Goal: Task Accomplishment & Management: Manage account settings

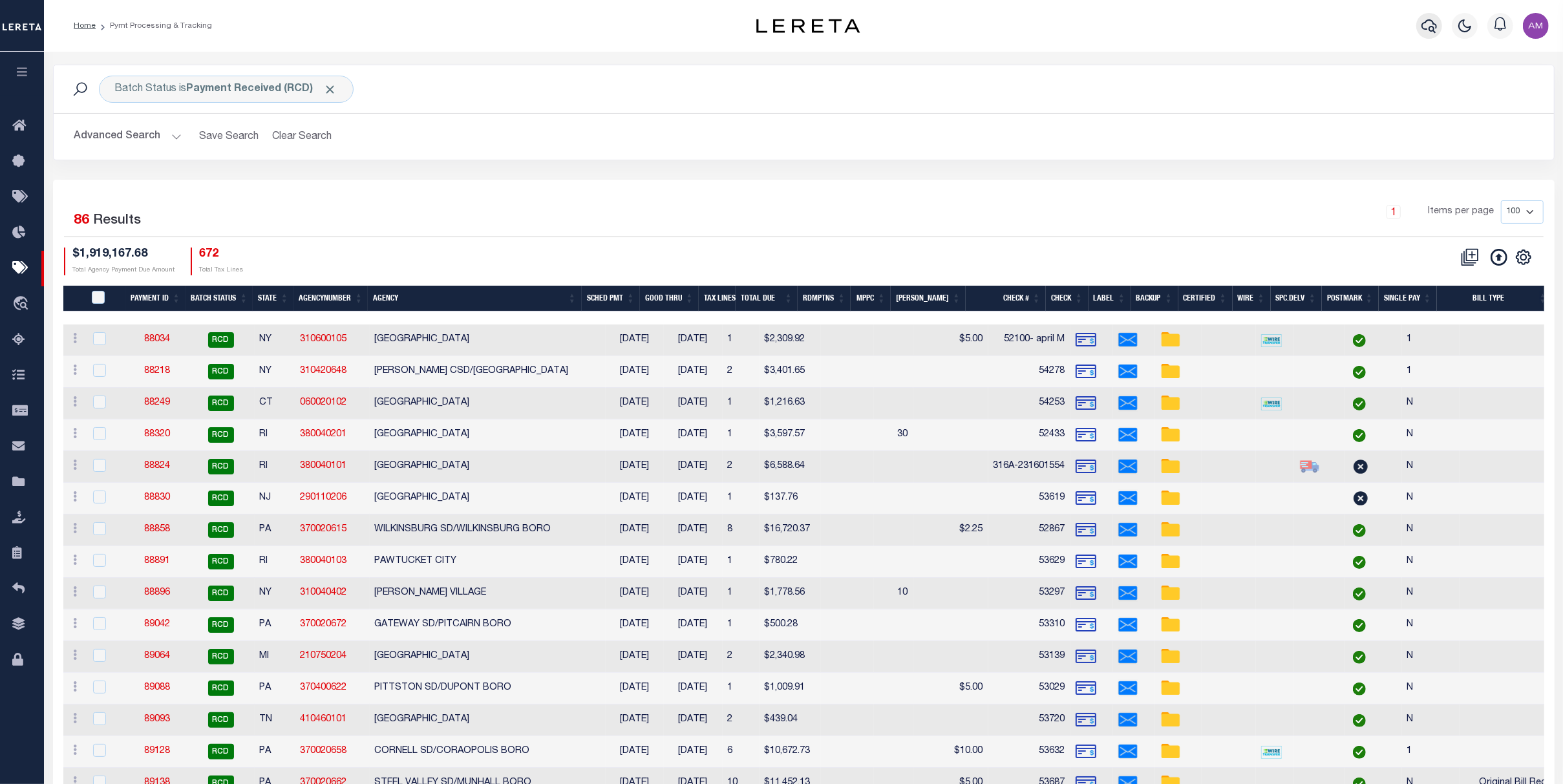
click at [1428, 29] on button "button" at bounding box center [1429, 26] width 26 height 26
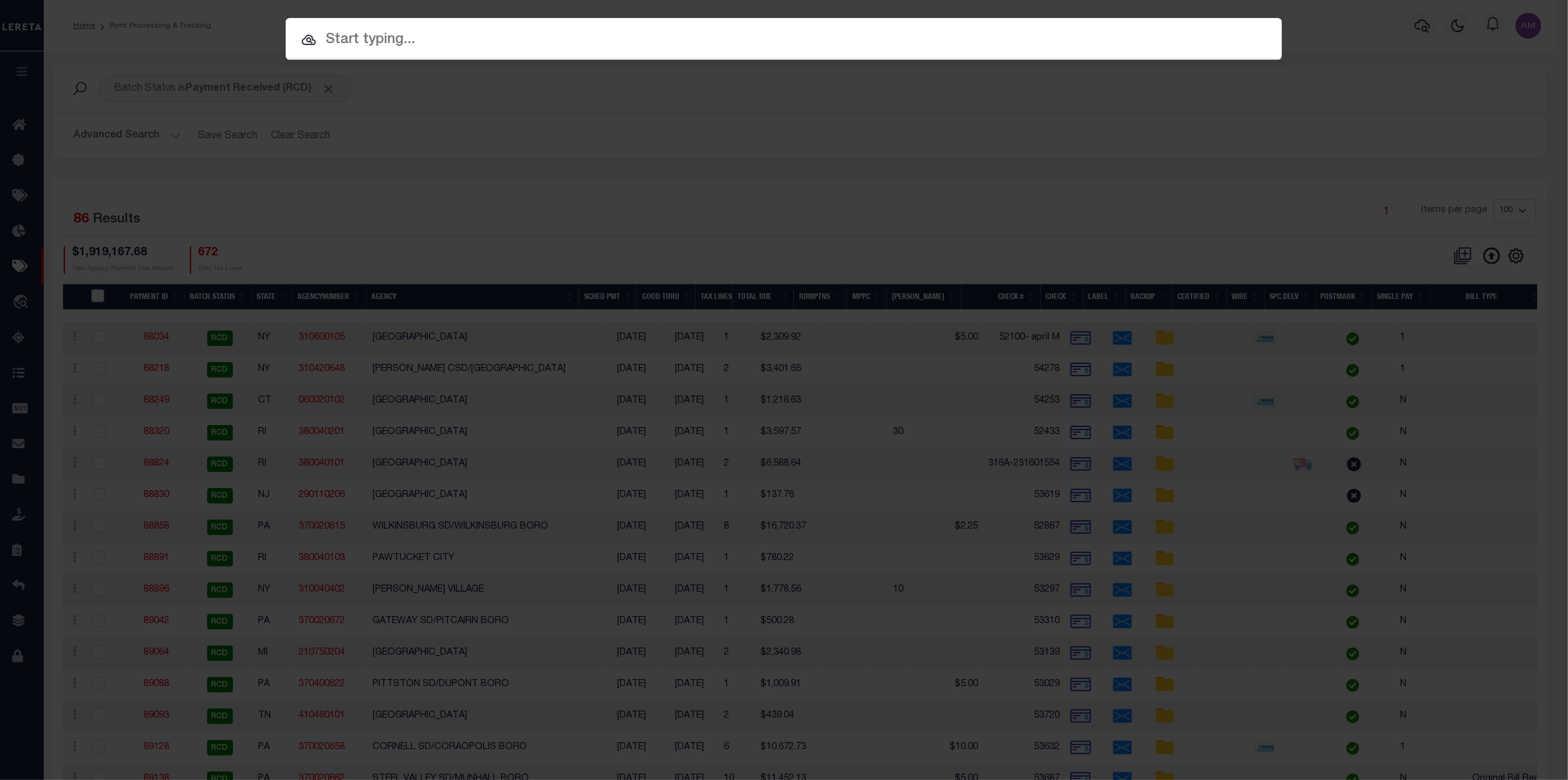
paste input "3542"
type input "3542"
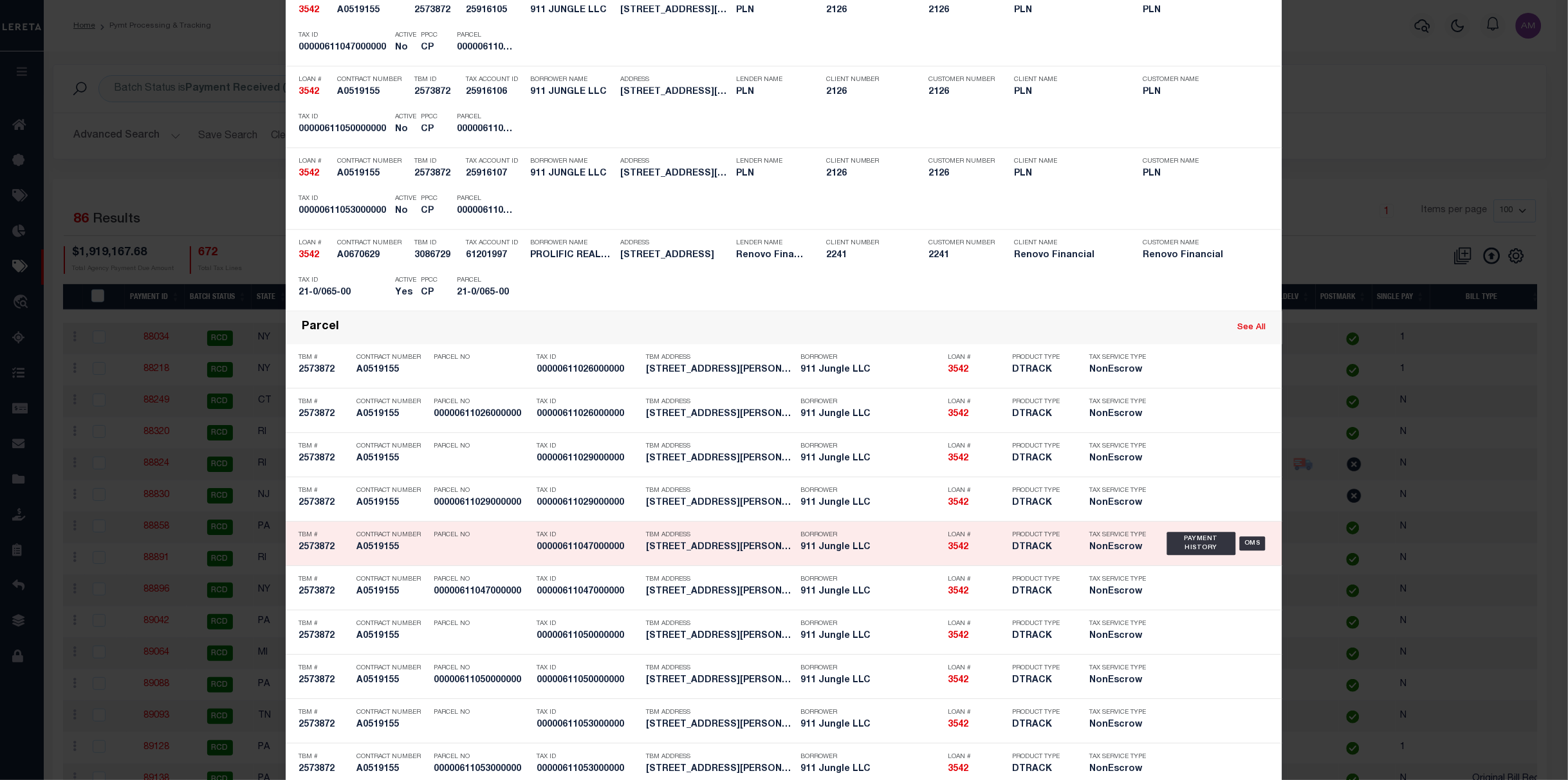
scroll to position [943, 0]
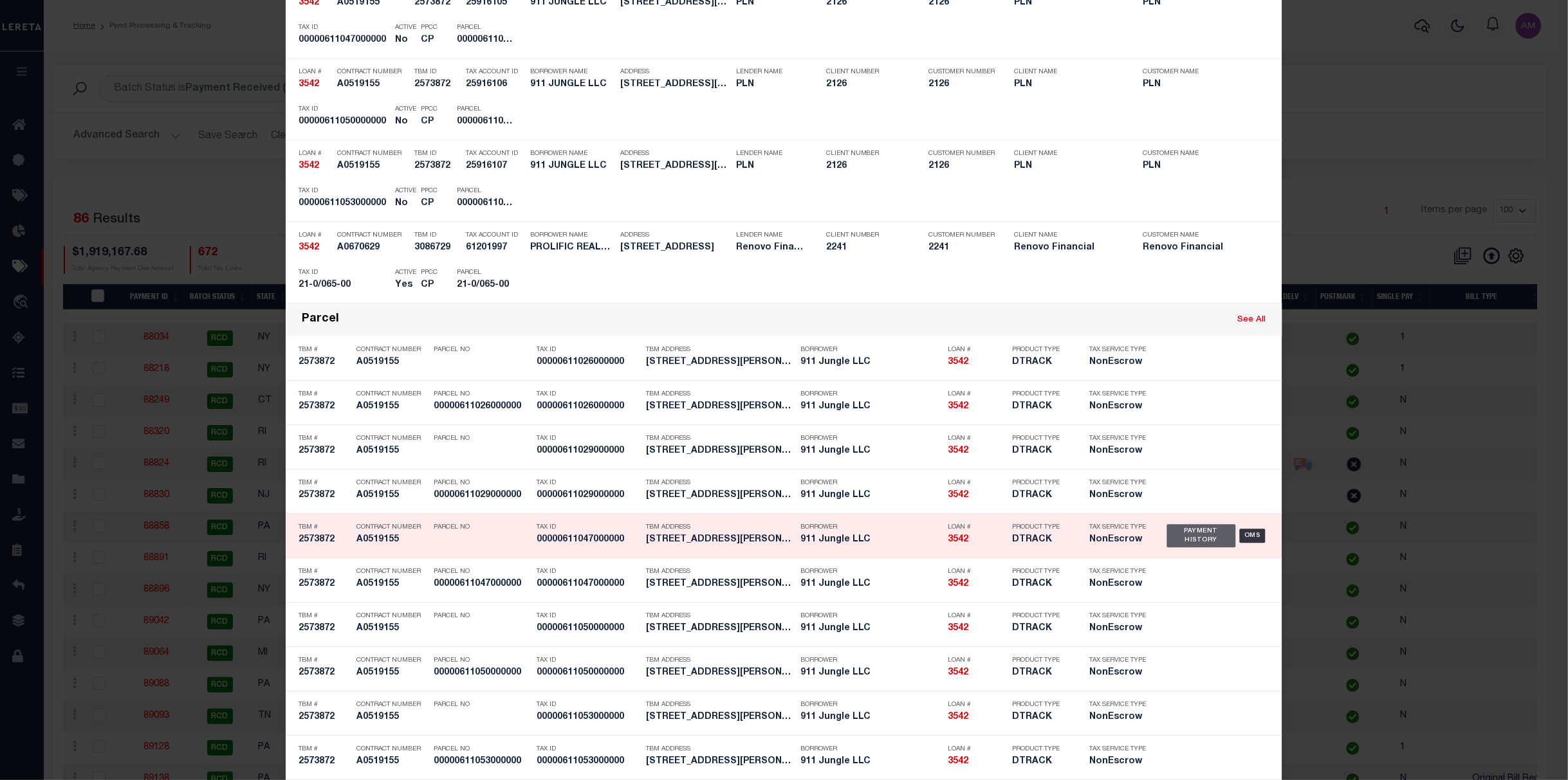
click at [1211, 537] on div "Payment History" at bounding box center [1201, 535] width 69 height 23
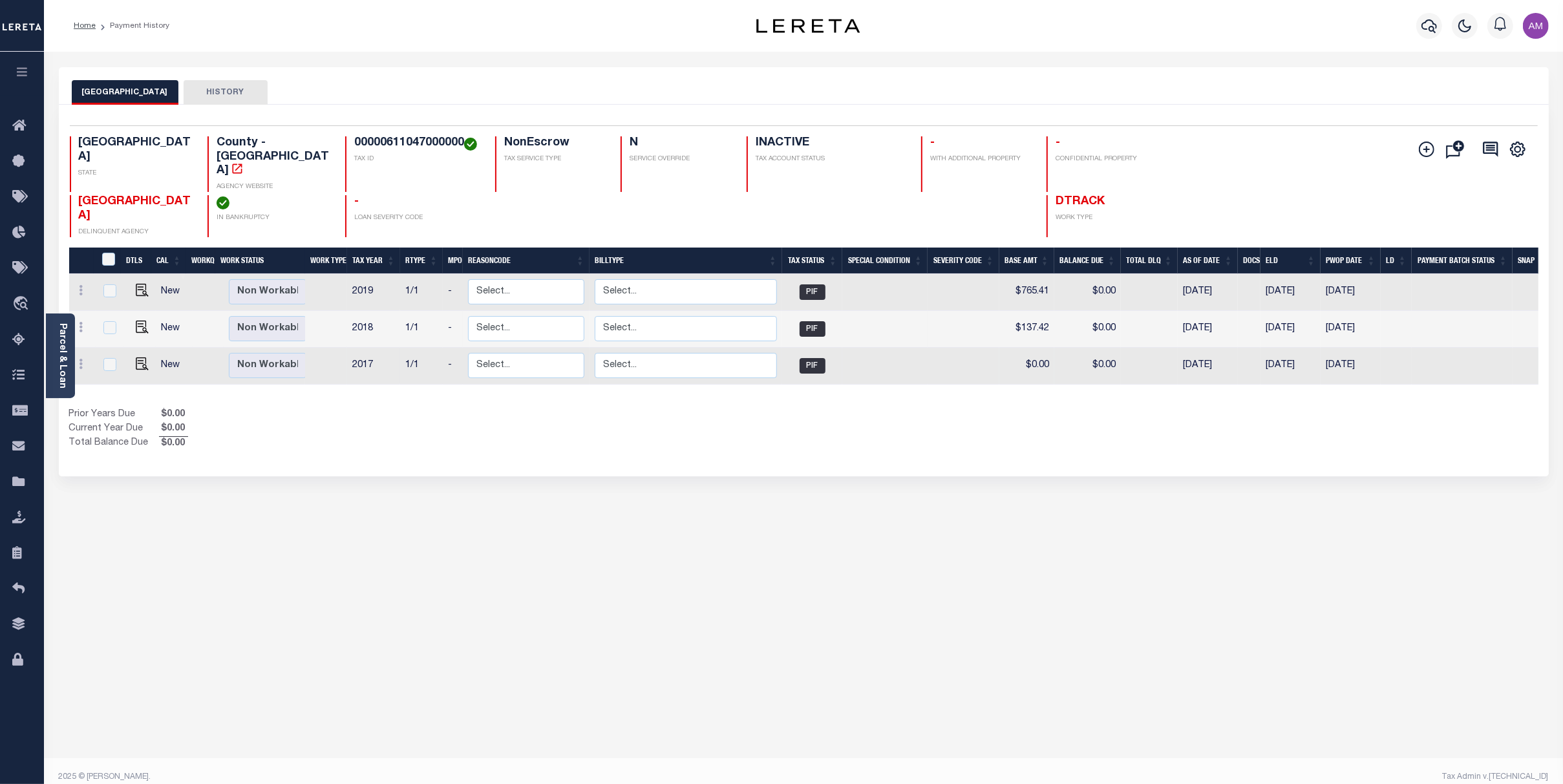
drag, startPoint x: 1051, startPoint y: 360, endPoint x: 744, endPoint y: 207, distance: 343.0
click at [1235, 348] on tr "New Non Workable Workable 2017 1/1 - Select... Payment Reversal Taxable Value C…" at bounding box center [811, 365] width 1484 height 37
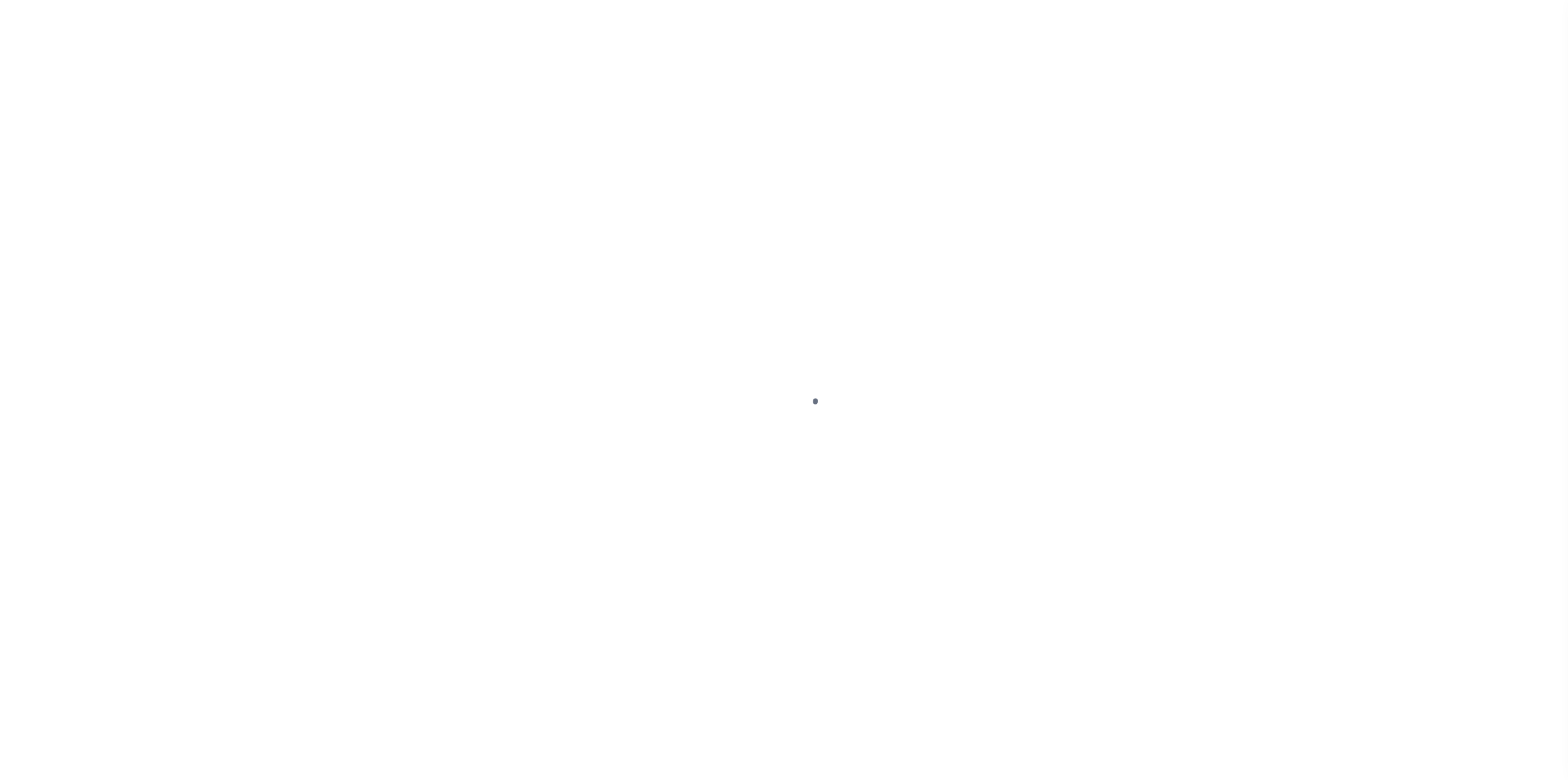
select select
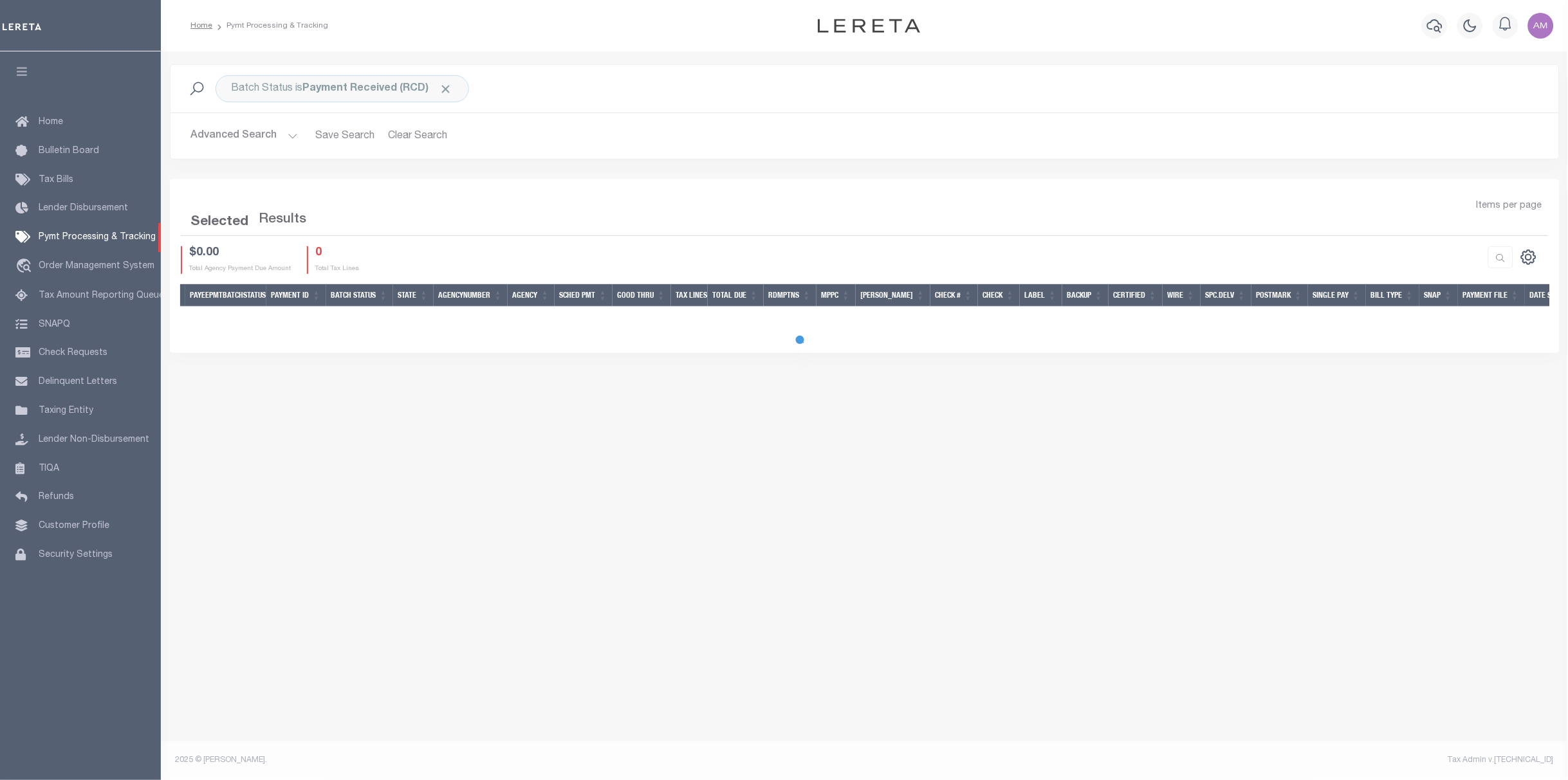
click at [1445, 19] on div at bounding box center [784, 390] width 1568 height 780
select select
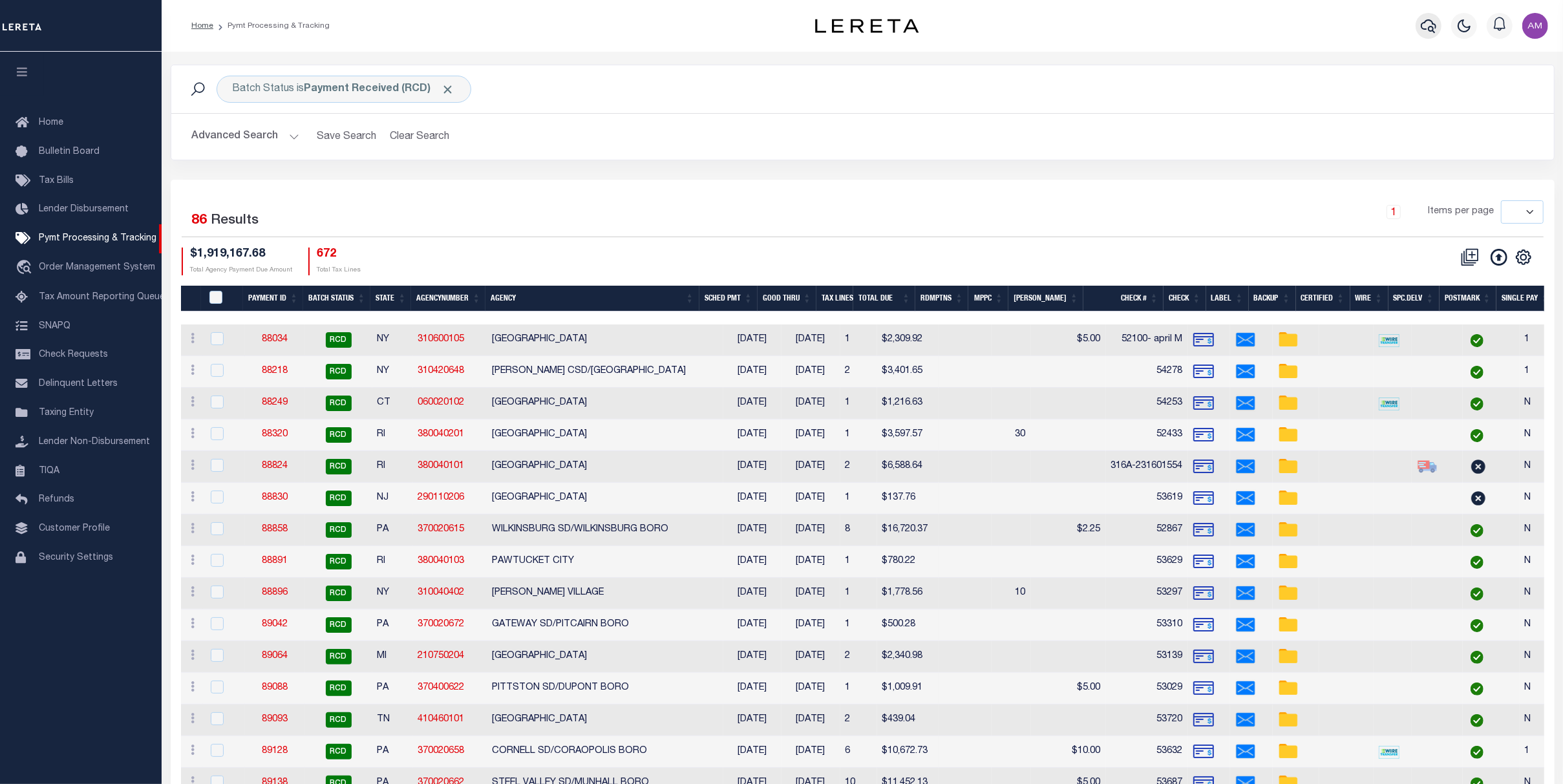
click at [1435, 24] on icon "button" at bounding box center [1428, 26] width 16 height 14
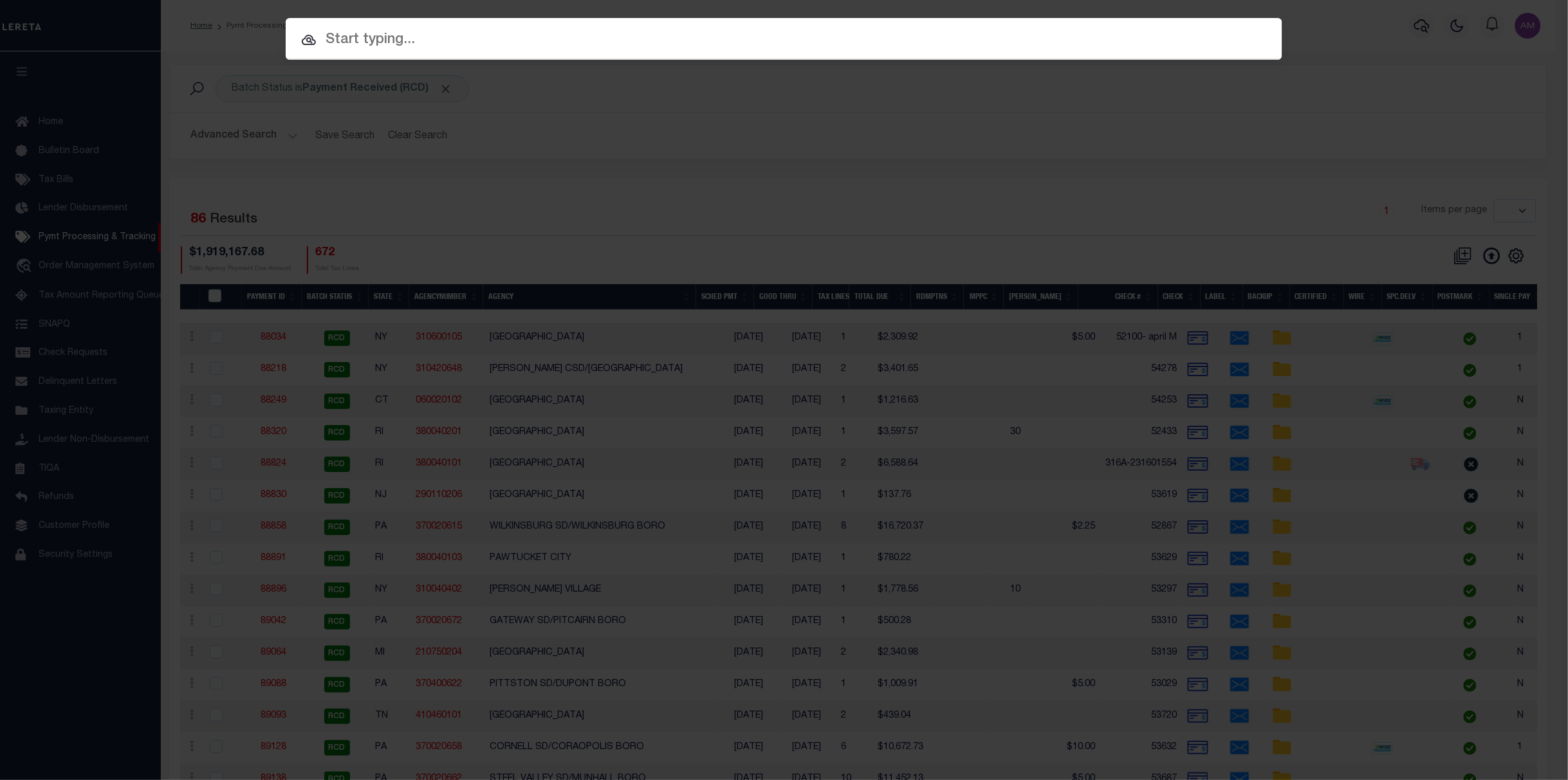
paste input "3542"
type input "3542"
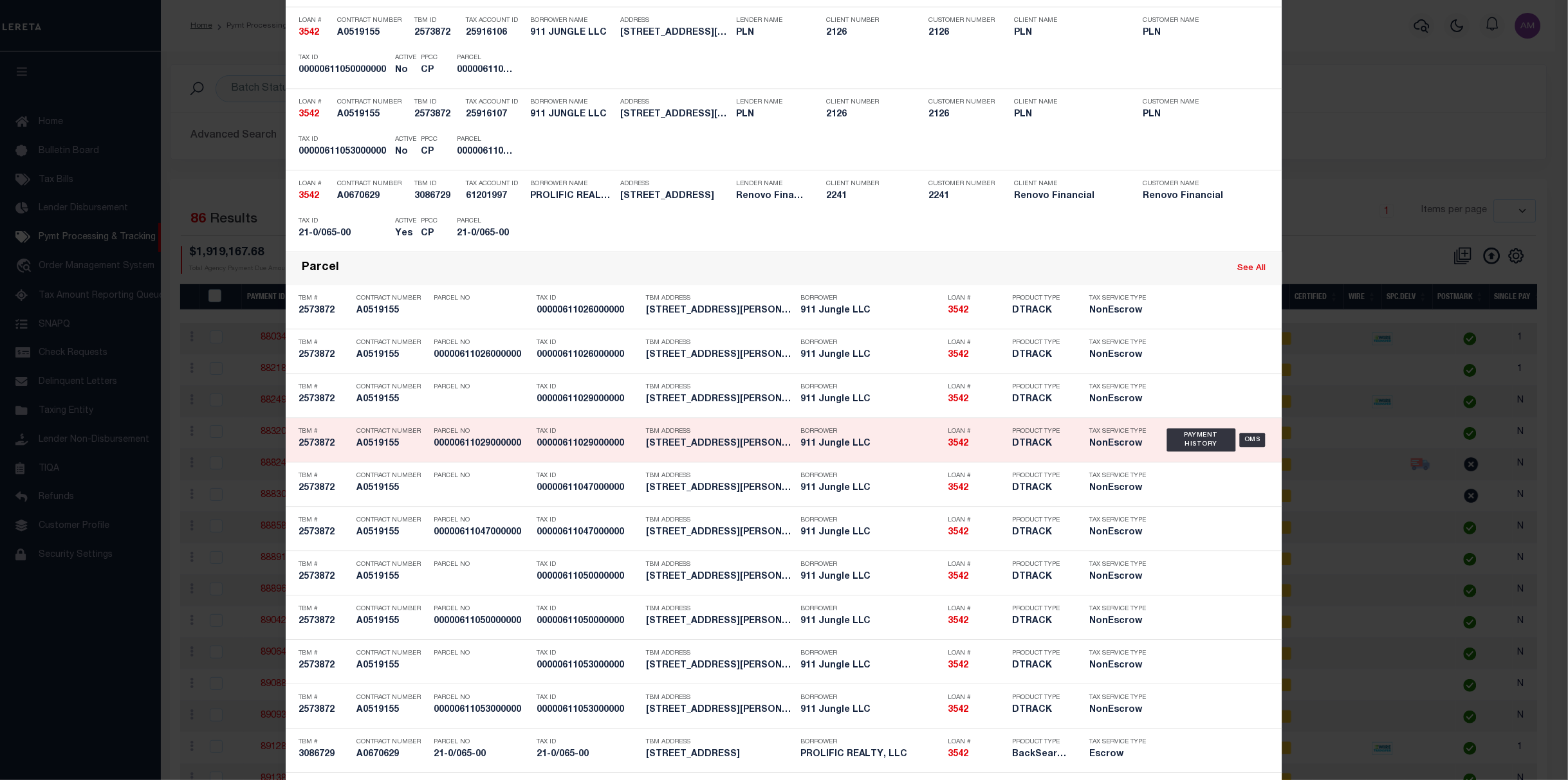
scroll to position [1052, 0]
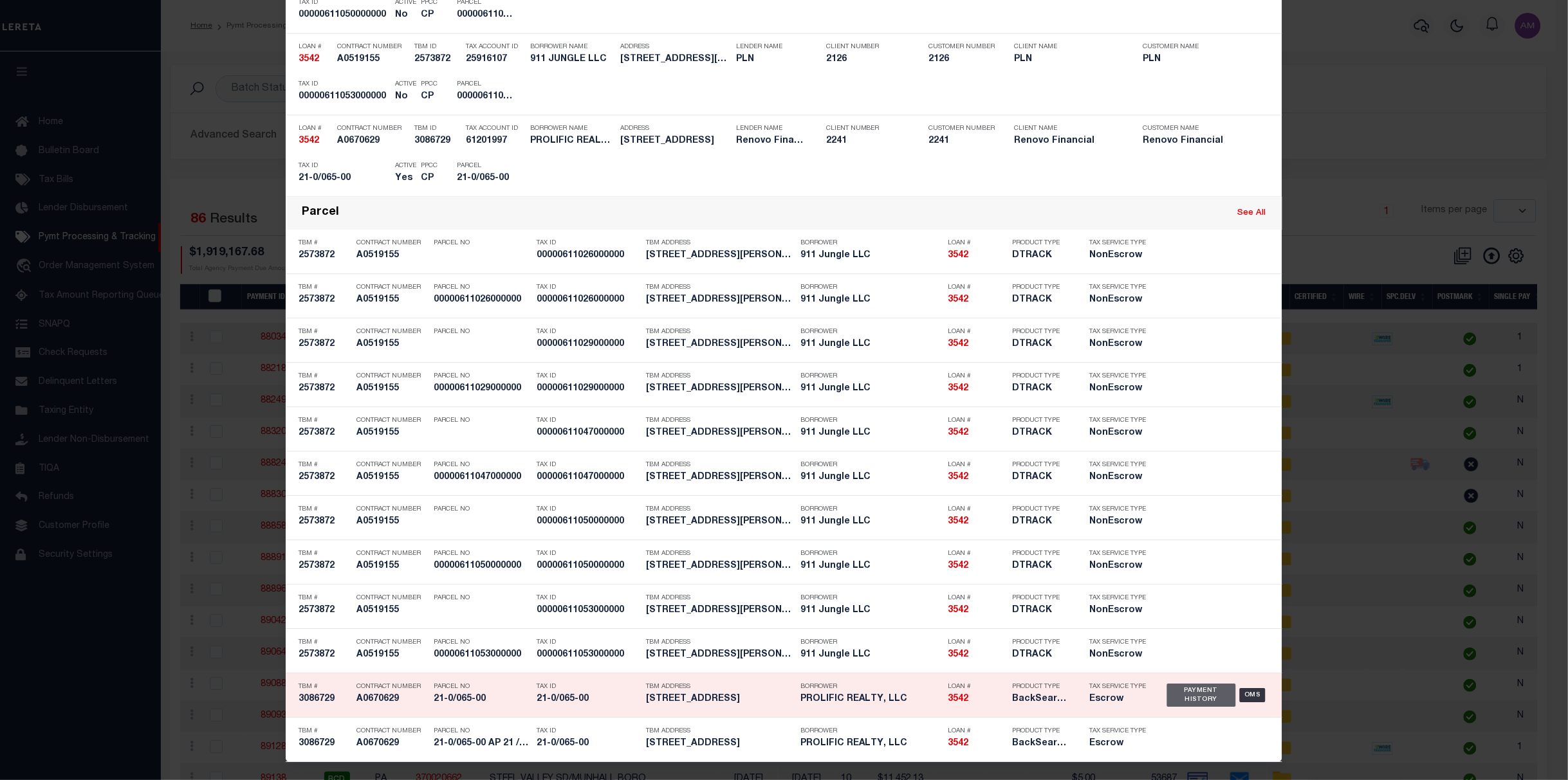
click at [1211, 696] on div "Payment History" at bounding box center [1201, 695] width 69 height 23
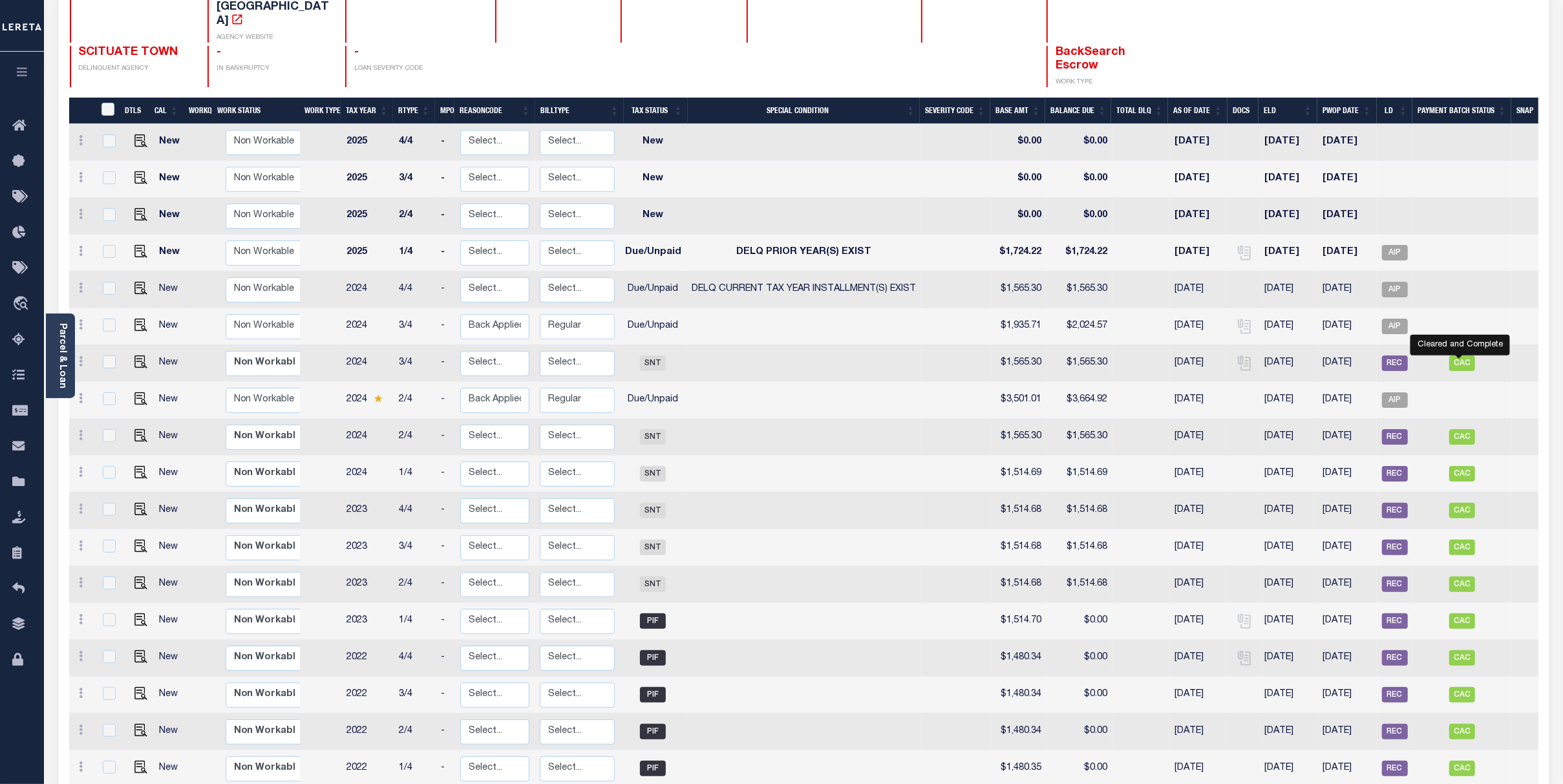
scroll to position [172, 0]
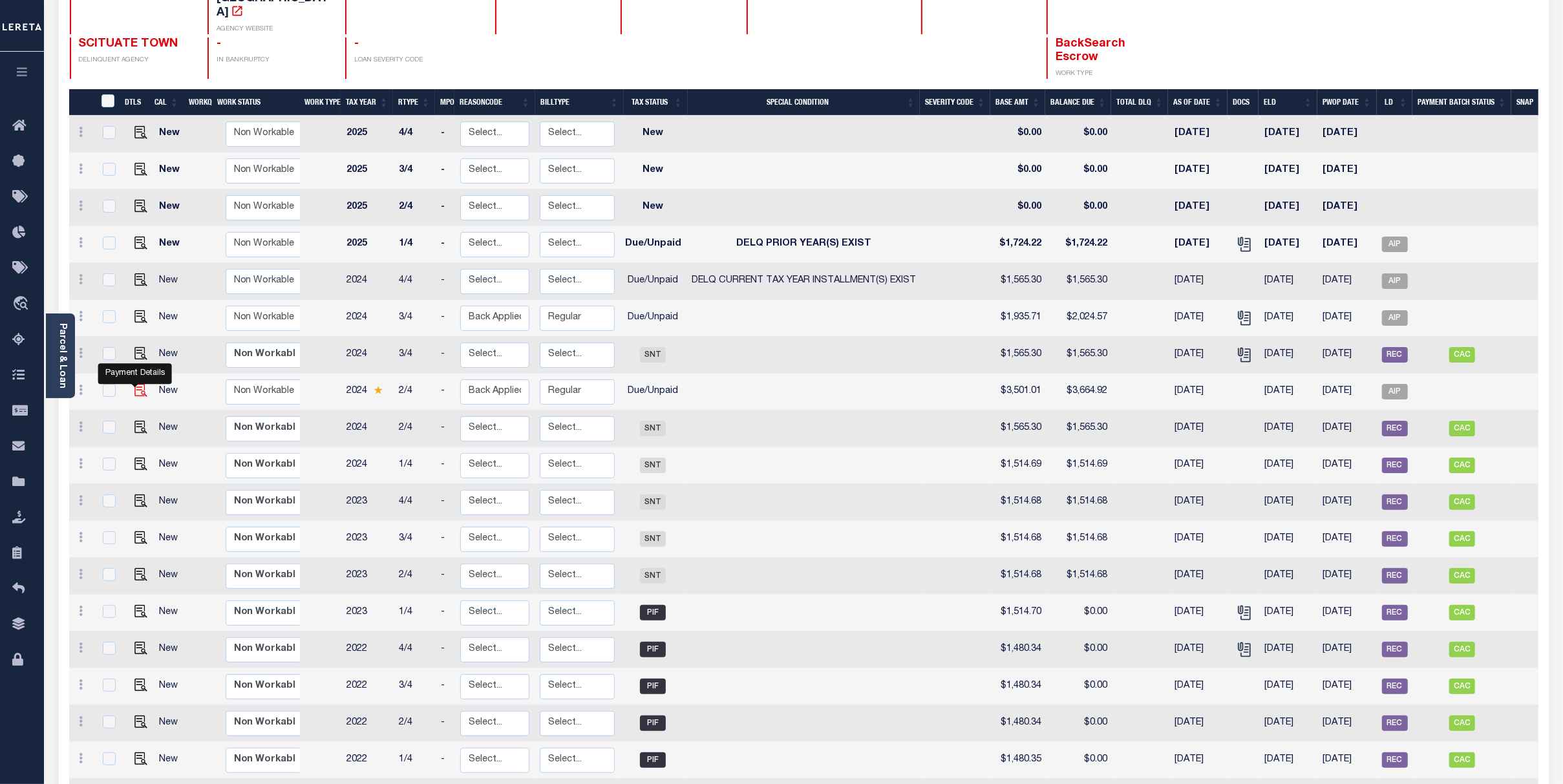
click at [141, 384] on img "" at bounding box center [141, 391] width 13 height 13
checkbox input "true"
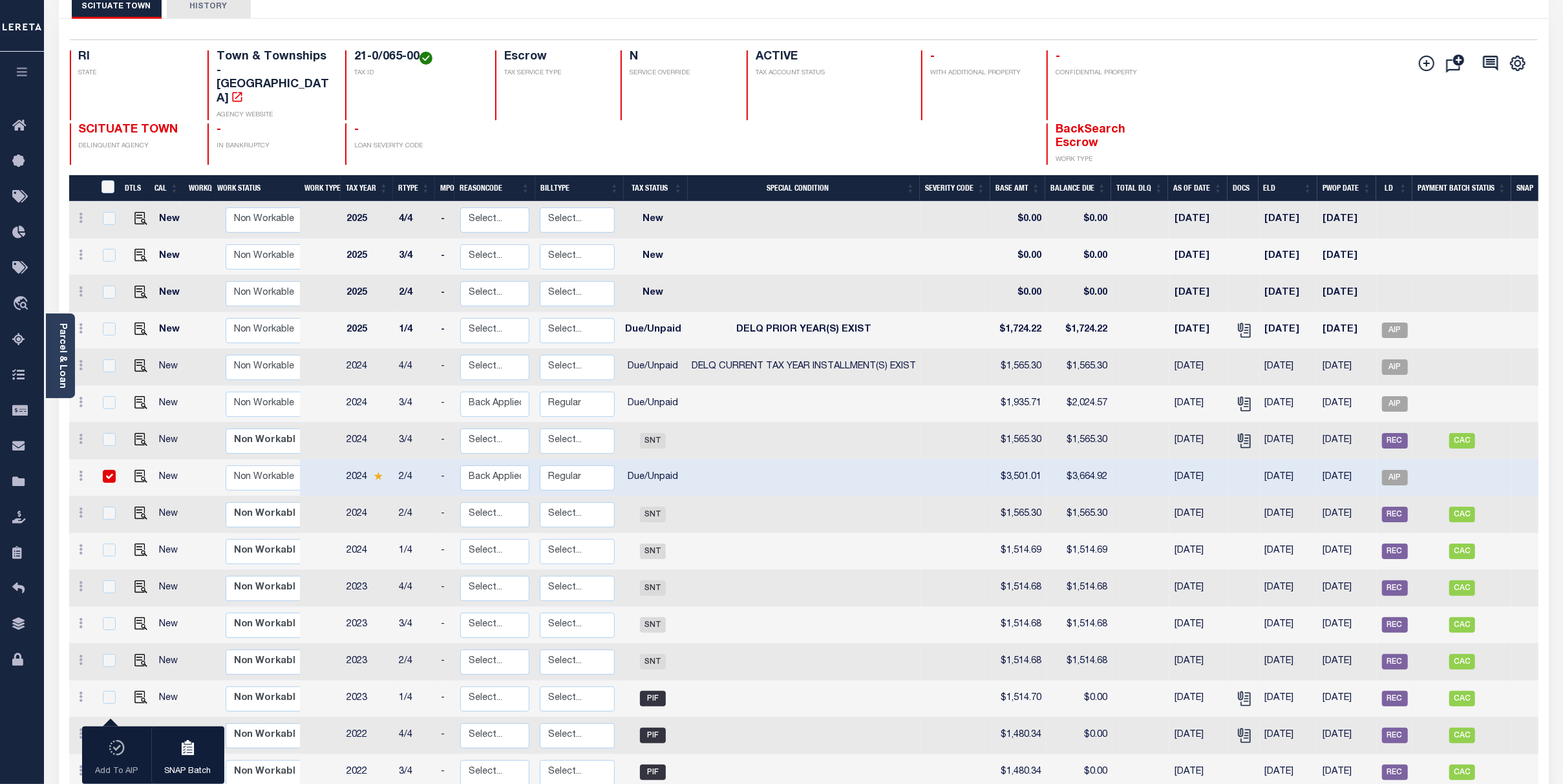
scroll to position [0, 0]
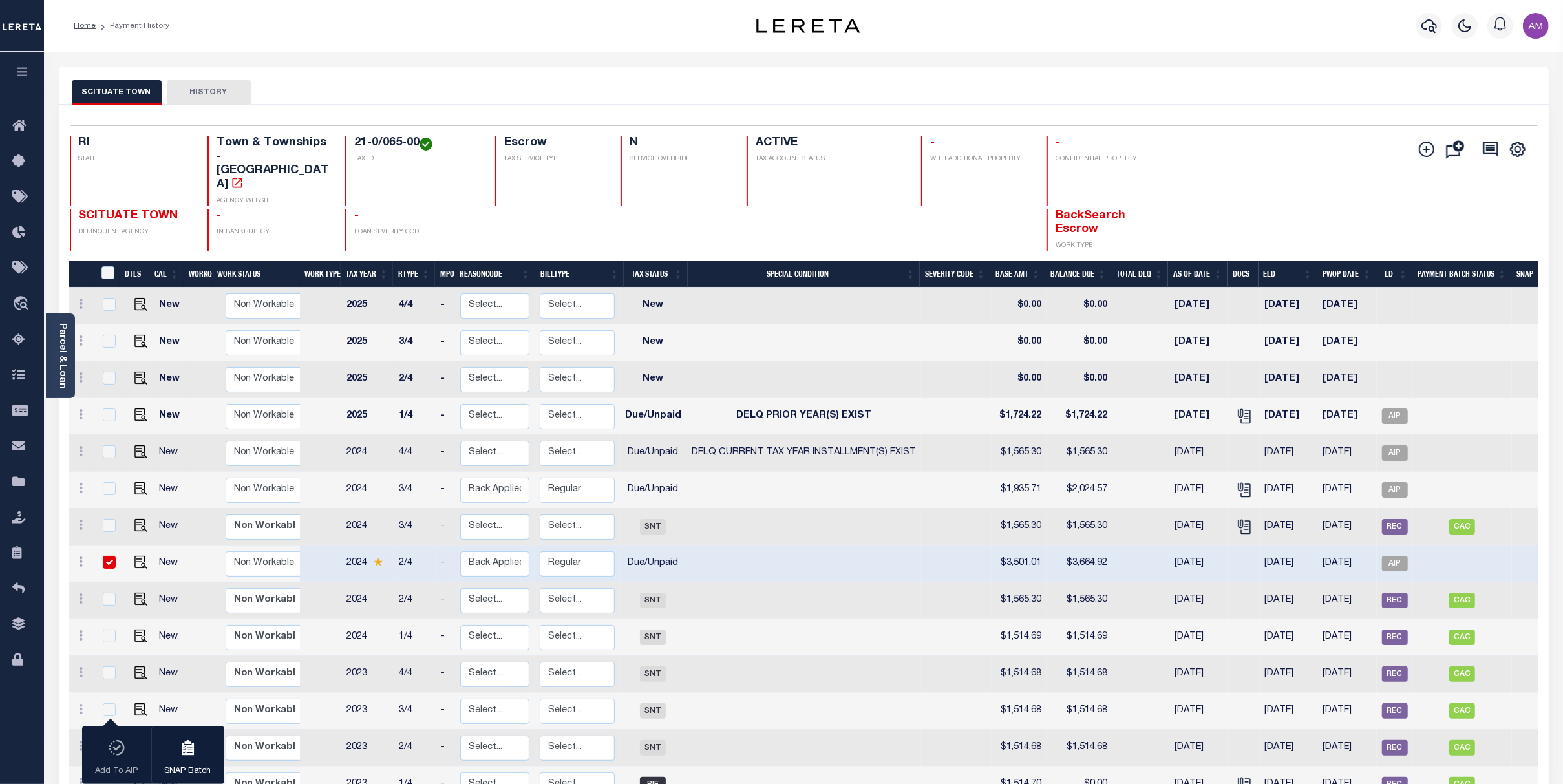
click at [353, 261] on th "Tax Year" at bounding box center [366, 274] width 52 height 27
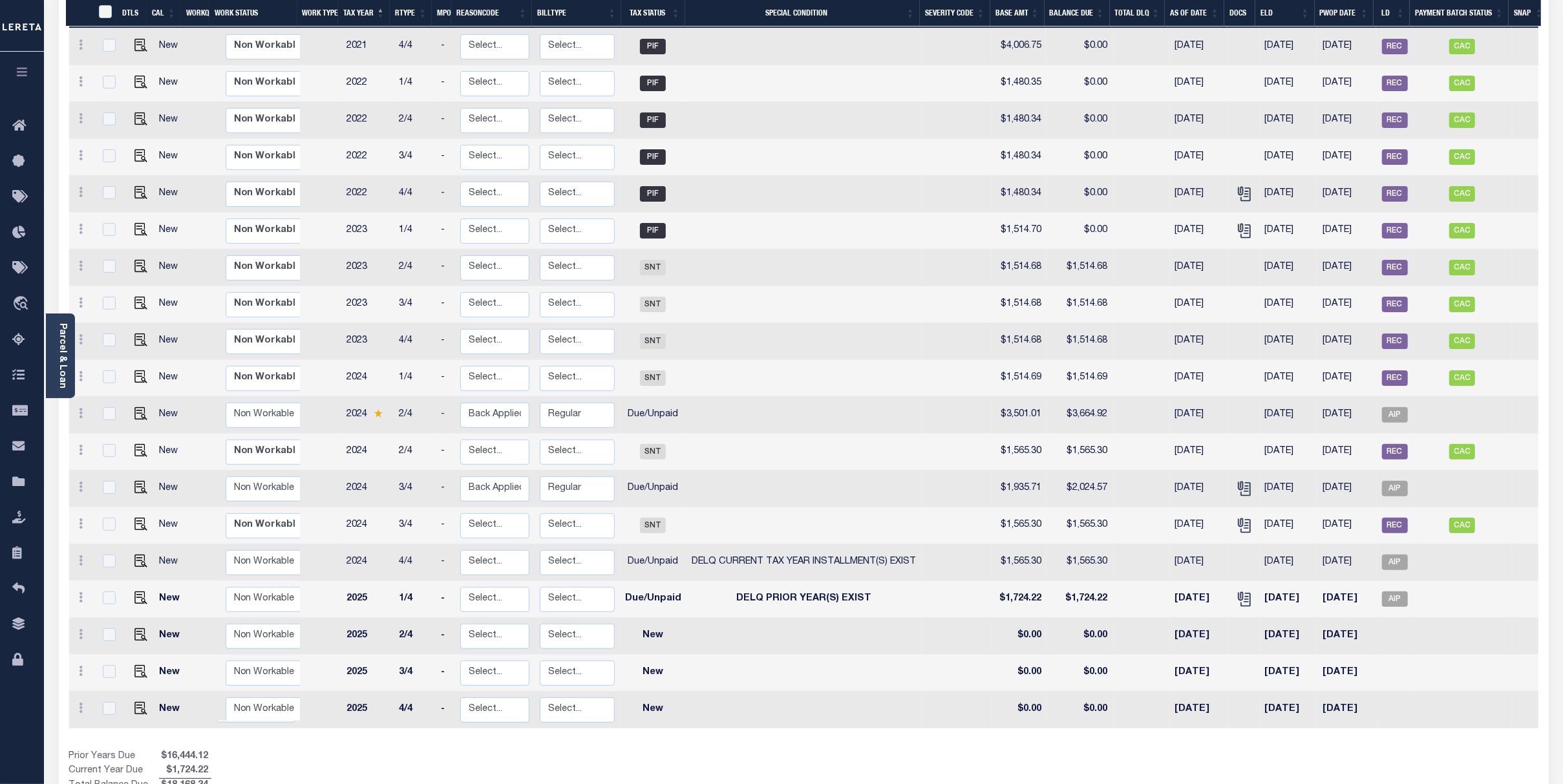
scroll to position [268, 0]
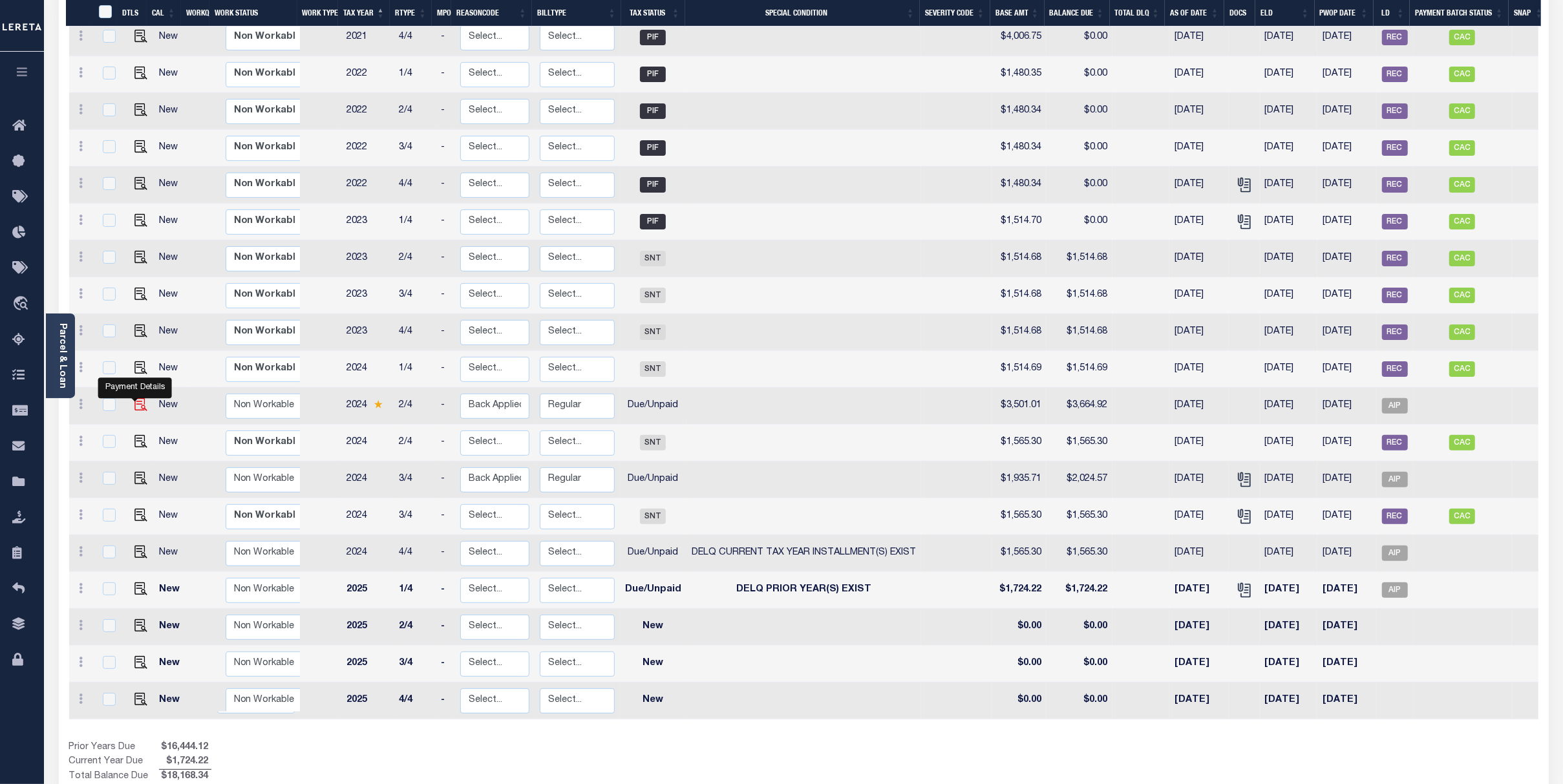
click at [138, 398] on img at bounding box center [141, 405] width 13 height 13
checkbox input "true"
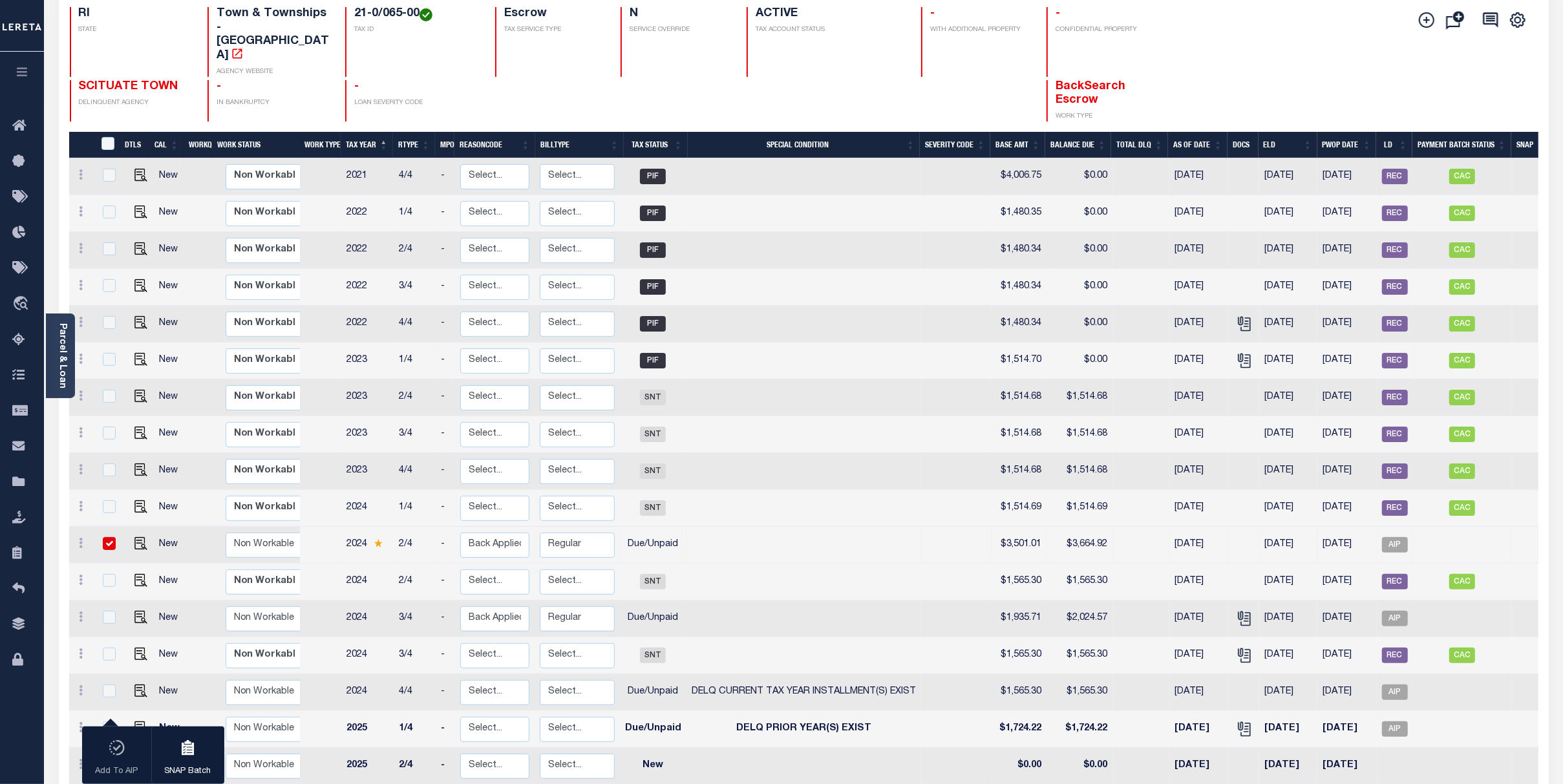
scroll to position [0, 0]
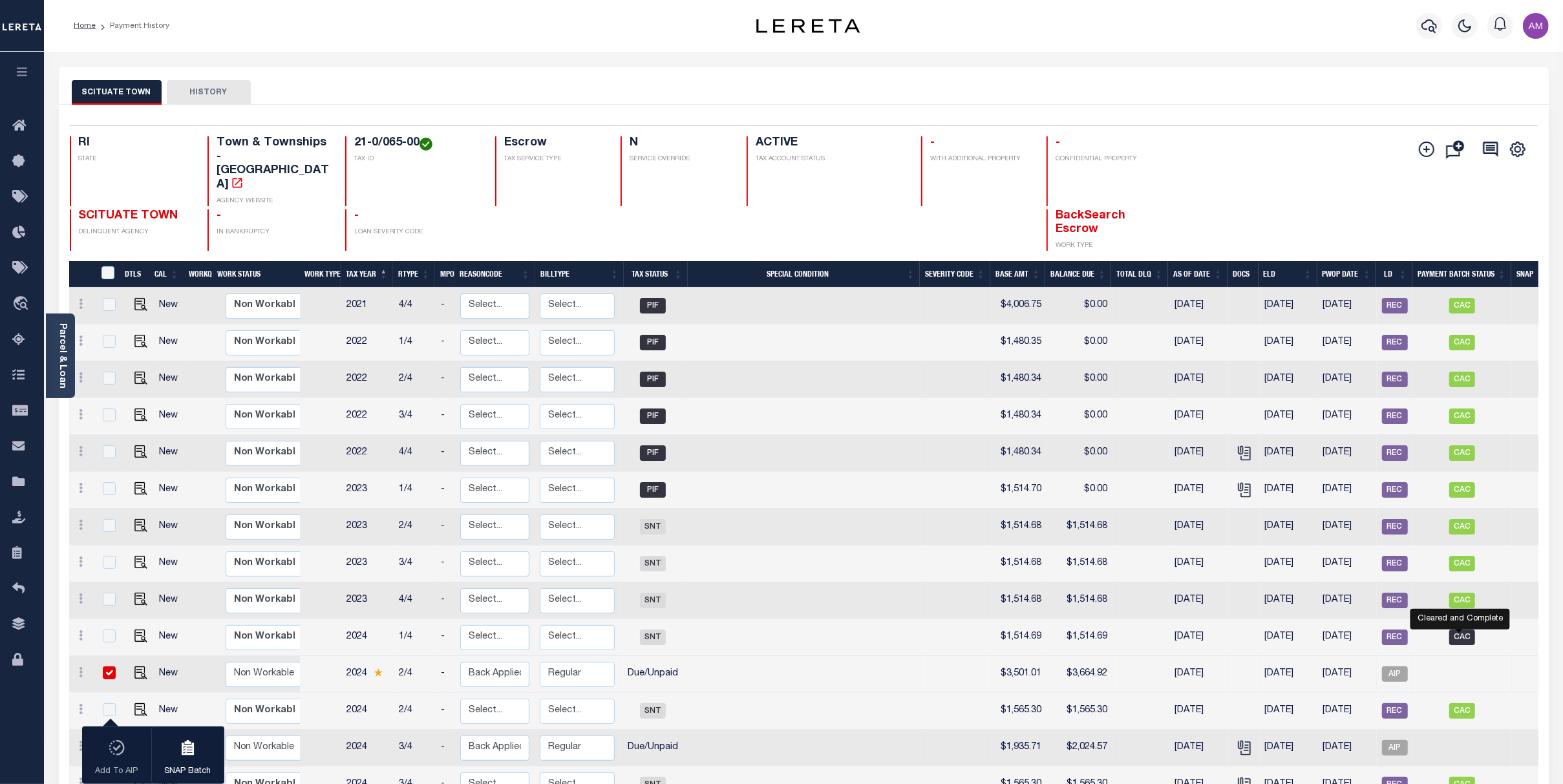
click at [1459, 629] on span "CAC" at bounding box center [1462, 637] width 26 height 16
checkbox input "true"
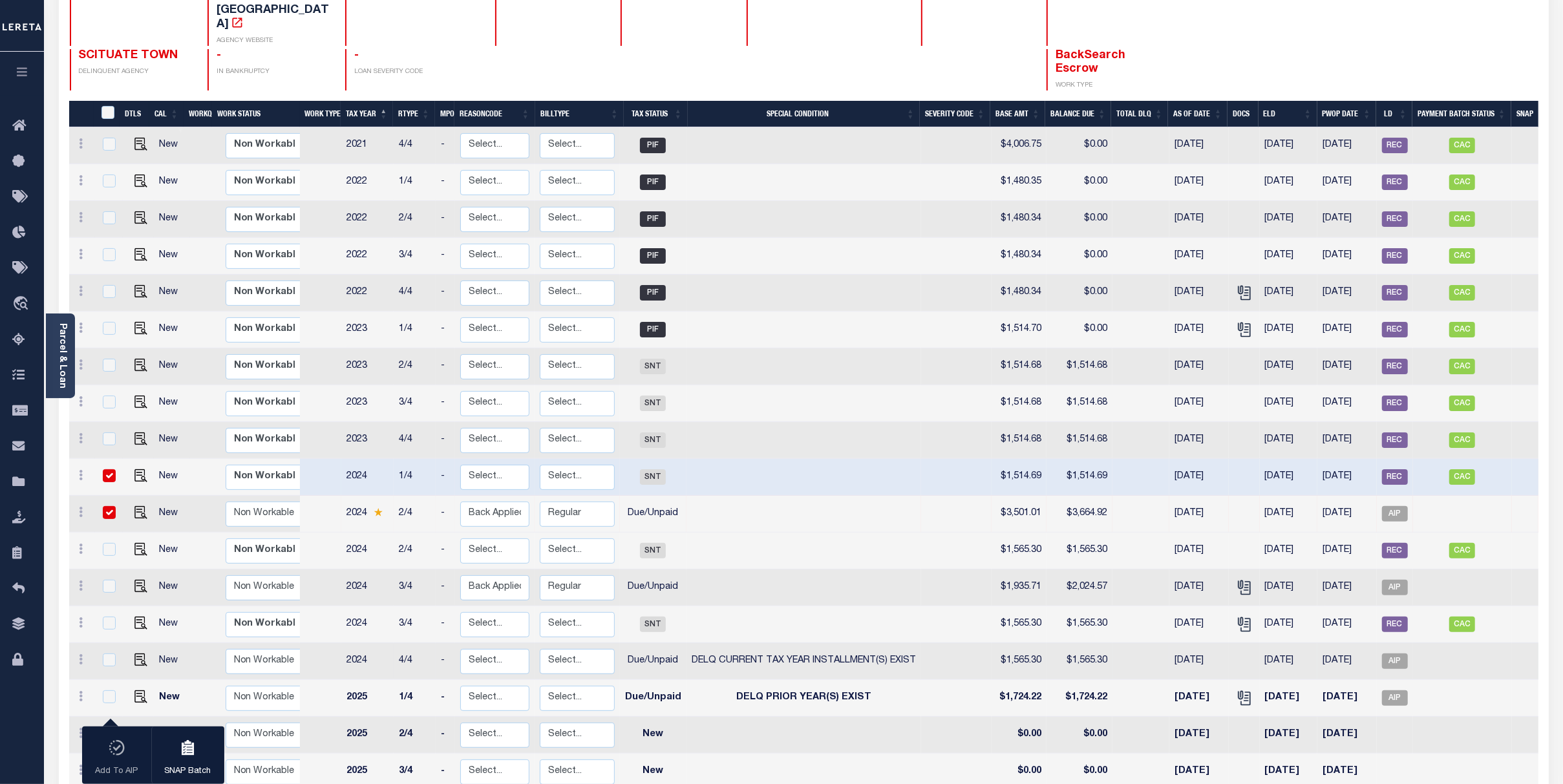
scroll to position [172, 0]
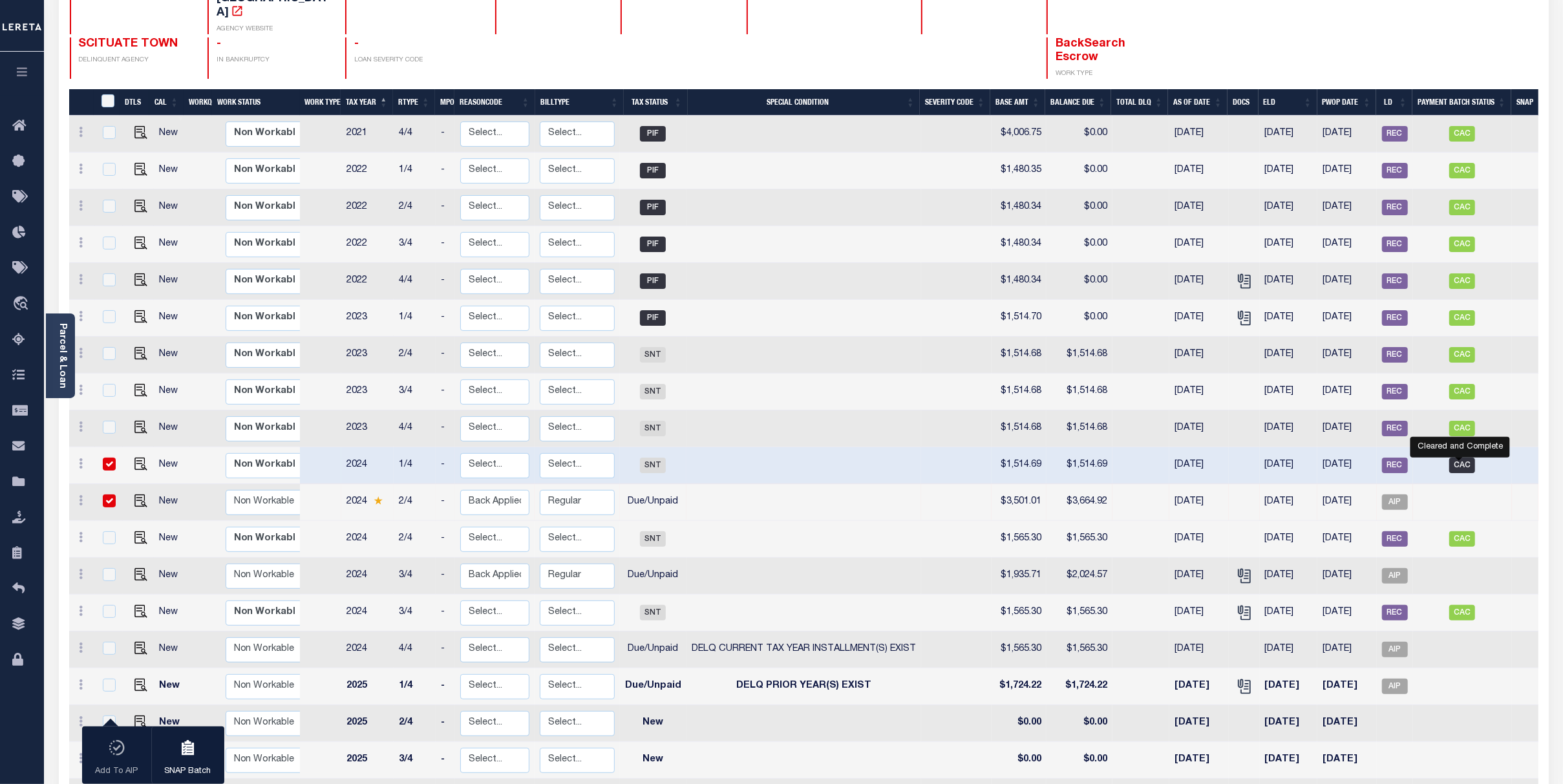
click at [1466, 458] on span "CAC" at bounding box center [1462, 466] width 26 height 16
checkbox input "false"
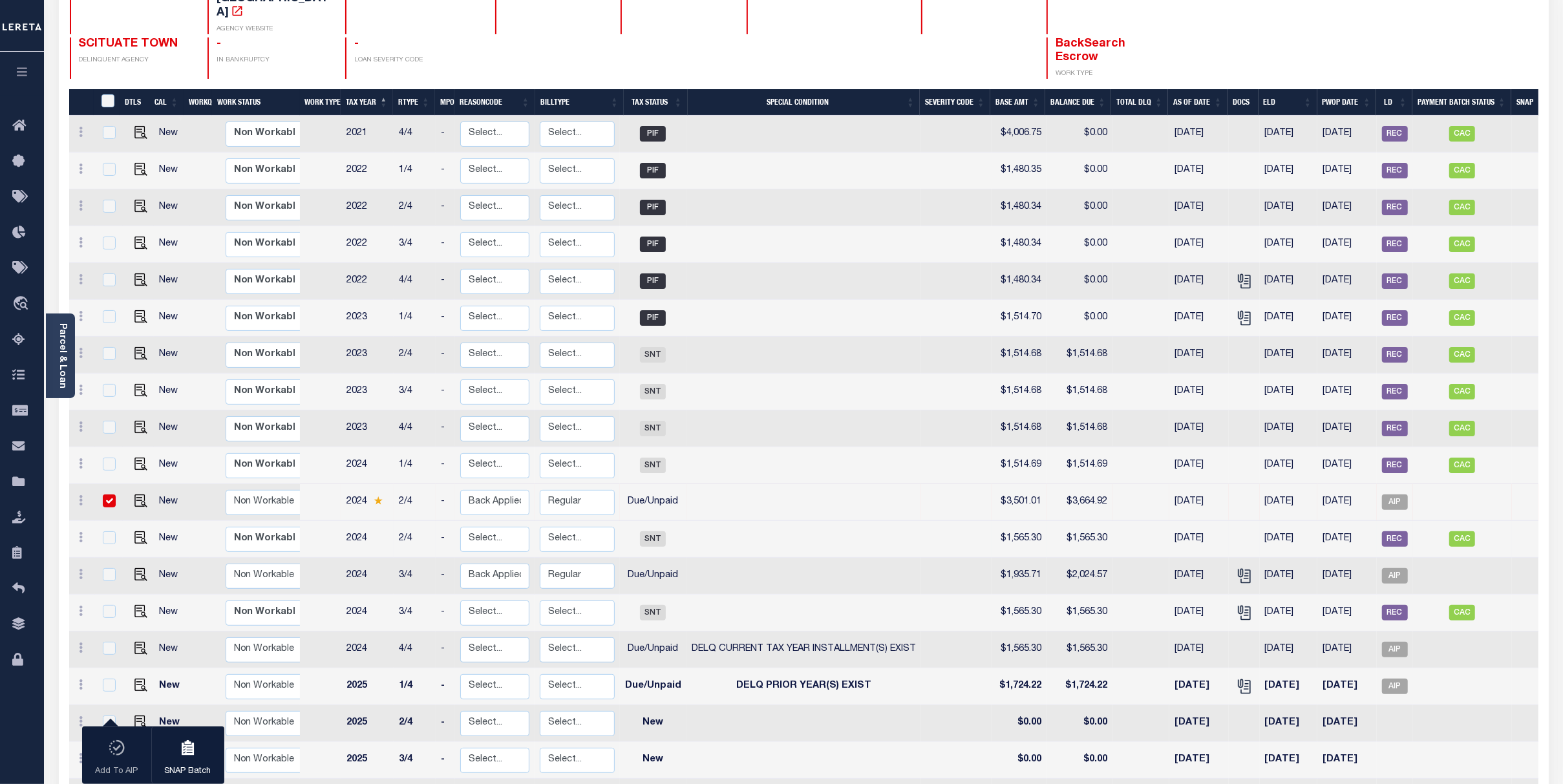
click at [436, 521] on td "-" at bounding box center [445, 539] width 19 height 37
checkbox input "true"
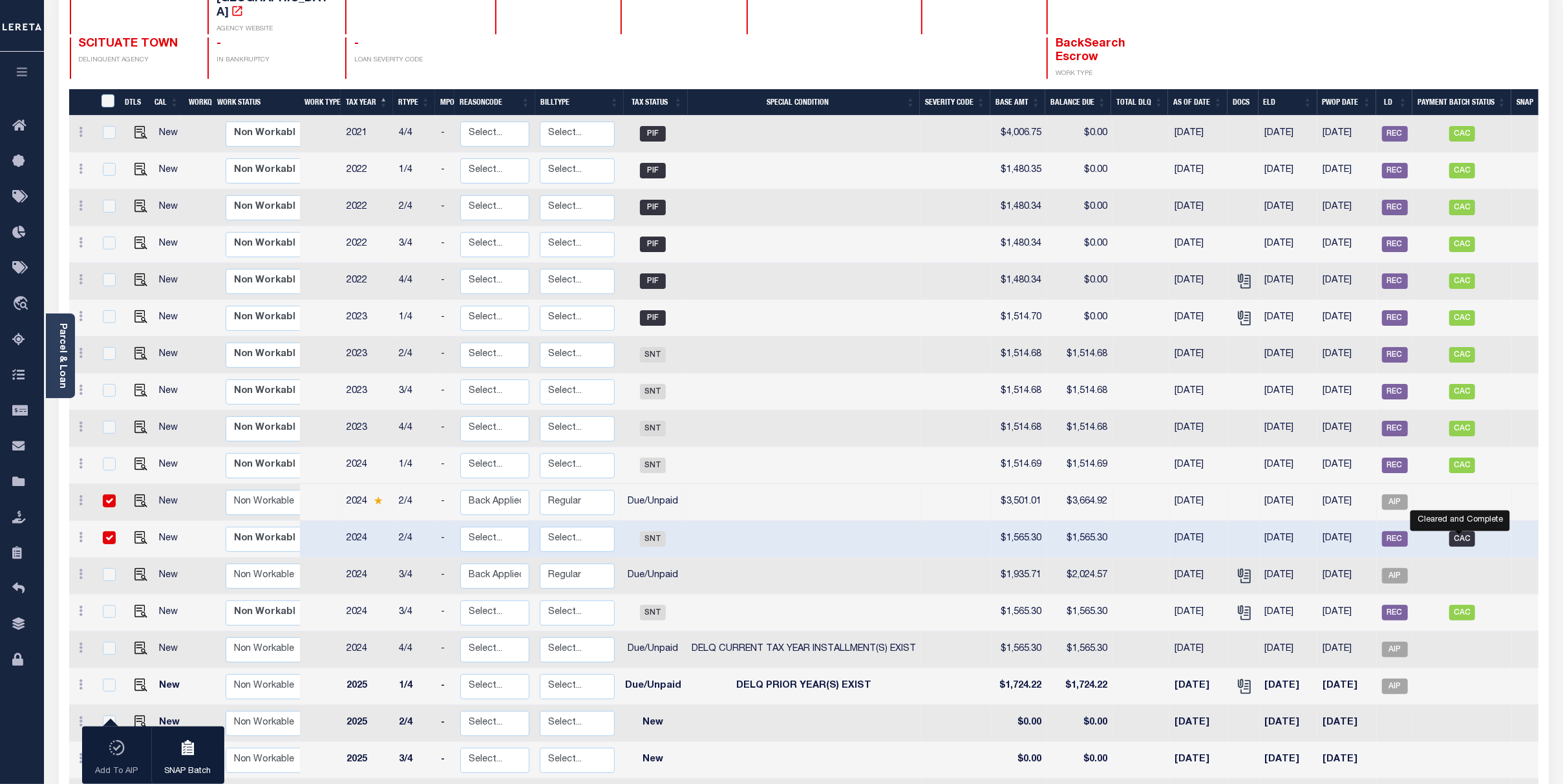
click at [1466, 531] on span "CAC" at bounding box center [1462, 539] width 26 height 16
checkbox input "false"
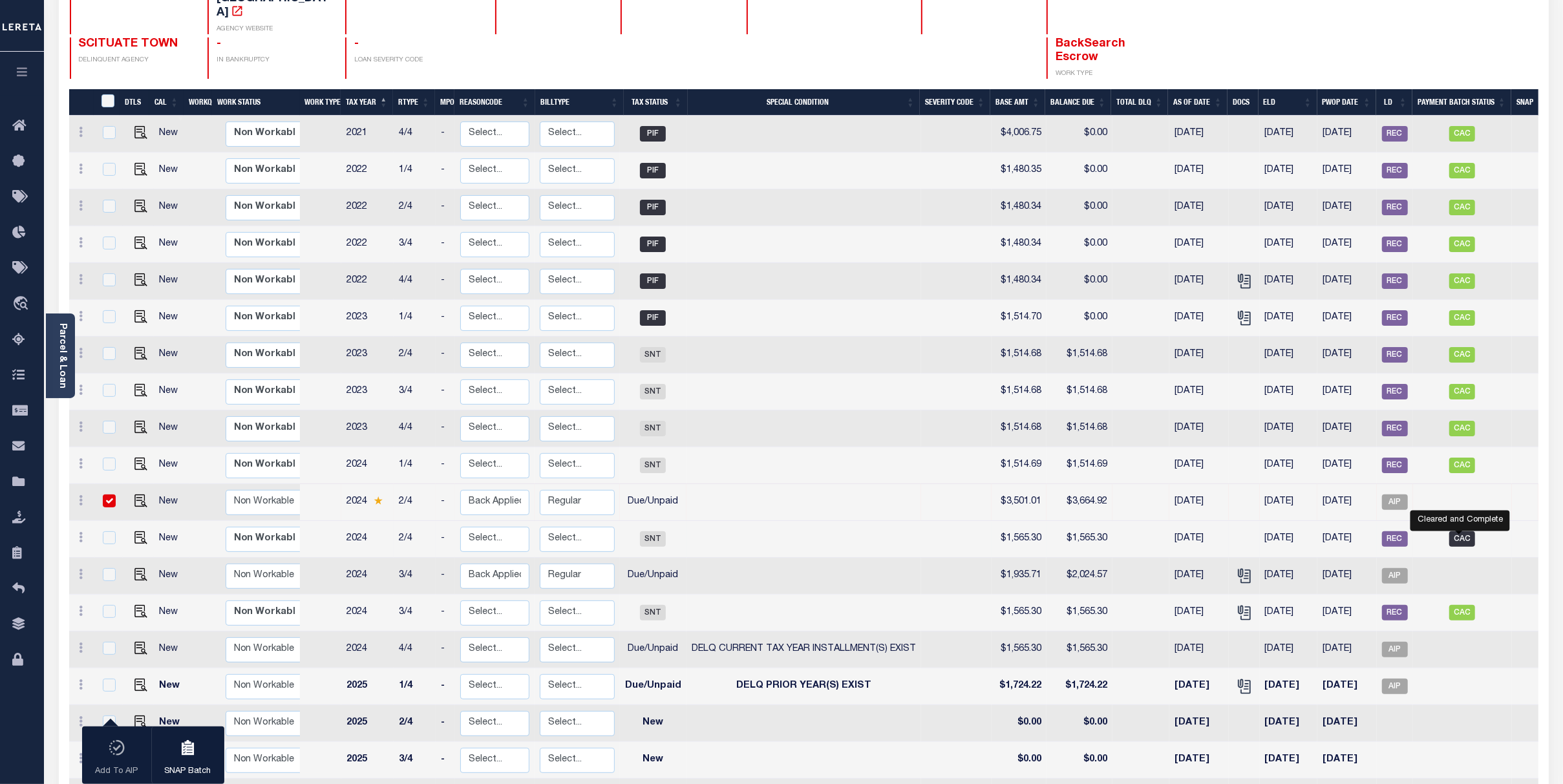
click at [1463, 531] on span "CAC" at bounding box center [1462, 539] width 26 height 16
checkbox input "true"
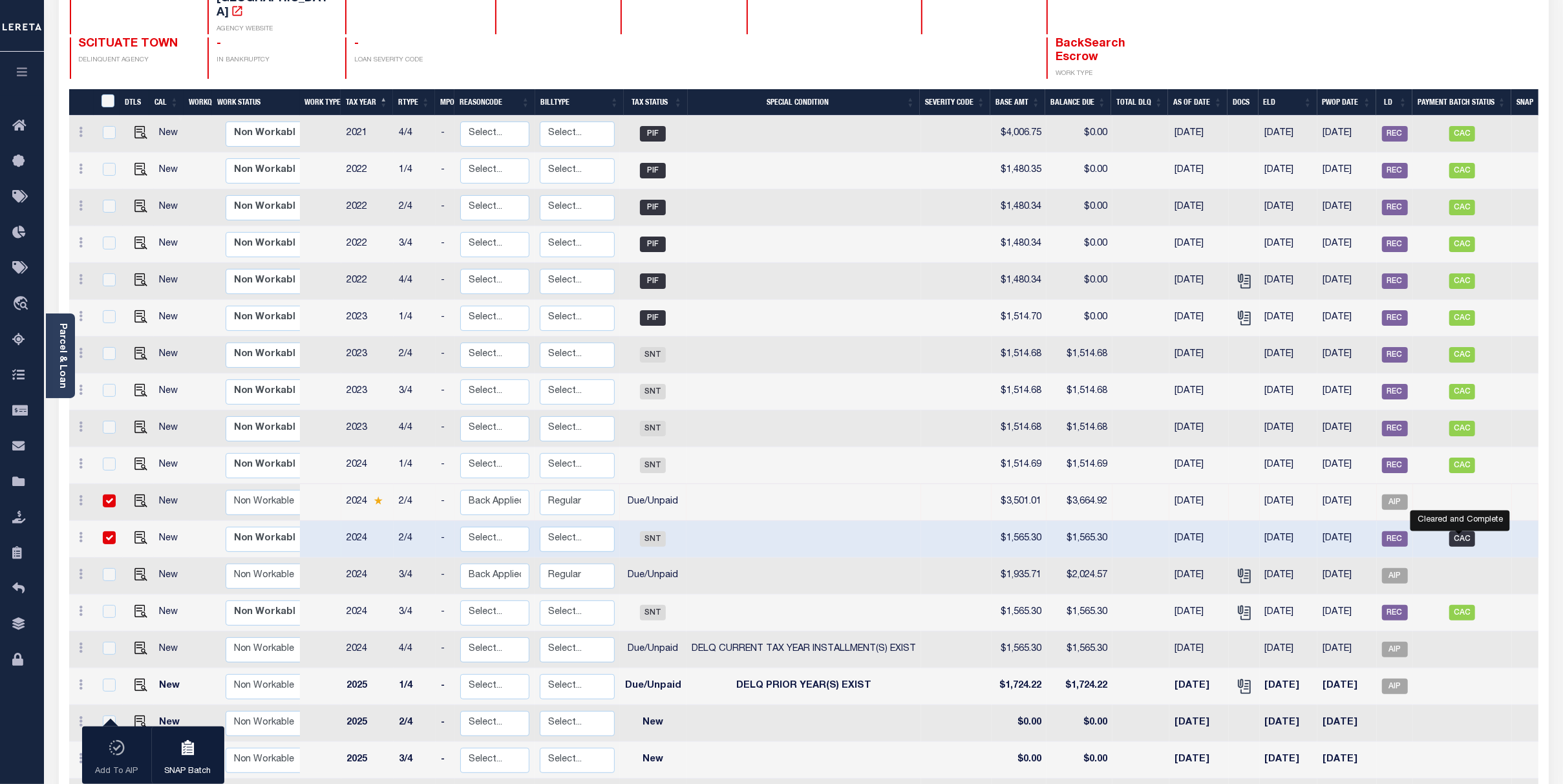
click at [1462, 531] on span "CAC" at bounding box center [1462, 539] width 26 height 16
checkbox input "false"
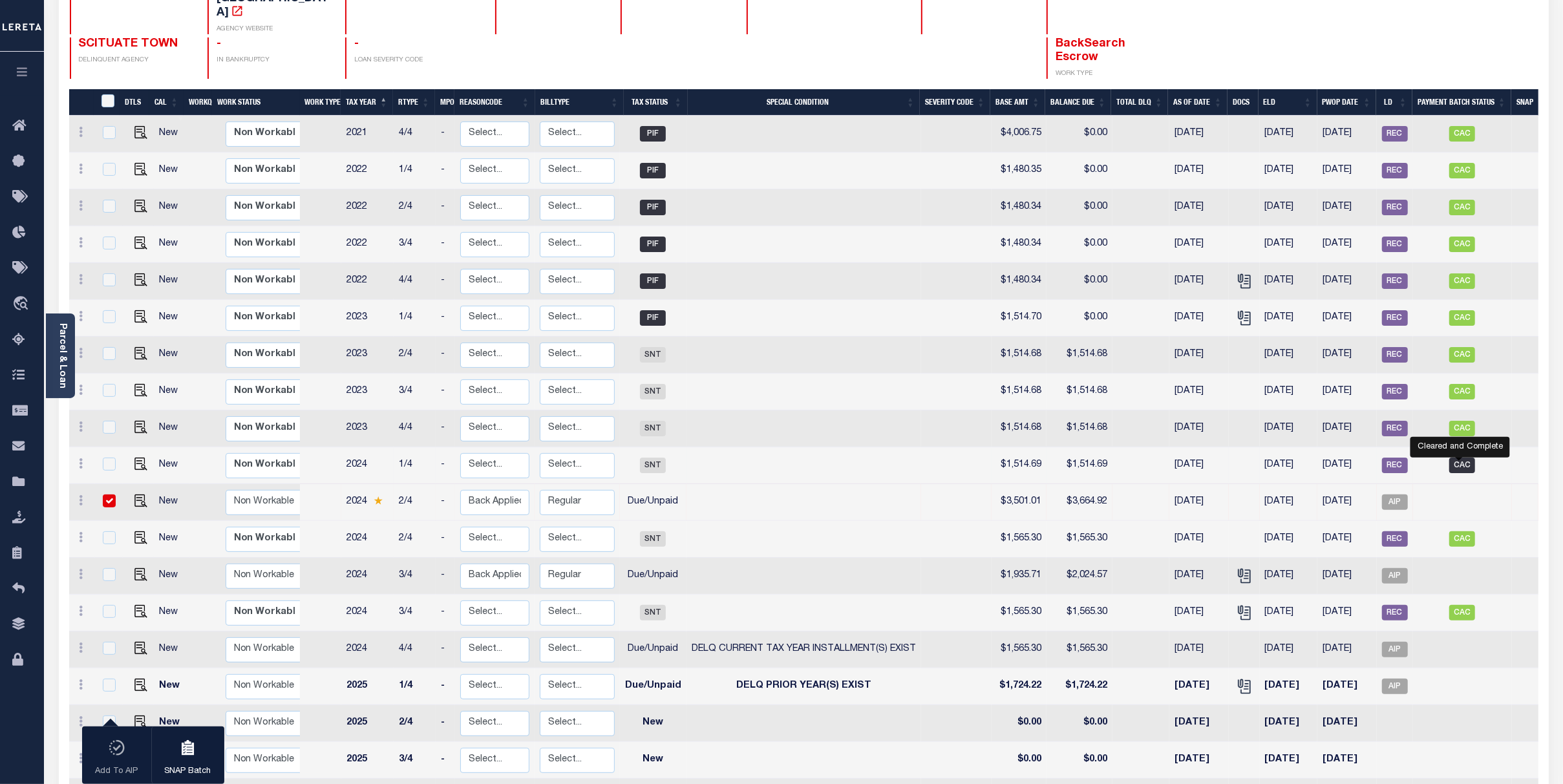
click at [1464, 458] on span "CAC" at bounding box center [1462, 466] width 26 height 16
checkbox input "true"
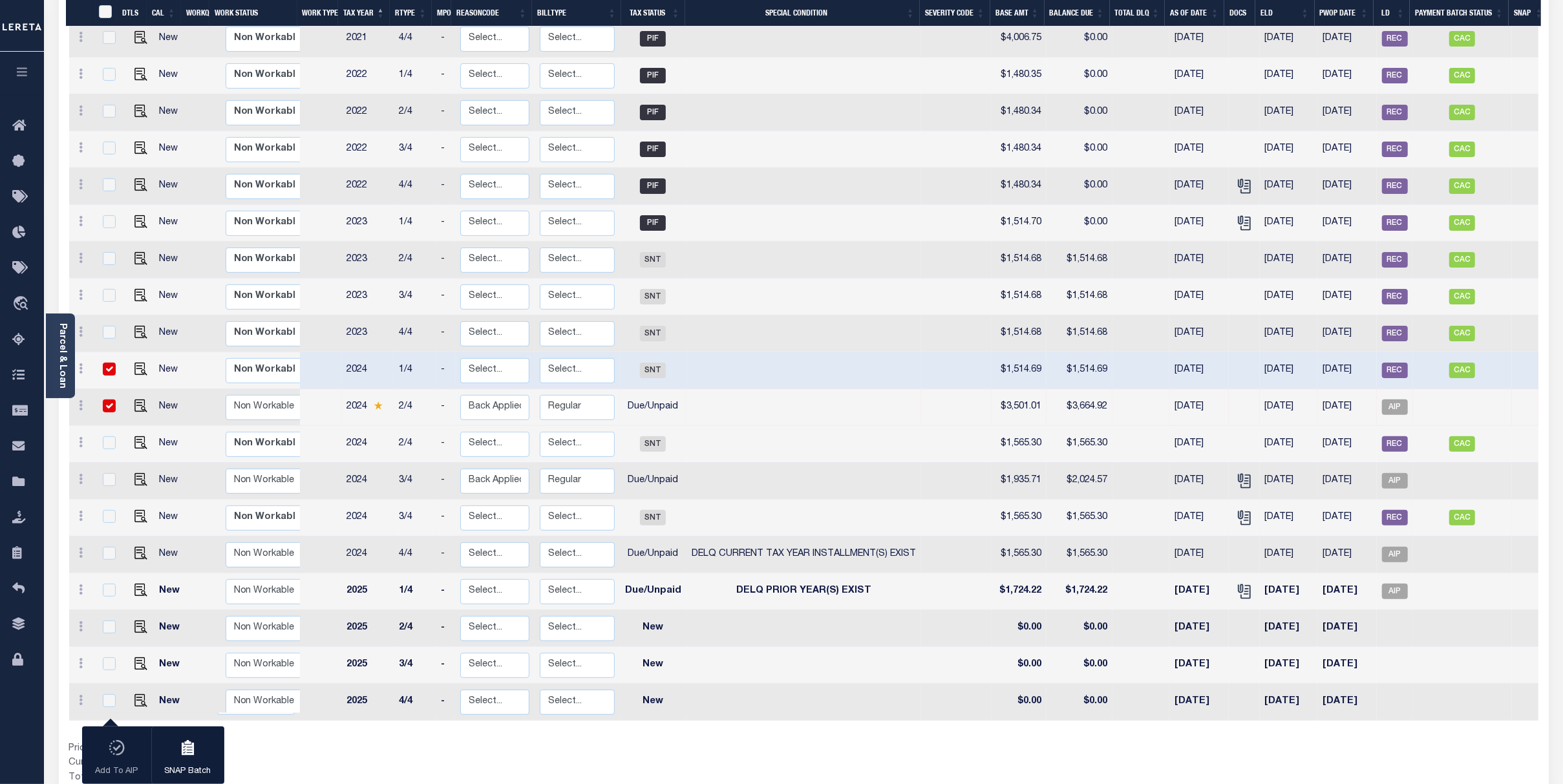
scroll to position [268, 0]
click at [408, 498] on td "3/4" at bounding box center [414, 516] width 42 height 37
checkbox input "true"
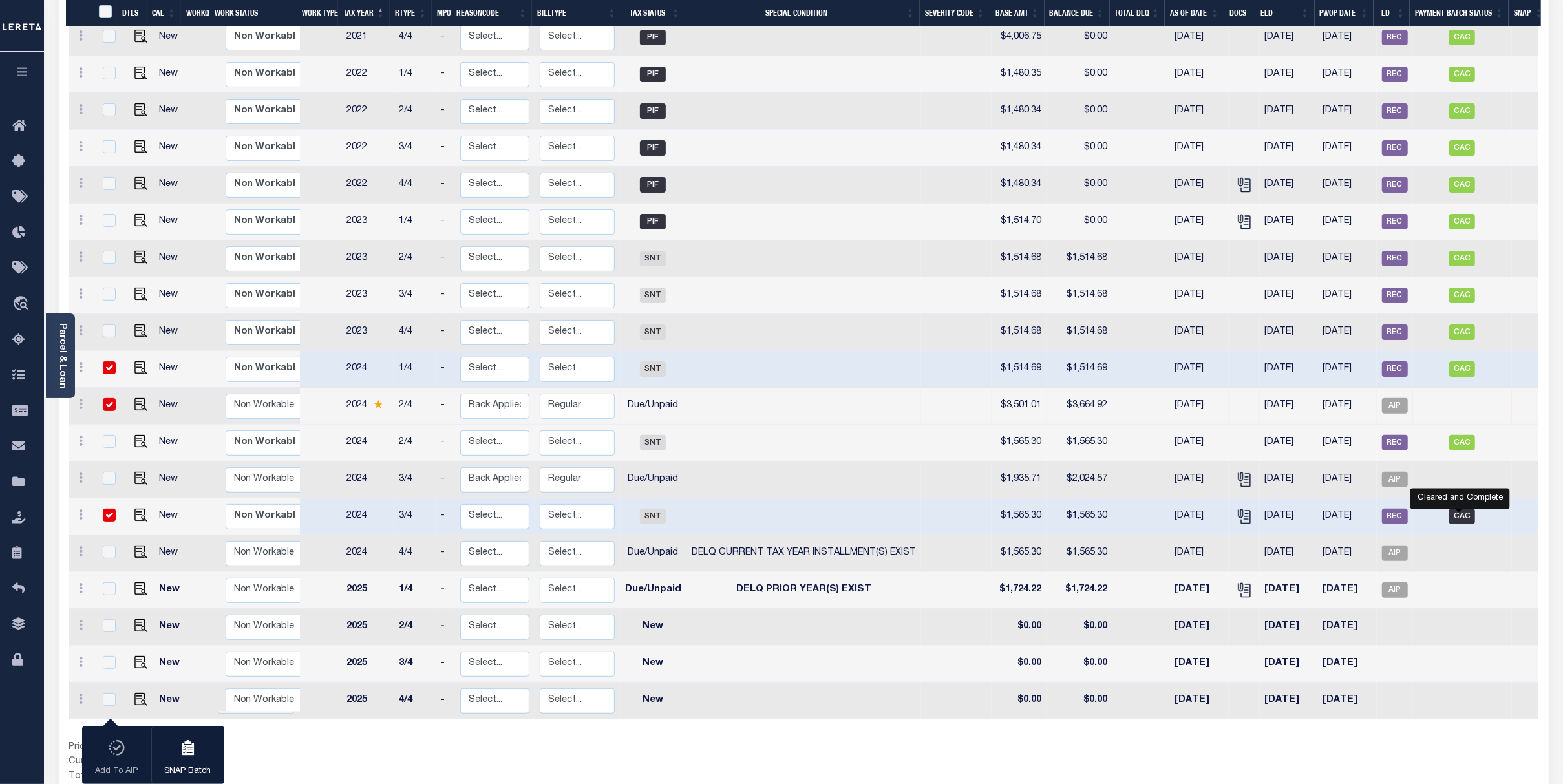
click at [1459, 509] on span "CAC" at bounding box center [1462, 517] width 26 height 16
checkbox input "false"
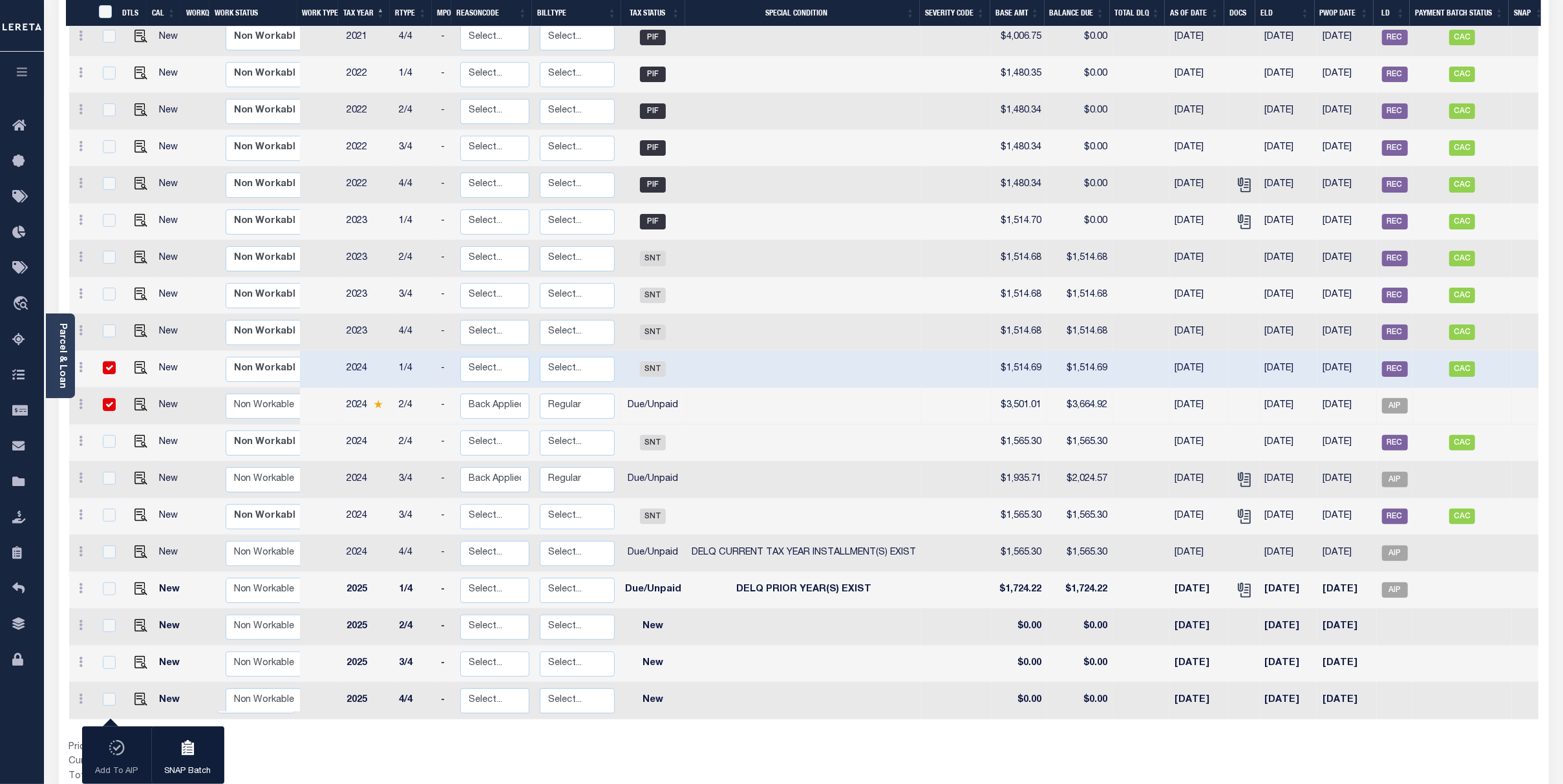
click at [425, 535] on td "4/4" at bounding box center [414, 553] width 42 height 37
checkbox input "true"
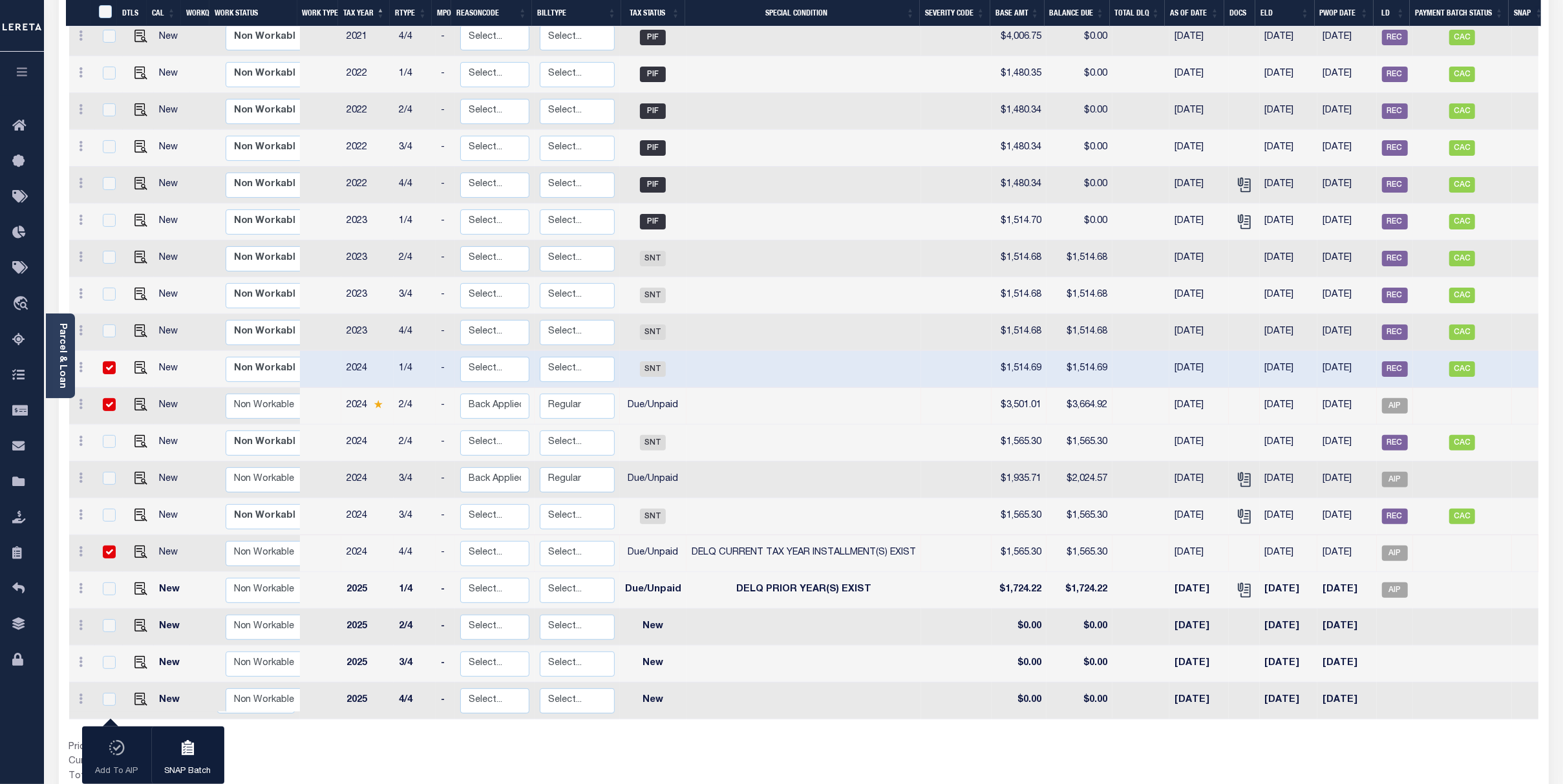
click at [419, 535] on td "4/4" at bounding box center [414, 553] width 42 height 37
checkbox input "false"
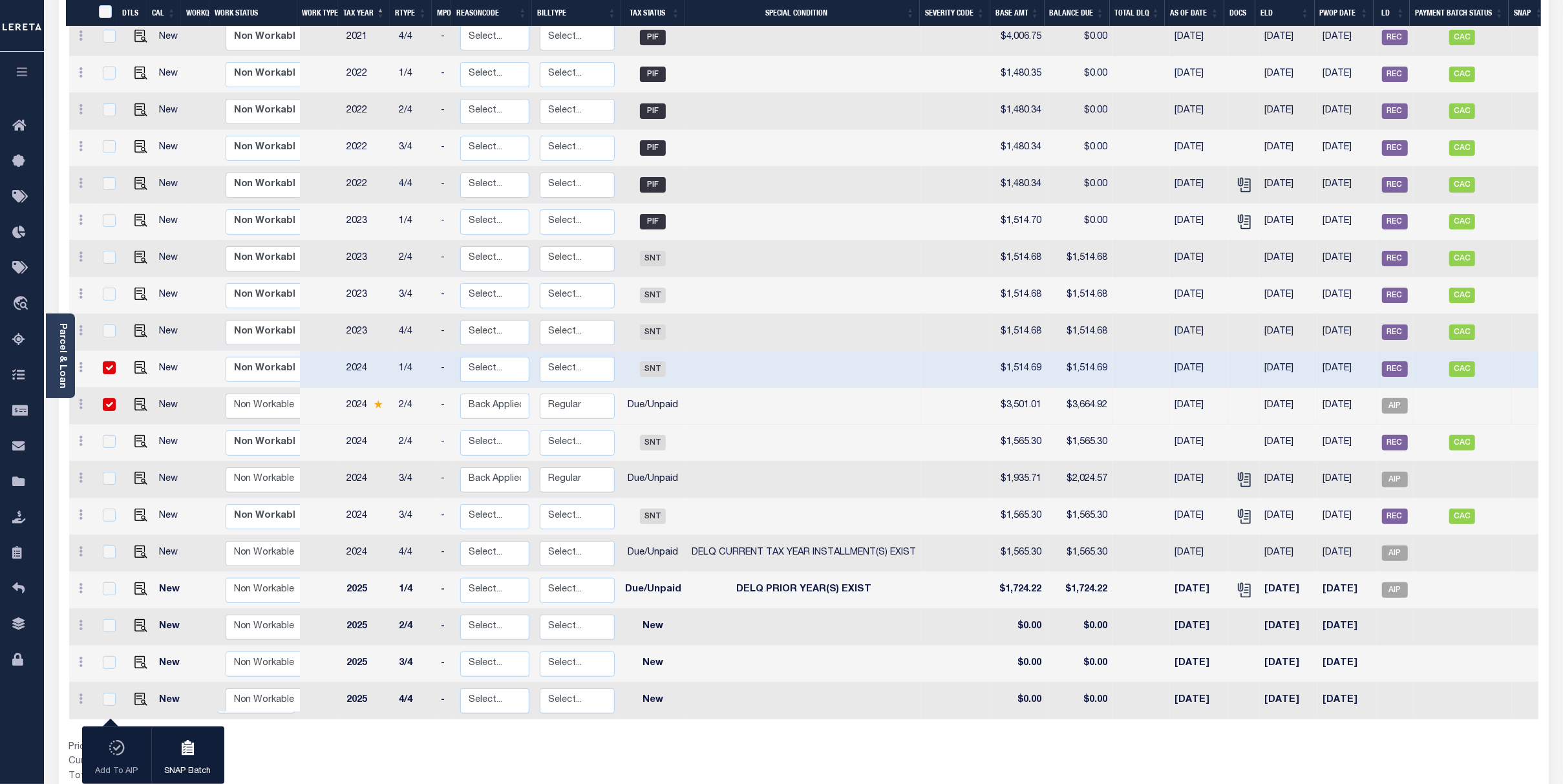
click at [102, 361] on input "checkbox" at bounding box center [109, 368] width 13 height 13
checkbox input "false"
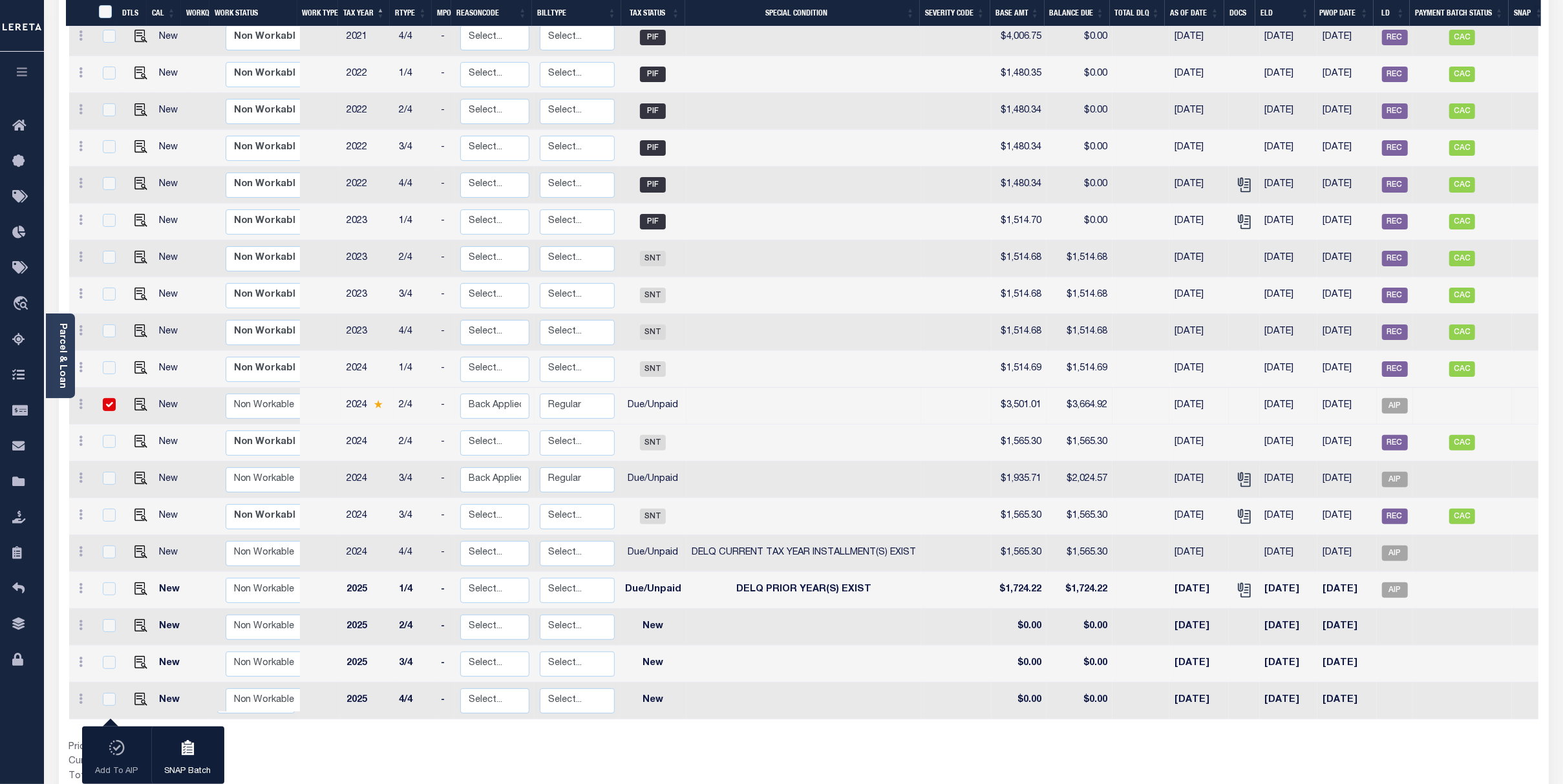
click at [111, 398] on input "checkbox" at bounding box center [109, 405] width 13 height 13
checkbox input "false"
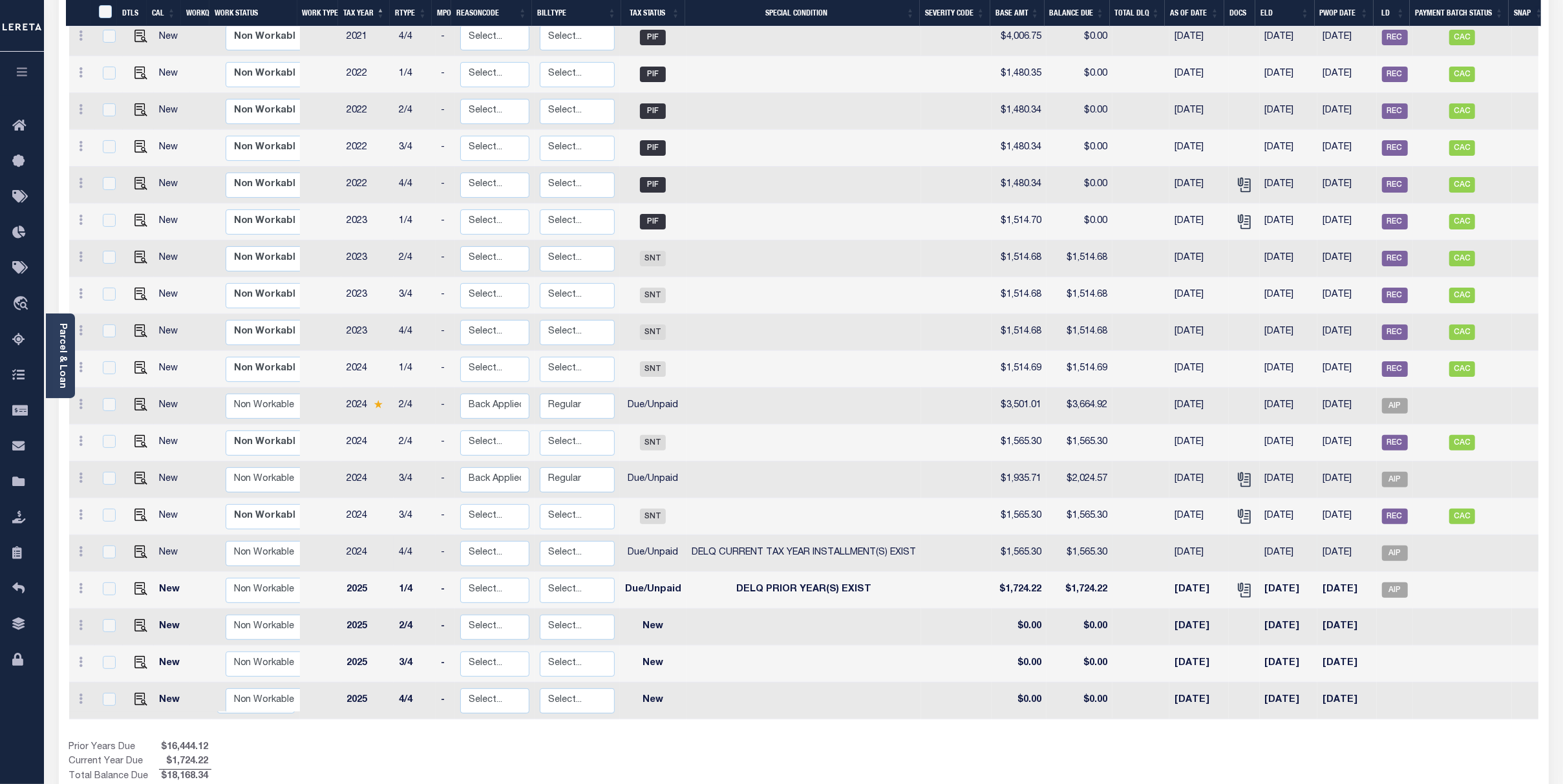
click at [405, 535] on td "4/4" at bounding box center [414, 553] width 42 height 37
checkbox input "true"
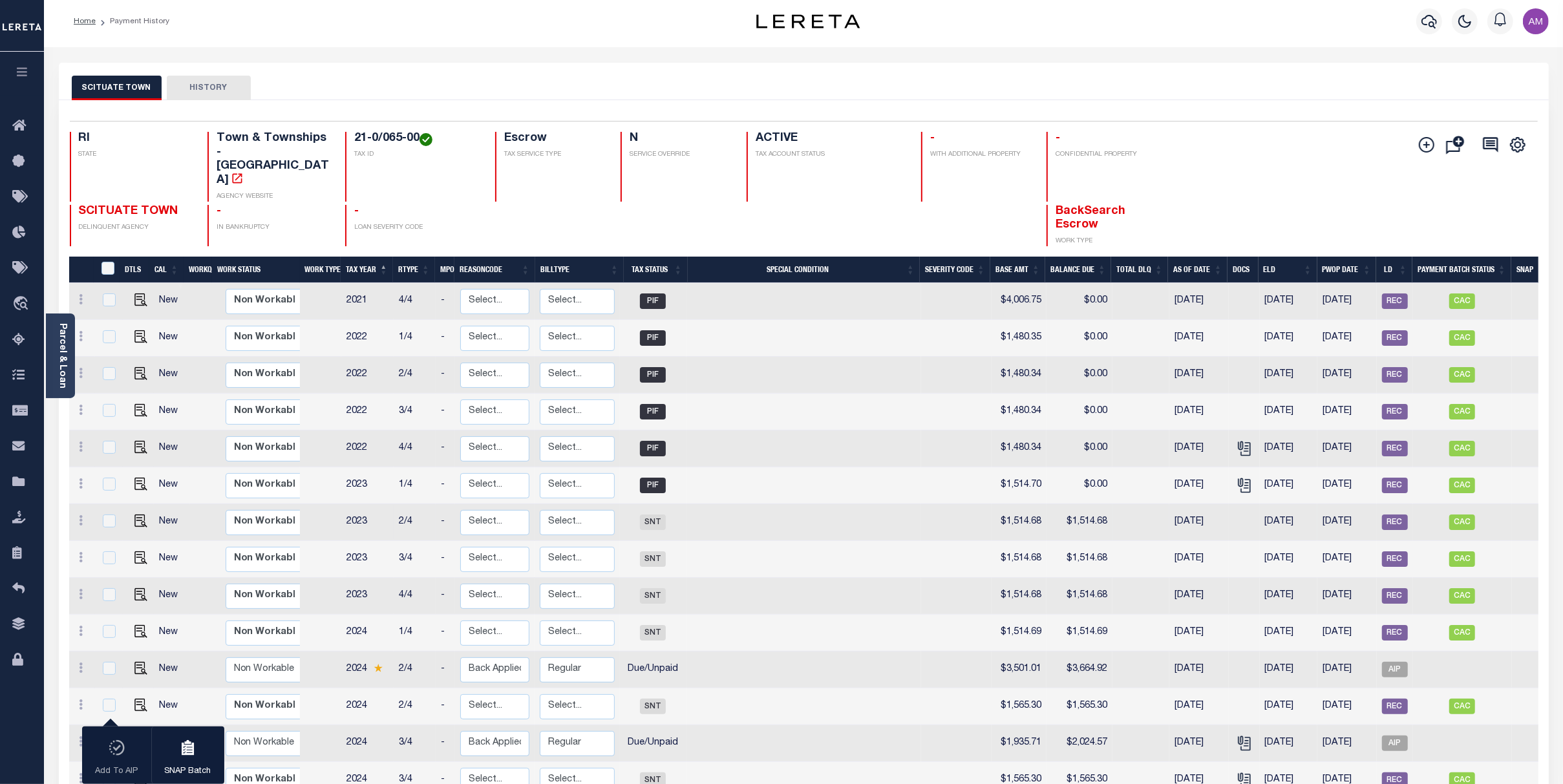
scroll to position [0, 0]
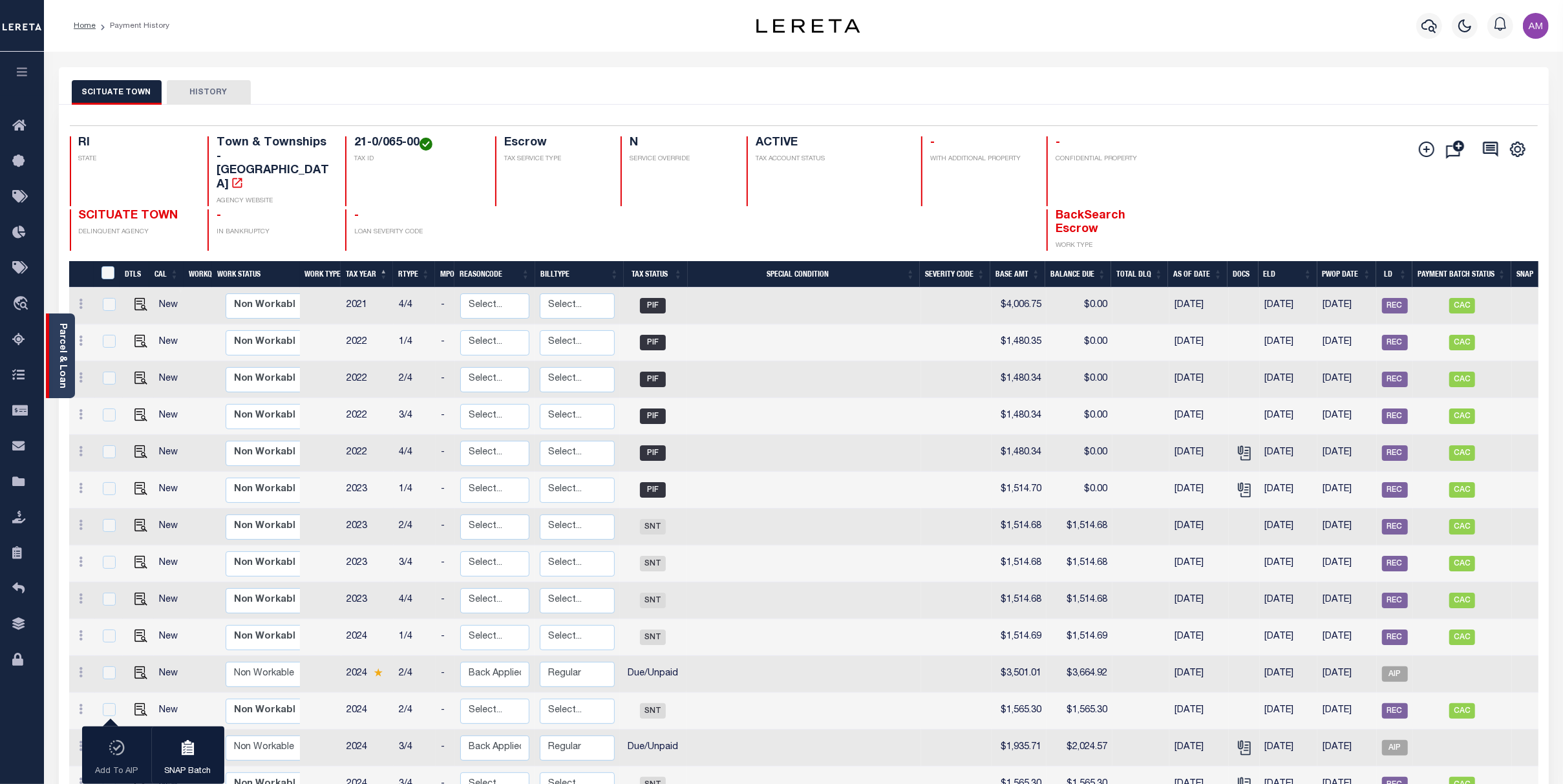
click at [67, 332] on link "Parcel & Loan" at bounding box center [62, 355] width 9 height 65
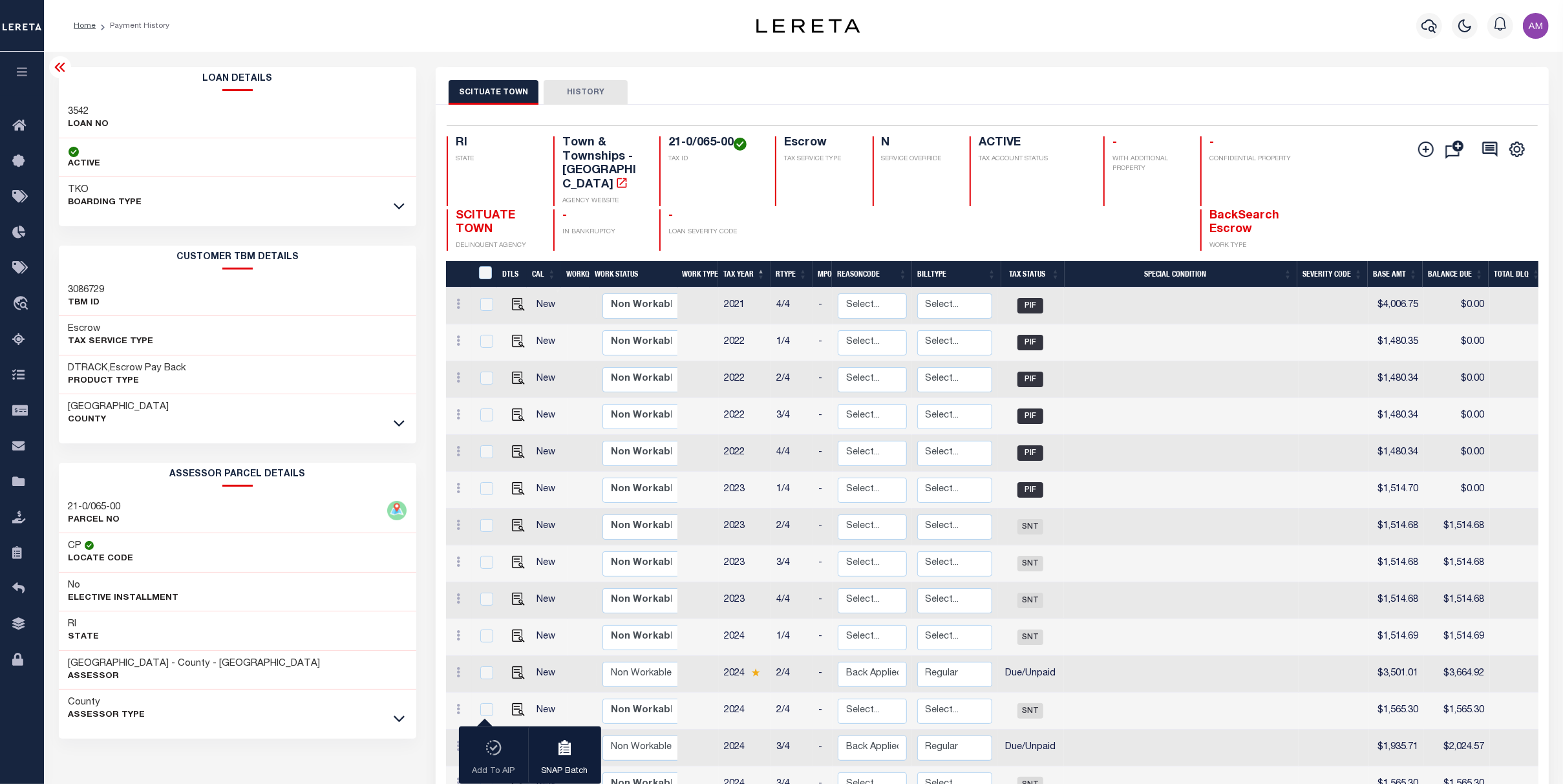
click at [58, 61] on icon at bounding box center [60, 67] width 16 height 16
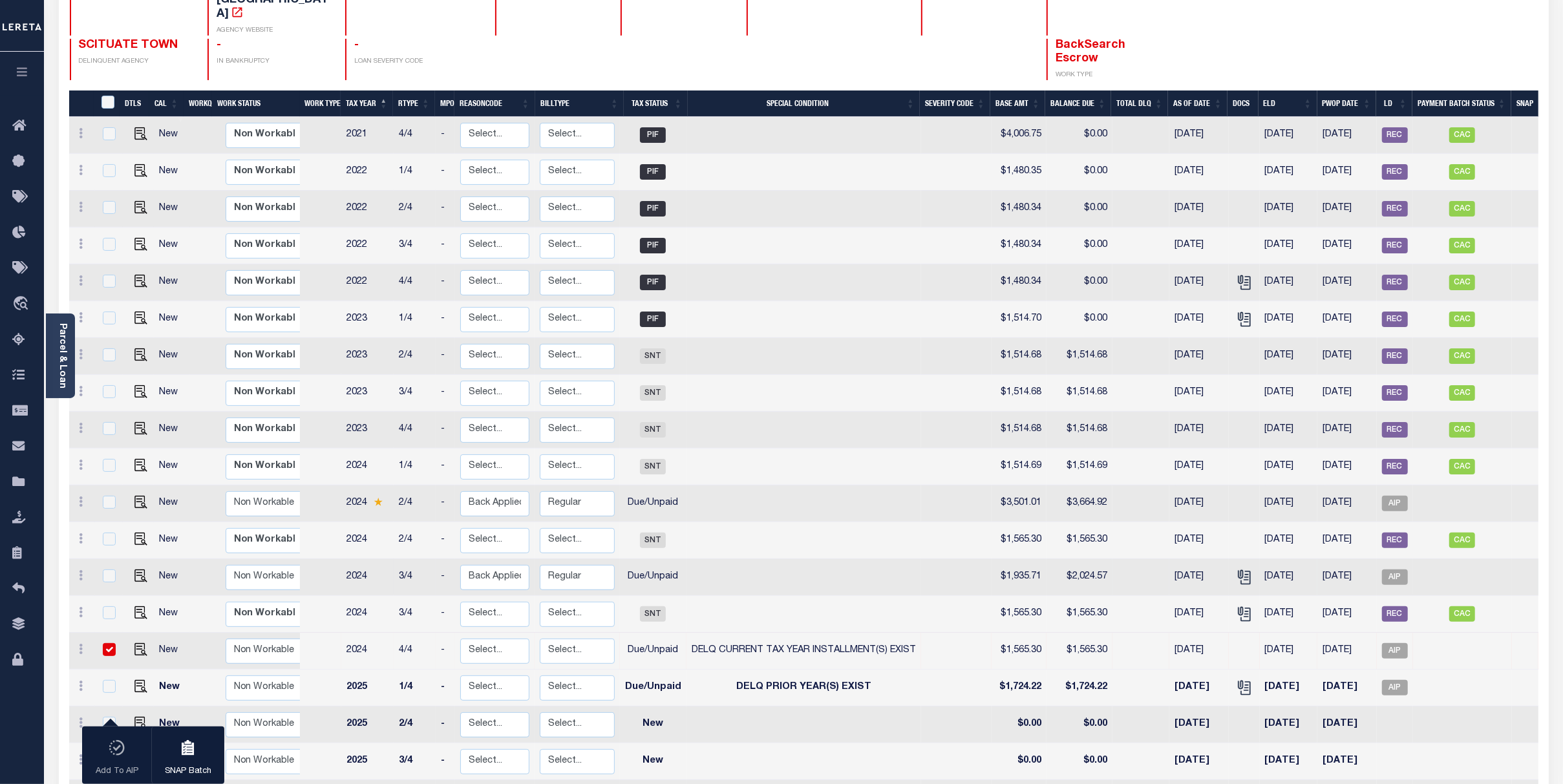
scroll to position [172, 0]
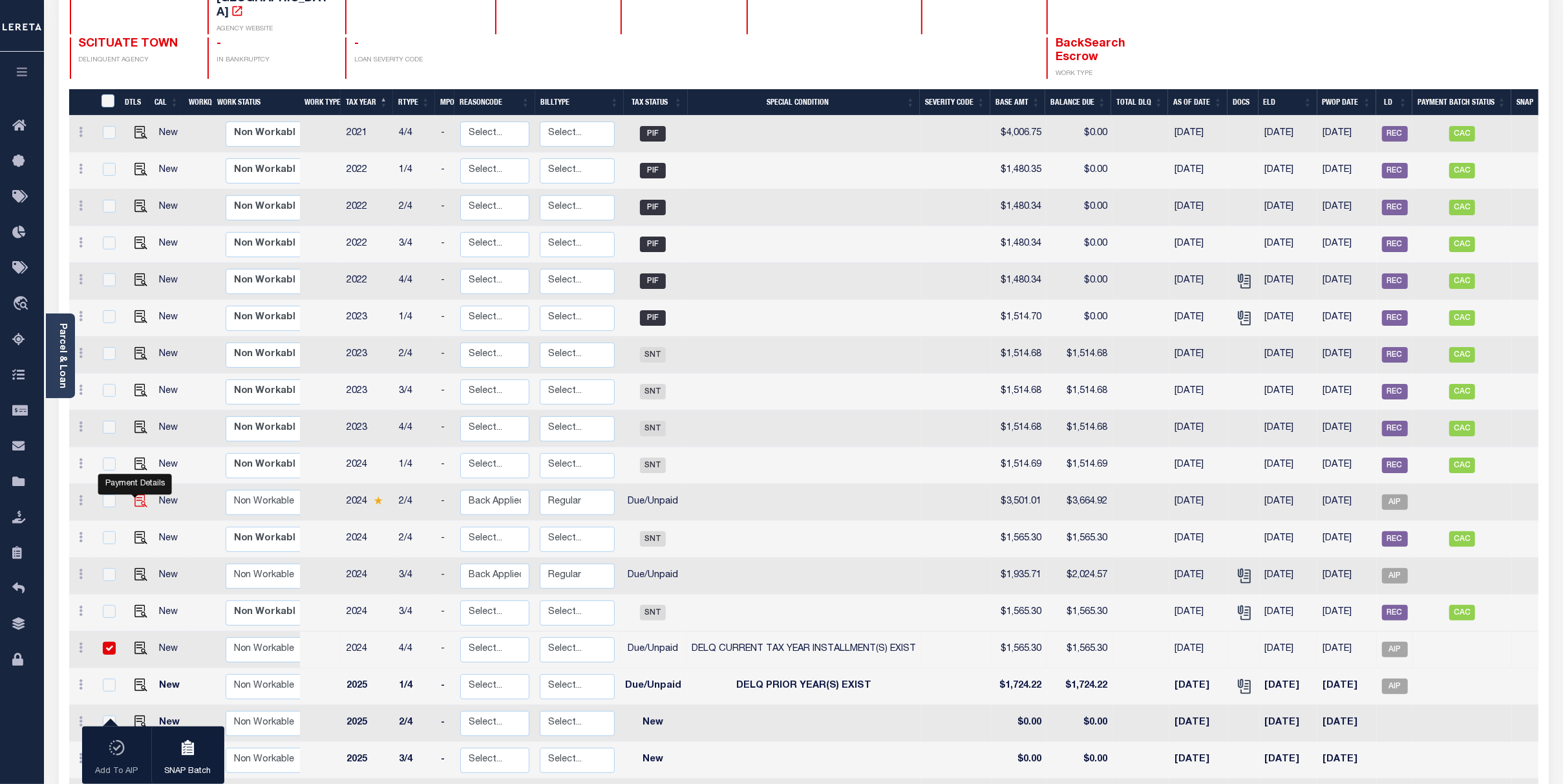
click at [135, 494] on img at bounding box center [141, 501] width 13 height 13
checkbox input "true"
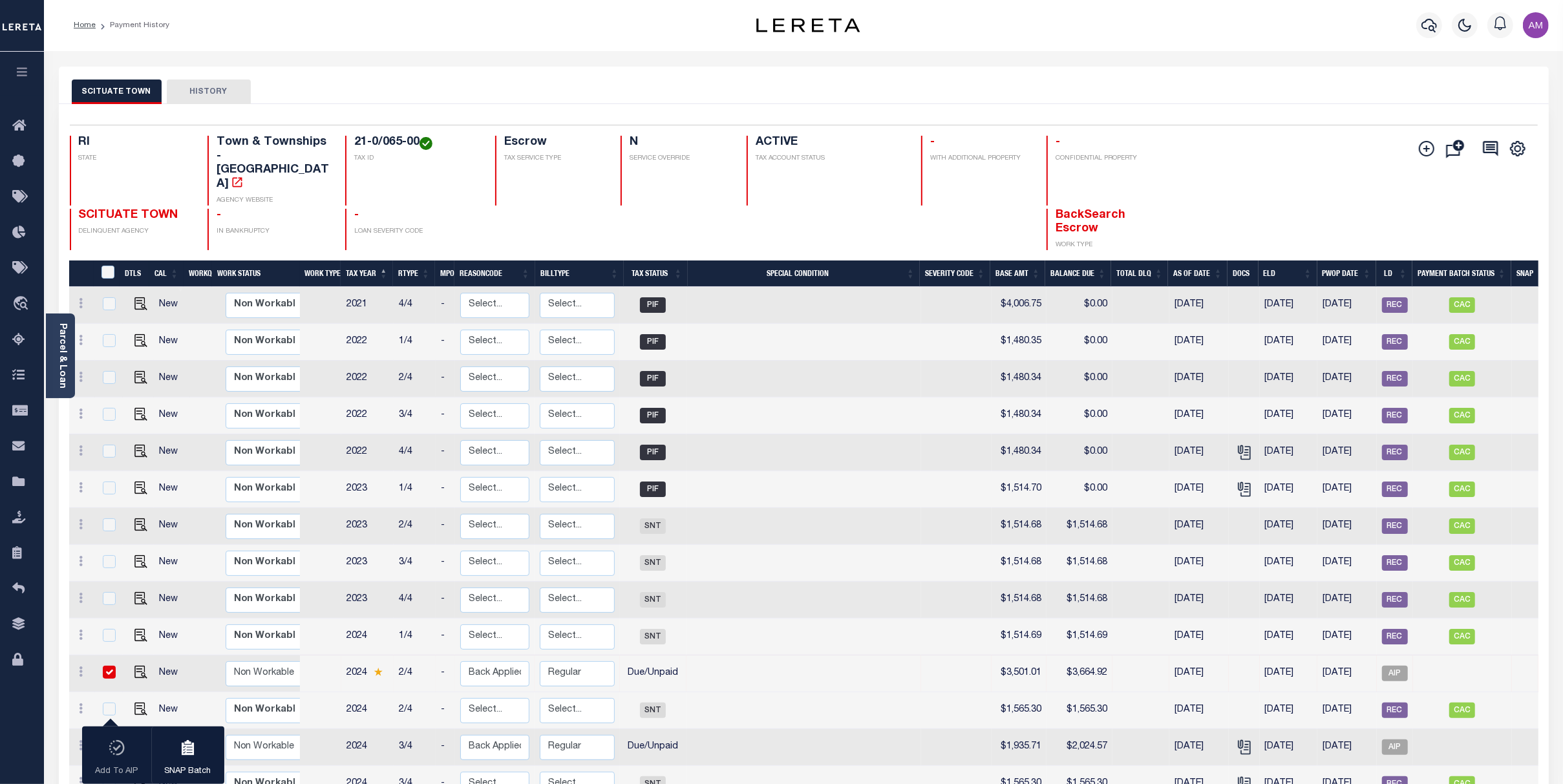
scroll to position [0, 0]
click at [65, 357] on link "Parcel & Loan" at bounding box center [62, 355] width 9 height 65
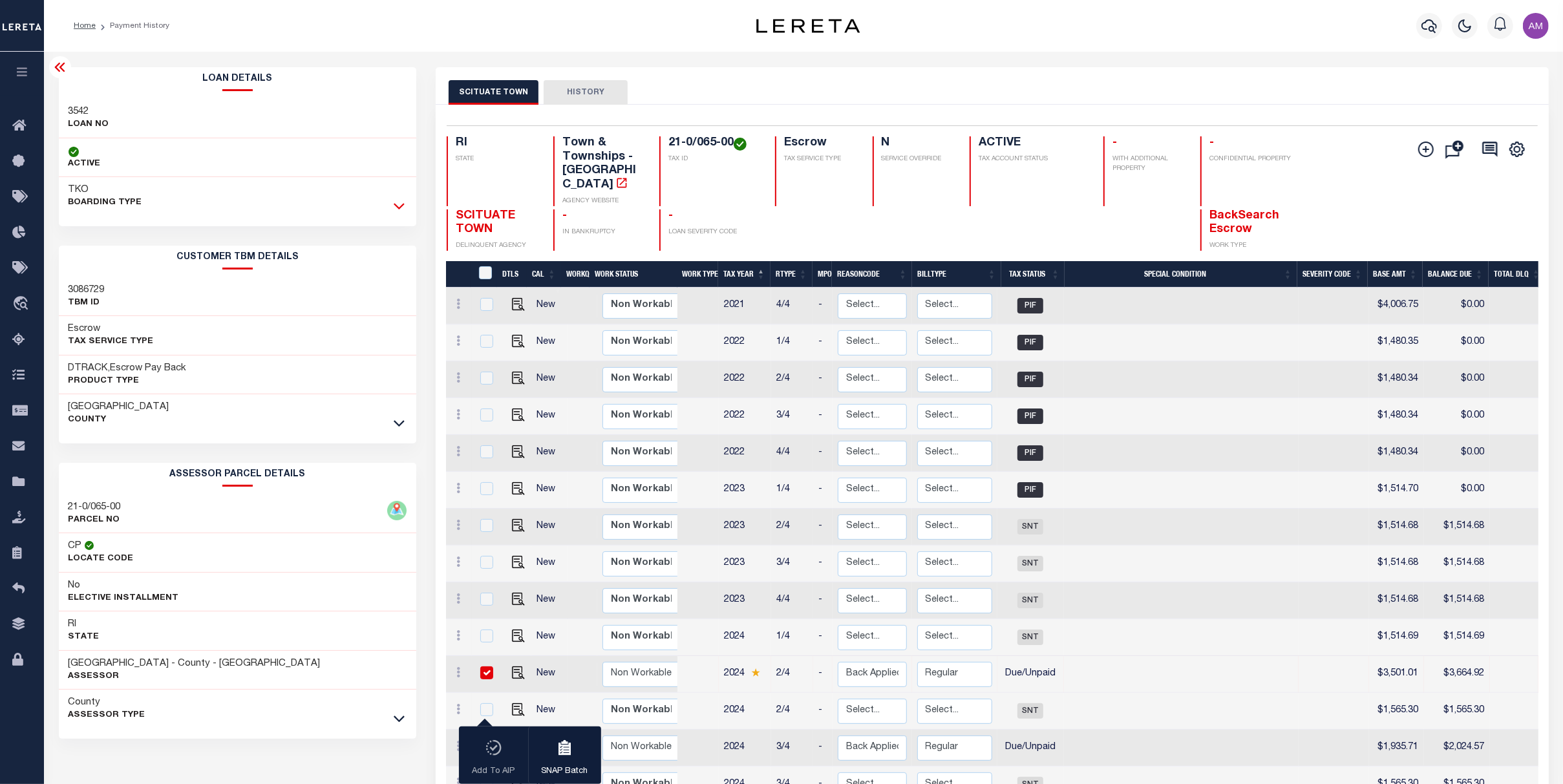
click at [405, 202] on icon at bounding box center [398, 206] width 11 height 14
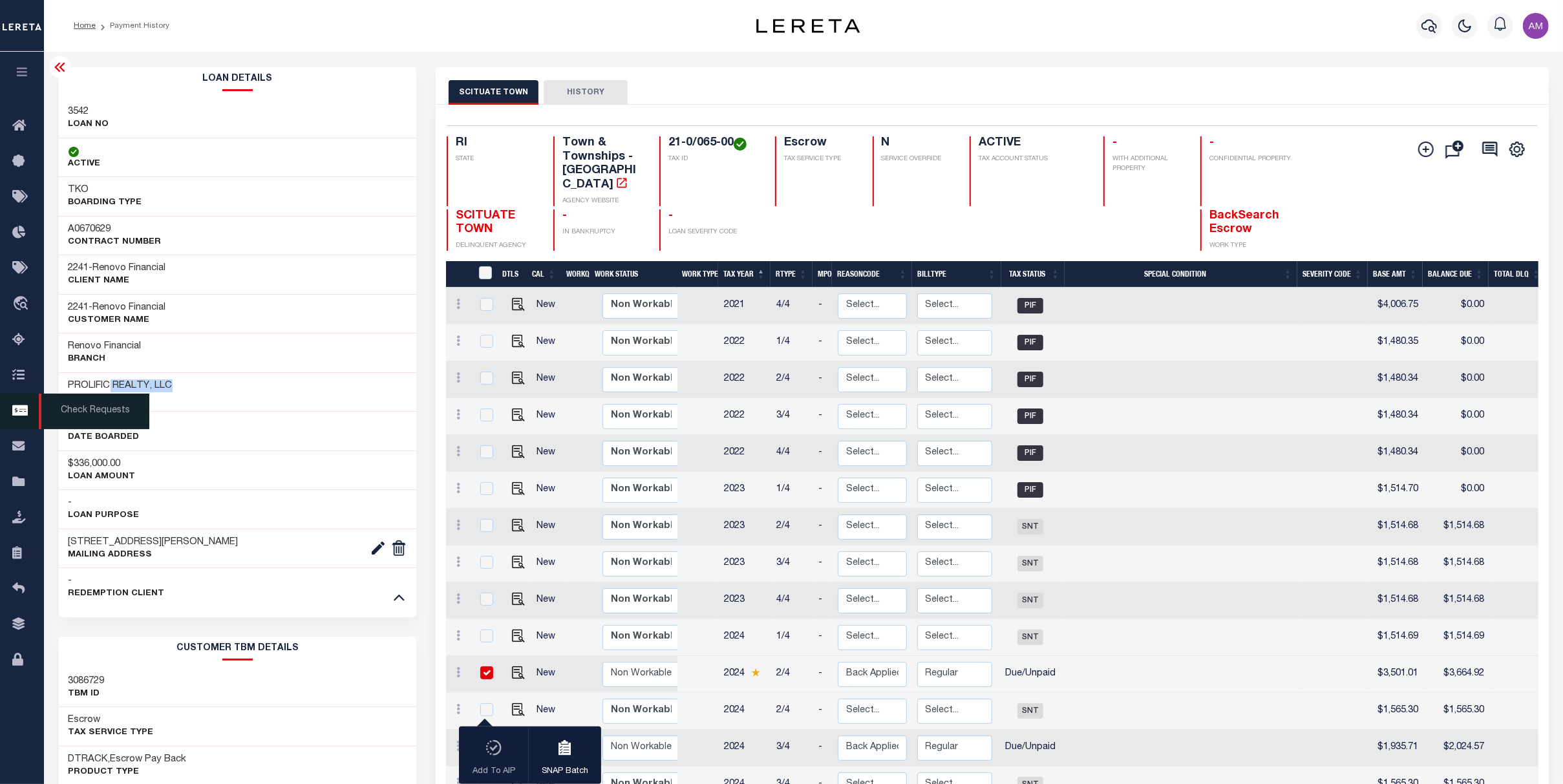
drag, startPoint x: 227, startPoint y: 393, endPoint x: 29, endPoint y: 403, distance: 198.3
click at [105, 386] on div "PROLIFIC REALTY, LLC Borrower" at bounding box center [238, 391] width 358 height 39
click at [181, 376] on div "PROLIFIC REALTY, LLC Borrower" at bounding box center [238, 391] width 358 height 39
drag, startPoint x: 135, startPoint y: 376, endPoint x: 76, endPoint y: 390, distance: 60.6
click at [133, 376] on div "PROLIFIC REALTY, LLC Borrower" at bounding box center [238, 391] width 358 height 39
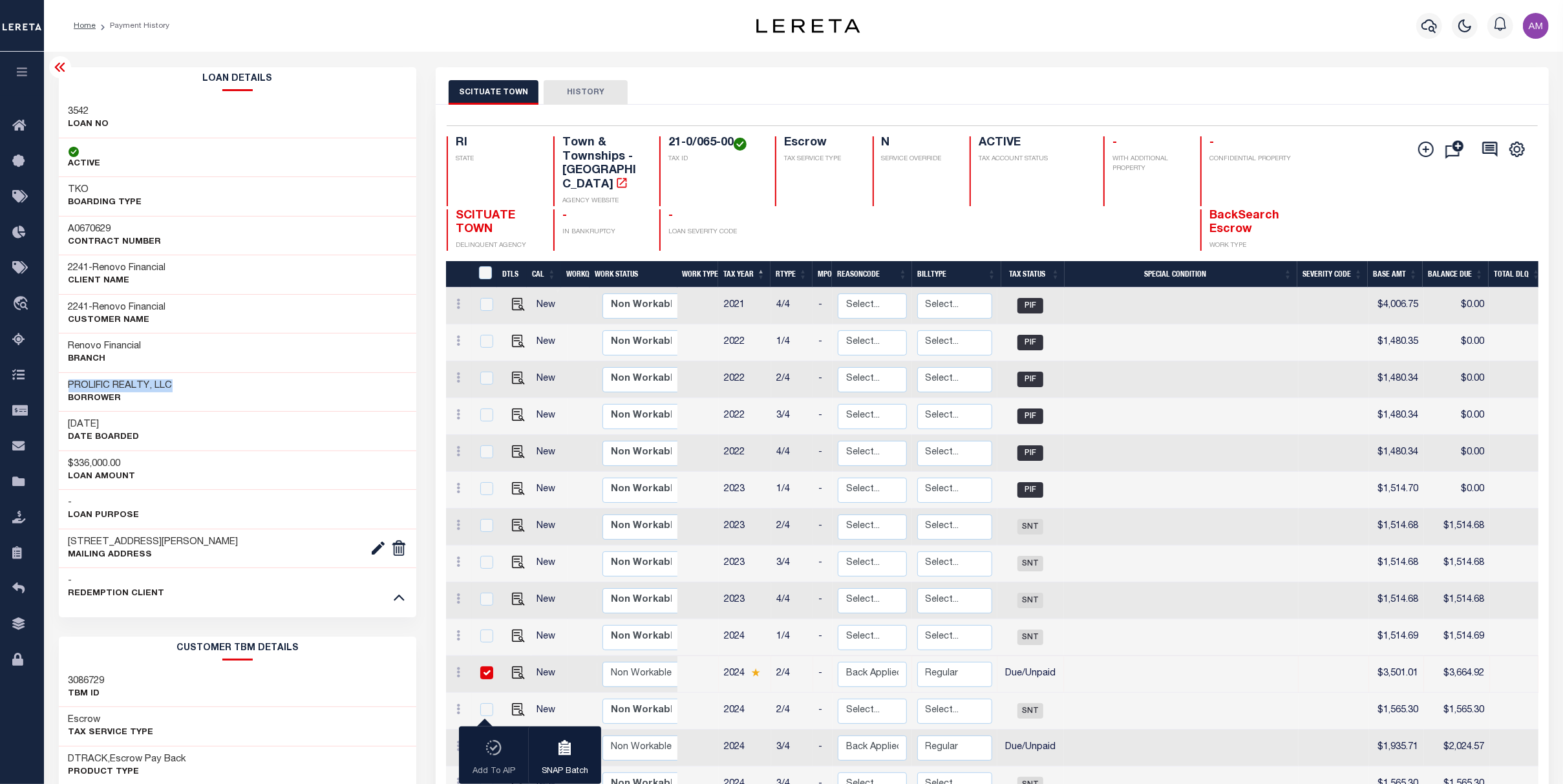
drag, startPoint x: 67, startPoint y: 386, endPoint x: 171, endPoint y: 386, distance: 104.0
click at [171, 386] on div "PROLIFIC REALTY, LLC Borrower" at bounding box center [238, 391] width 358 height 39
copy h3 "PROLIFIC REALTY, LLC"
drag, startPoint x: 714, startPoint y: 143, endPoint x: 669, endPoint y: 141, distance: 45.0
click at [669, 141] on h4 "21-0/065-00" at bounding box center [714, 143] width 91 height 14
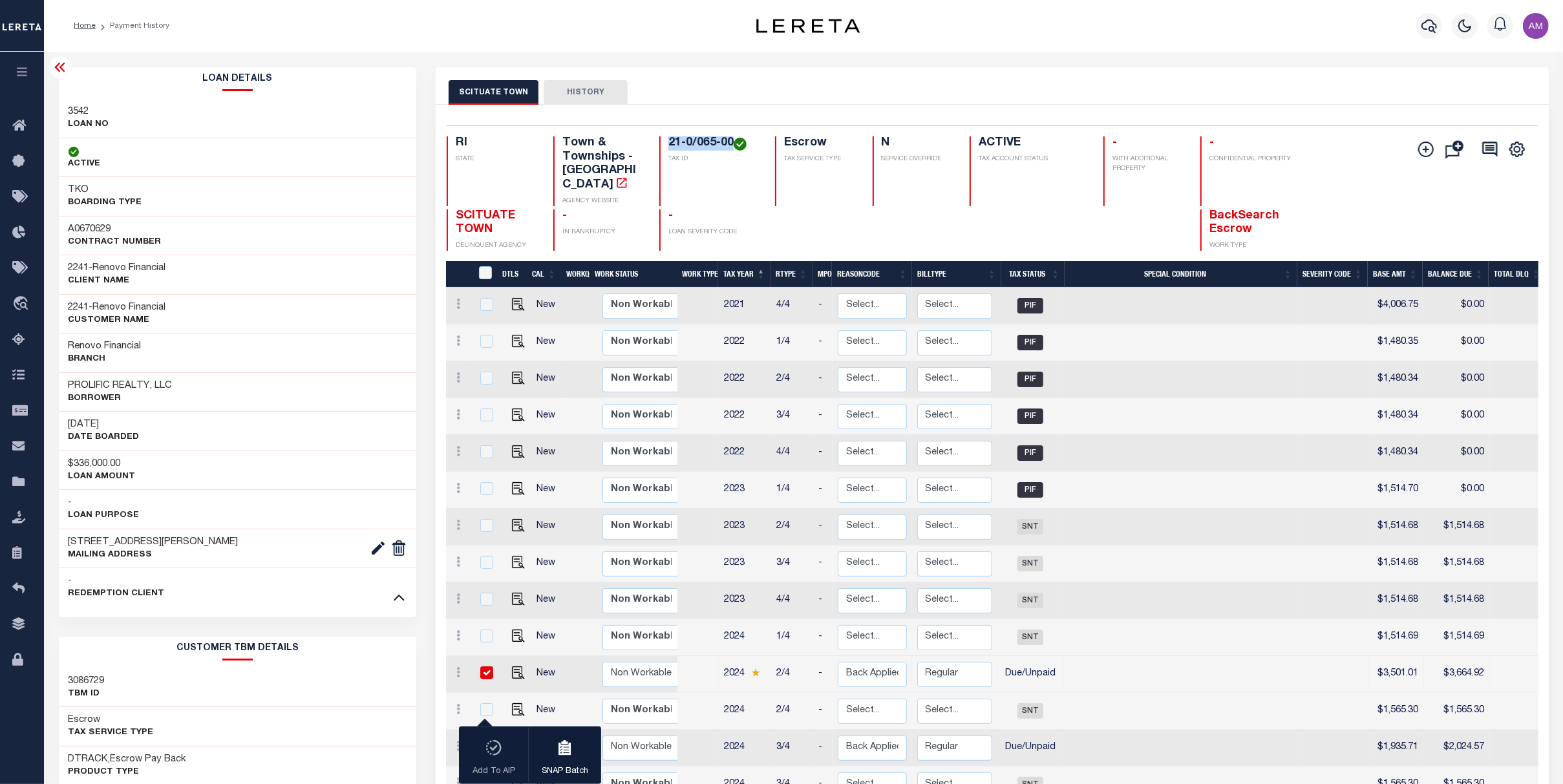
copy h4 "21-0/065-00"
click at [45, 64] on div "Parcel & Loan Loan Details 3542 LOAN NO ACTIVE TKO 2241" at bounding box center [803, 620] width 1519 height 1137
click at [52, 65] on icon at bounding box center [60, 67] width 16 height 16
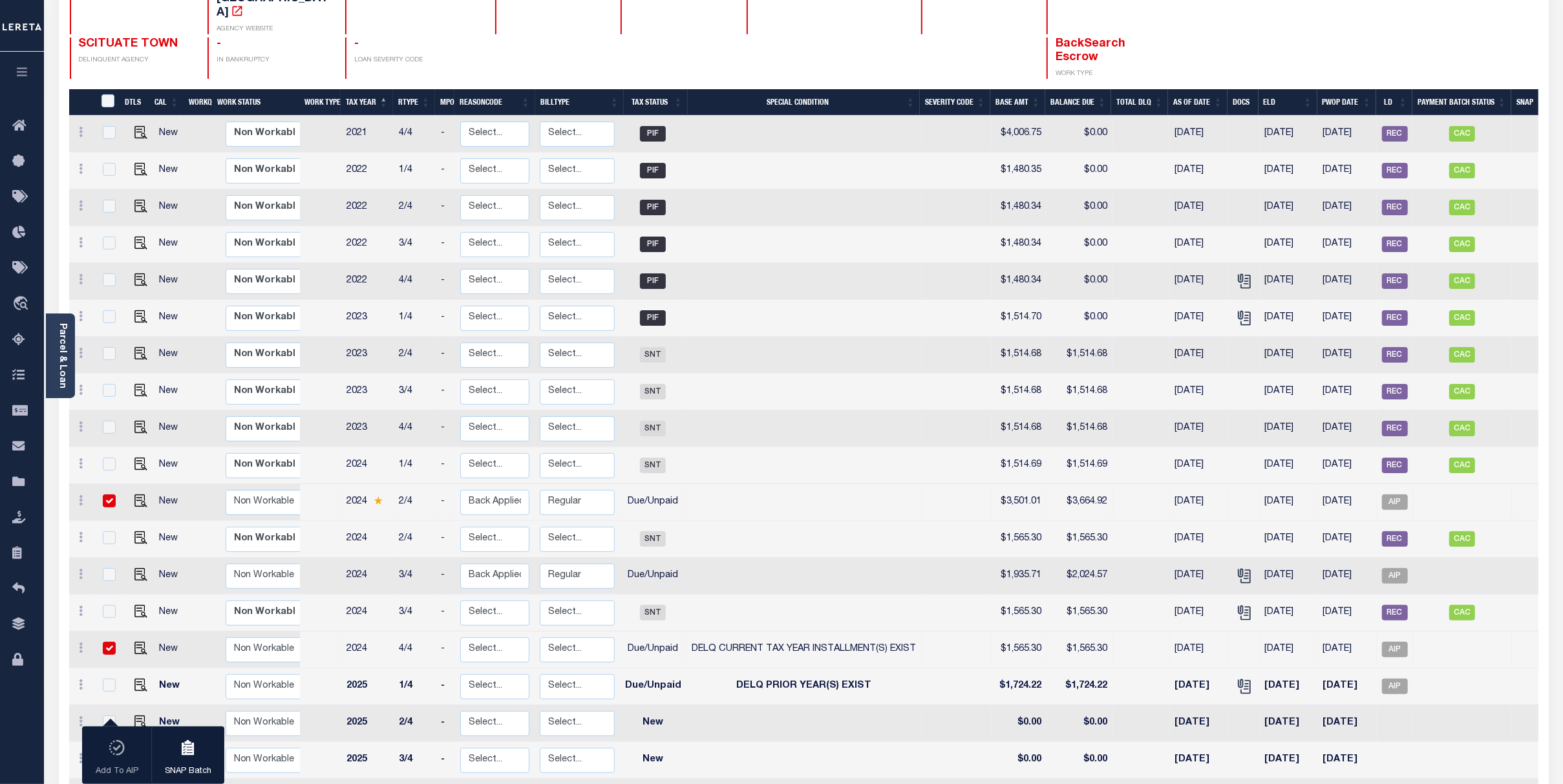
scroll to position [259, 0]
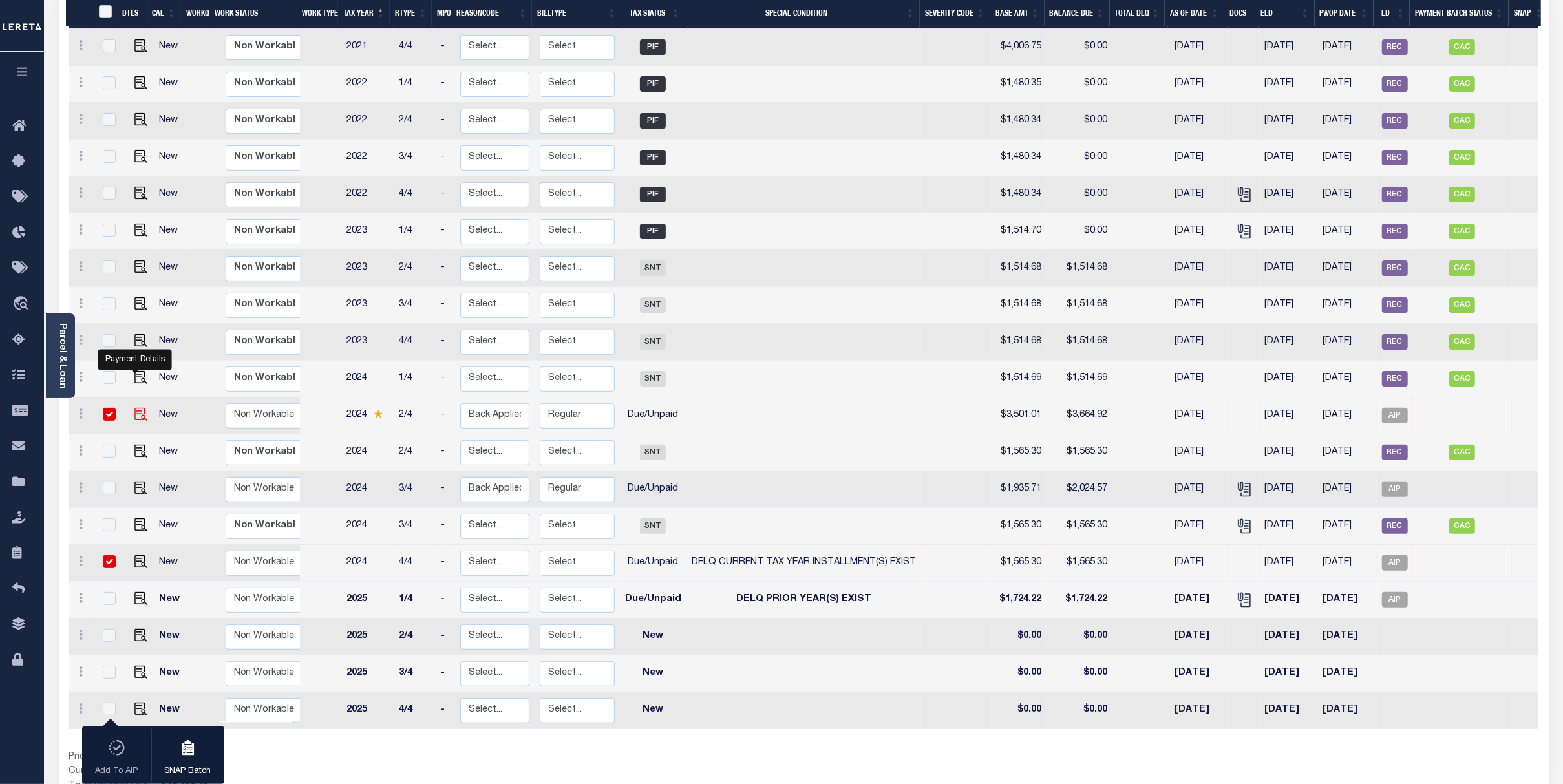
click at [135, 408] on img at bounding box center [141, 414] width 13 height 13
checkbox input "false"
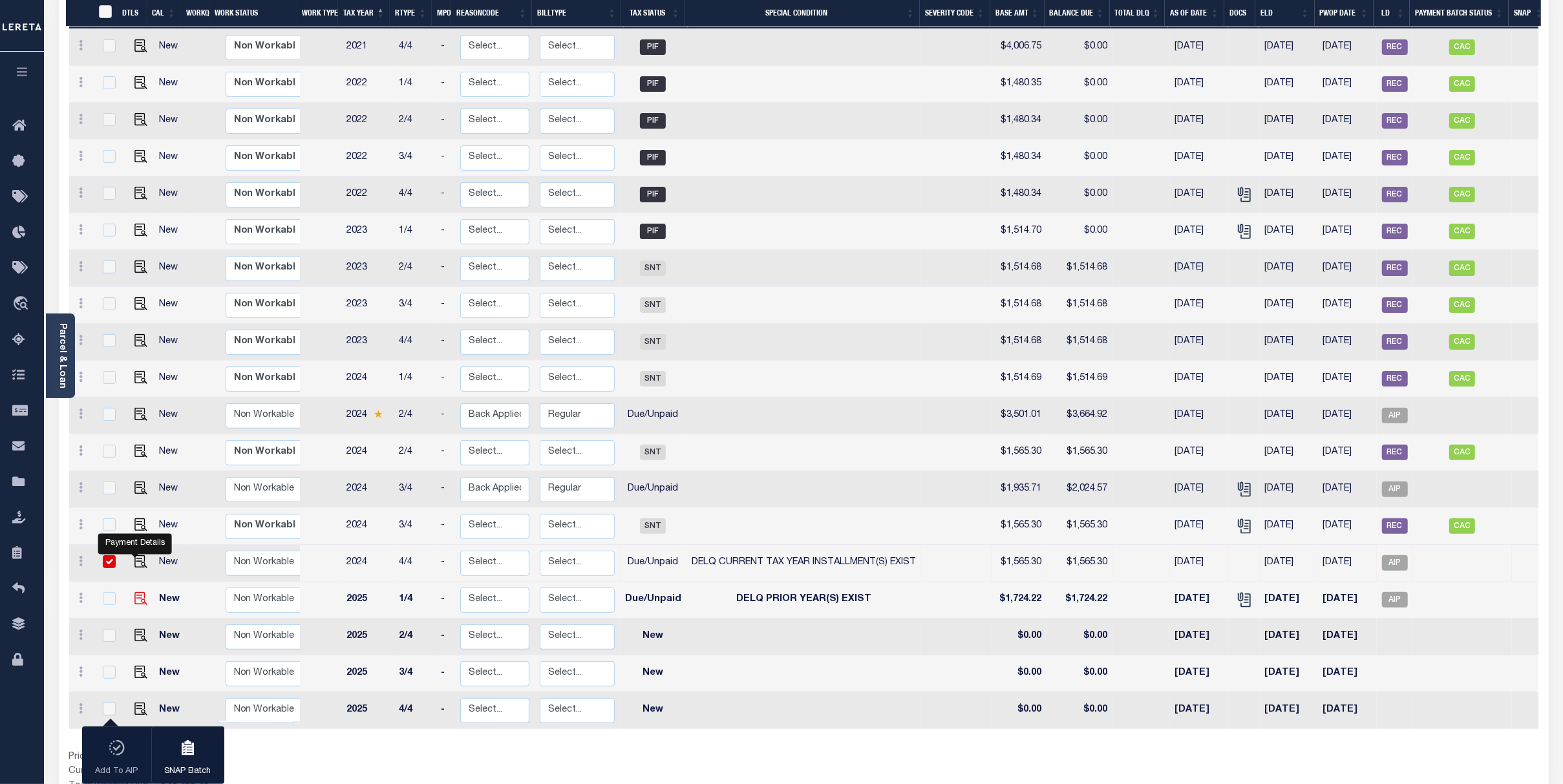
click at [135, 592] on img at bounding box center [141, 598] width 13 height 13
checkbox input "true"
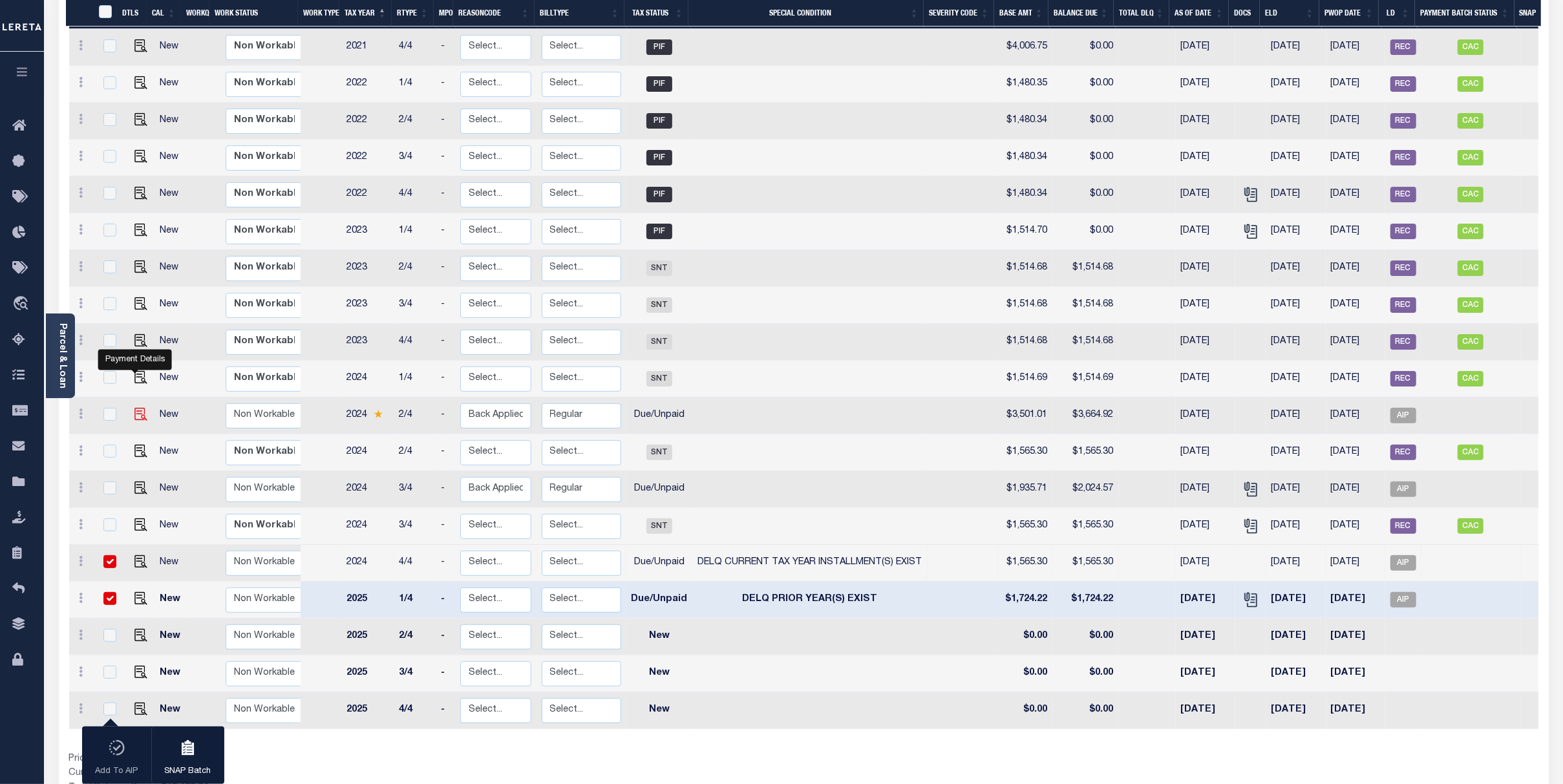
click at [138, 408] on img at bounding box center [141, 414] width 13 height 13
checkbox input "true"
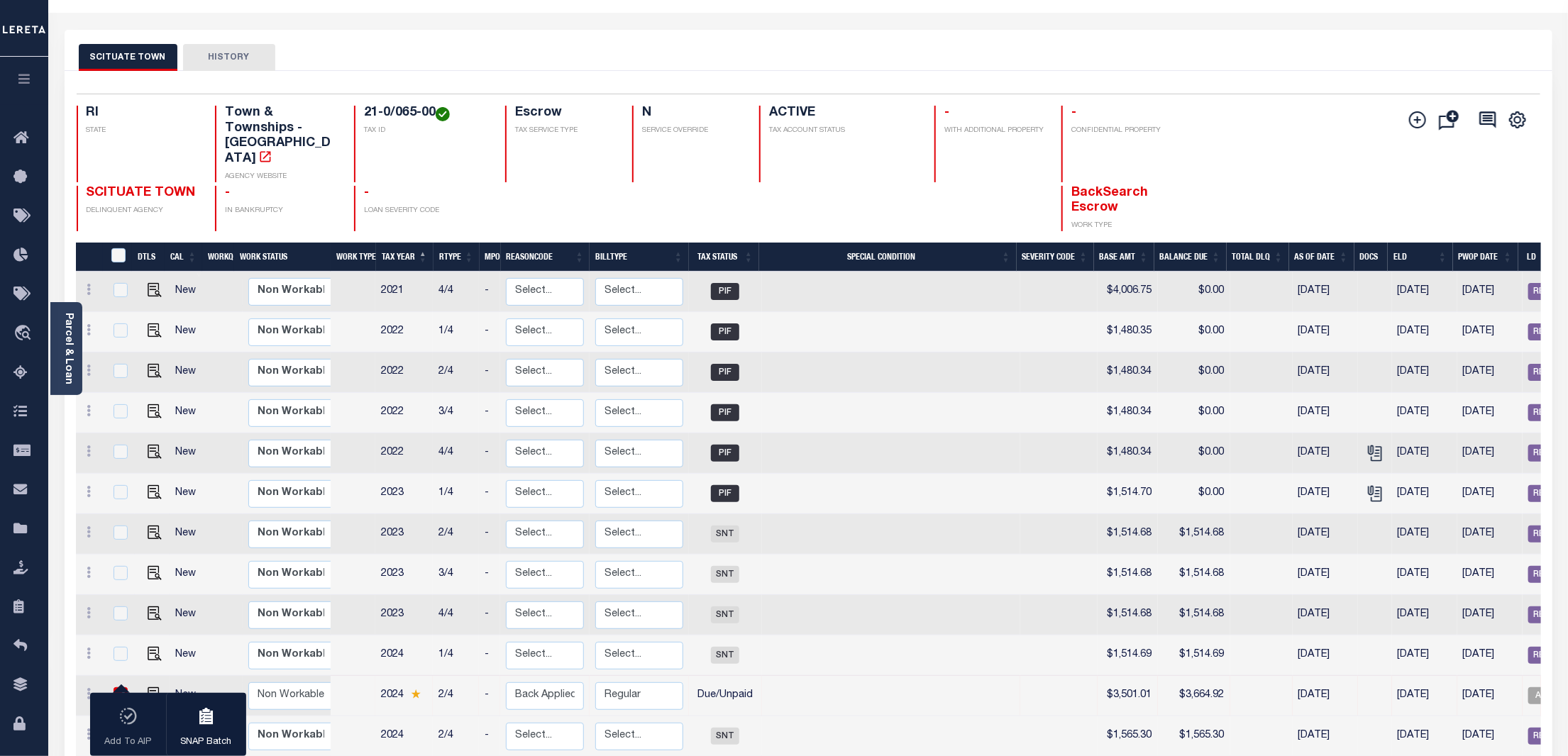
scroll to position [0, 0]
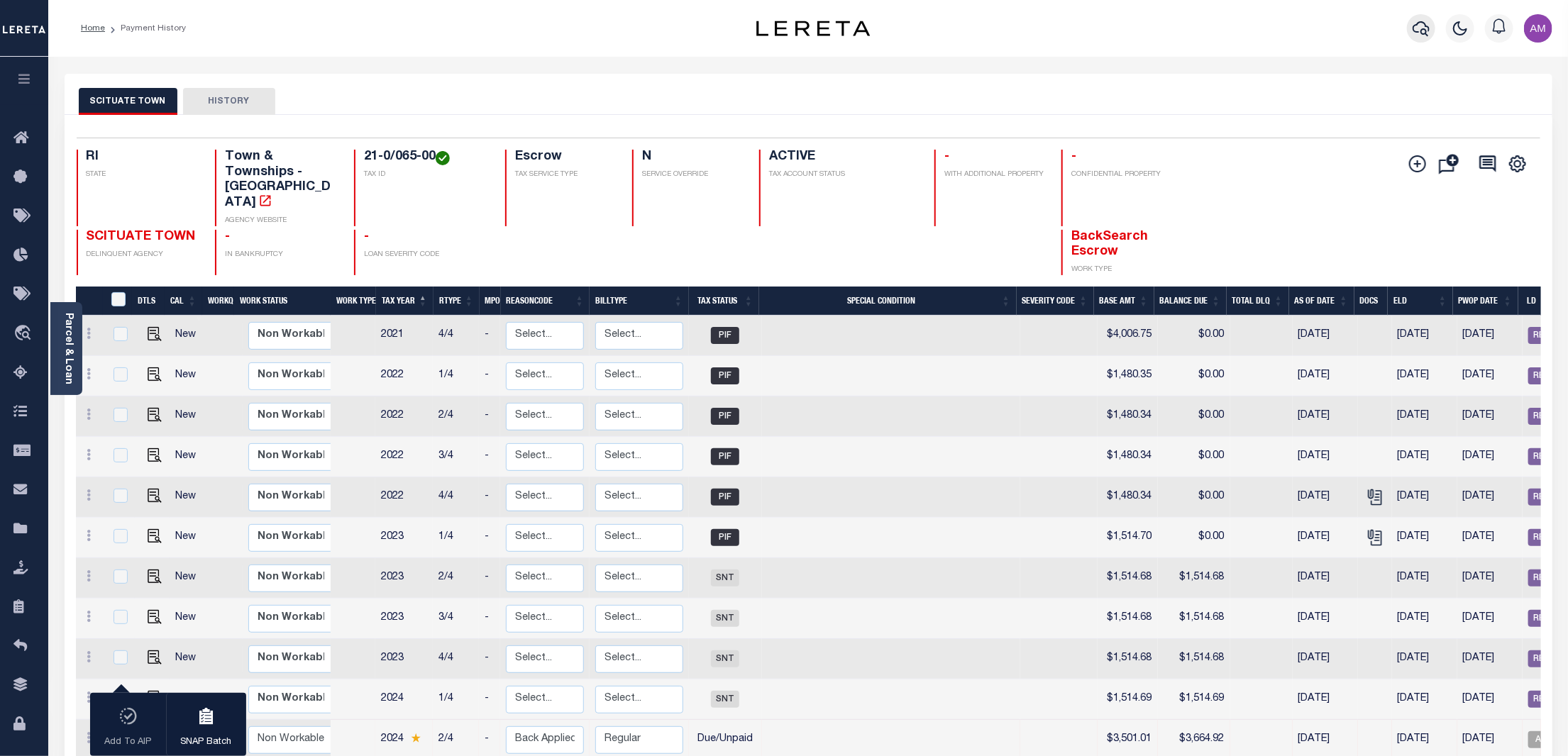
click at [1426, 28] on icon "button" at bounding box center [1422, 28] width 17 height 17
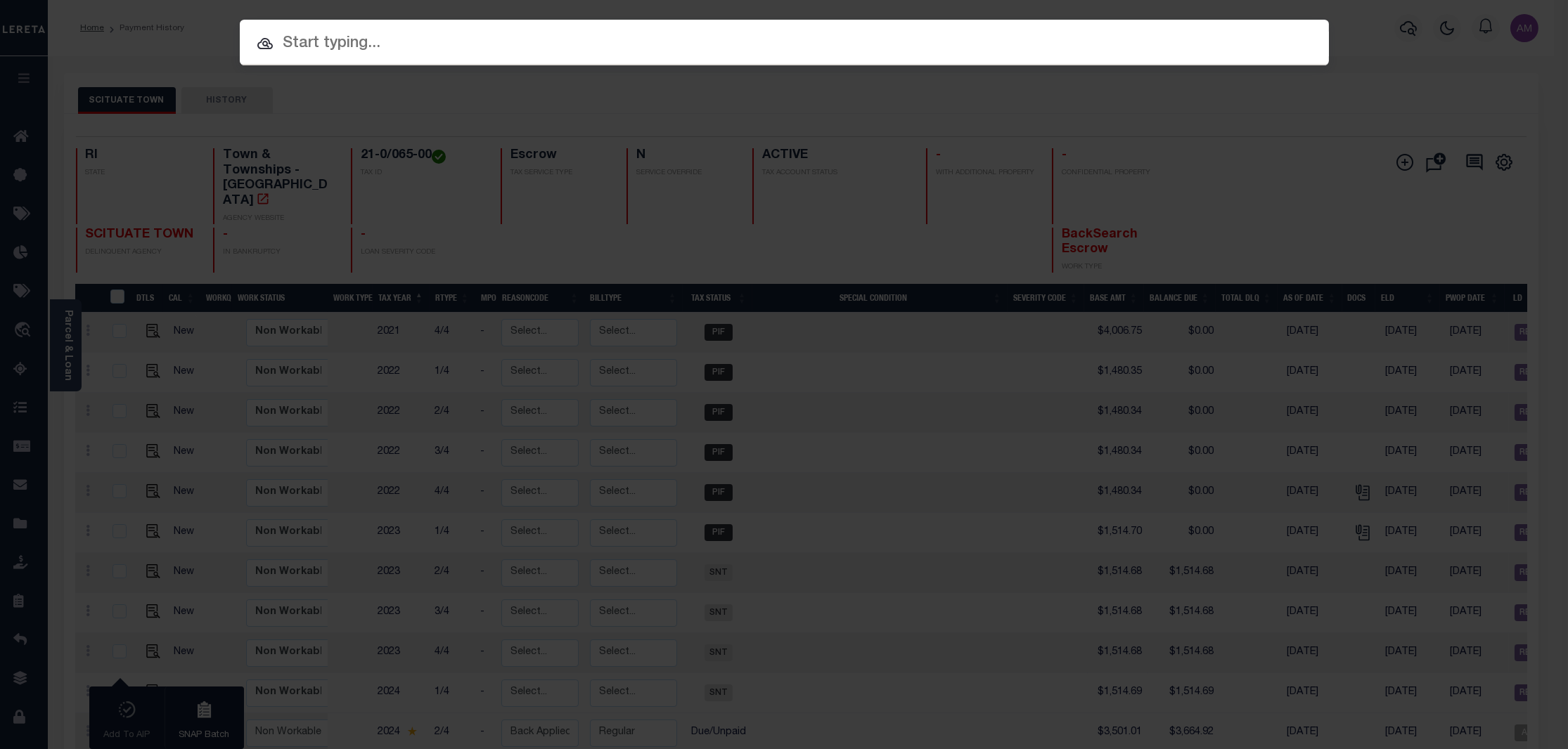
paste input "90000315"
type input "90000315"
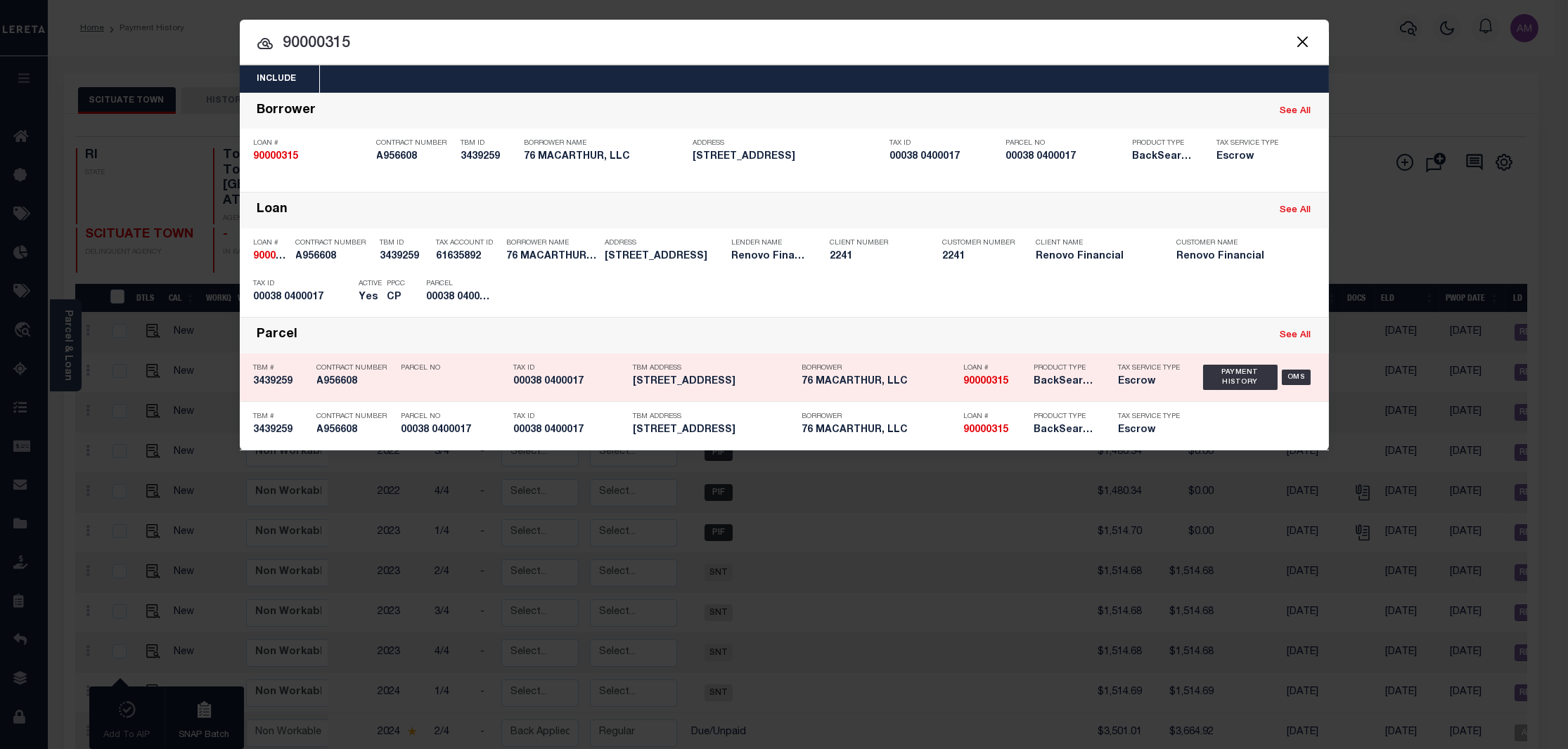
click at [1251, 384] on div "Payment History OMS" at bounding box center [1258, 377] width 111 height 41
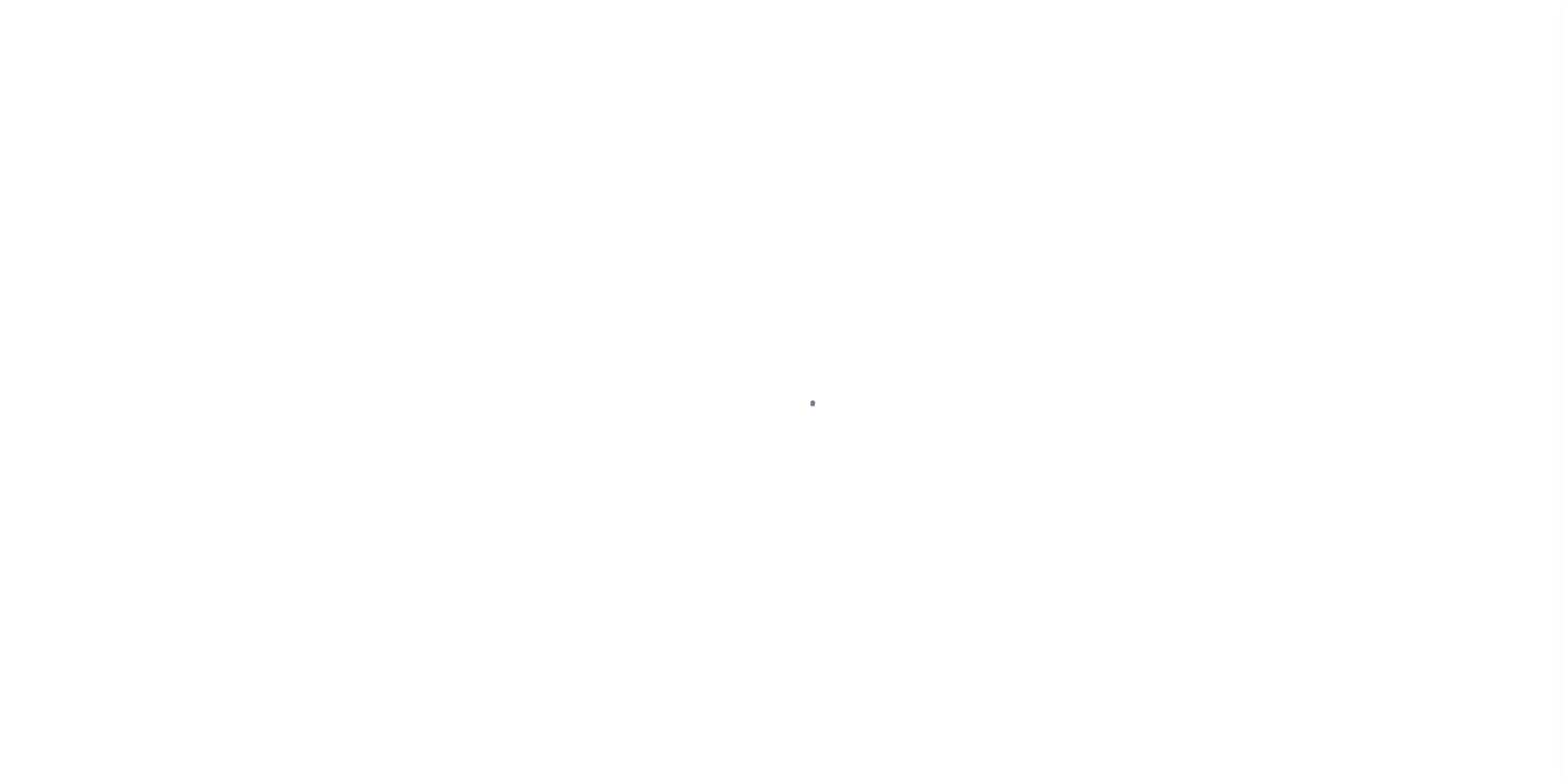
checkbox input "false"
type textarea "2024 2ND, 3RD & 4TH INSTALLMENT ARE DELQ. 2ND ORIGINAL BASE $1565.30 LESS PARTI…"
type input "[DATE]"
select select "DUE"
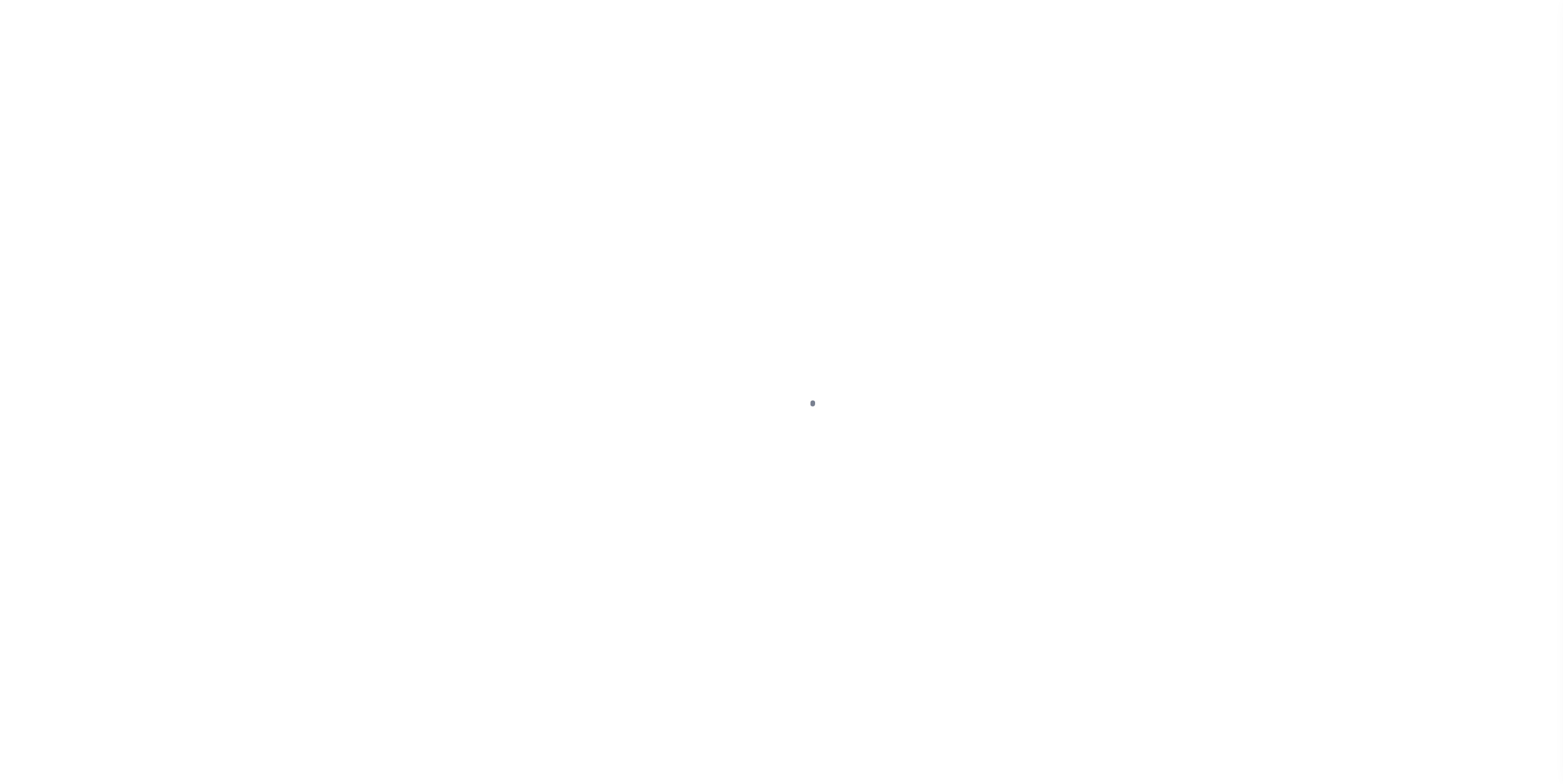
type input "$3,501.01"
type input "$163.91"
type input "$3,664.92"
select select "DUE"
select select "CAC"
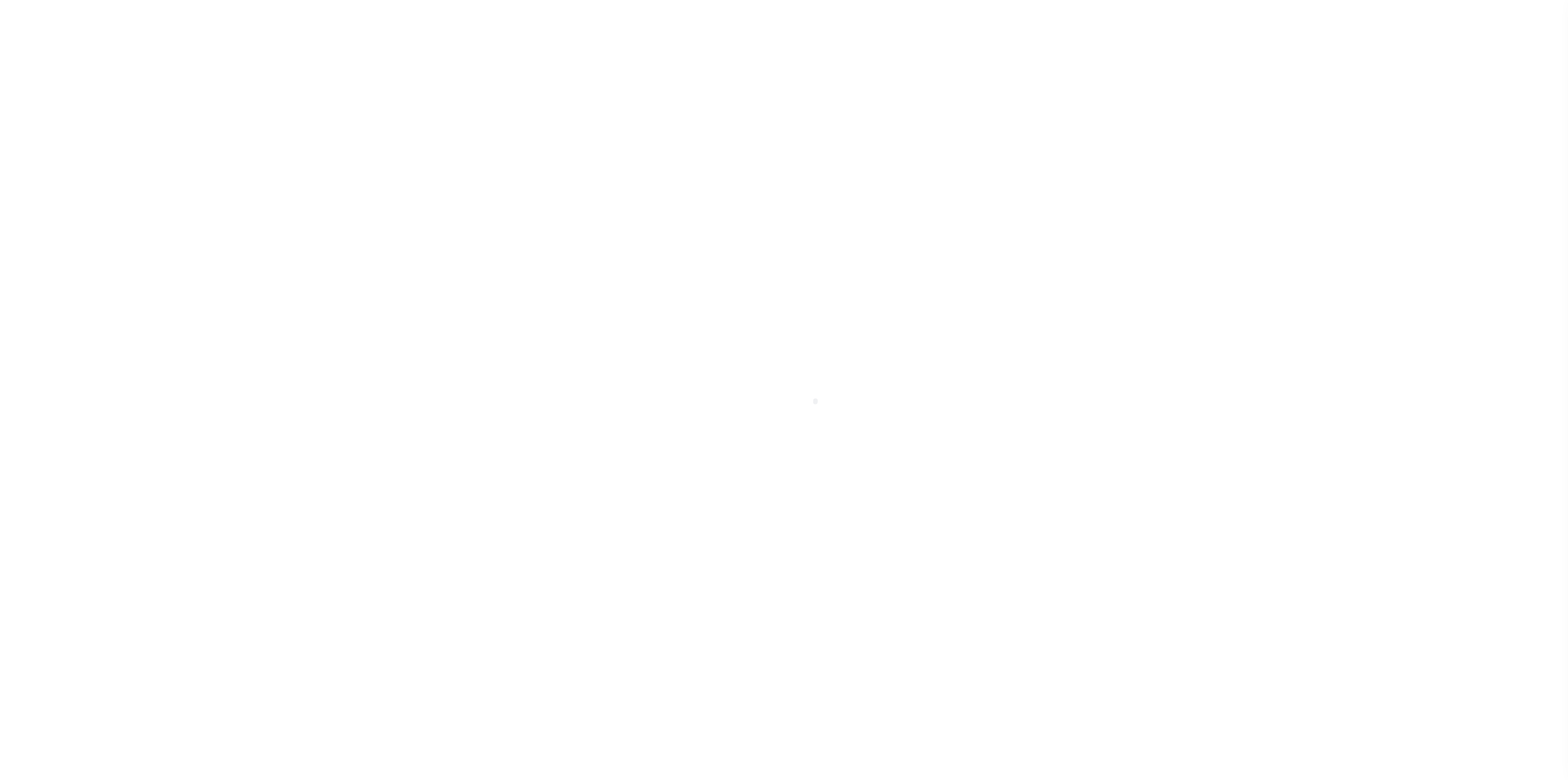
select select "CHK"
select select "[PERSON_NAME]"
select select "FDX"
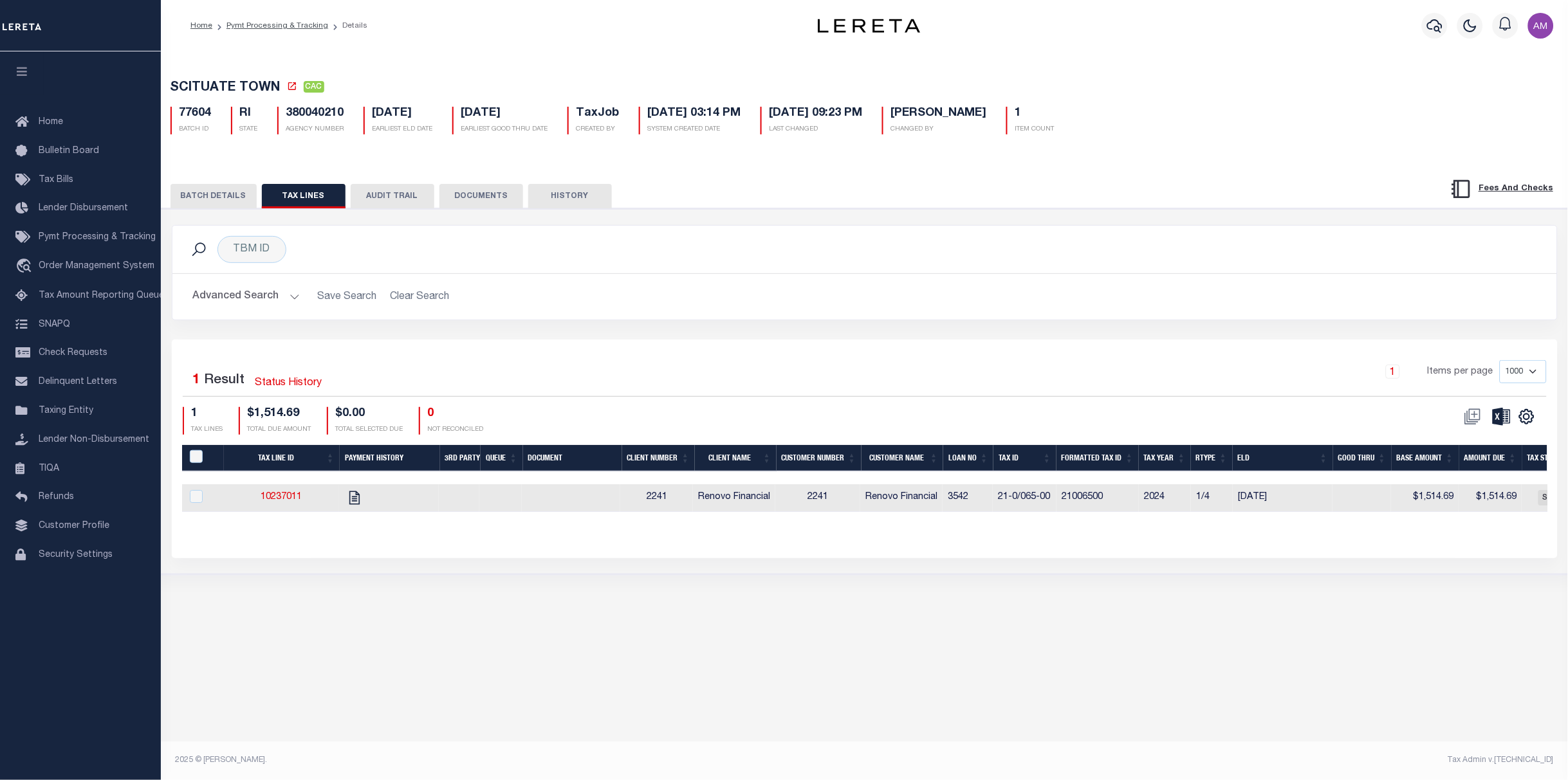
click at [213, 207] on button "BATCH DETAILS" at bounding box center [213, 196] width 86 height 24
drag, startPoint x: 1019, startPoint y: 513, endPoint x: 1234, endPoint y: 513, distance: 215.0
click at [1234, 512] on div "Tax Line ID Payment History 3rd Party Queue Document Client Number Client Name …" at bounding box center [865, 498] width 1365 height 28
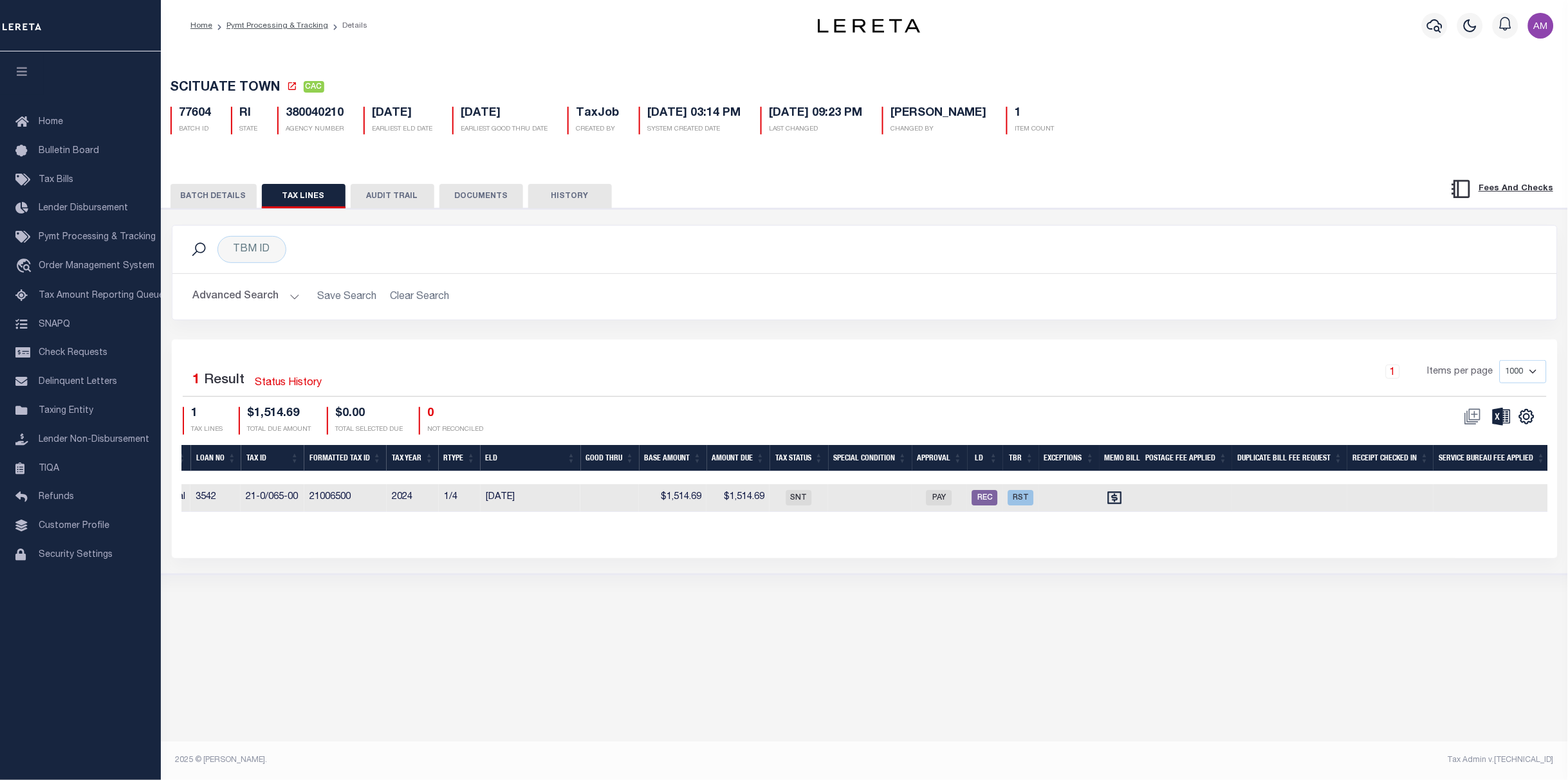
drag, startPoint x: 1058, startPoint y: 593, endPoint x: 1032, endPoint y: 589, distance: 26.3
click at [1054, 592] on div "SCITUATE TOWN CAC 77604 BATCH ID RI STATE TaxJob 1" at bounding box center [864, 332] width 1407 height 563
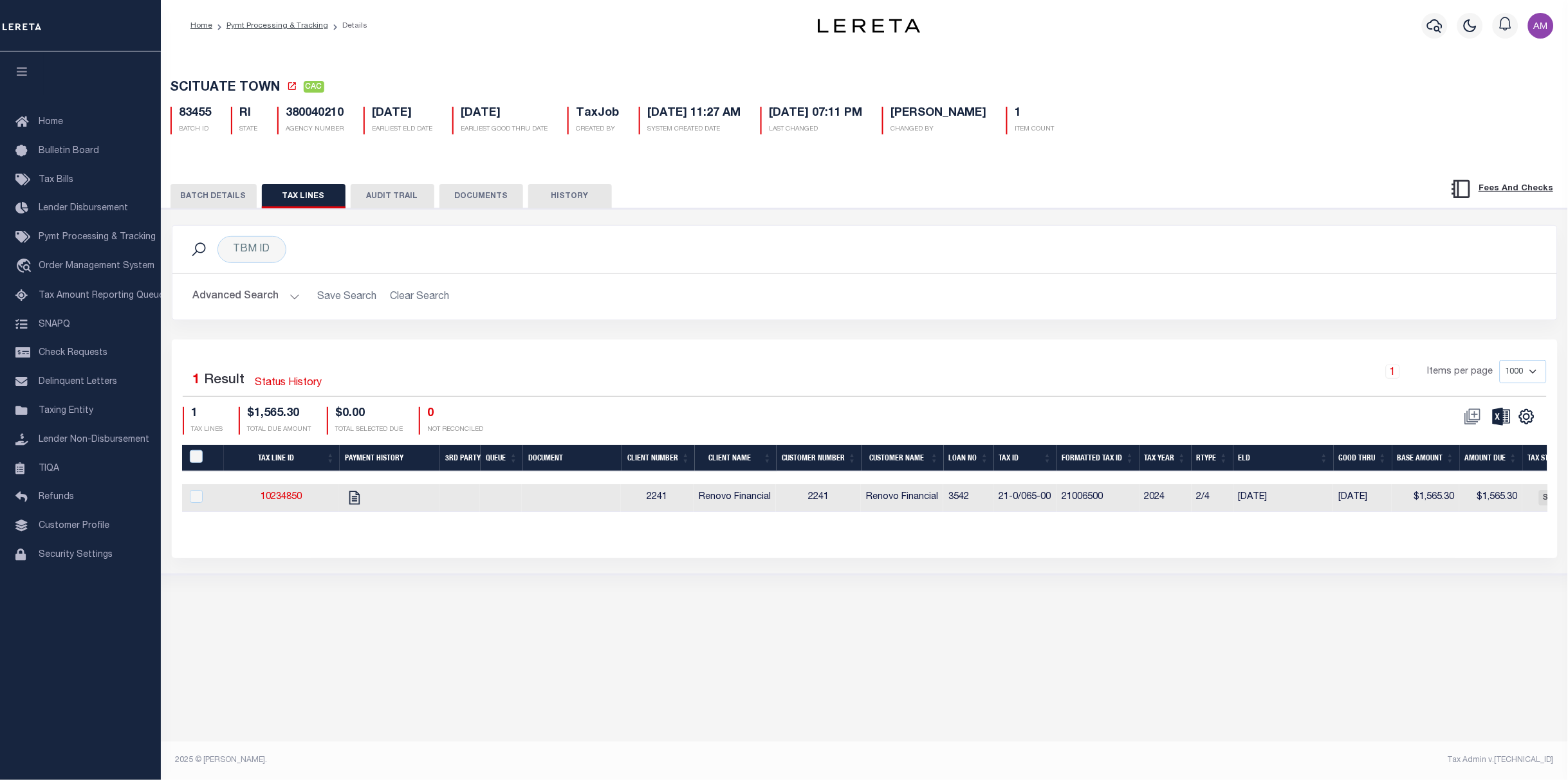
click at [200, 193] on button "BATCH DETAILS" at bounding box center [213, 196] width 86 height 24
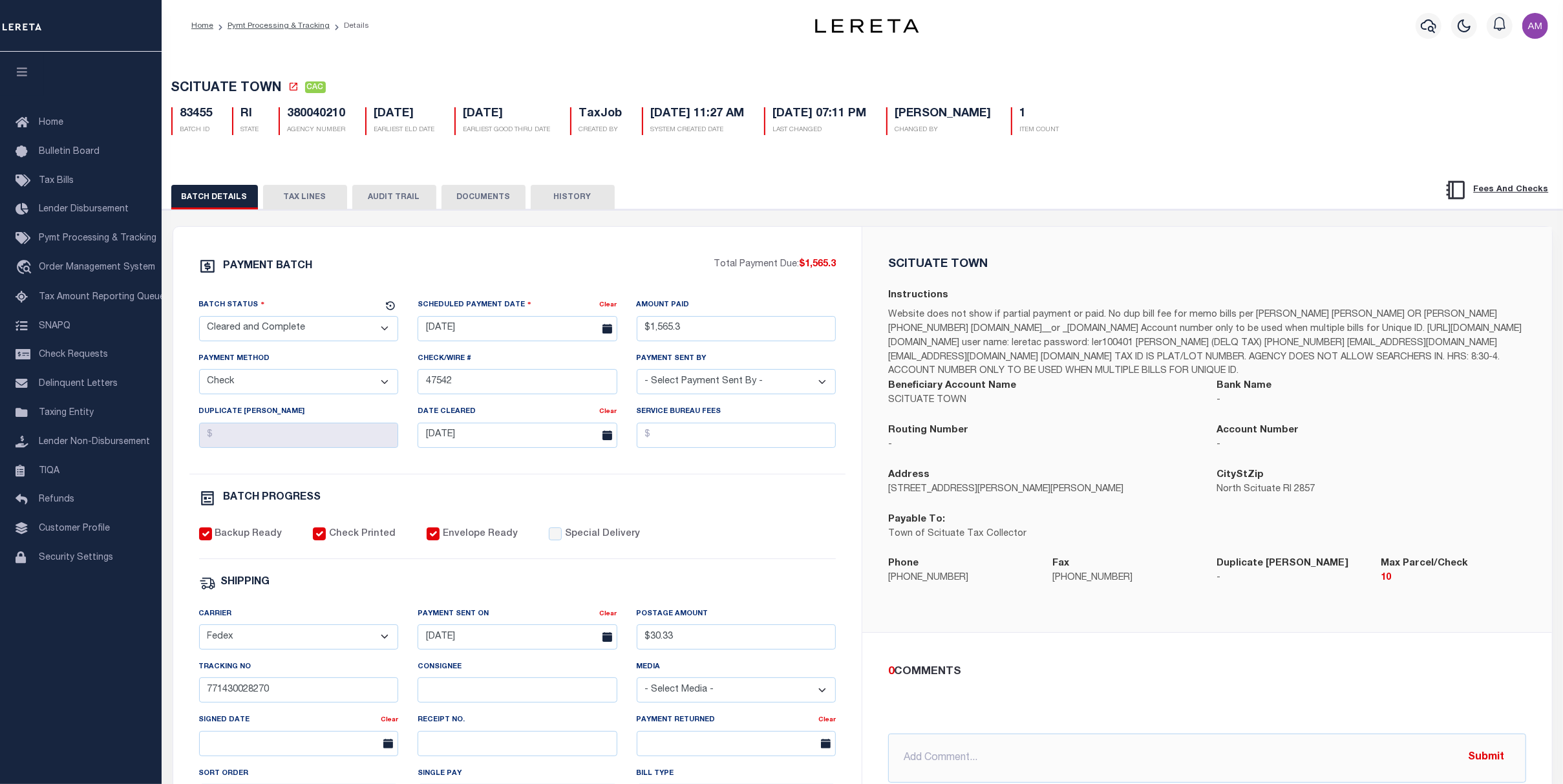
scroll to position [86, 0]
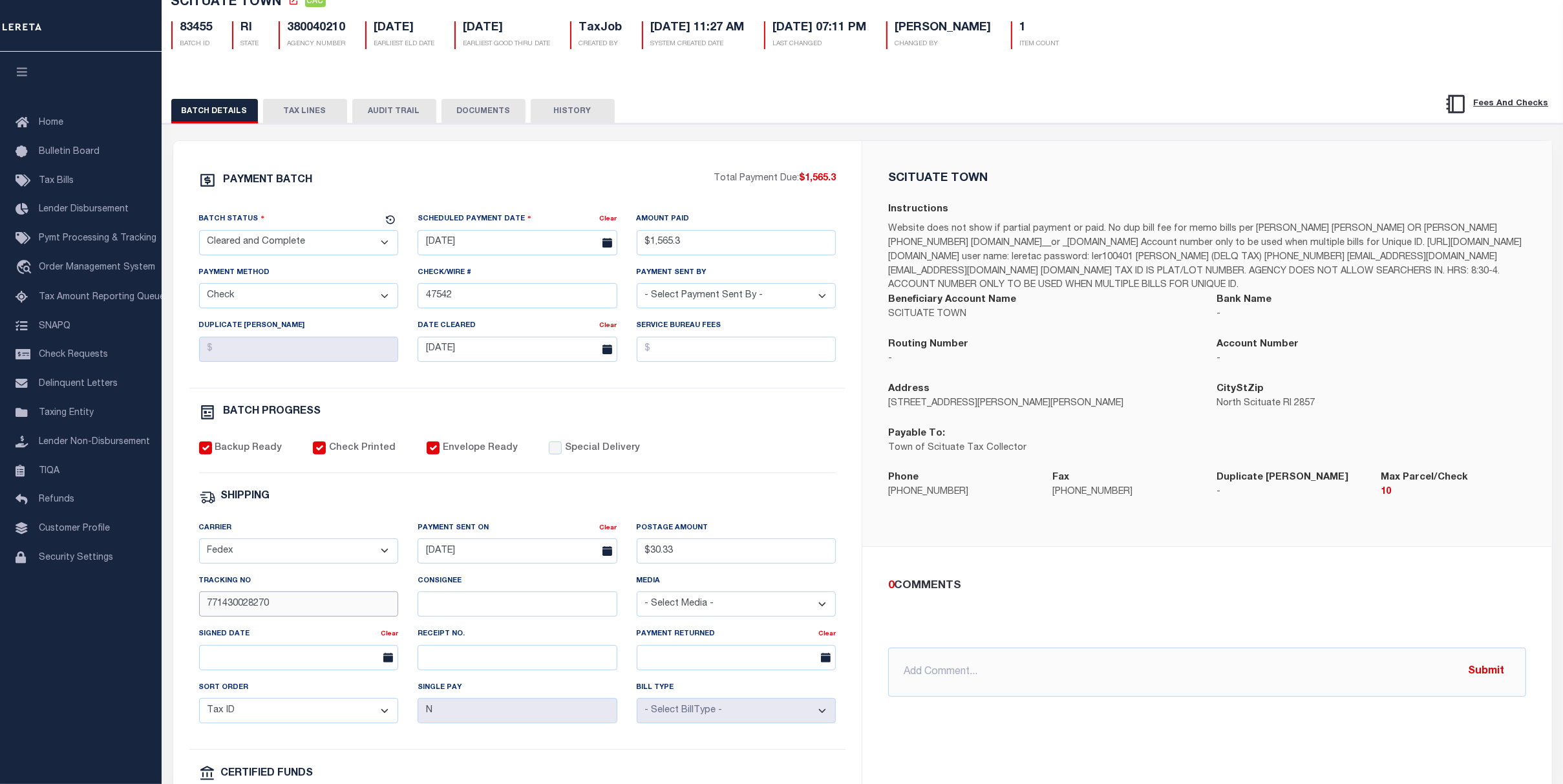
click at [340, 601] on input "771430028270" at bounding box center [299, 603] width 200 height 25
click at [453, 616] on input "Consignee" at bounding box center [517, 603] width 200 height 25
paste input "G.Lloyd"
type input "G.Lloyd"
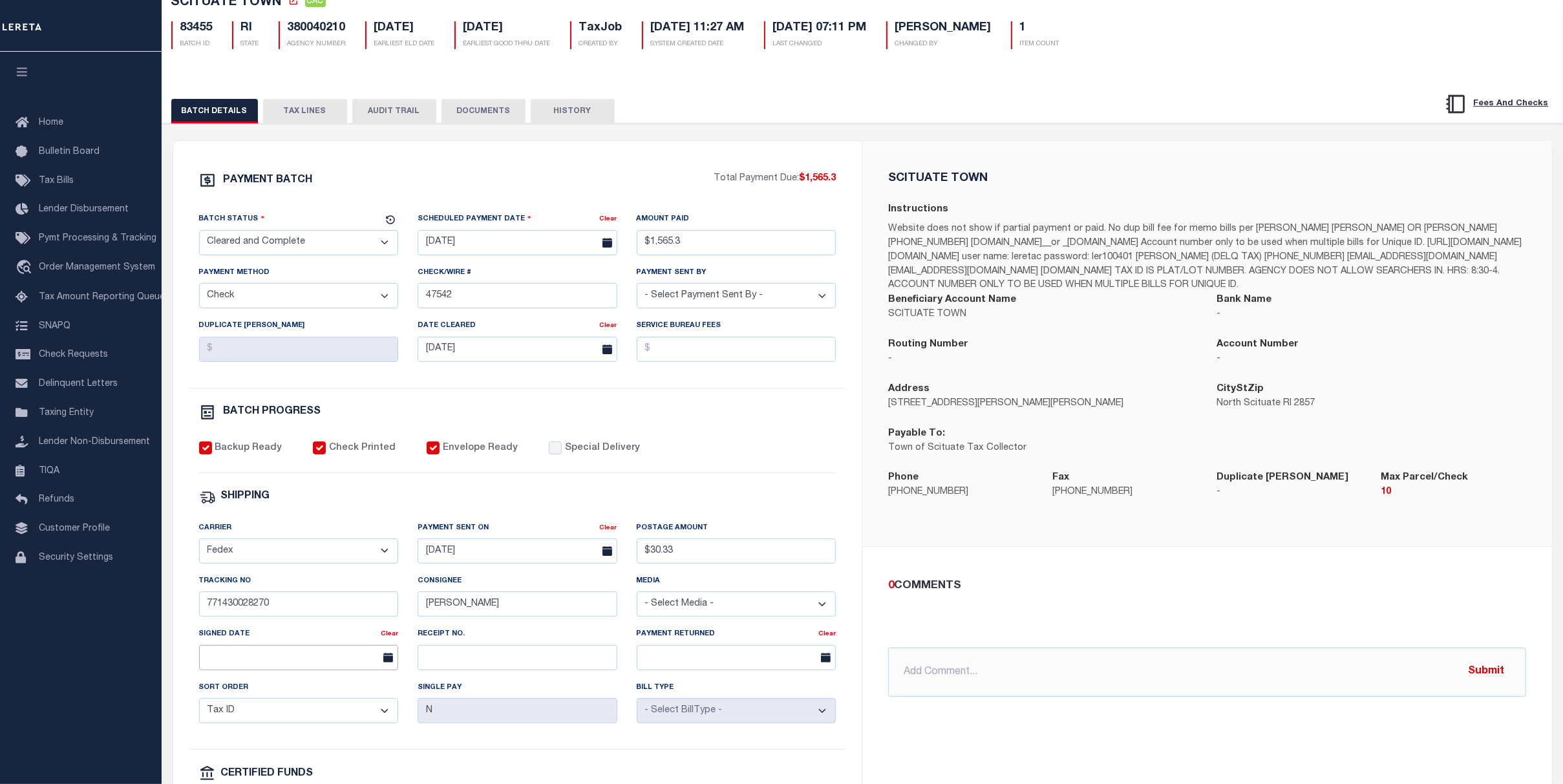
click at [270, 661] on input "text" at bounding box center [299, 657] width 200 height 25
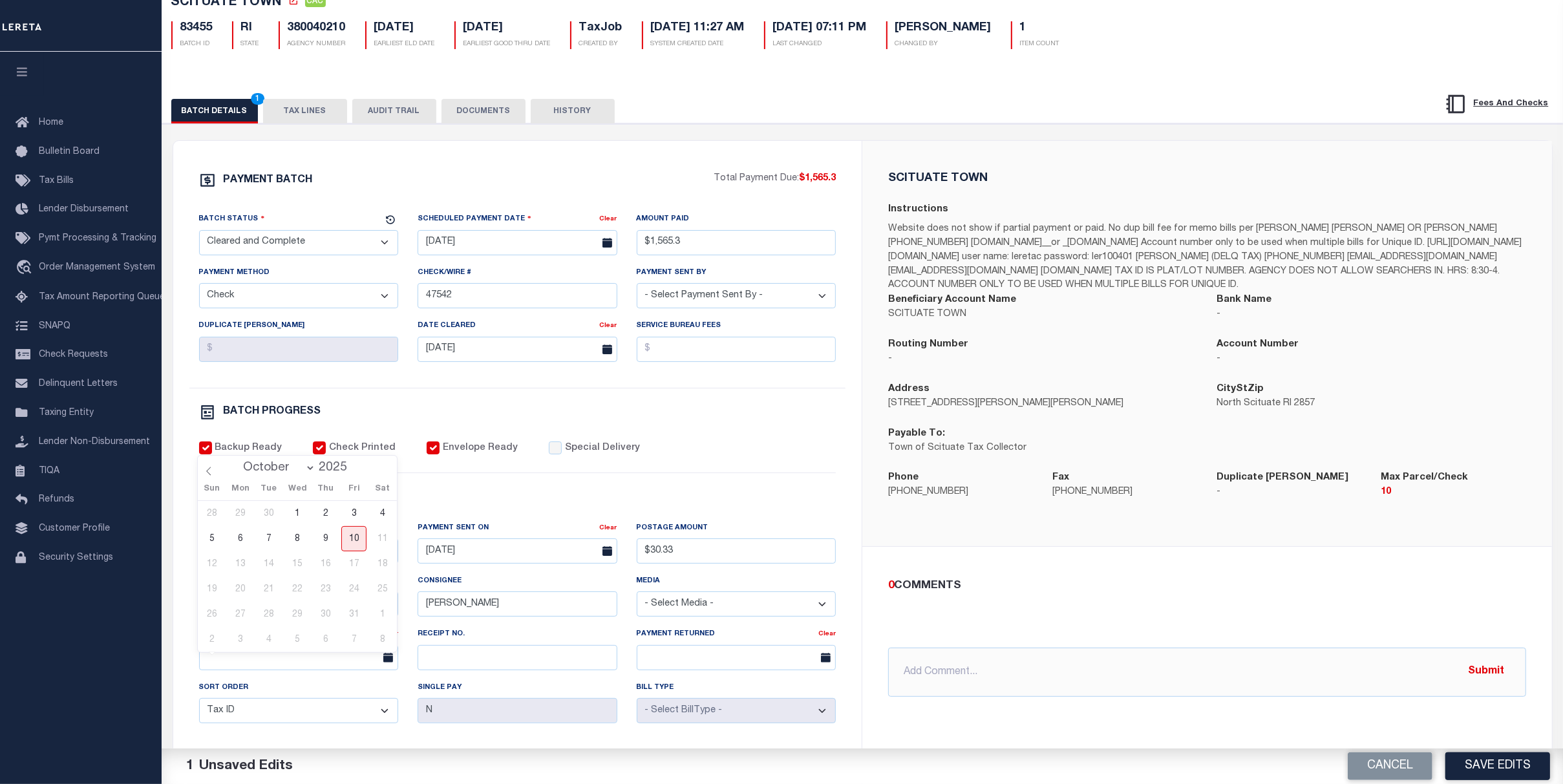
click at [308, 465] on select "January February March April May June July August September October" at bounding box center [276, 468] width 79 height 13
select select "0"
click at [236, 462] on select "January February March April May June July August September October" at bounding box center [276, 468] width 79 height 13
click at [329, 563] on span "16" at bounding box center [325, 563] width 25 height 25
type input "01/16/2025"
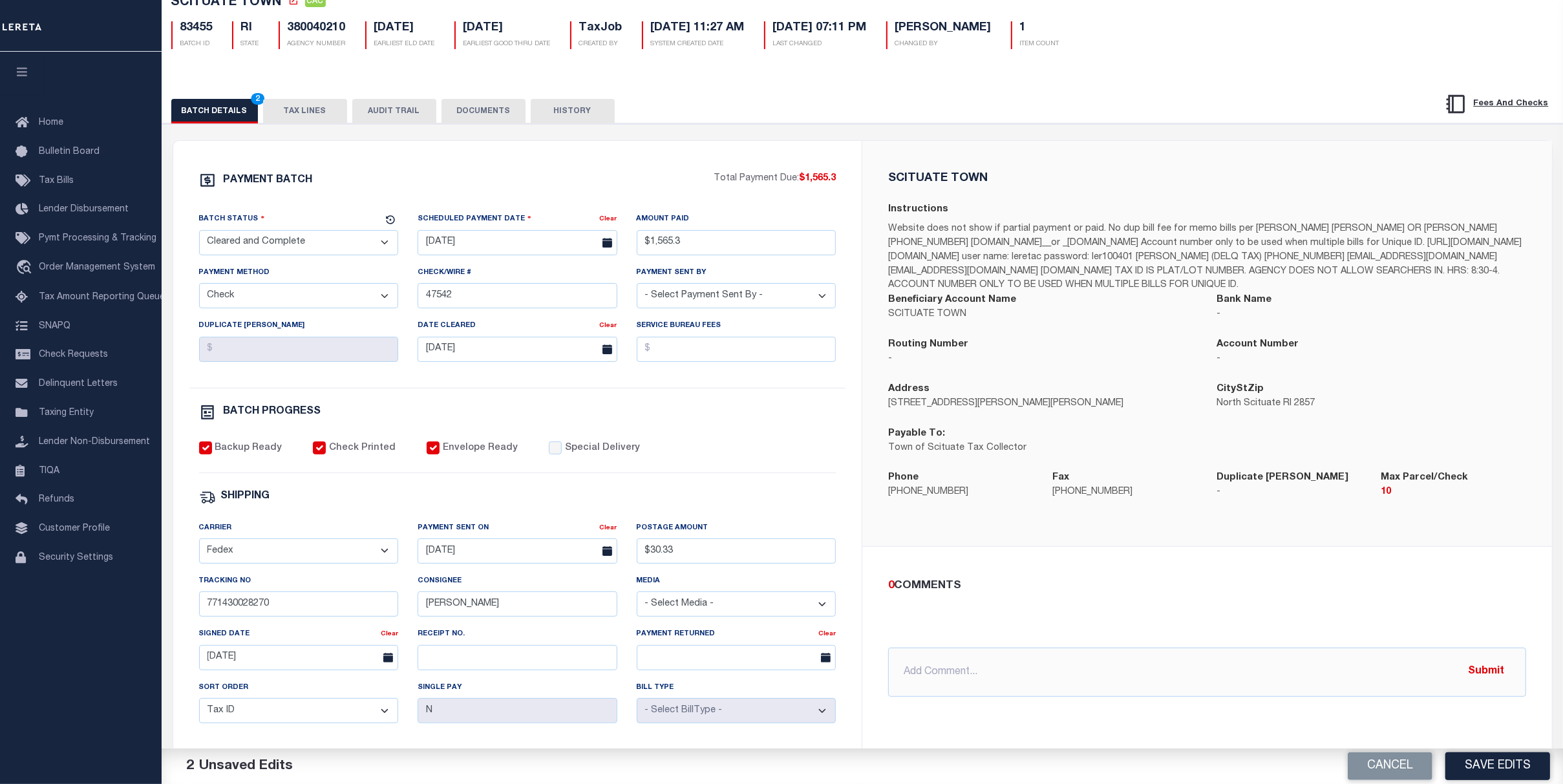
click at [767, 467] on div "Backup Ready Check Printed Envelope Ready Special Delivery" at bounding box center [517, 457] width 637 height 32
click at [1516, 768] on button "Save Edits" at bounding box center [1498, 766] width 105 height 28
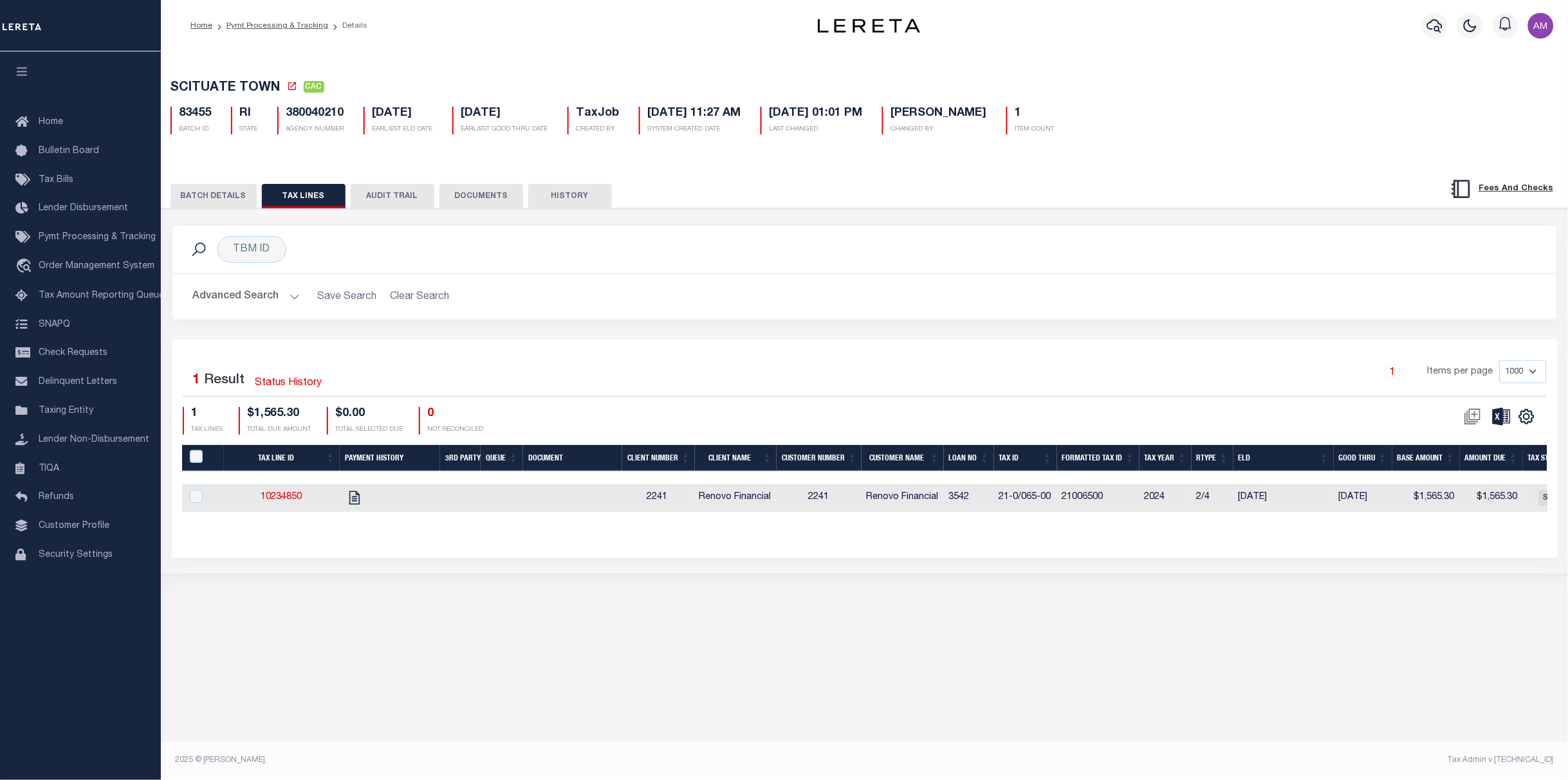
click at [198, 198] on button "BATCH DETAILS" at bounding box center [213, 196] width 86 height 24
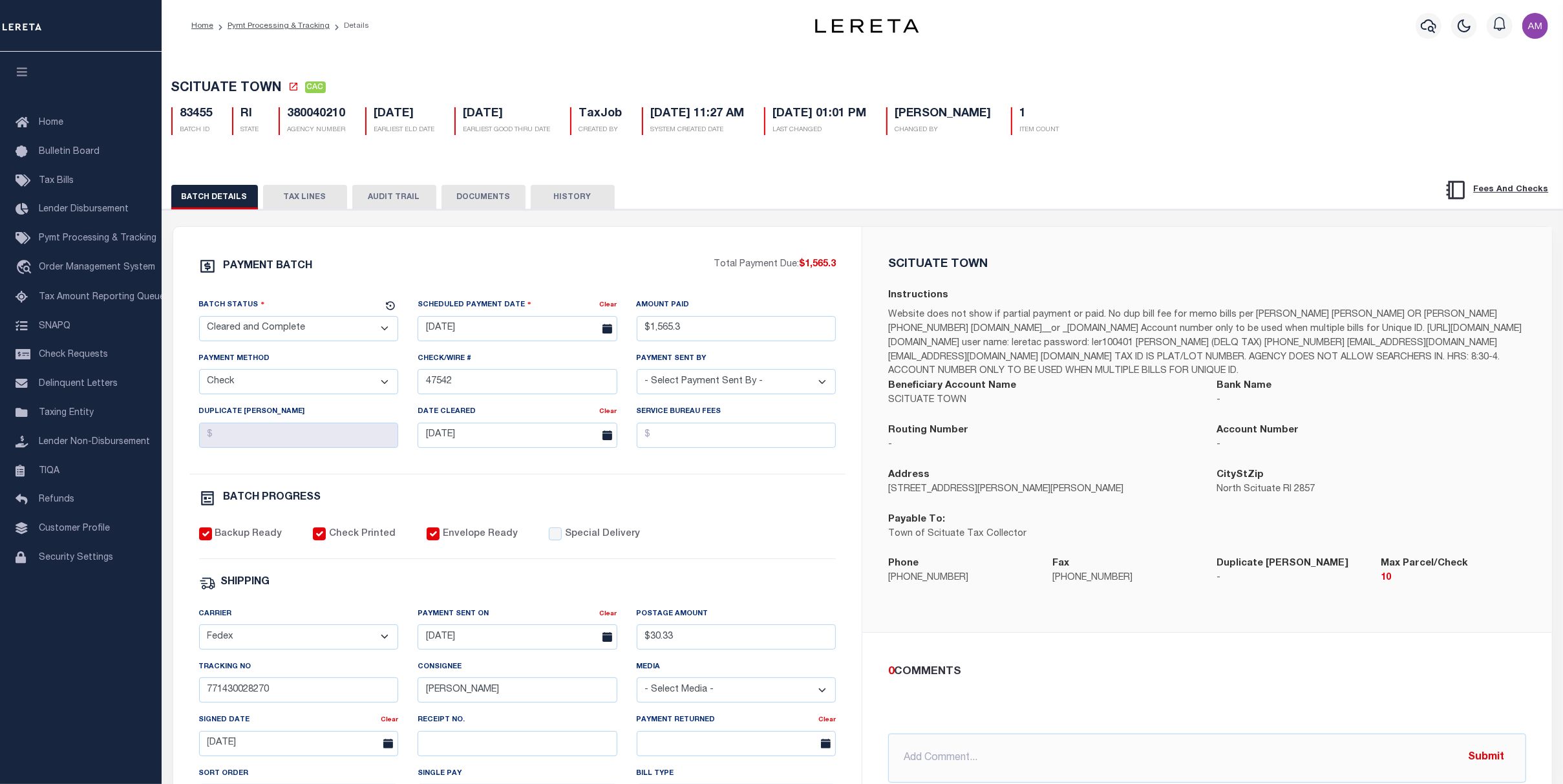
click at [300, 183] on div "BATCH DETAILS TAX LINES AUDIT TRAIL DOCUMENTS HISTORY" at bounding box center [862, 193] width 1433 height 33
click at [310, 194] on button "TAX LINES" at bounding box center [305, 197] width 84 height 24
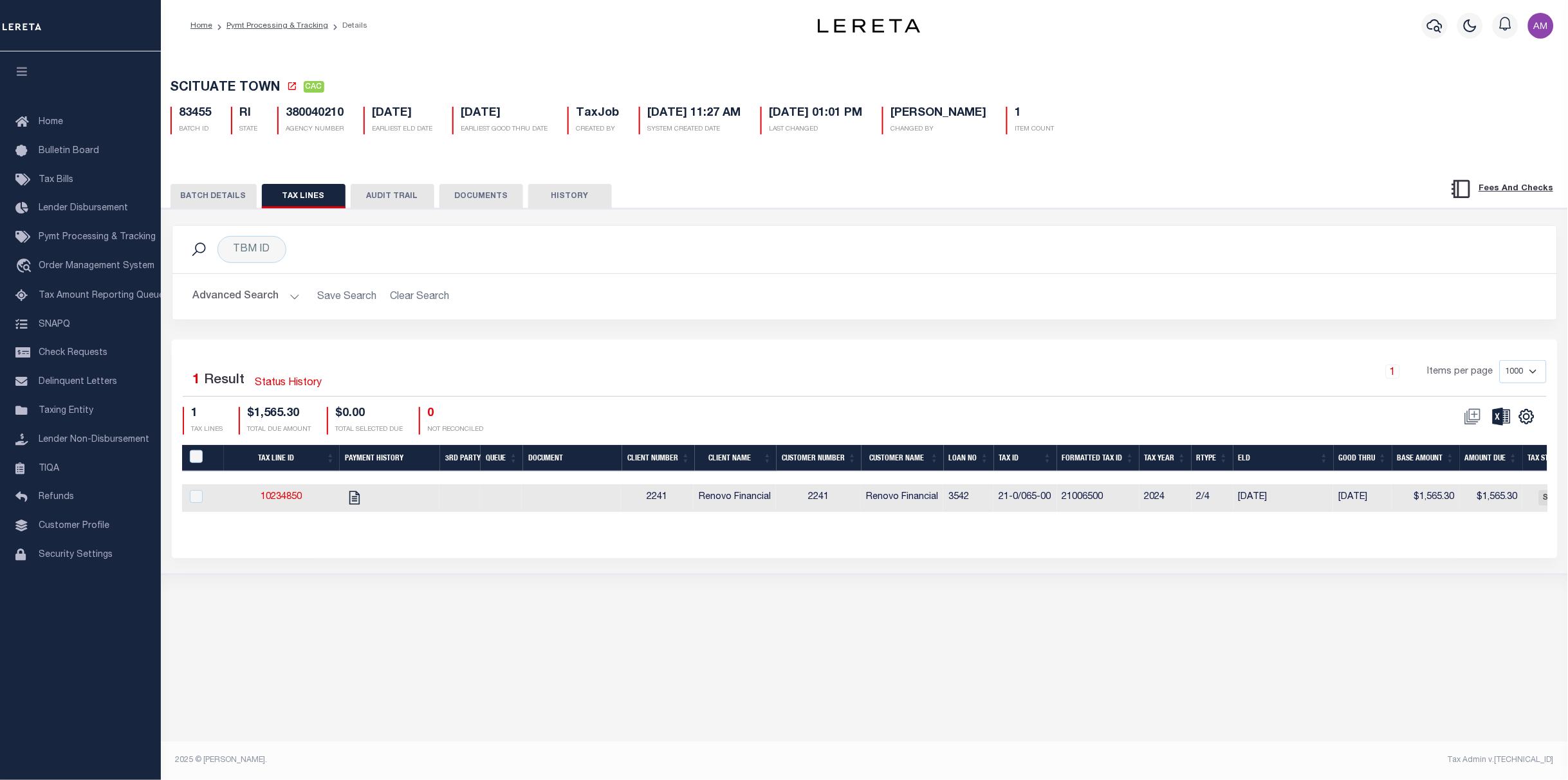
click at [240, 198] on button "BATCH DETAILS" at bounding box center [213, 196] width 86 height 24
drag, startPoint x: 213, startPoint y: 202, endPoint x: 229, endPoint y: 213, distance: 19.4
click at [213, 202] on button "BATCH DETAILS" at bounding box center [213, 196] width 86 height 24
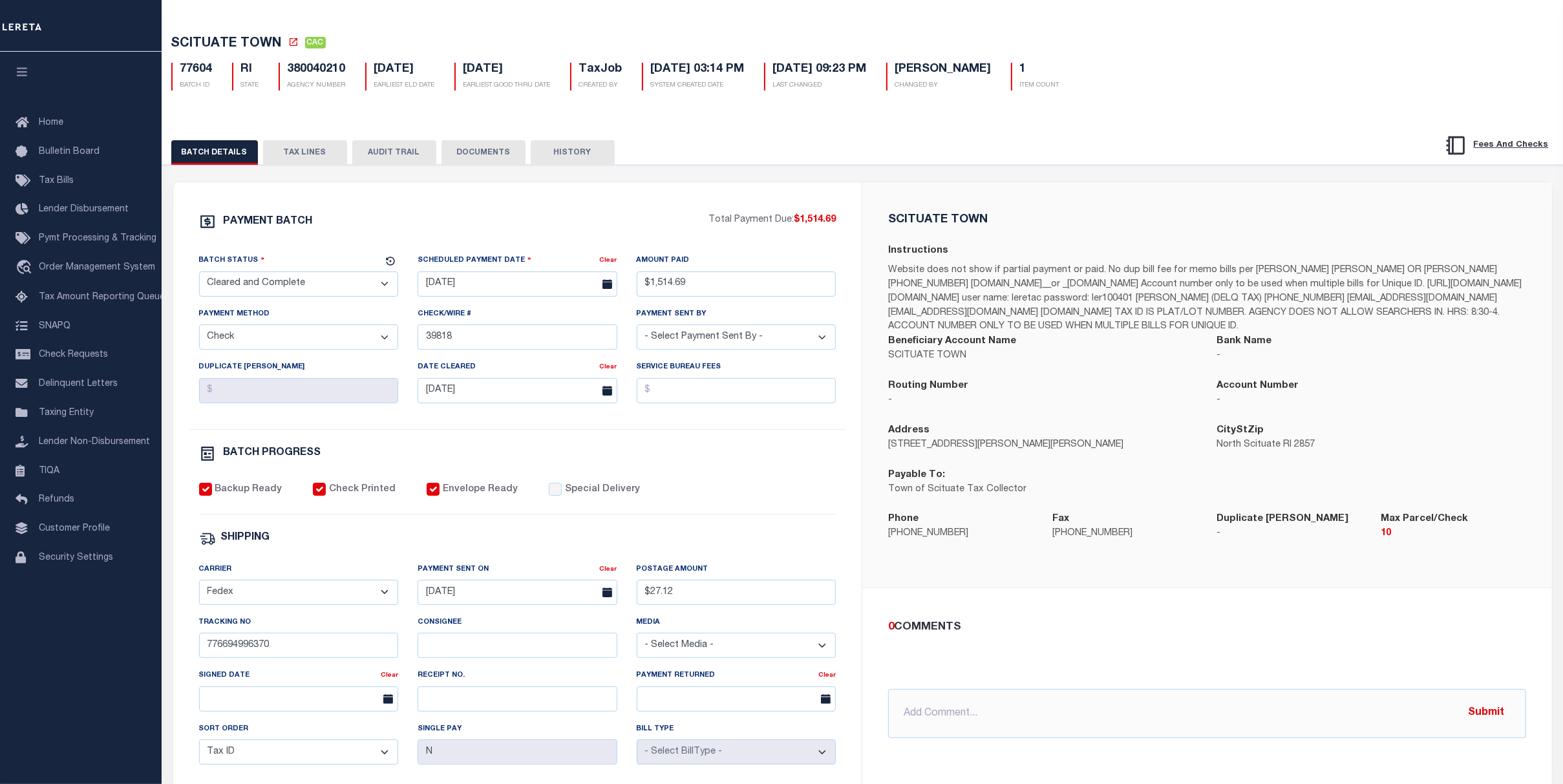
scroll to position [86, 0]
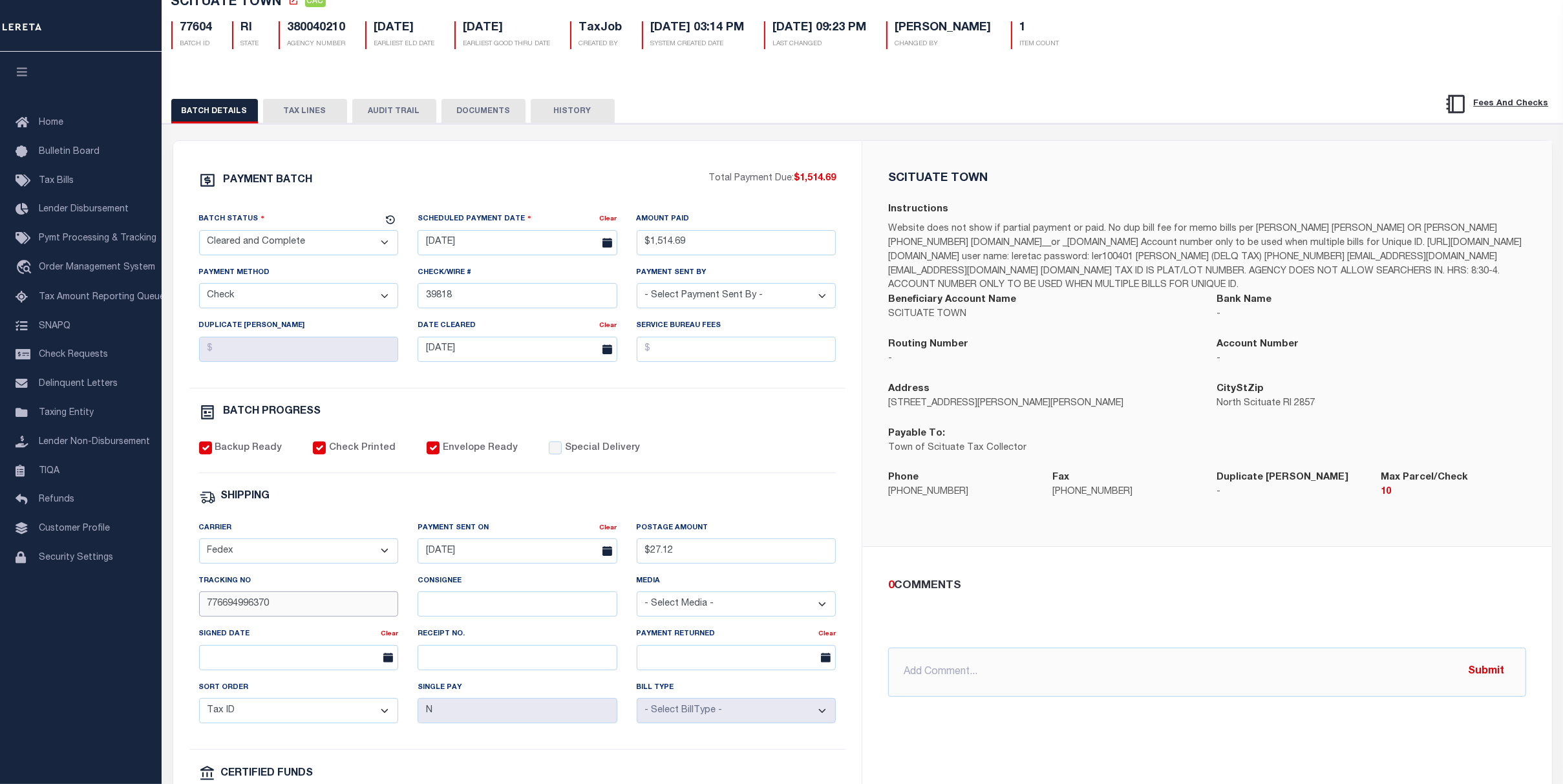
click at [279, 612] on input "776694996370" at bounding box center [299, 603] width 200 height 25
click at [279, 612] on input "776694996370" at bounding box center [299, 603] width 200 height 25
drag, startPoint x: 451, startPoint y: 609, endPoint x: 379, endPoint y: 634, distance: 76.2
click at [451, 609] on input "Consignee" at bounding box center [517, 603] width 200 height 25
click at [293, 654] on input "text" at bounding box center [299, 657] width 200 height 25
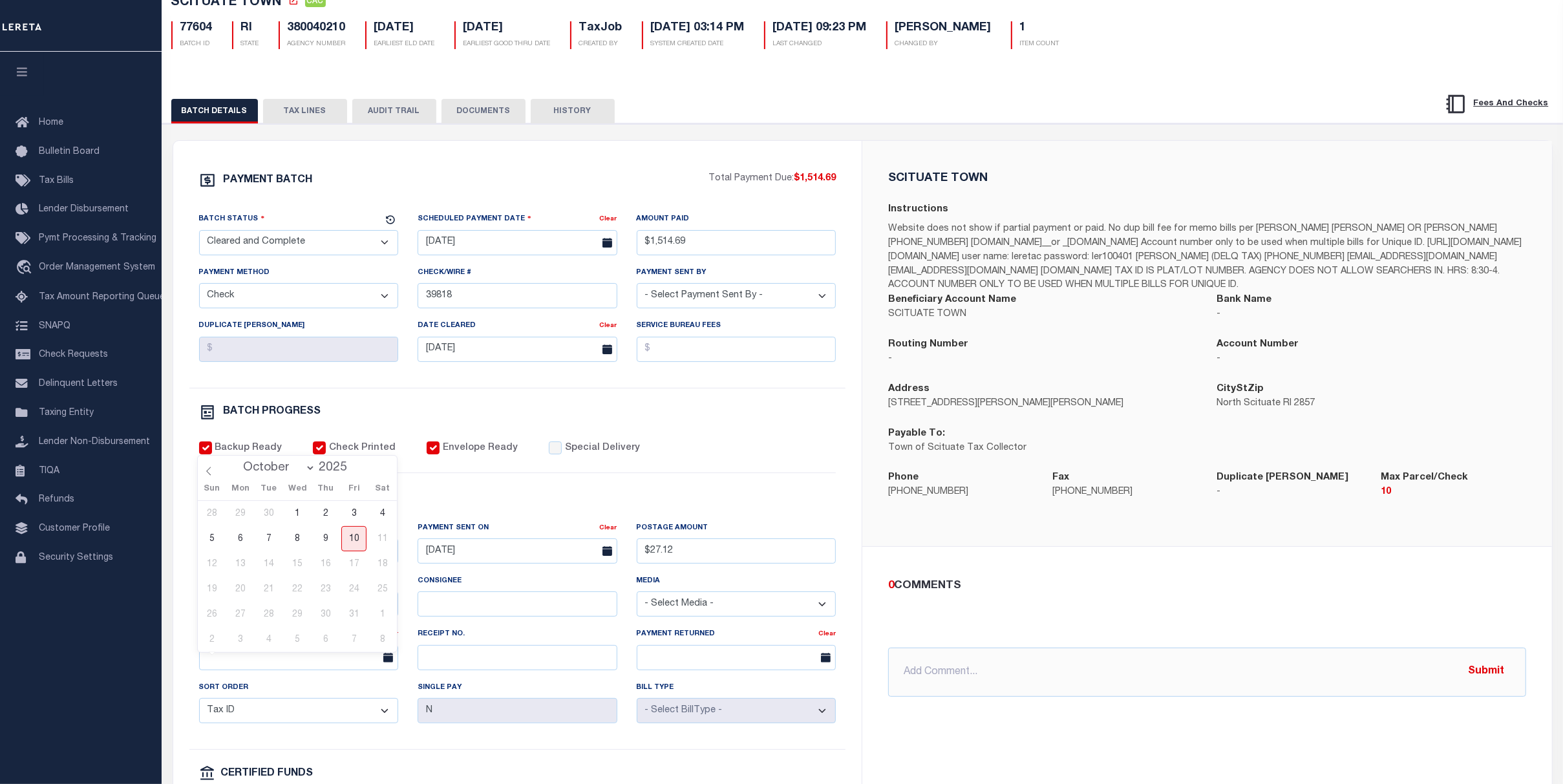
click at [298, 464] on select "January February March April May June July August September October" at bounding box center [276, 468] width 79 height 13
select select "5"
click at [236, 462] on select "January February March April May June July August September October" at bounding box center [276, 468] width 79 height 13
drag, startPoint x: 340, startPoint y: 521, endPoint x: 348, endPoint y: 515, distance: 10.0
click at [342, 519] on div "1 2 3 4 5 6 7 8 9 10 11 12 13 14 15 16 17 18 19 20 21 22 23 24 25 26 27 28 29 3…" at bounding box center [297, 576] width 199 height 151
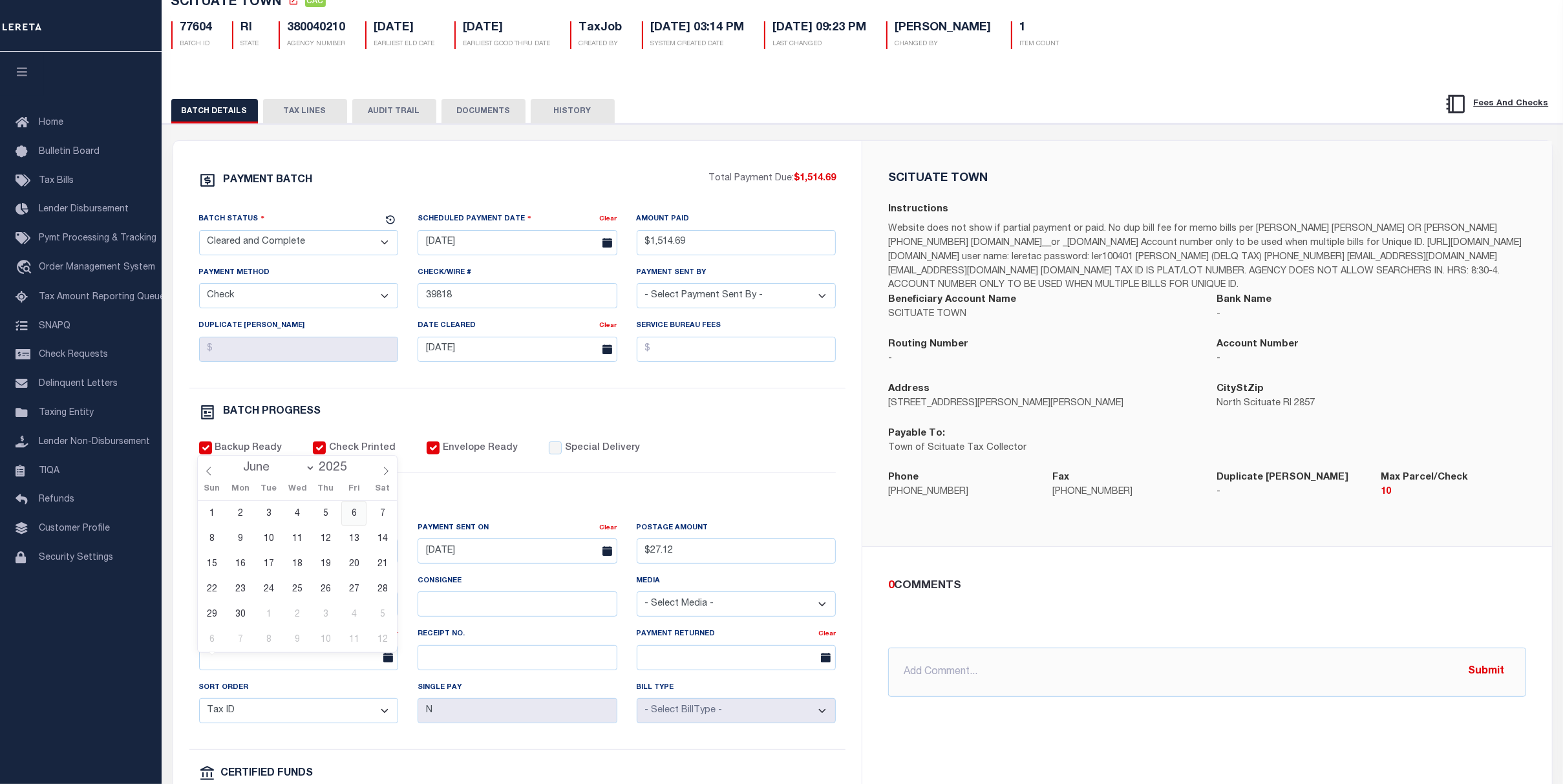
click at [348, 513] on span "6" at bounding box center [353, 513] width 25 height 25
type input "06/06/2025"
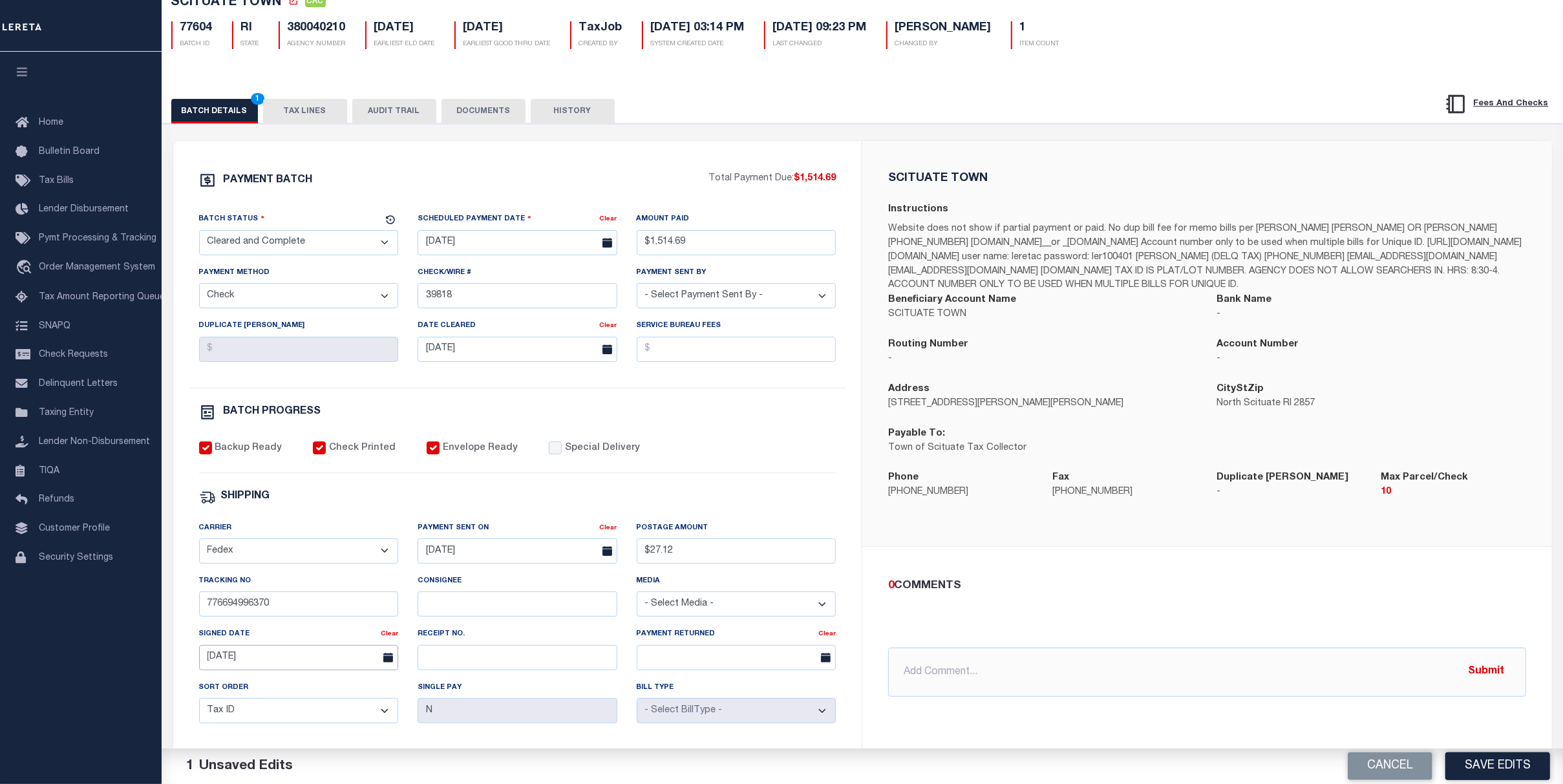
click at [267, 667] on input "06/06/2025" at bounding box center [299, 657] width 200 height 25
click at [336, 472] on input "2025" at bounding box center [337, 468] width 43 height 14
click at [348, 475] on div "January February March April May June July August September October 2025" at bounding box center [297, 467] width 149 height 22
click at [353, 472] on span at bounding box center [353, 472] width 9 height 7
type input "2024"
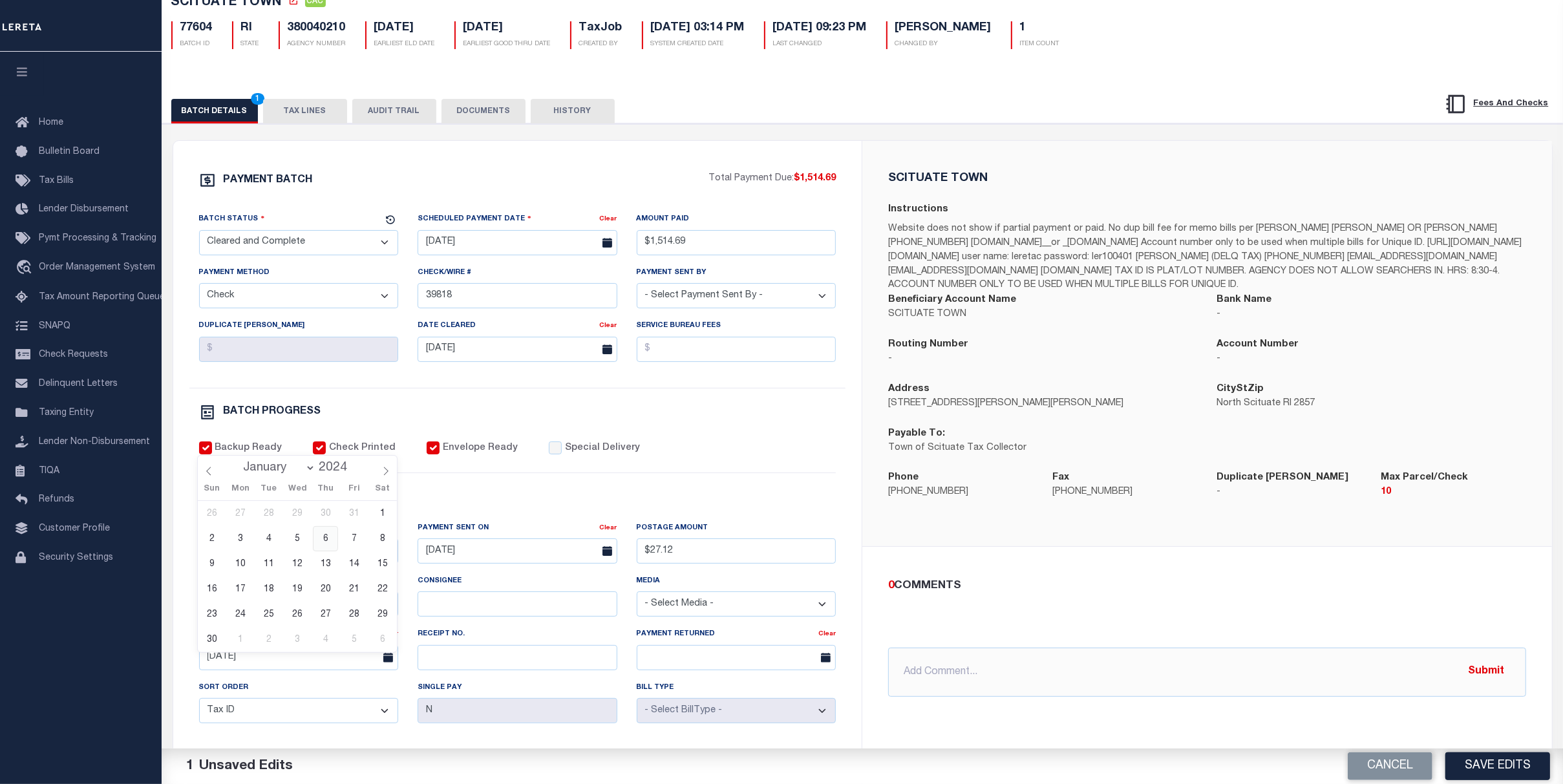
click at [322, 542] on span "6" at bounding box center [325, 538] width 25 height 25
type input "06/06/2024"
click at [767, 421] on div "BATCH PROGRESS" at bounding box center [517, 412] width 637 height 16
click at [565, 616] on input "Consignee" at bounding box center [517, 603] width 200 height 25
paste input "G.Lloyd"
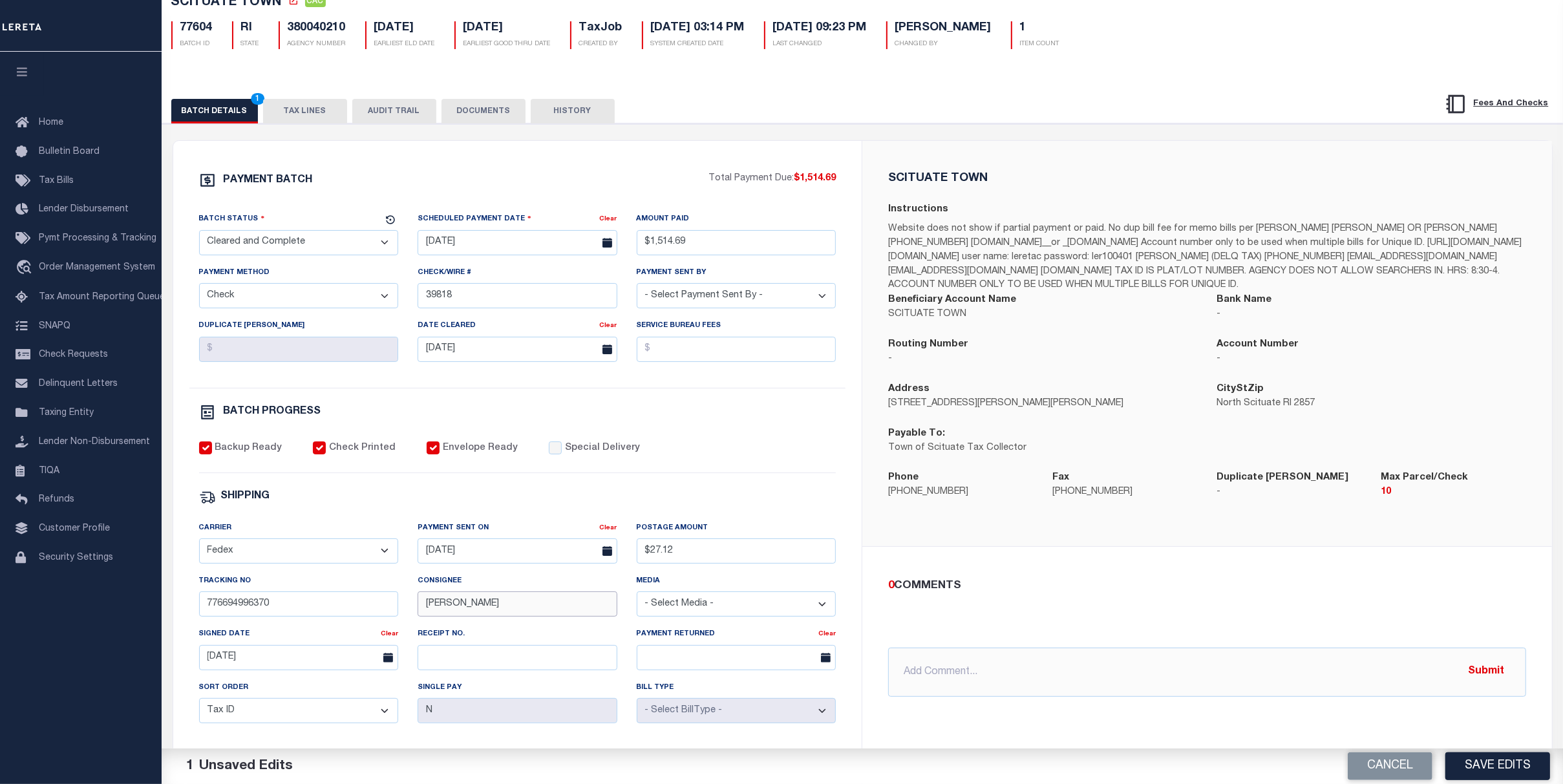
type input "G.Lloyd"
click at [829, 473] on div "Backup Ready Check Printed Envelope Ready Special Delivery" at bounding box center [517, 457] width 637 height 32
click at [1513, 768] on button "Save Edits" at bounding box center [1498, 766] width 105 height 28
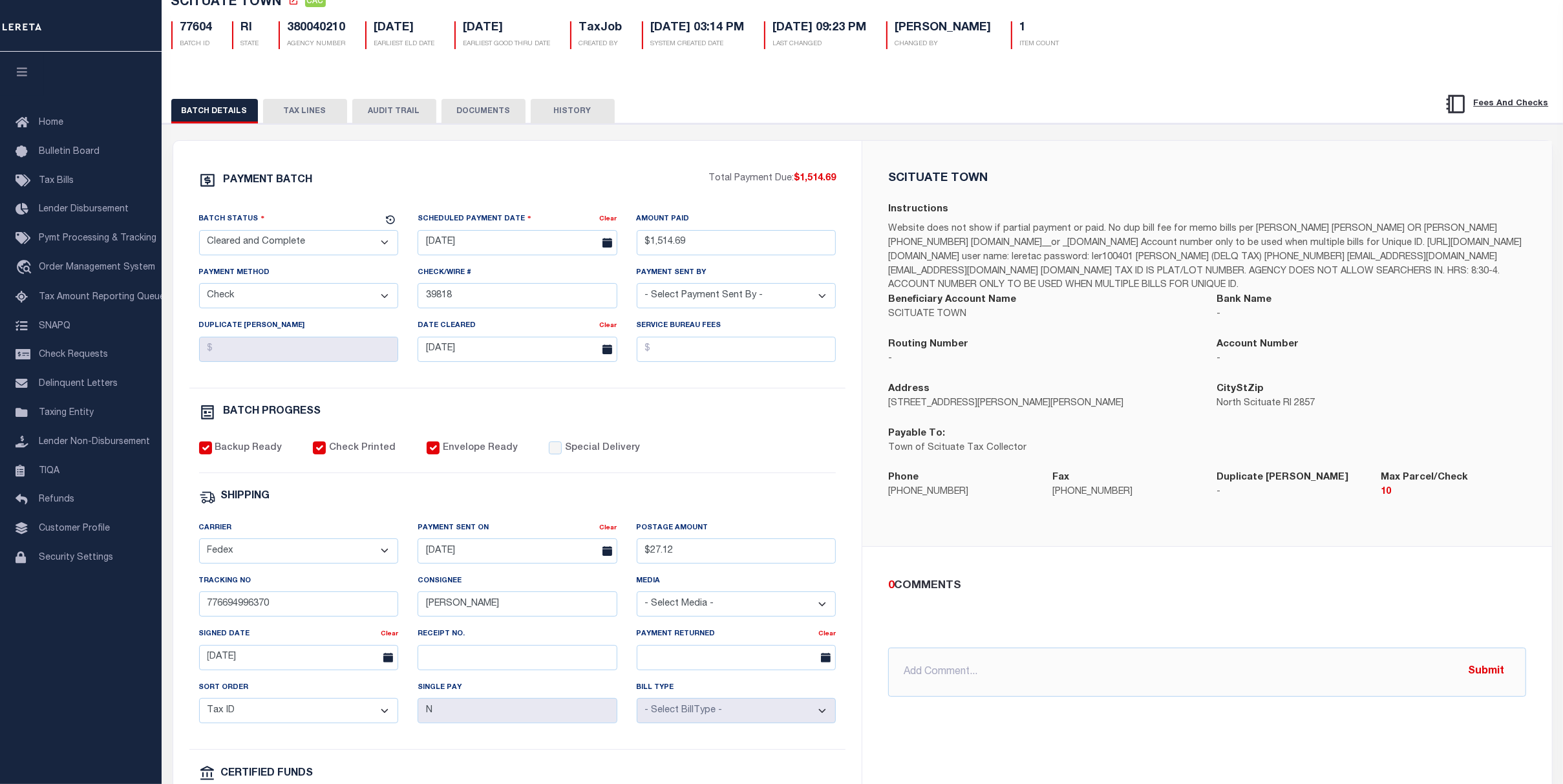
click at [306, 106] on button "TAX LINES" at bounding box center [305, 111] width 84 height 24
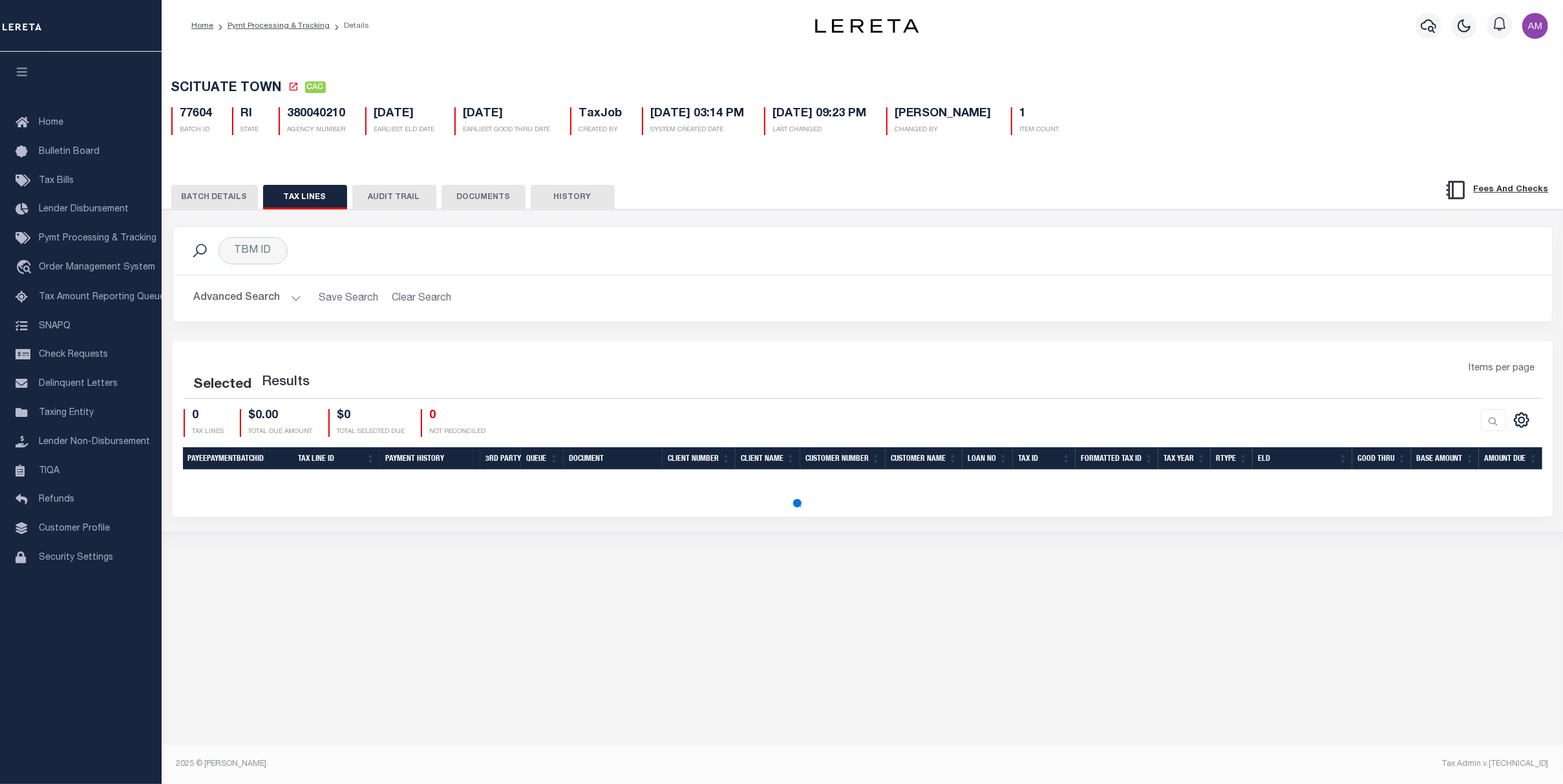
scroll to position [0, 0]
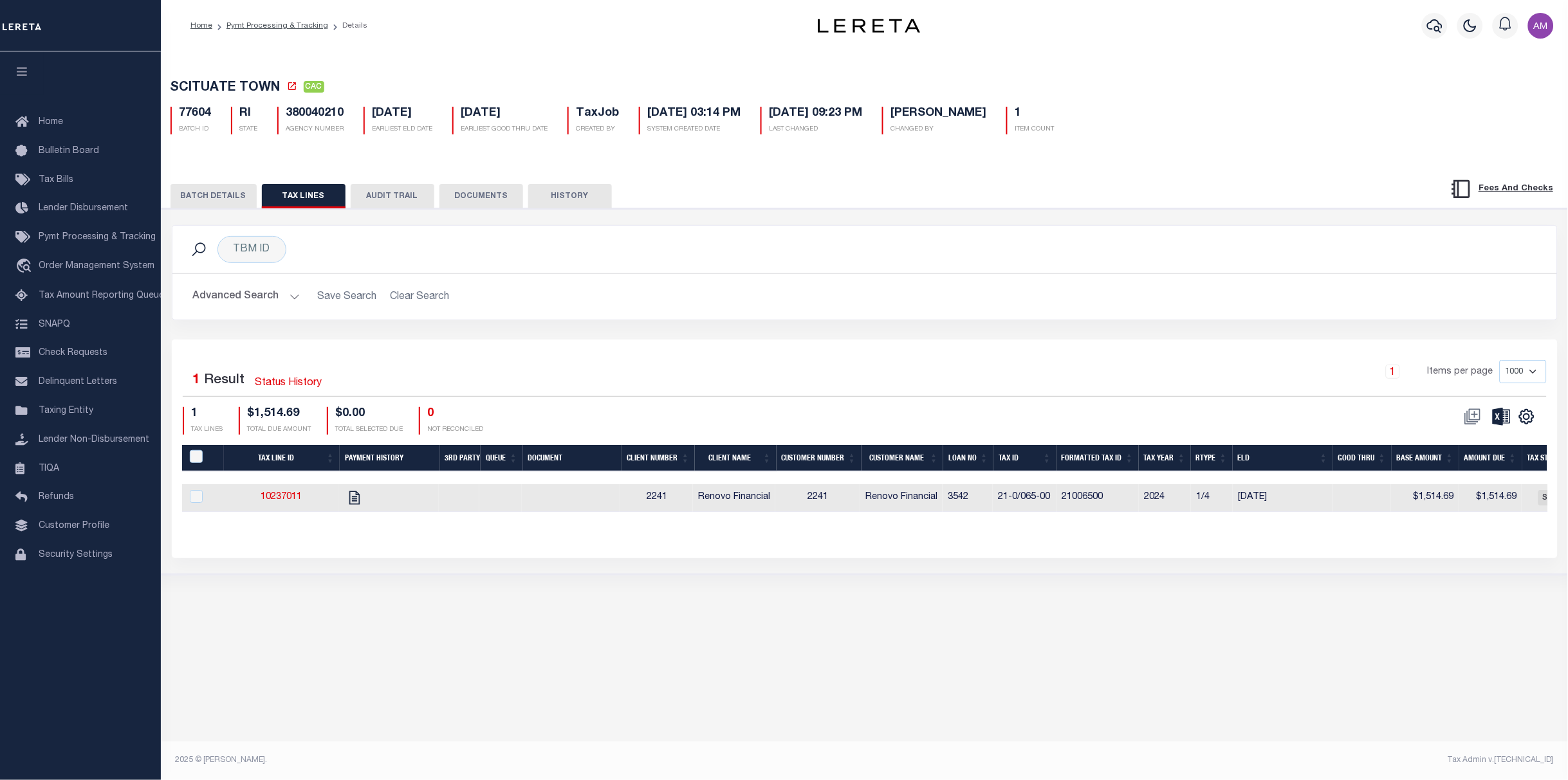
click at [230, 201] on button "BATCH DETAILS" at bounding box center [213, 196] width 86 height 24
click at [233, 193] on button "BATCH DETAILS" at bounding box center [213, 196] width 86 height 24
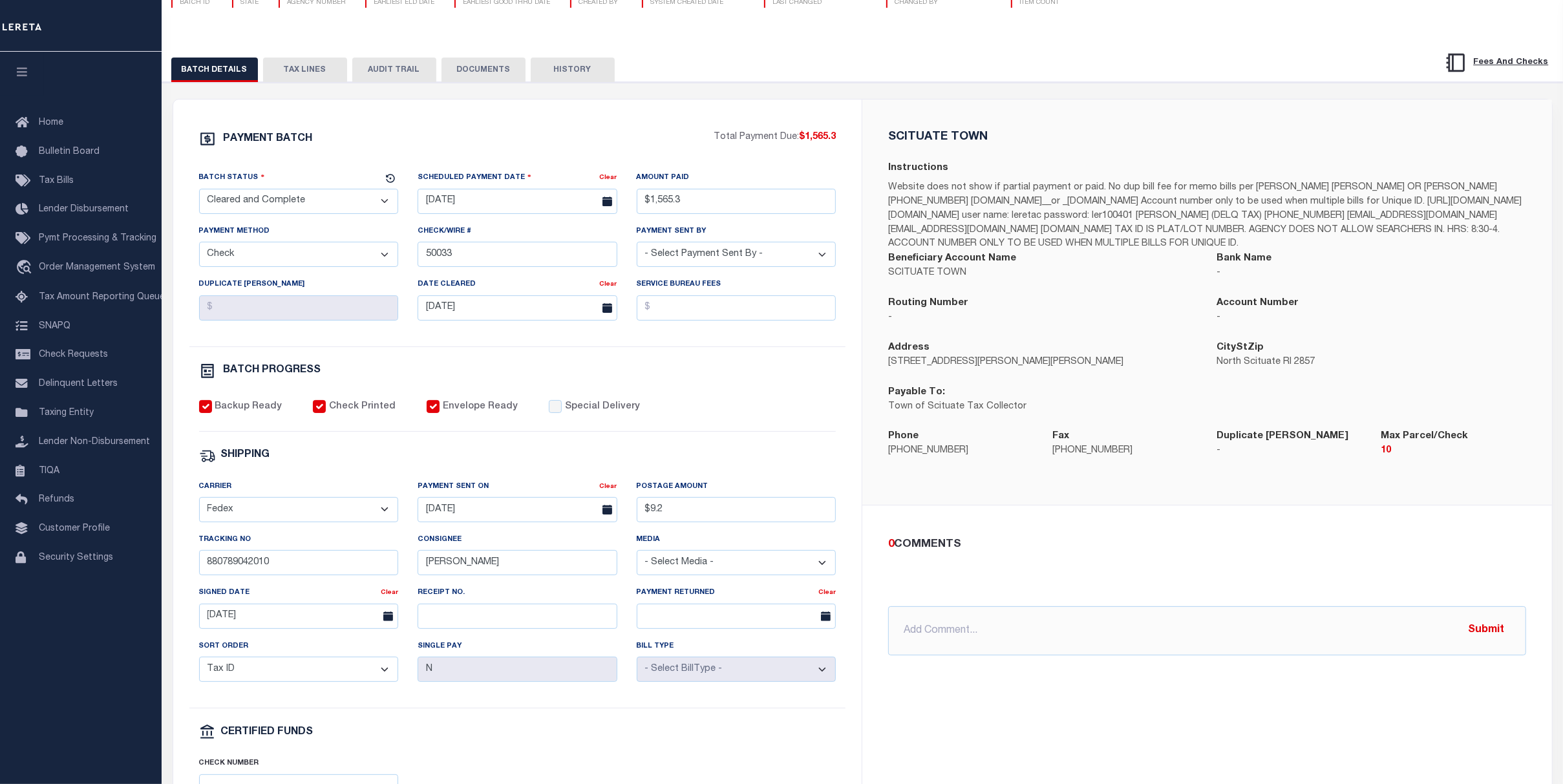
scroll to position [172, 0]
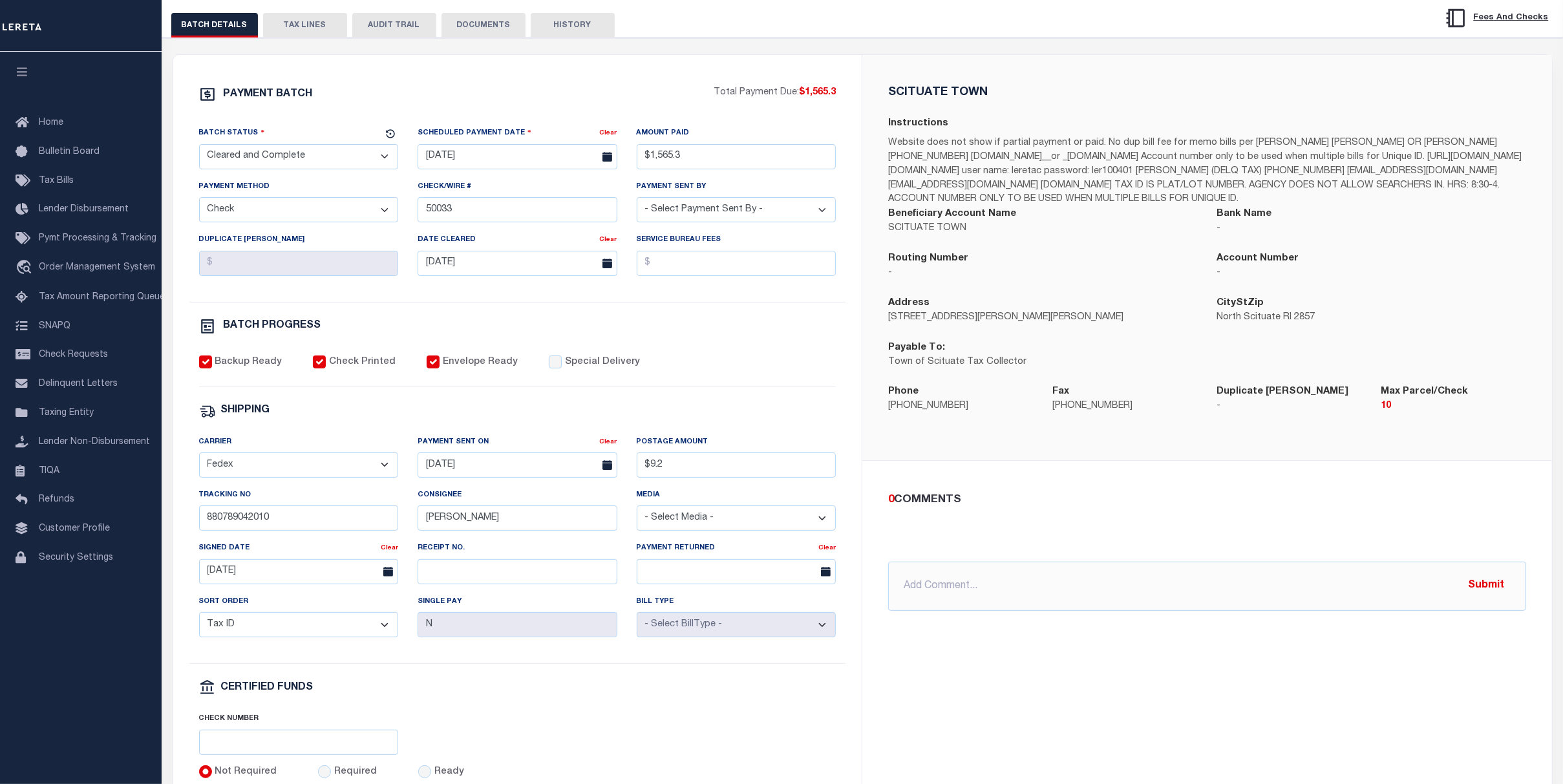
click at [285, 34] on button "TAX LINES" at bounding box center [305, 25] width 84 height 24
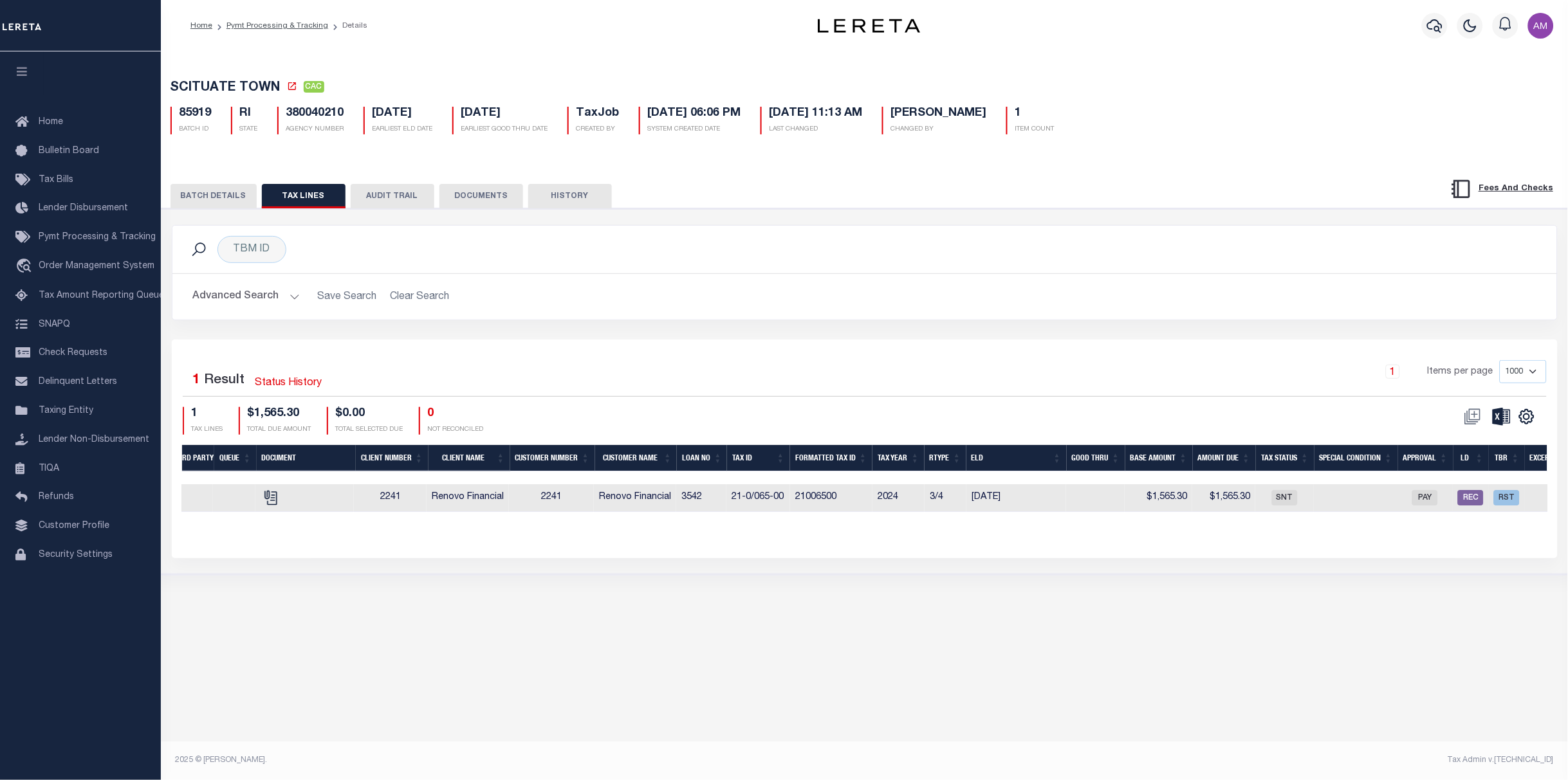
scroll to position [0, 752]
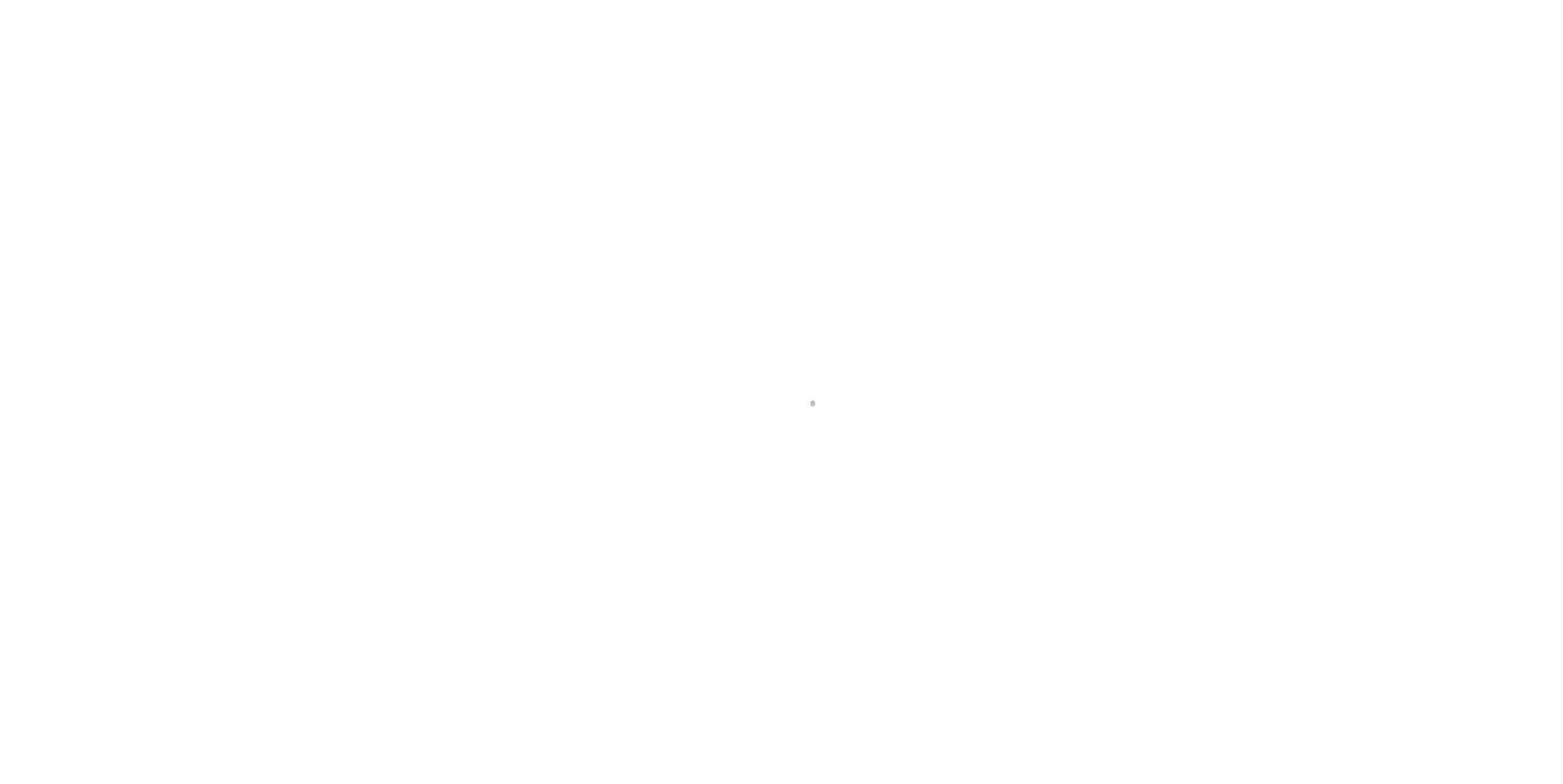
select select "DUE"
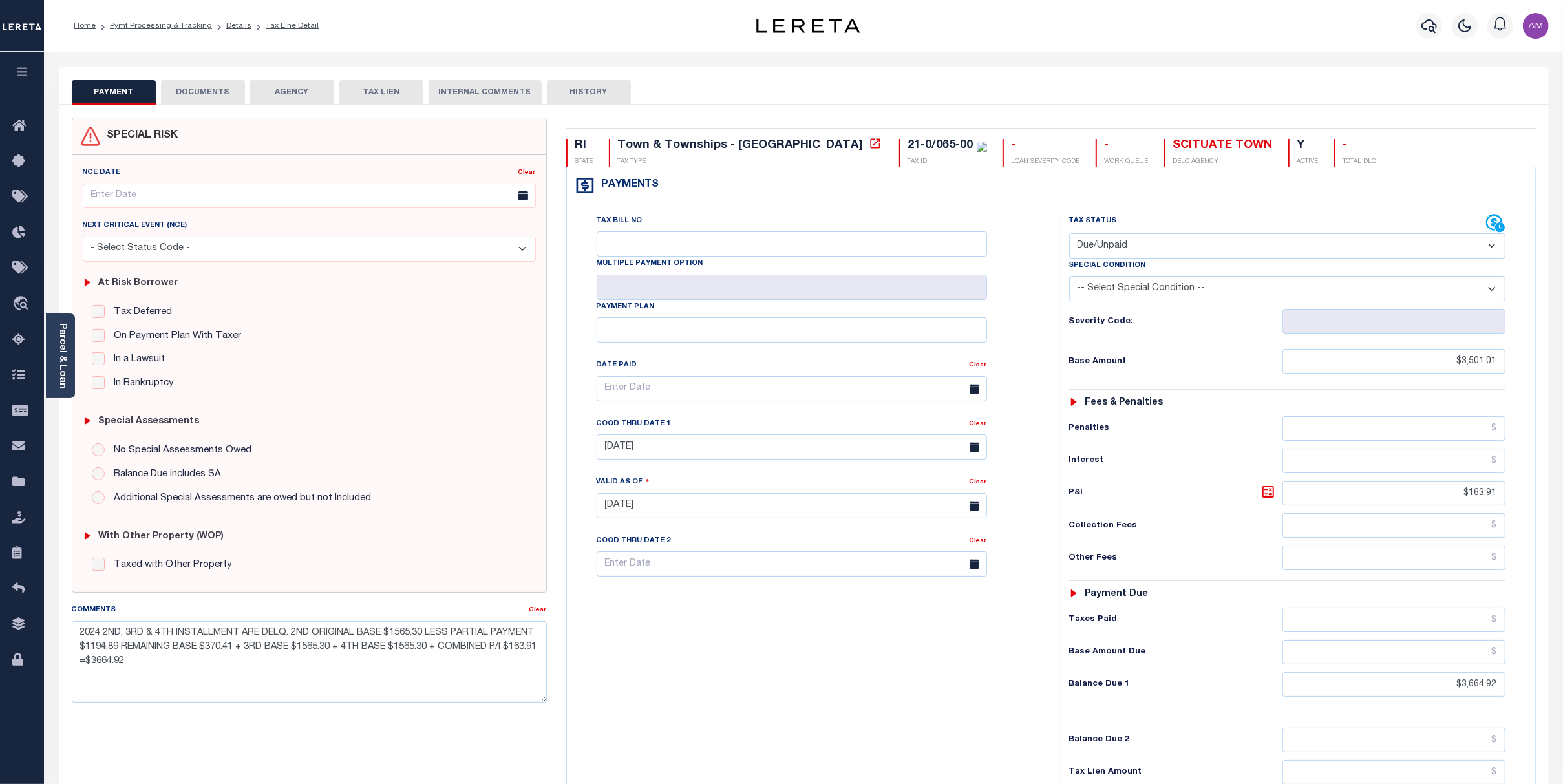
click at [219, 84] on button "DOCUMENTS" at bounding box center [203, 92] width 84 height 24
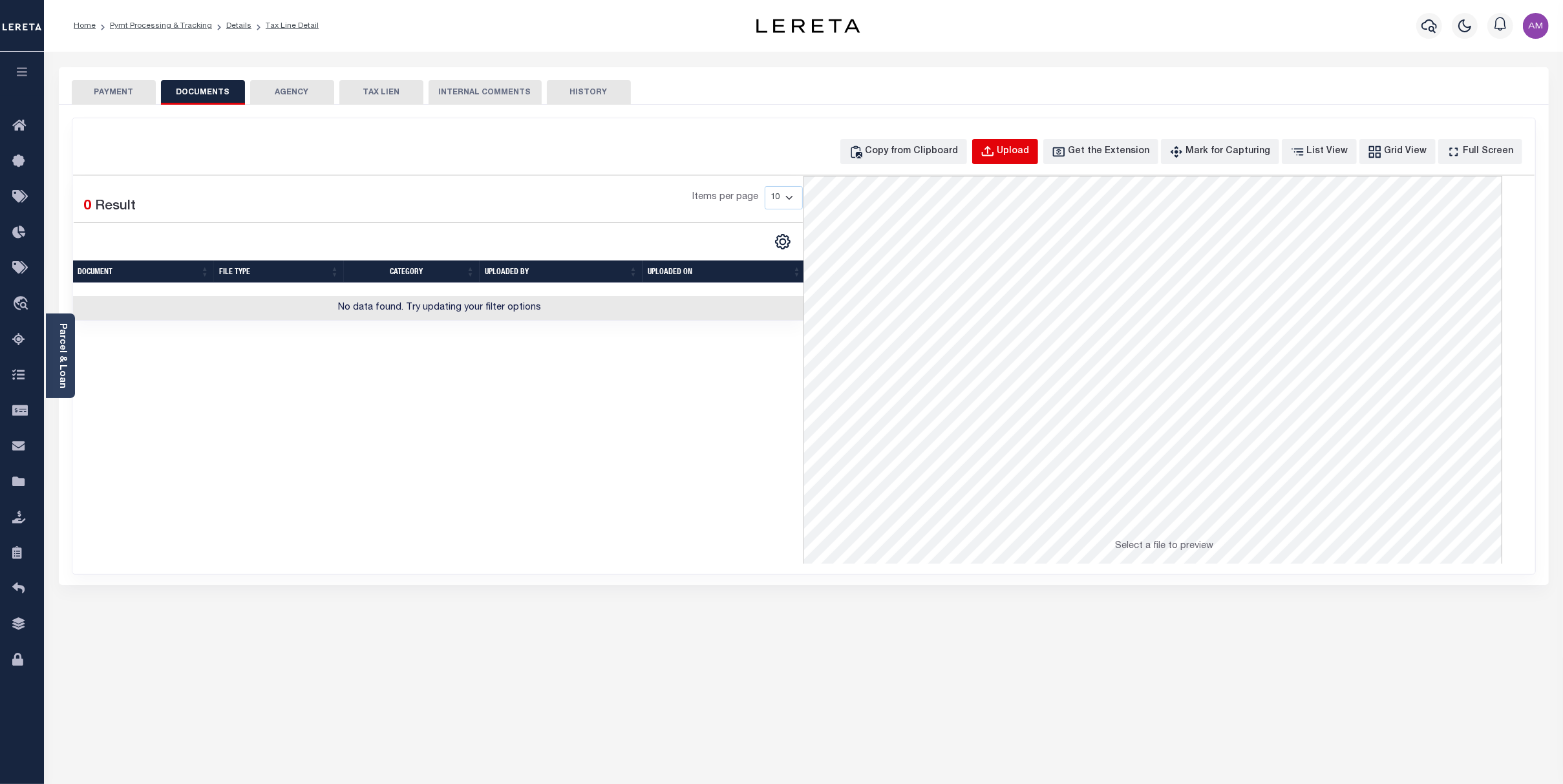
click at [1023, 149] on div "Upload" at bounding box center [1013, 152] width 32 height 14
select select "POP"
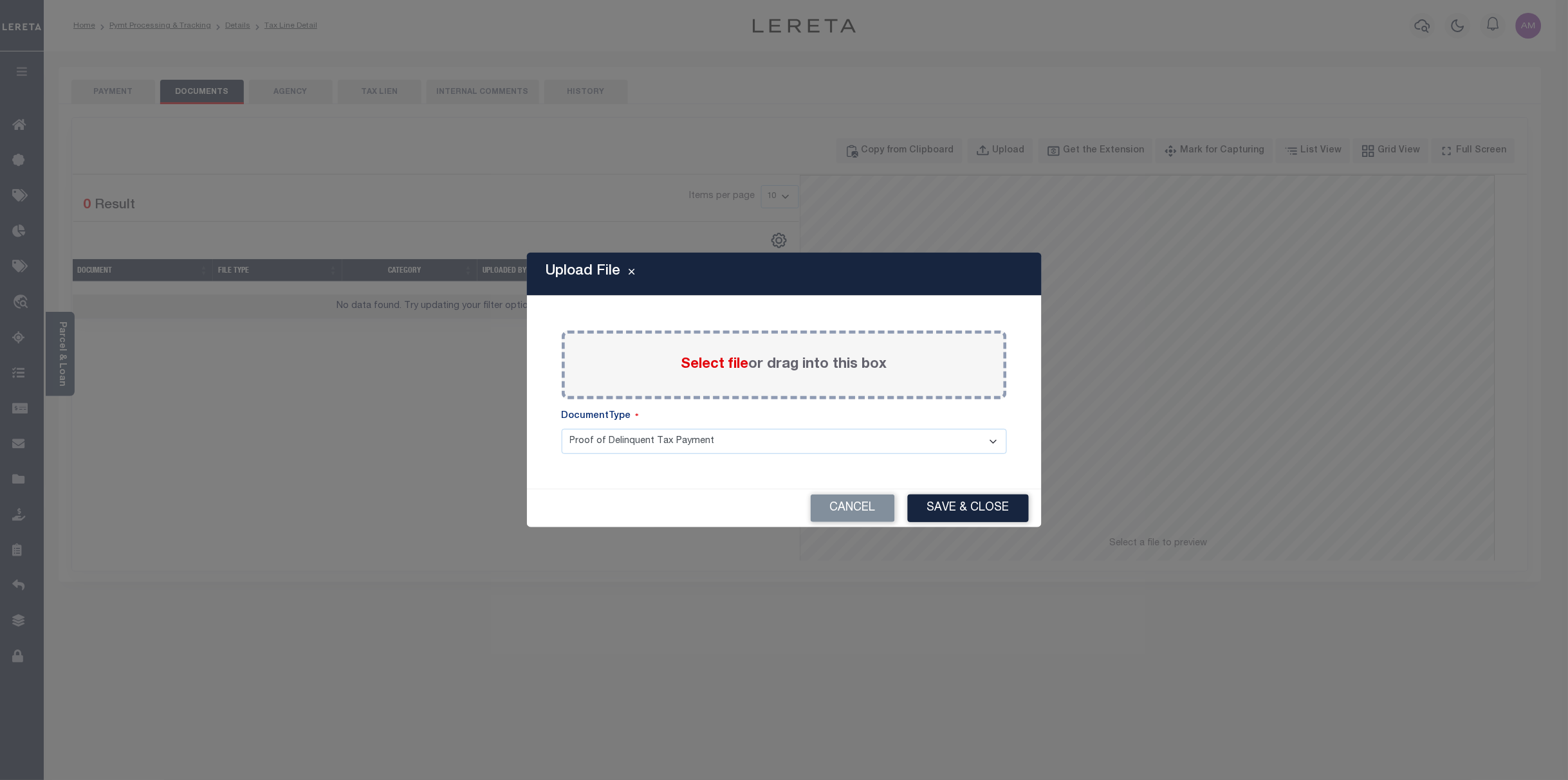
click at [831, 364] on label "Select file or drag into this box" at bounding box center [784, 365] width 206 height 21
click at [0, 0] on input "Select file or drag into this box" at bounding box center [0, 0] width 0 height 0
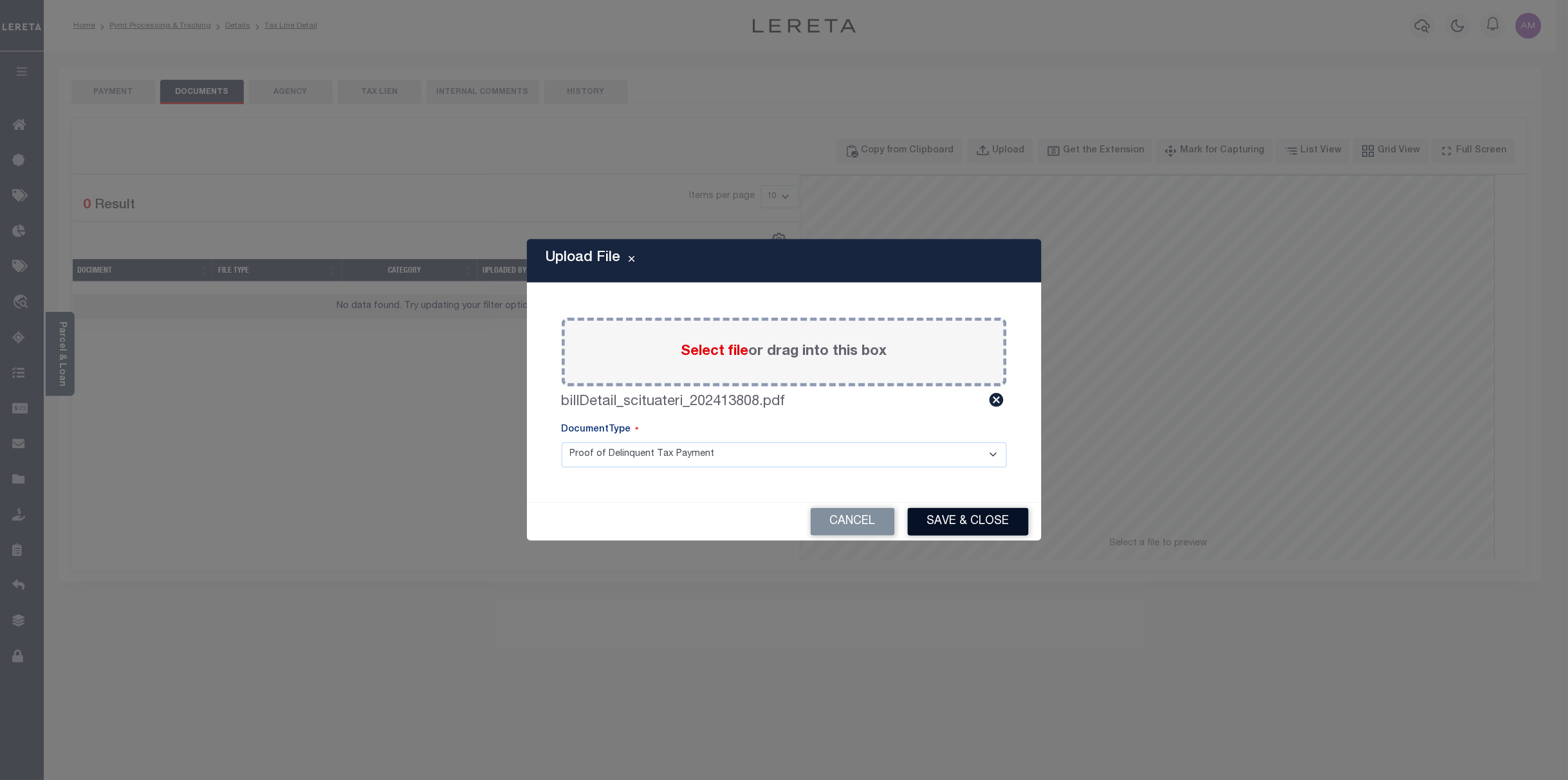
click at [980, 528] on button "Save & Close" at bounding box center [969, 521] width 121 height 28
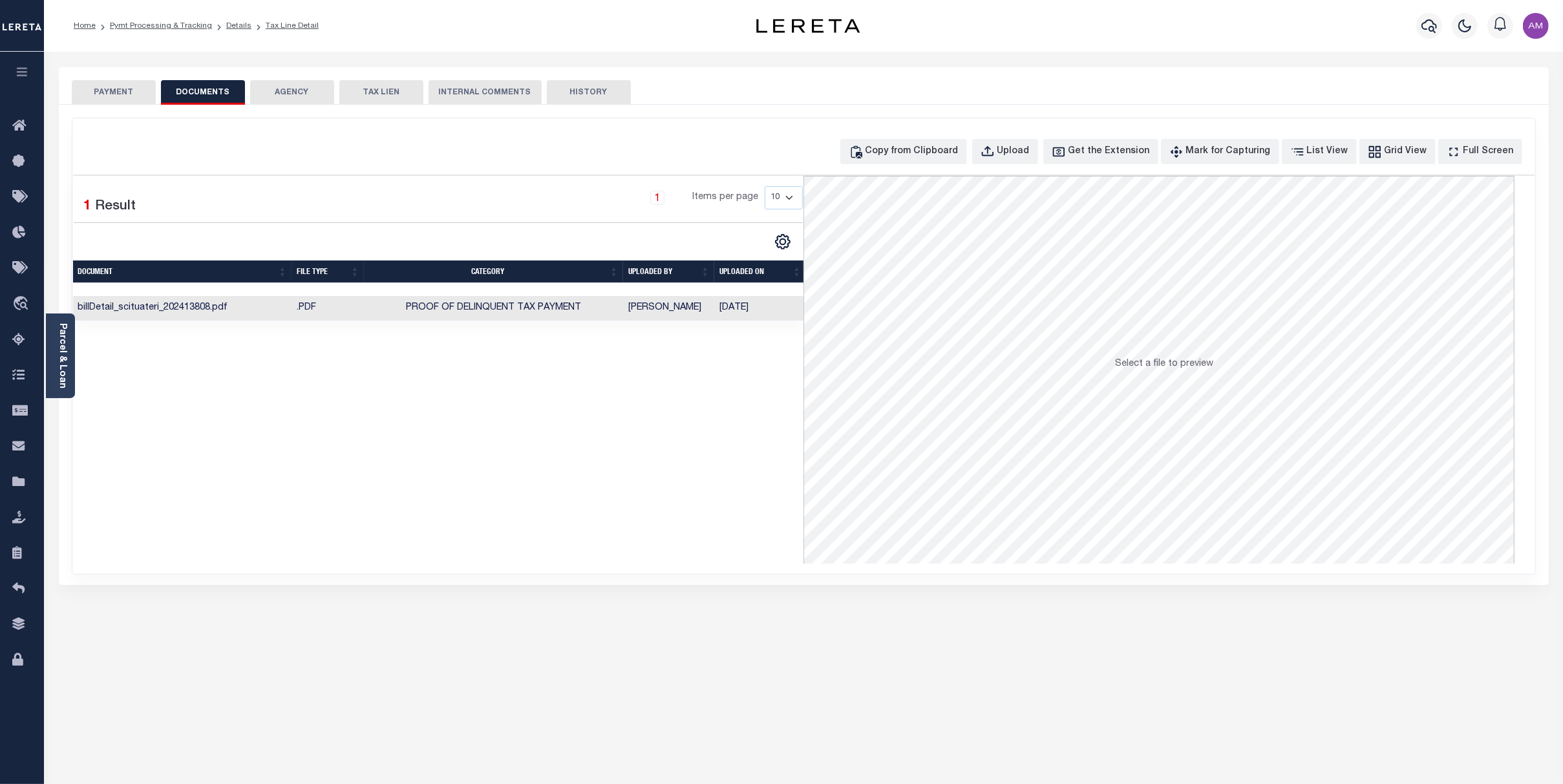
drag, startPoint x: 661, startPoint y: 309, endPoint x: 671, endPoint y: 306, distance: 10.4
click at [661, 309] on td "[PERSON_NAME]" at bounding box center [668, 308] width 91 height 25
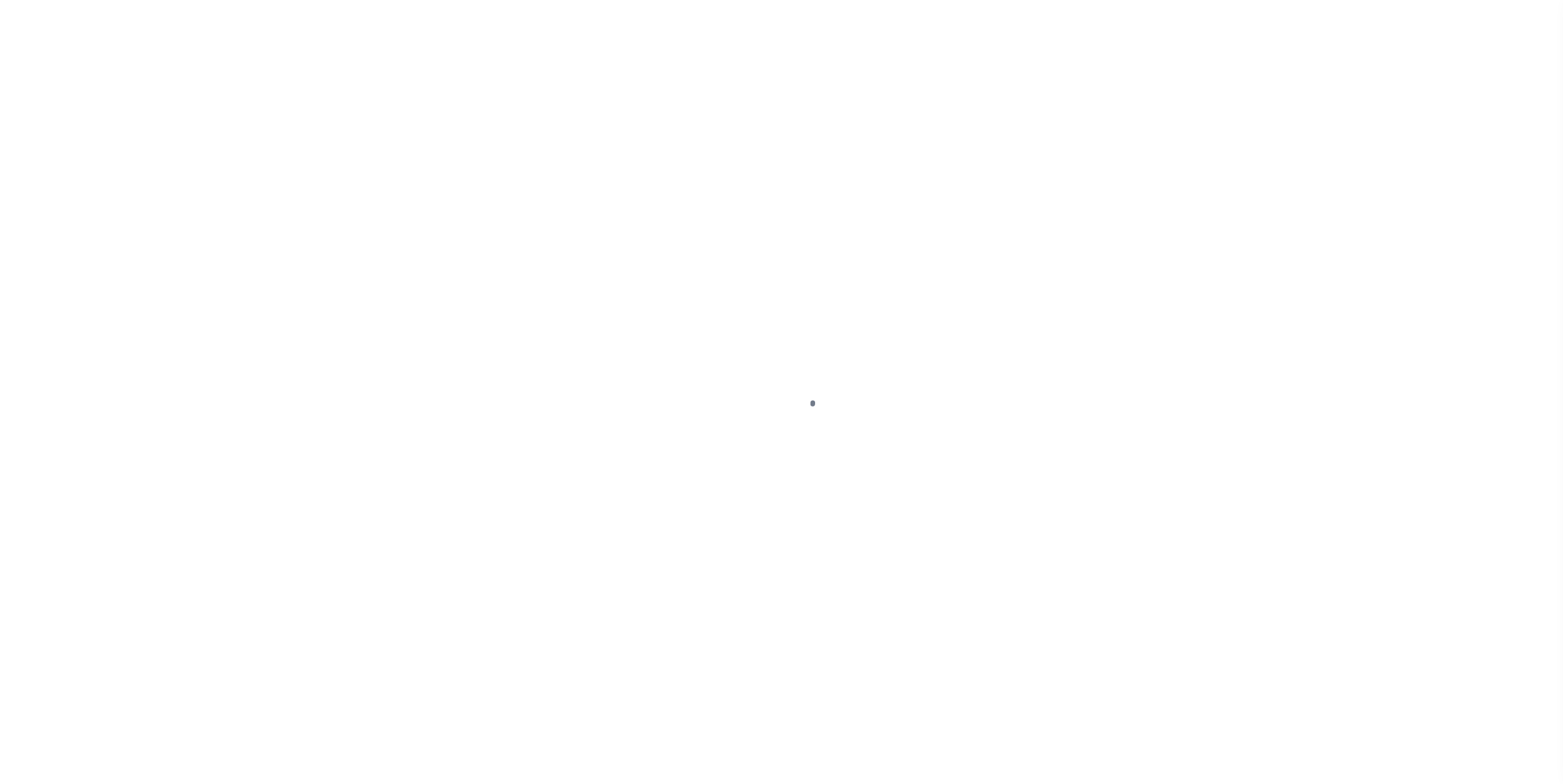
checkbox input "false"
type input "[DATE]"
select select "DUE"
select select "18"
type input "$1,724.22"
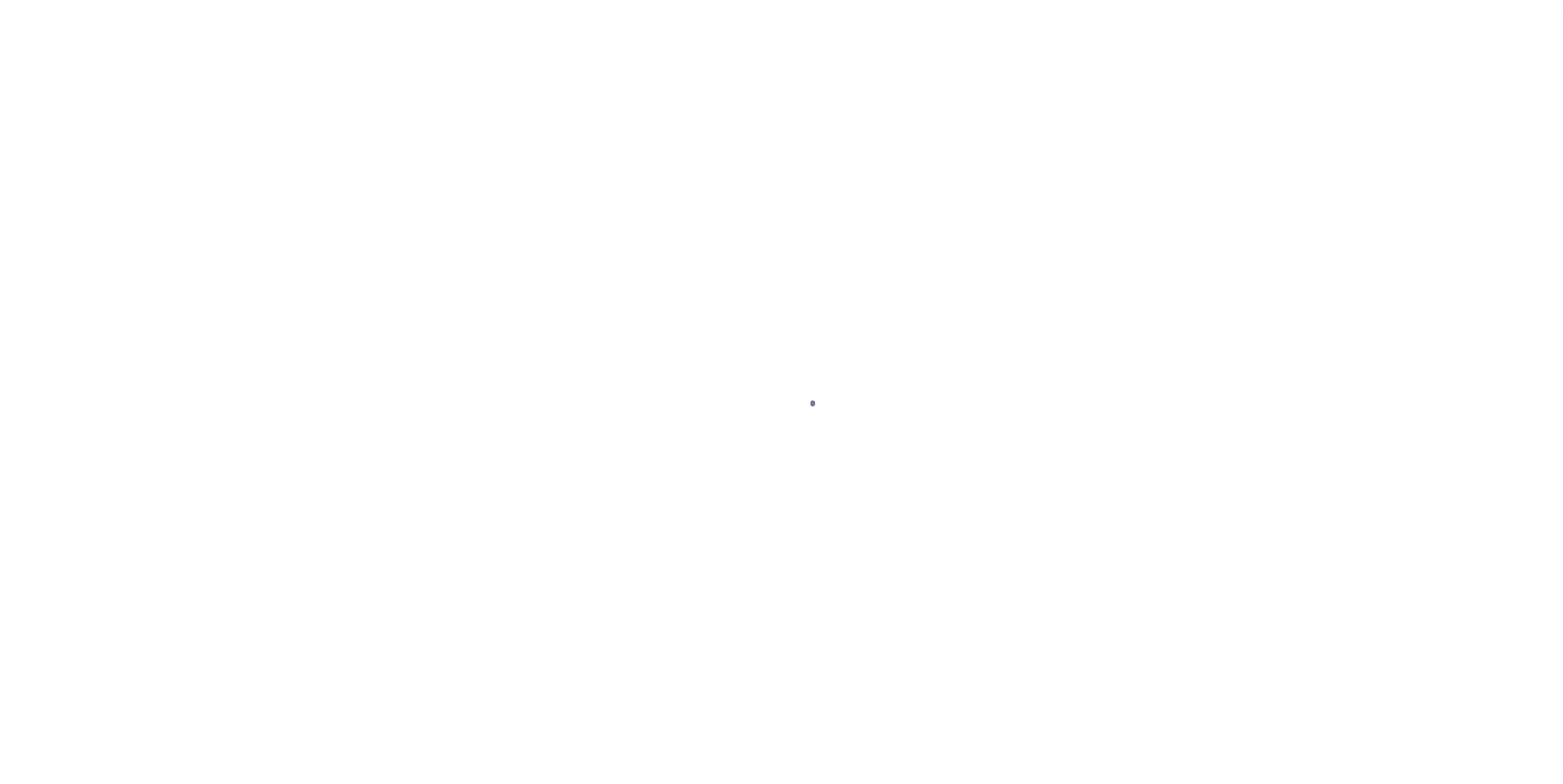
type input "$1,724.22"
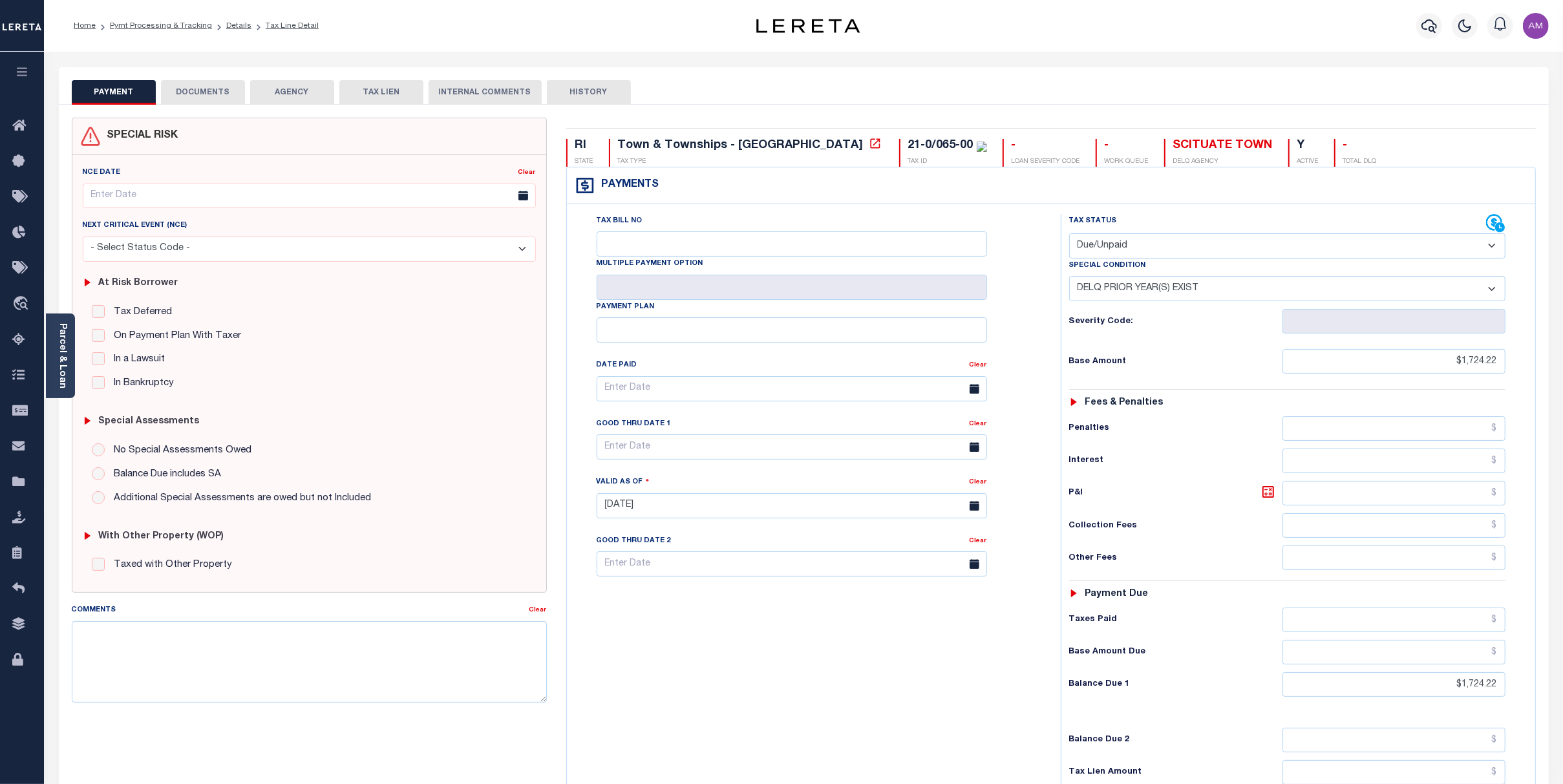
click at [229, 85] on button "DOCUMENTS" at bounding box center [203, 92] width 84 height 24
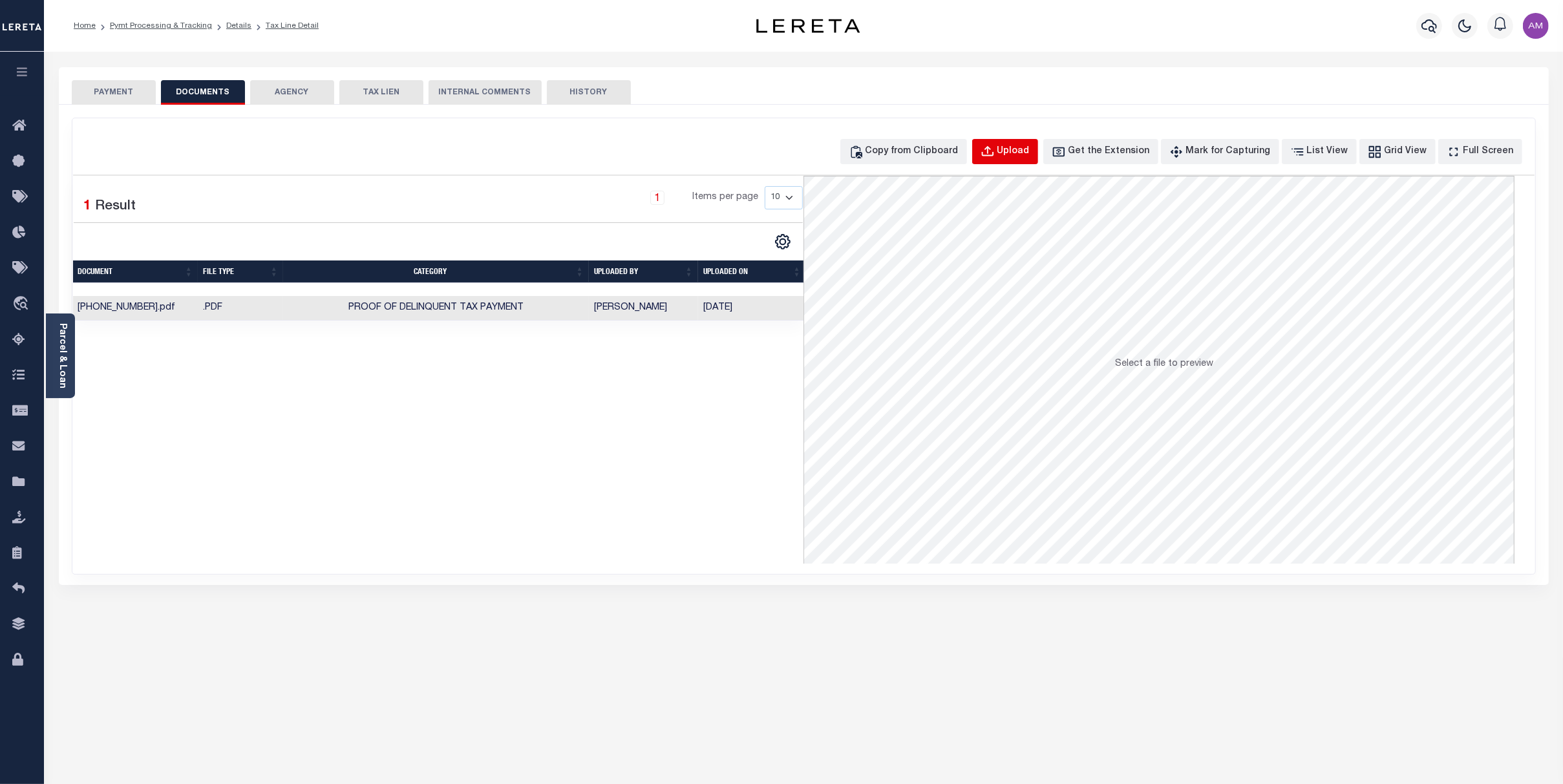
click at [1024, 143] on button "Upload" at bounding box center [1005, 151] width 66 height 25
select select "POP"
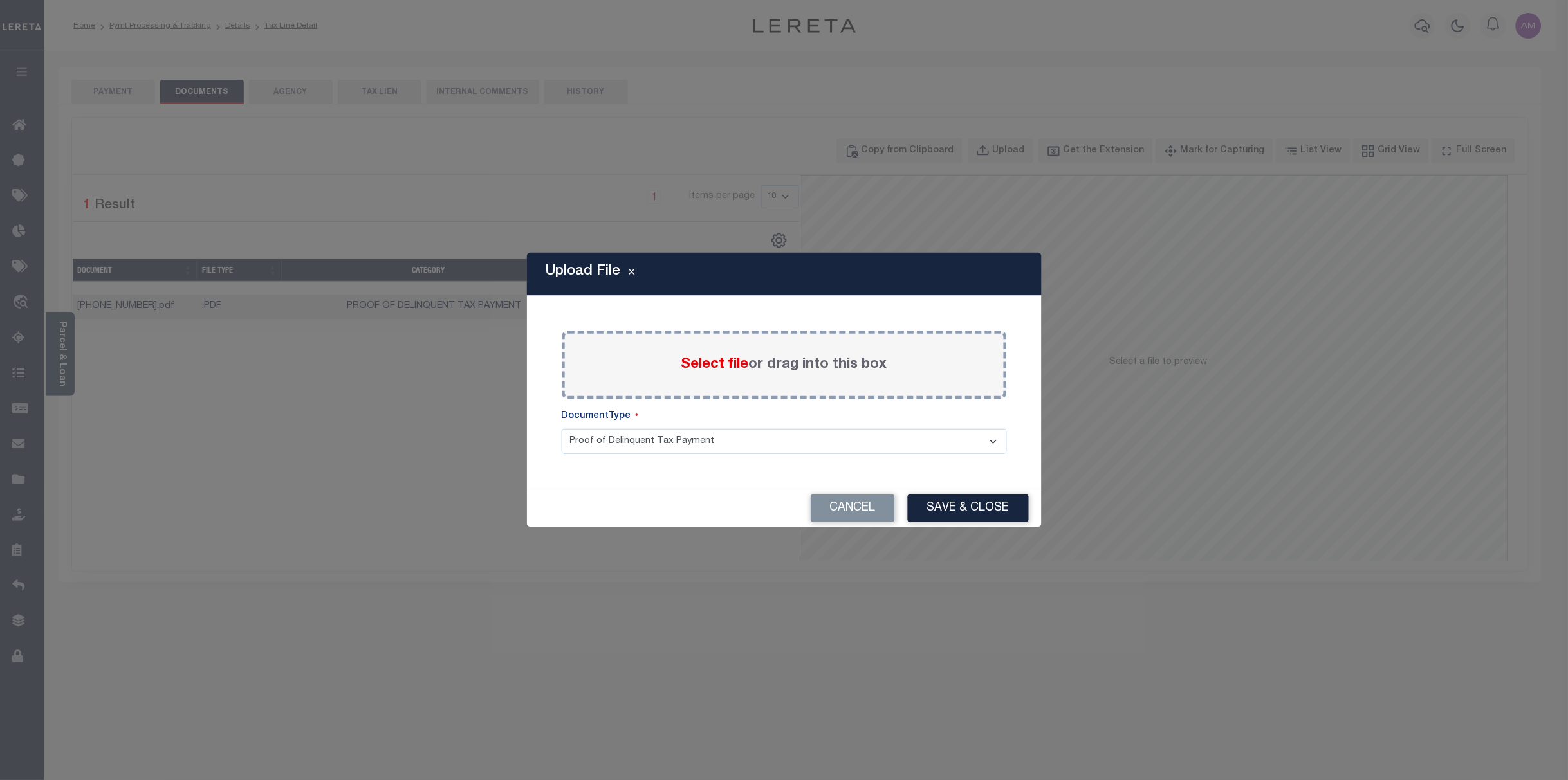
click at [692, 364] on span "Select file" at bounding box center [715, 364] width 68 height 14
click at [0, 0] on input "Select file or drag into this box" at bounding box center [0, 0] width 0 height 0
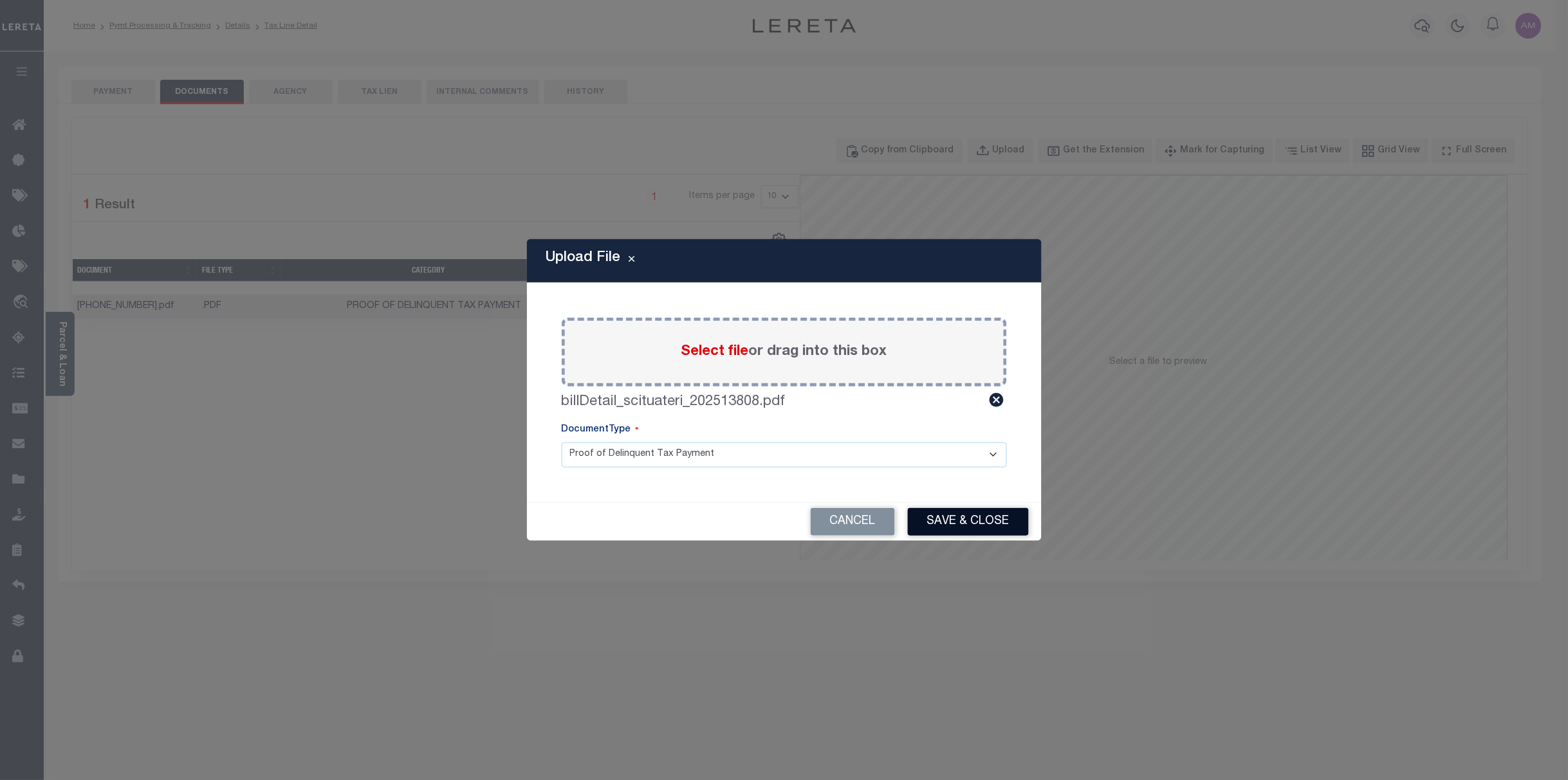
click at [957, 531] on button "Save & Close" at bounding box center [969, 521] width 121 height 28
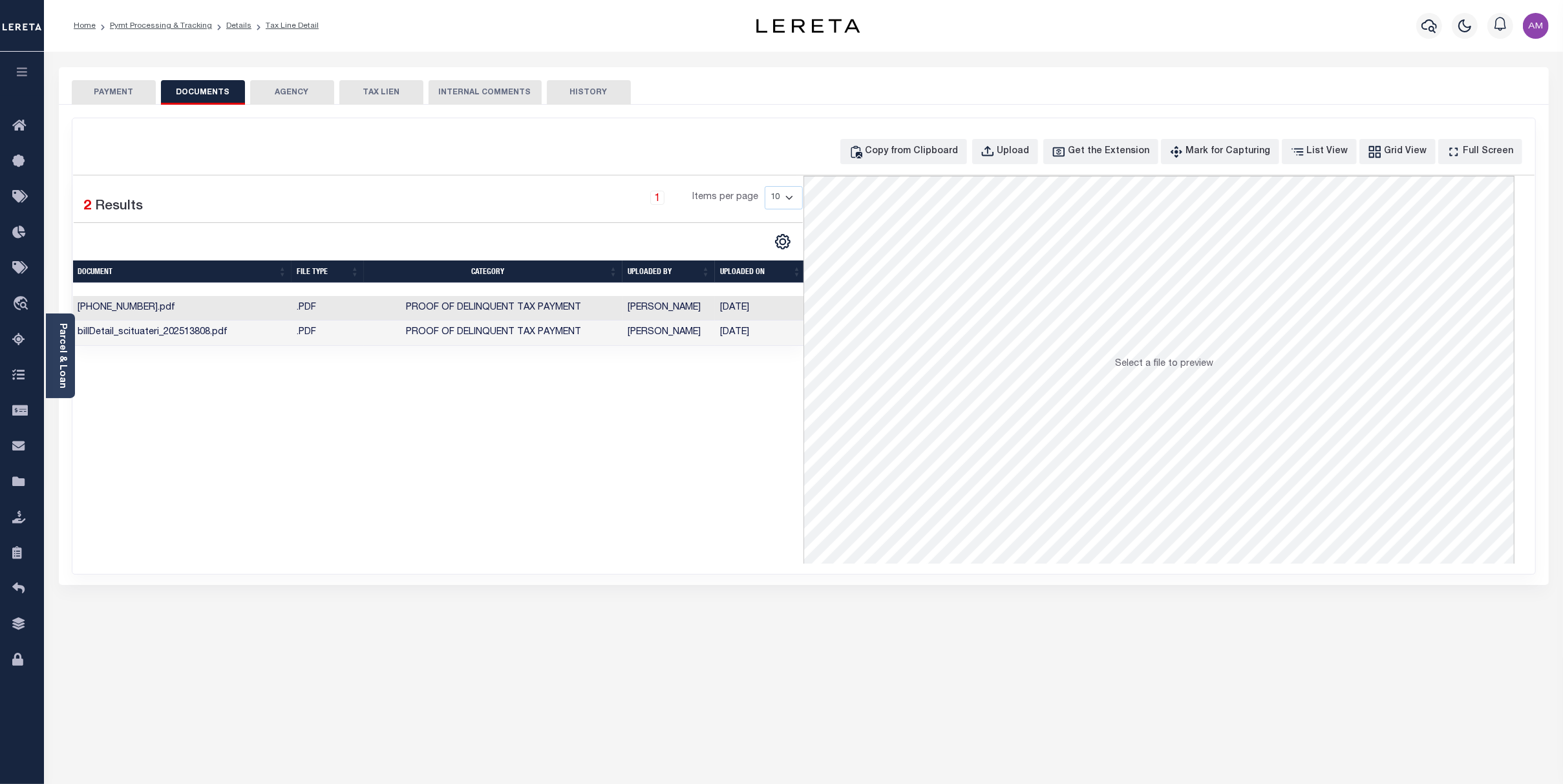
click at [596, 312] on td "Proof of Delinquent Tax Payment" at bounding box center [493, 308] width 259 height 25
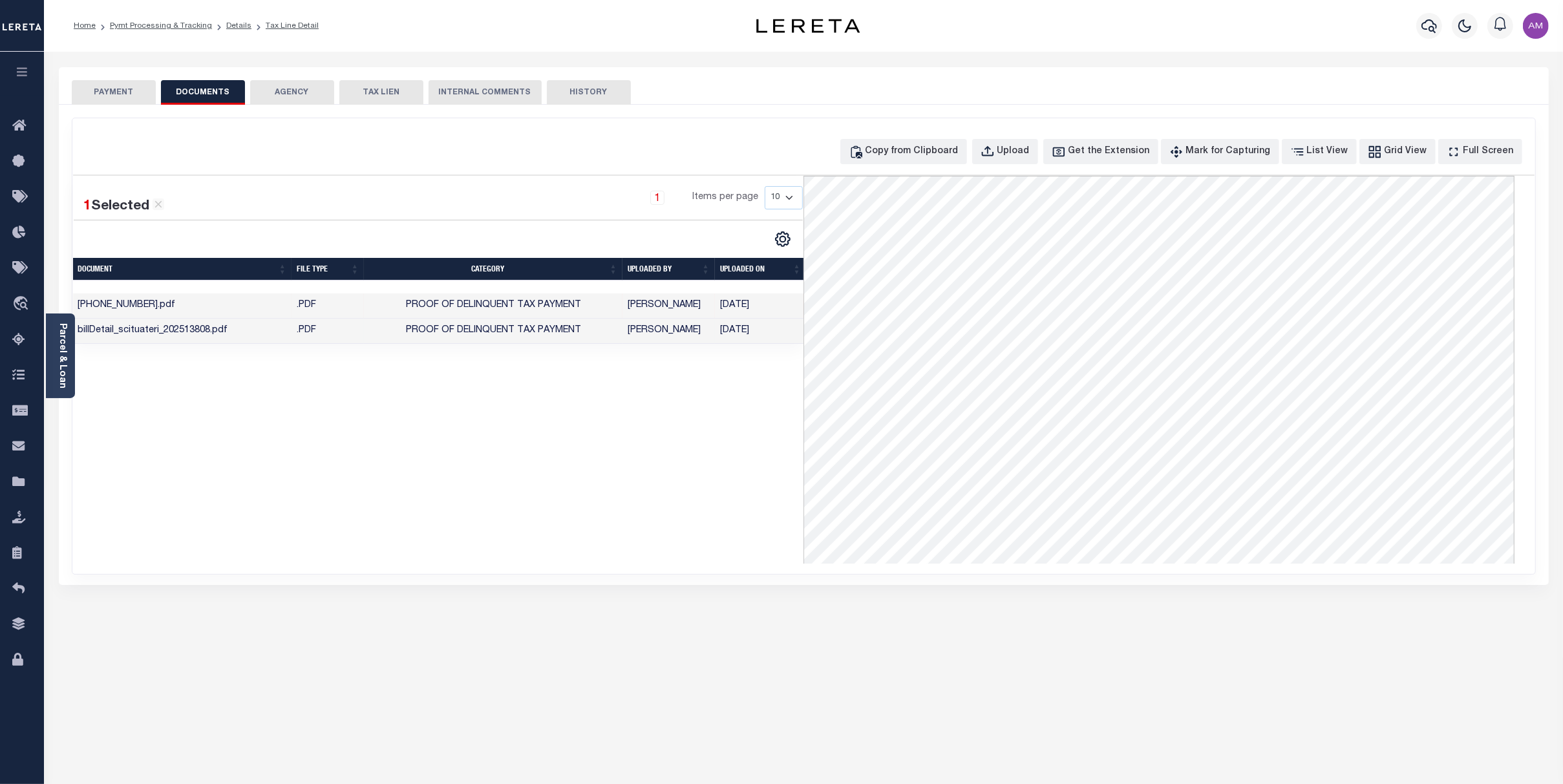
click at [636, 344] on td "Martin, April" at bounding box center [669, 331] width 92 height 25
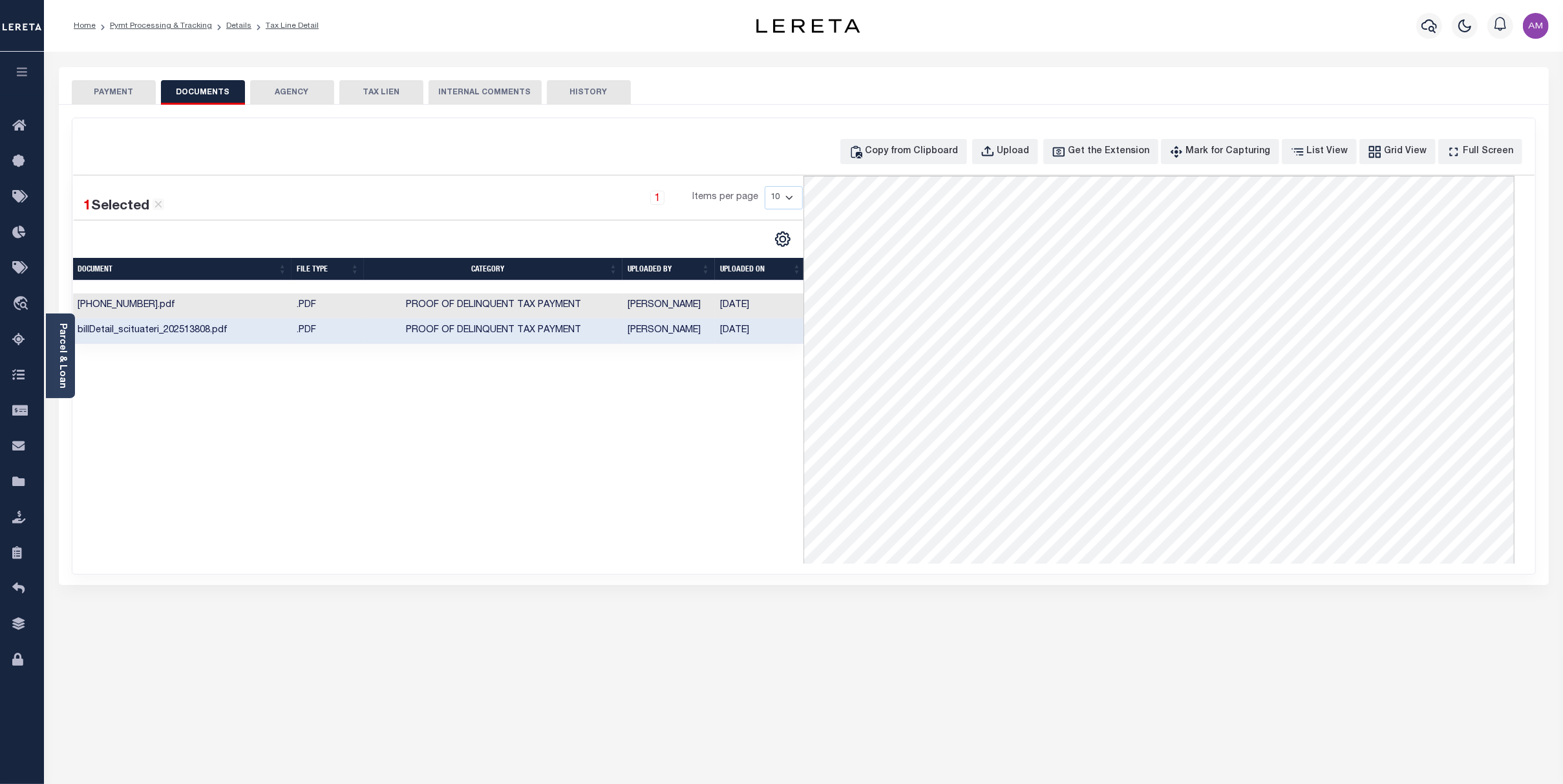
click at [654, 303] on td "Vamsi Kalikiri" at bounding box center [669, 305] width 92 height 25
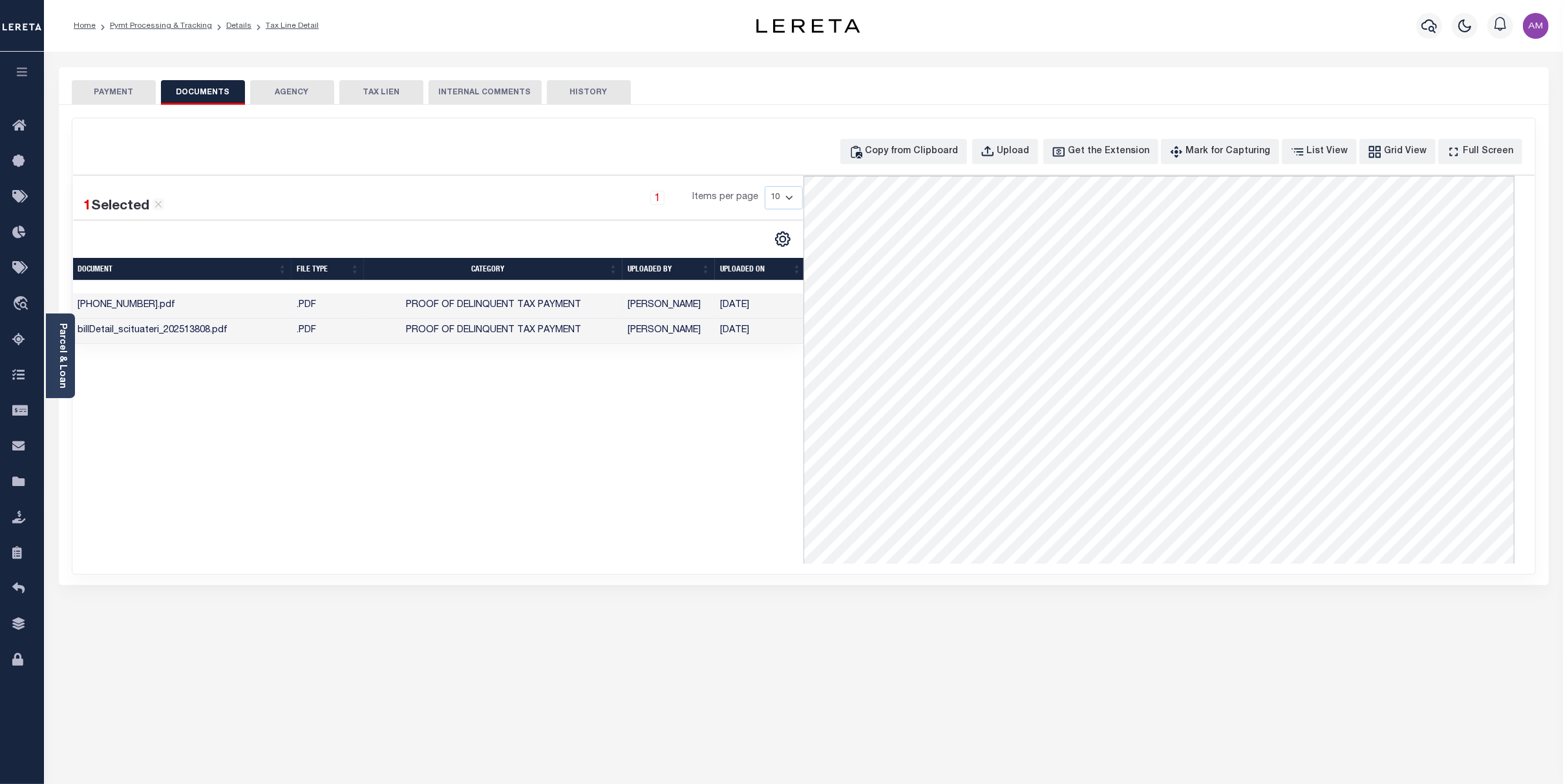
click at [106, 97] on button "PAYMENT" at bounding box center [113, 92] width 84 height 24
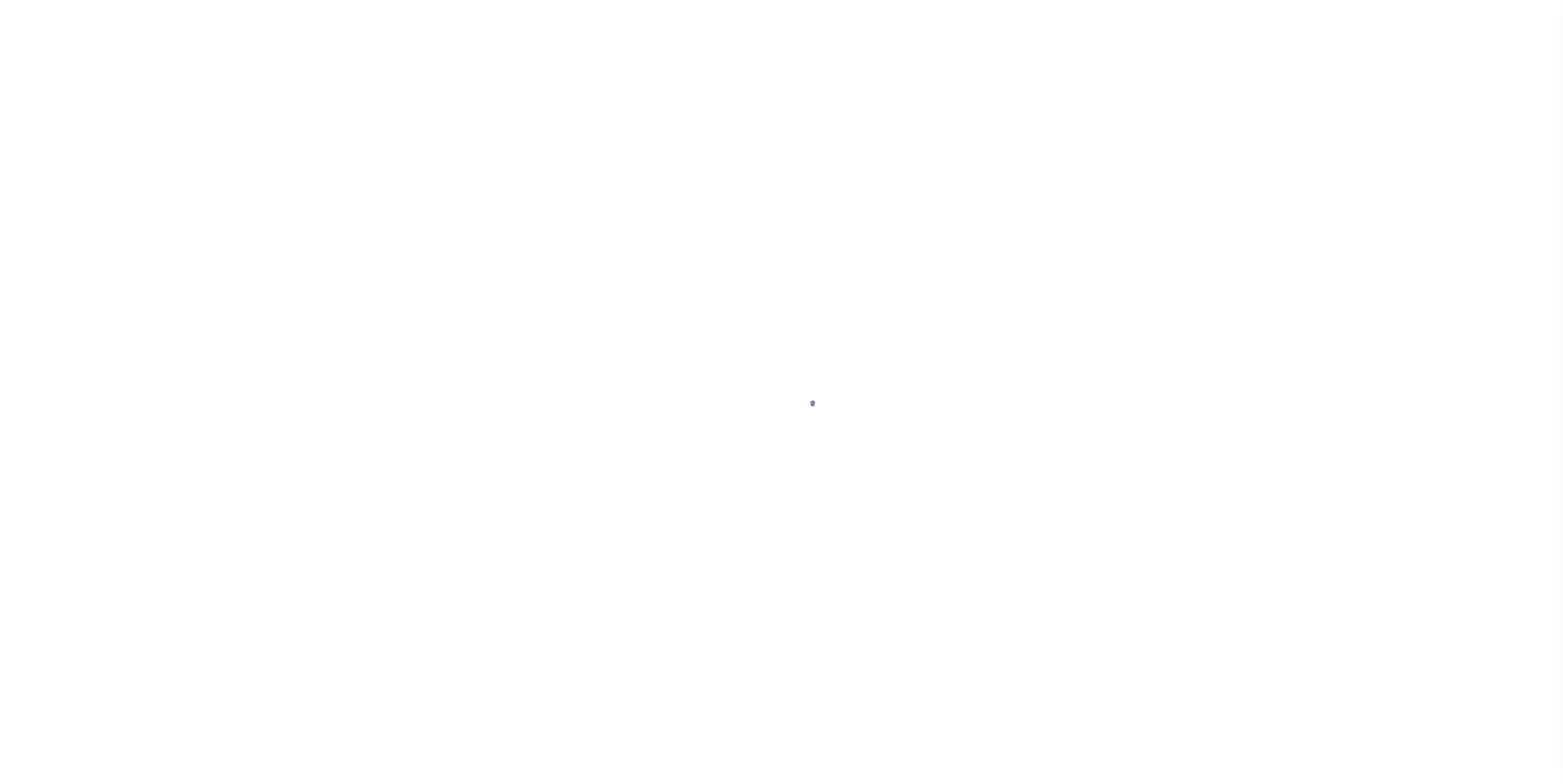
select select "DUE"
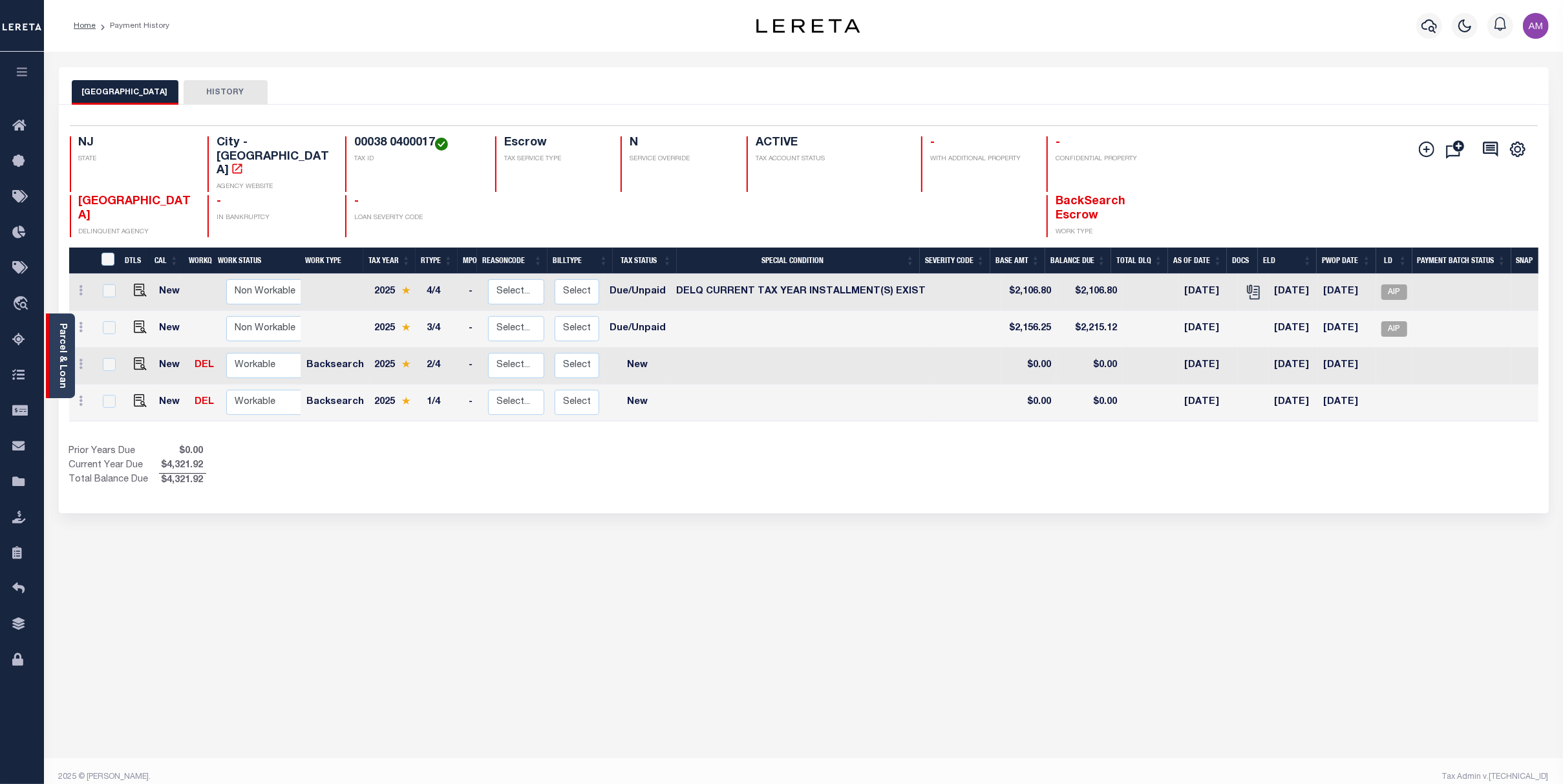
click at [54, 338] on div "Parcel & Loan" at bounding box center [60, 355] width 29 height 85
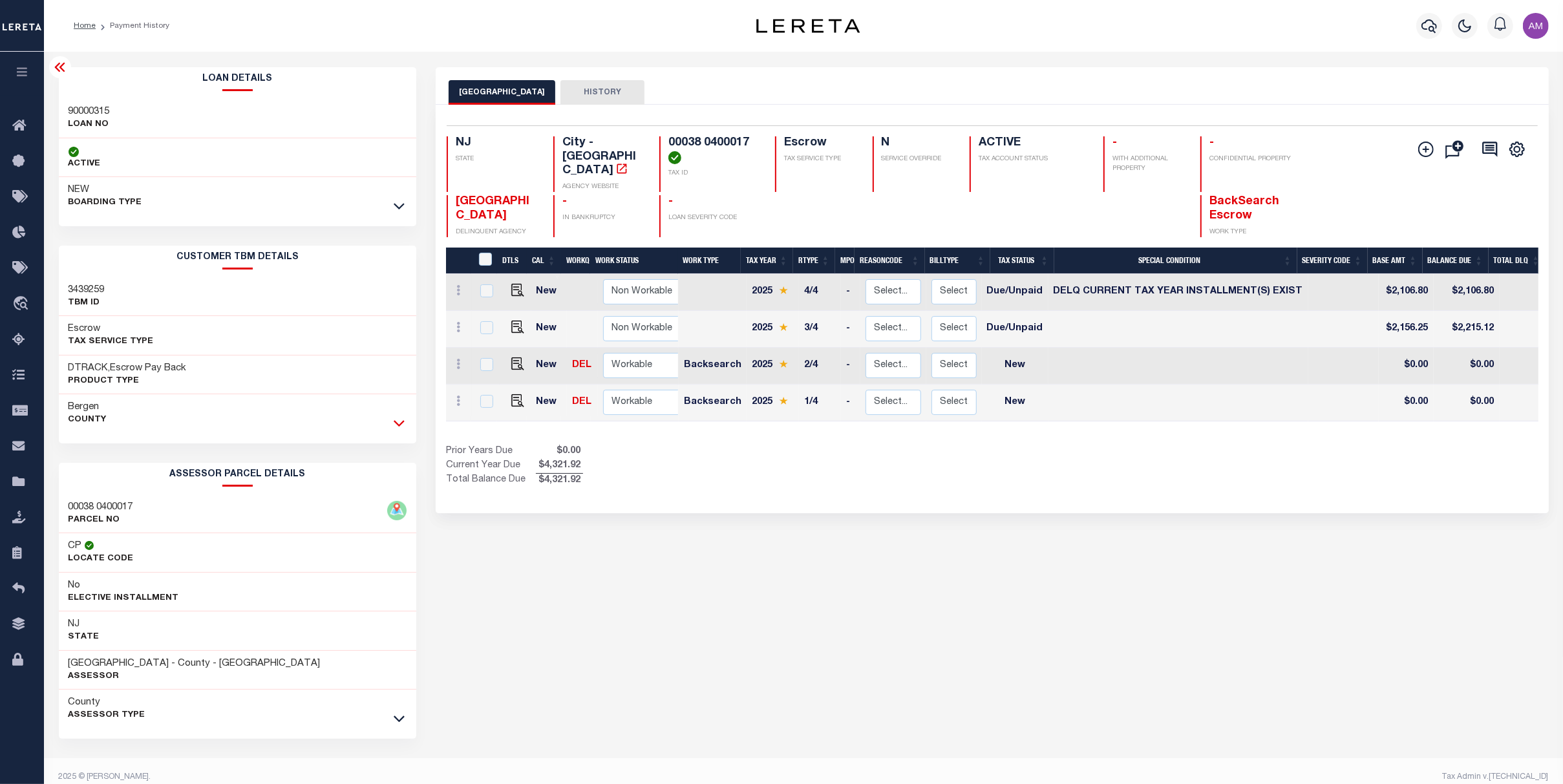
click at [398, 421] on icon at bounding box center [398, 424] width 11 height 6
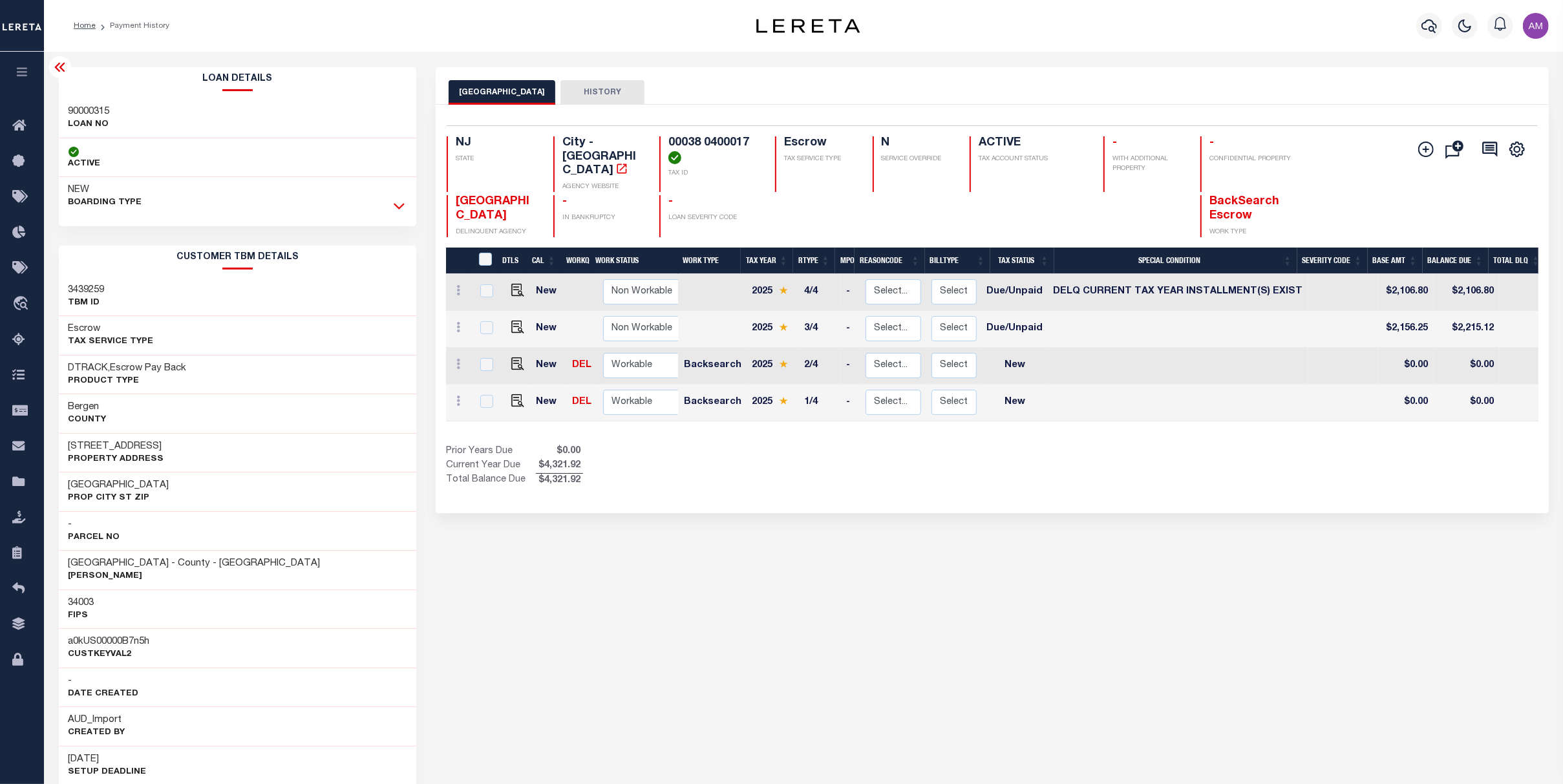
click at [399, 213] on icon at bounding box center [398, 206] width 11 height 14
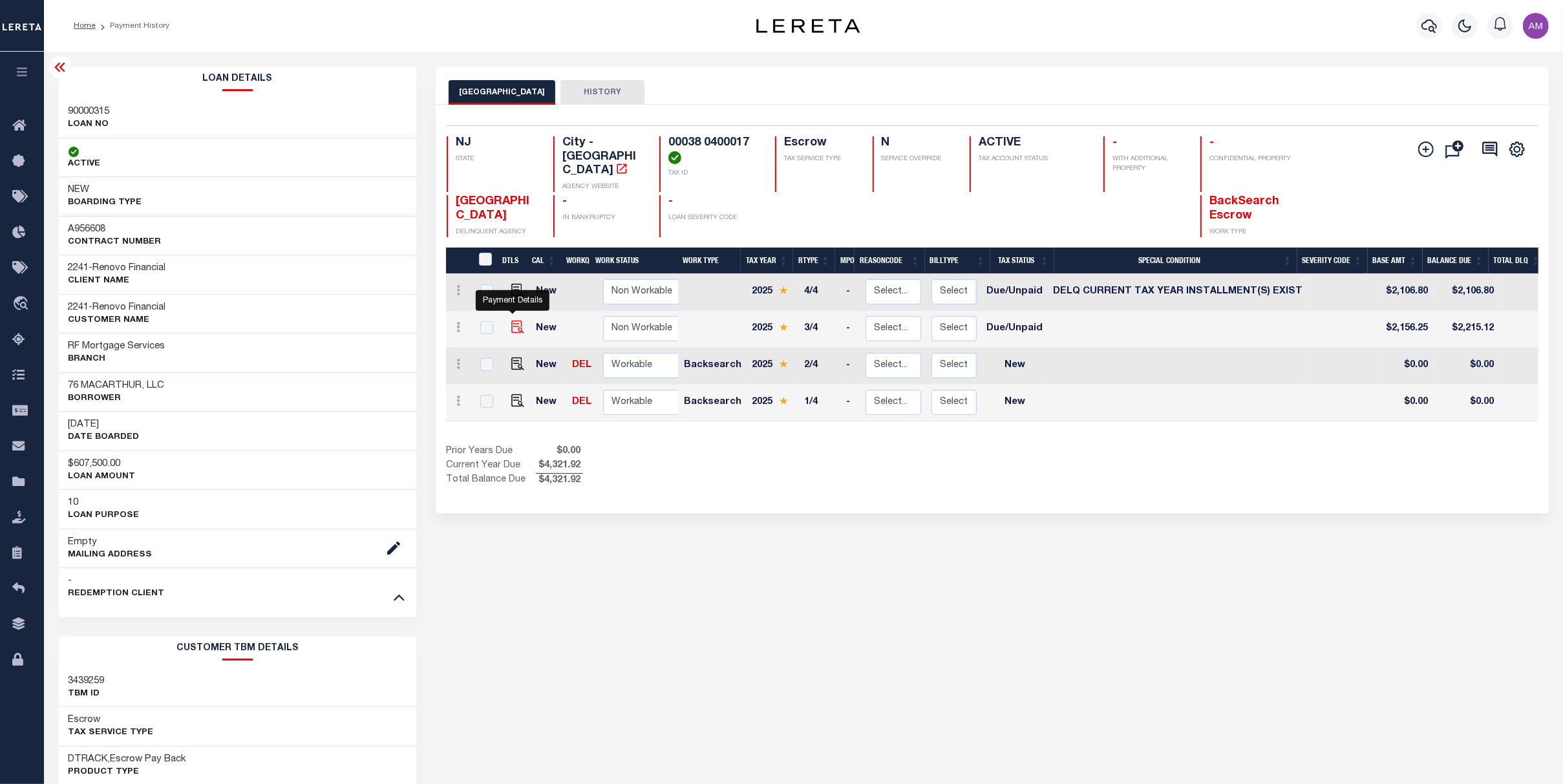
click at [513, 320] on img "" at bounding box center [517, 327] width 13 height 13
checkbox input "true"
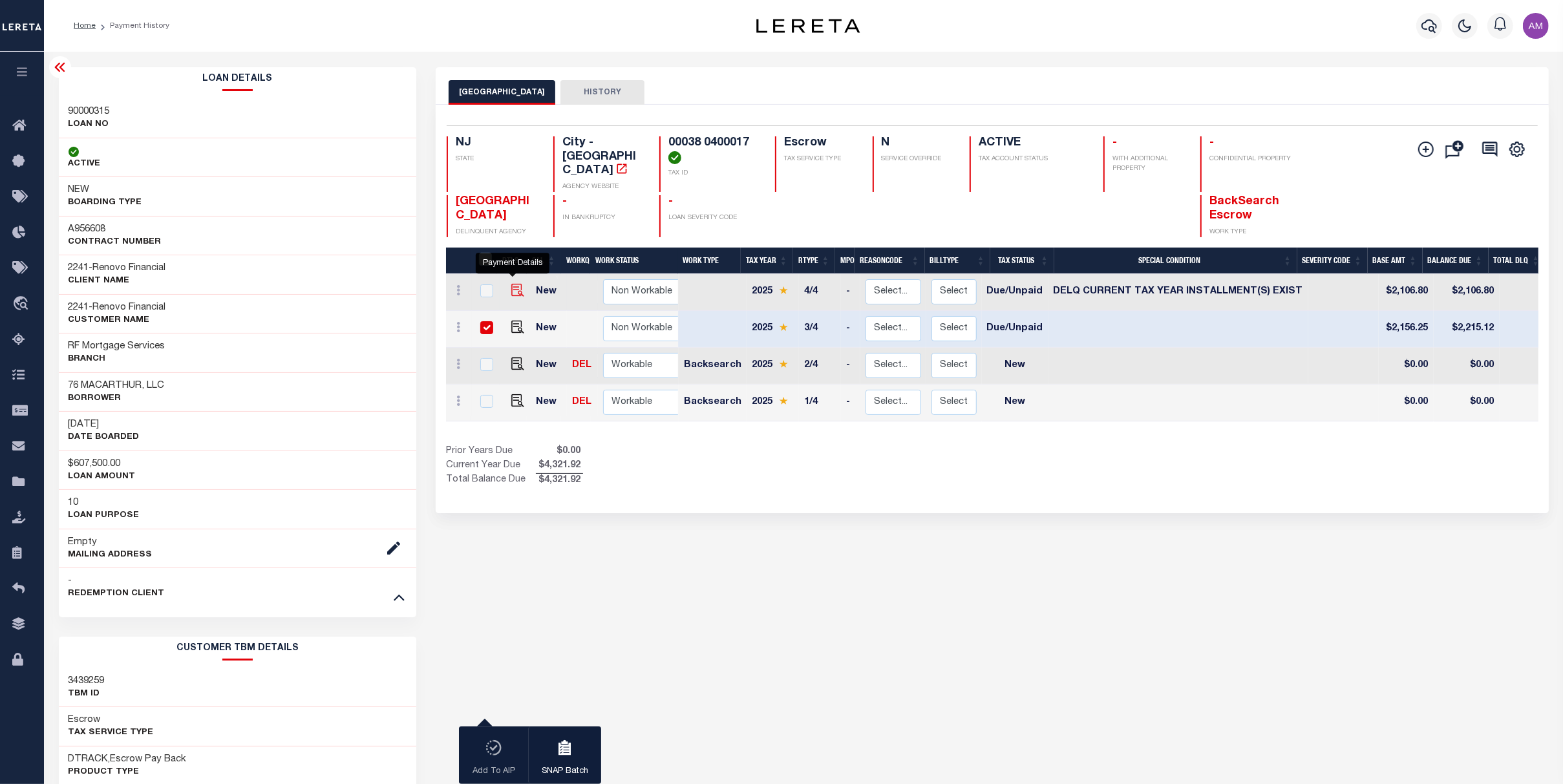
click at [511, 284] on img "" at bounding box center [517, 290] width 13 height 13
checkbox input "true"
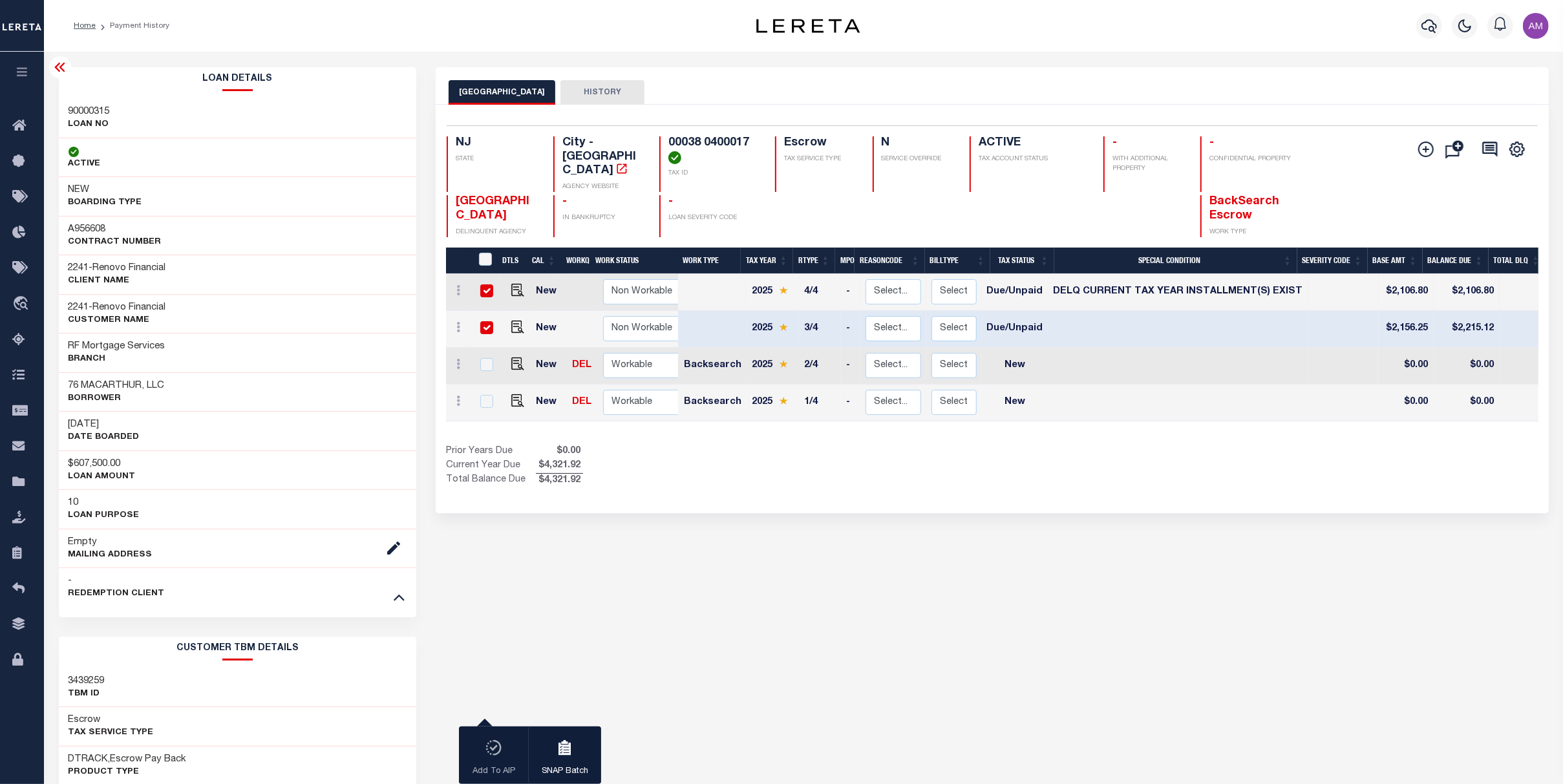
click at [63, 62] on icon at bounding box center [60, 67] width 16 height 16
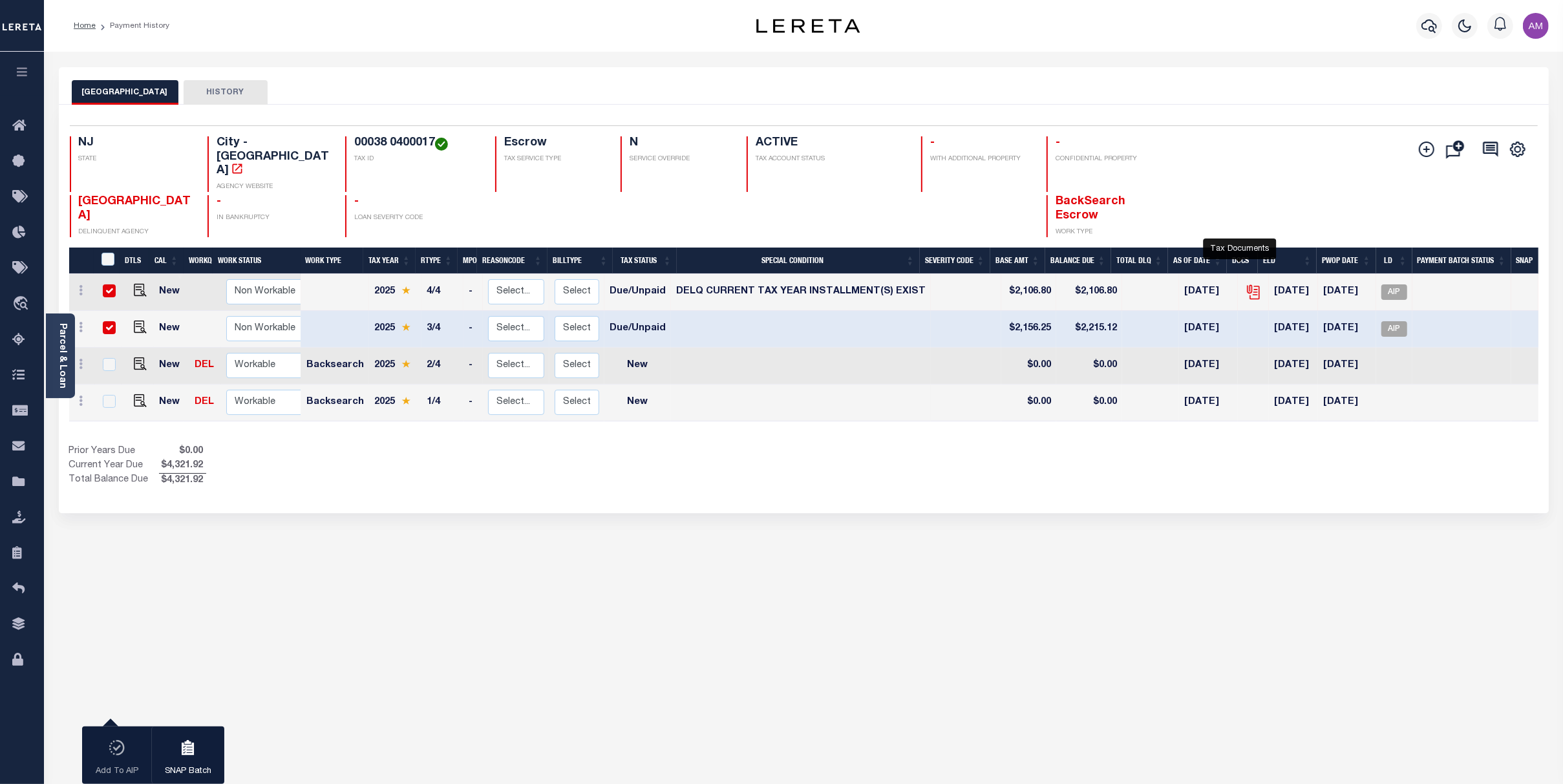
click at [1246, 284] on icon "" at bounding box center [1253, 292] width 16 height 16
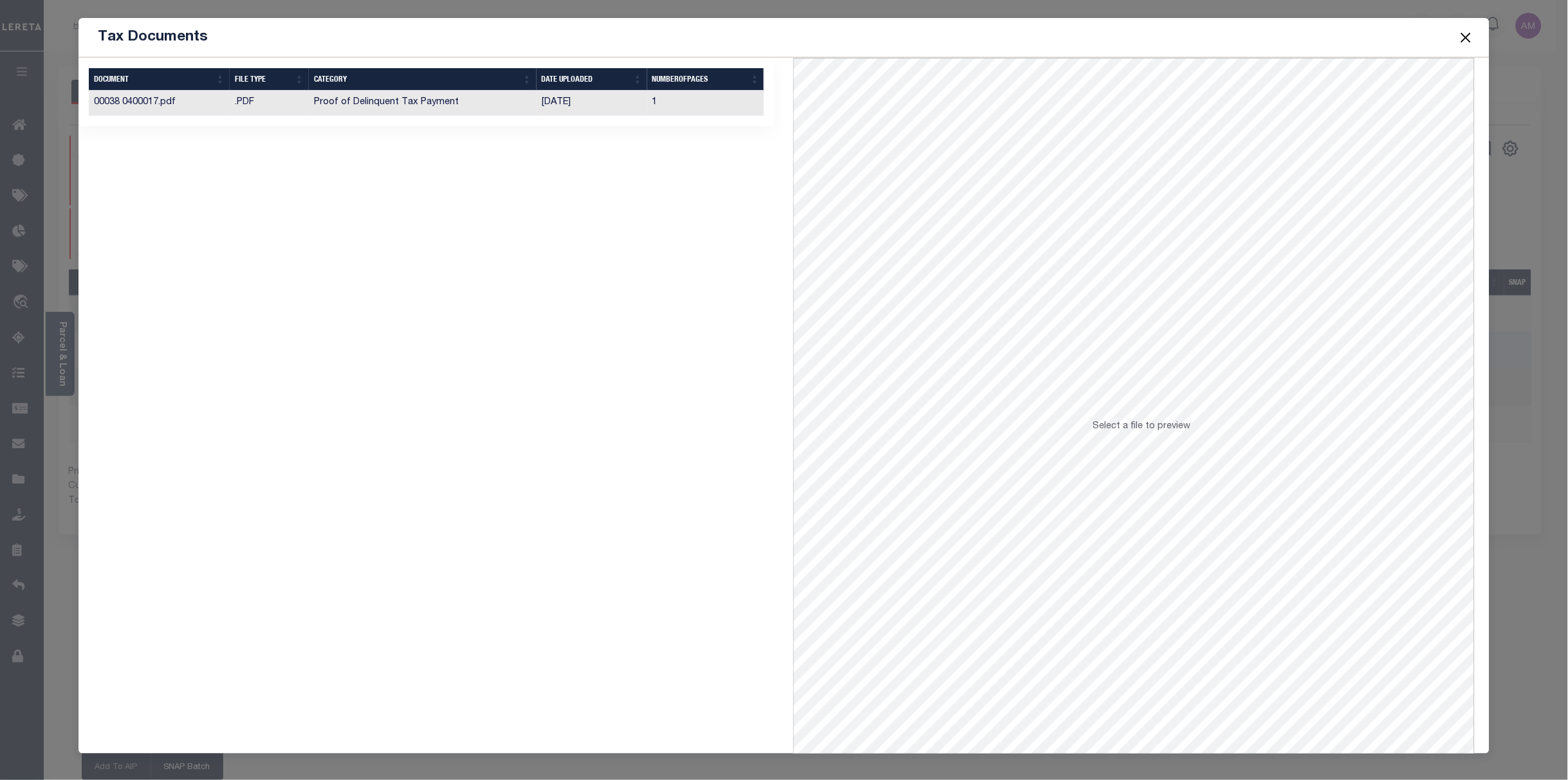
click at [708, 116] on td "1" at bounding box center [706, 103] width 117 height 25
click at [1434, 34] on button "Close" at bounding box center [1465, 37] width 16 height 16
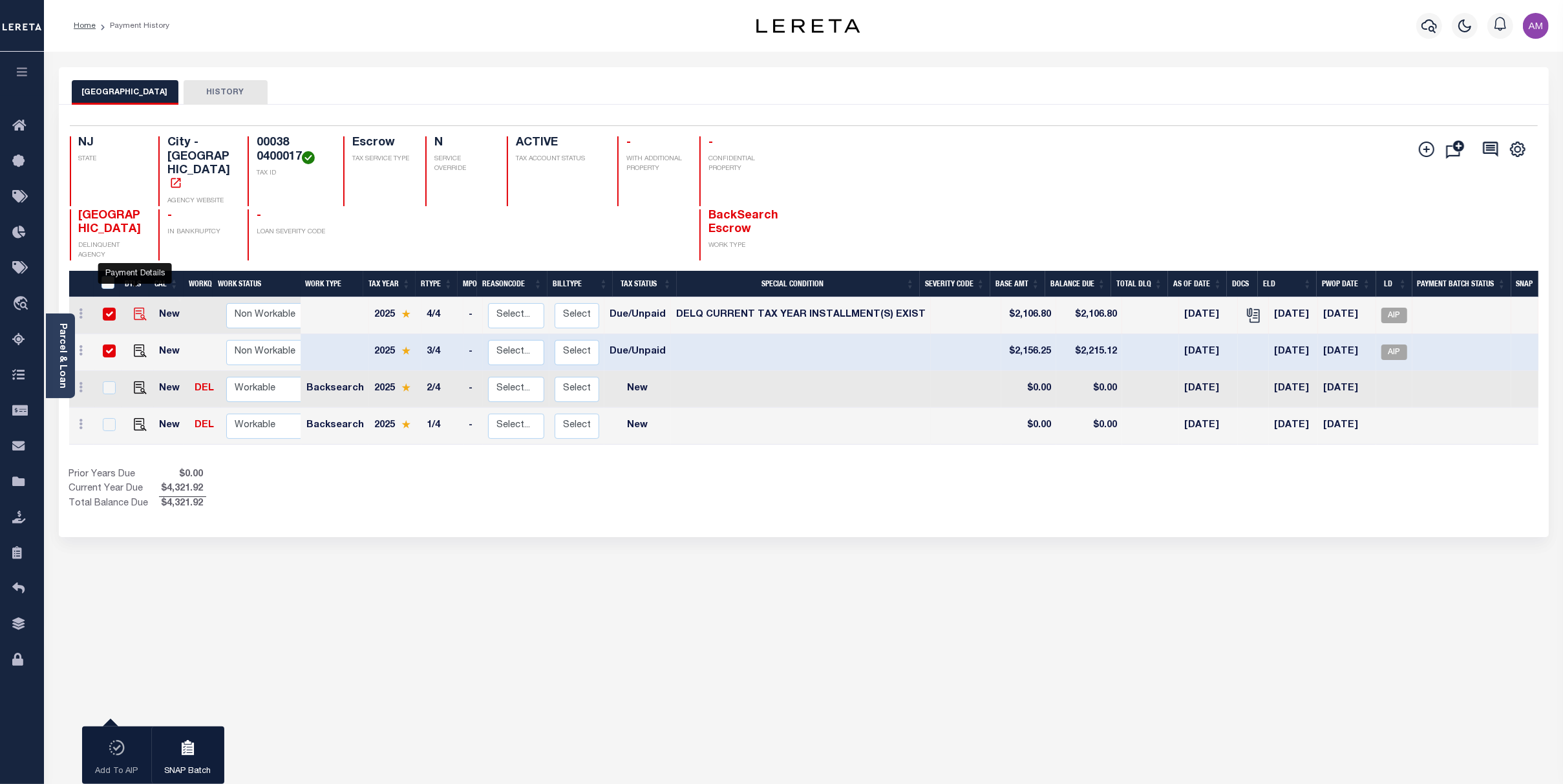
click at [134, 307] on img "" at bounding box center [140, 314] width 13 height 13
checkbox input "false"
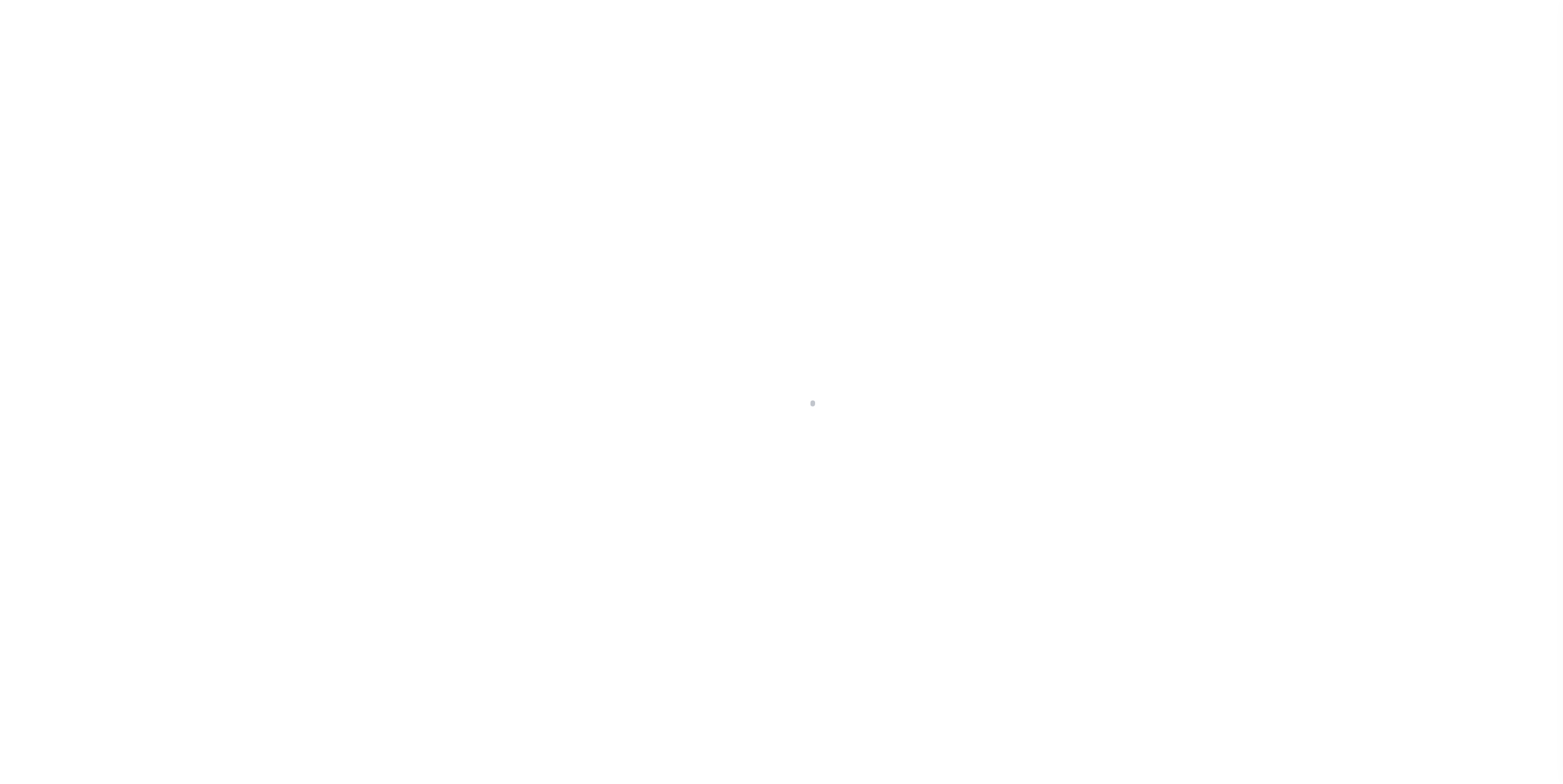
select select "DUE"
checkbox input "false"
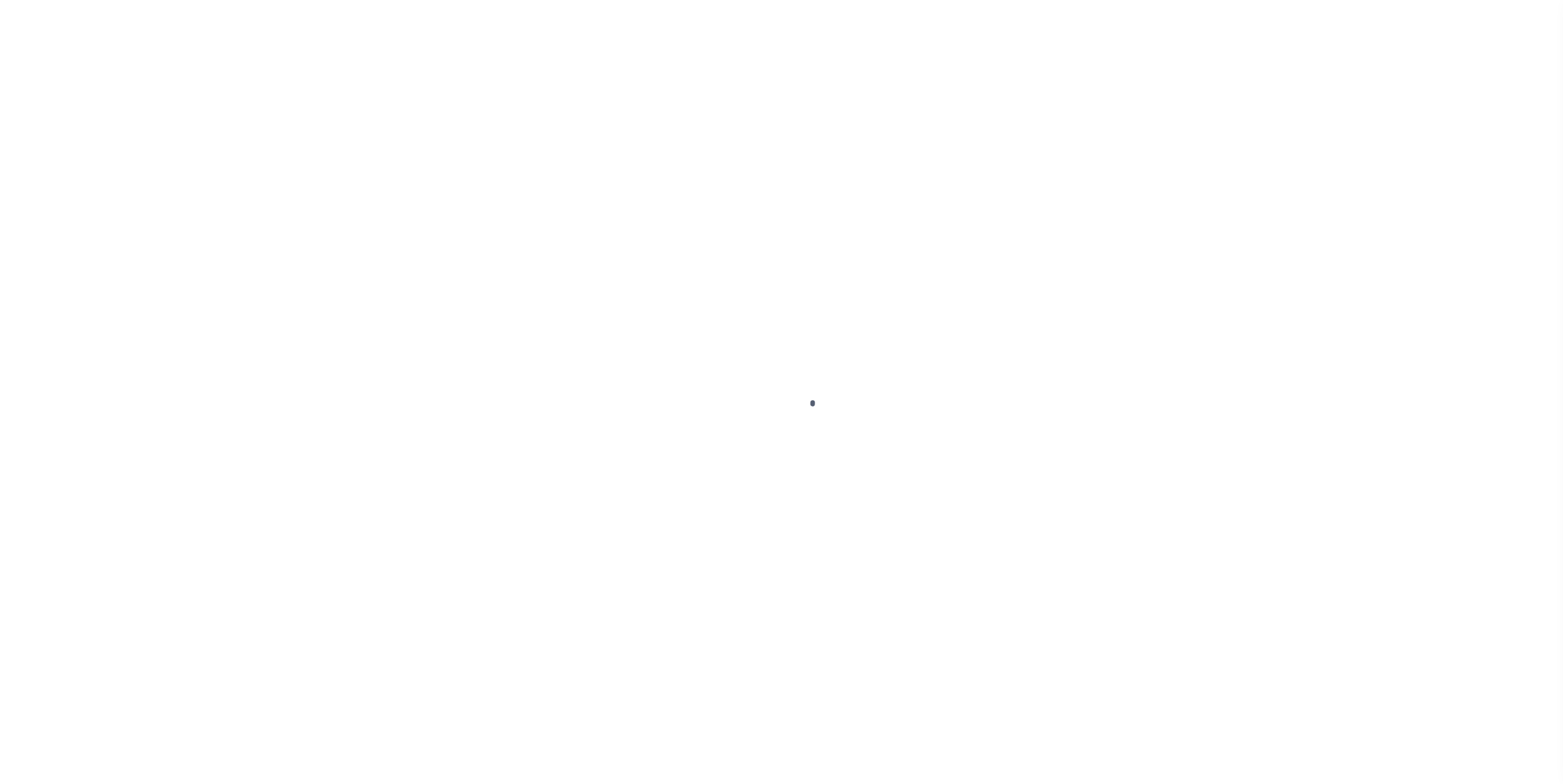
type input "[DATE]"
select select "DUE"
select select "17"
type input "$2,106.8"
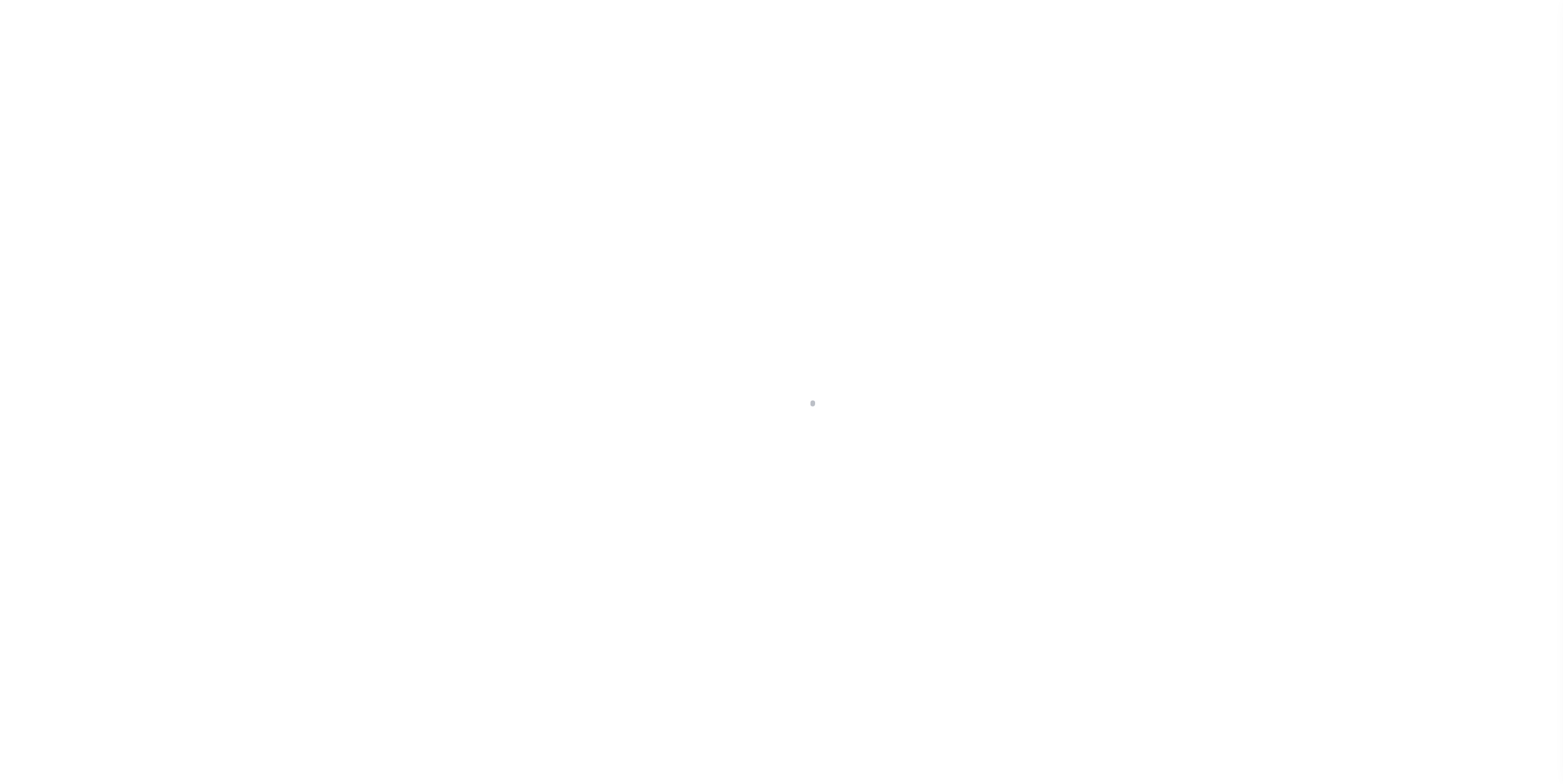
select select "DUE"
select select "17"
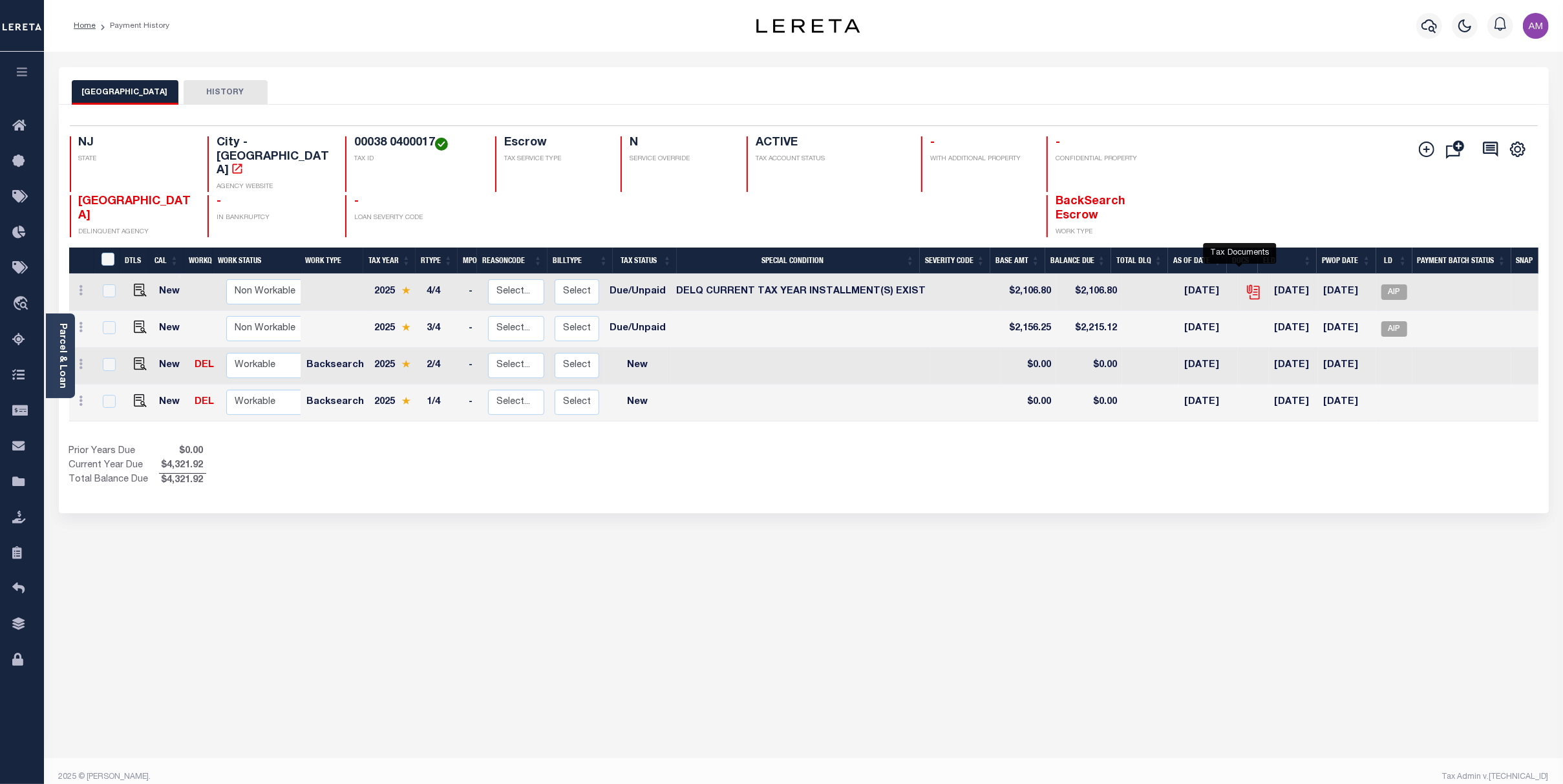
click at [1245, 284] on icon "" at bounding box center [1253, 292] width 16 height 16
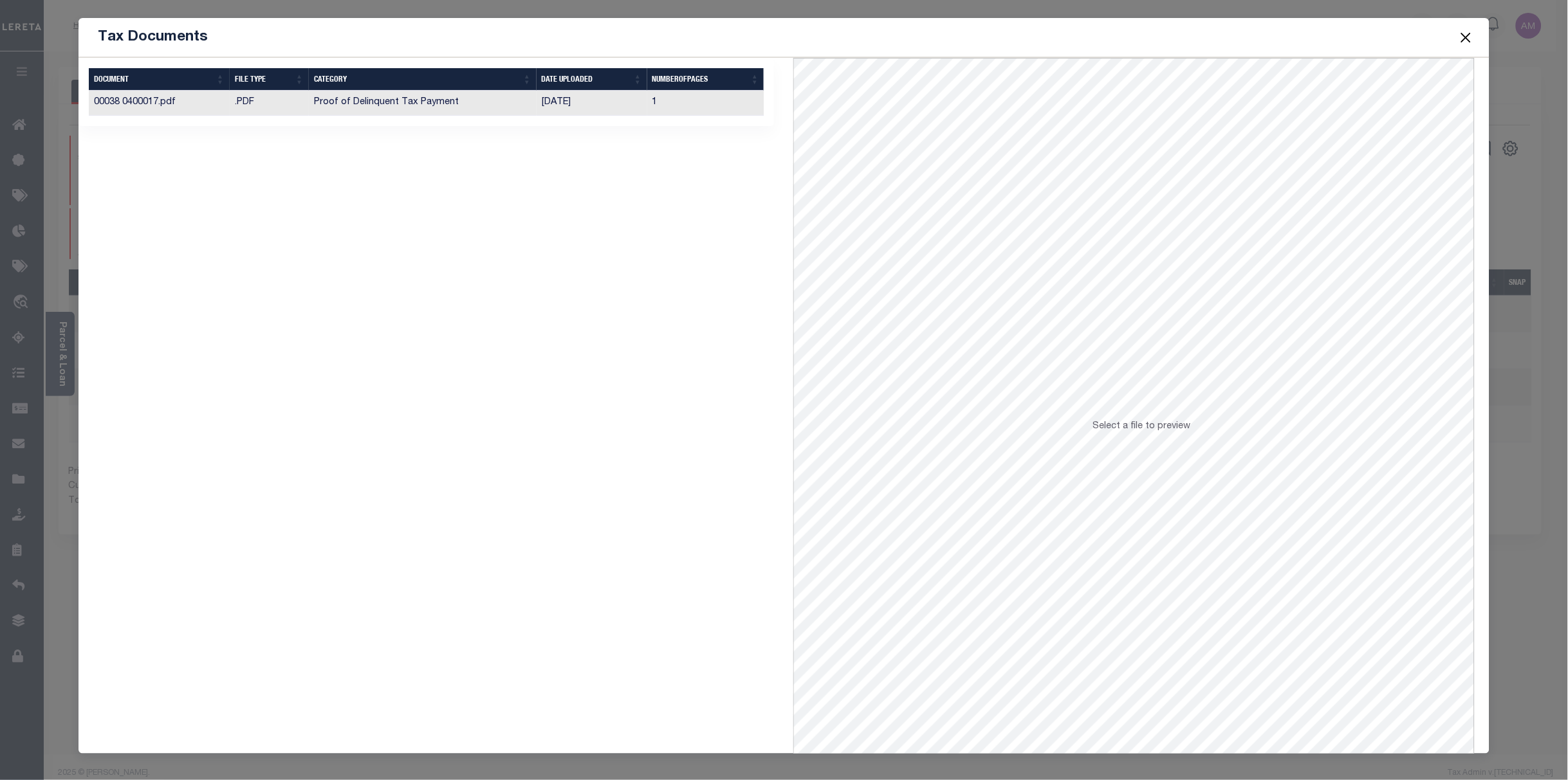
click at [504, 95] on td "Proof of Delinquent Tax Payment" at bounding box center [422, 103] width 228 height 25
click at [1469, 37] on button "Close" at bounding box center [1465, 37] width 16 height 16
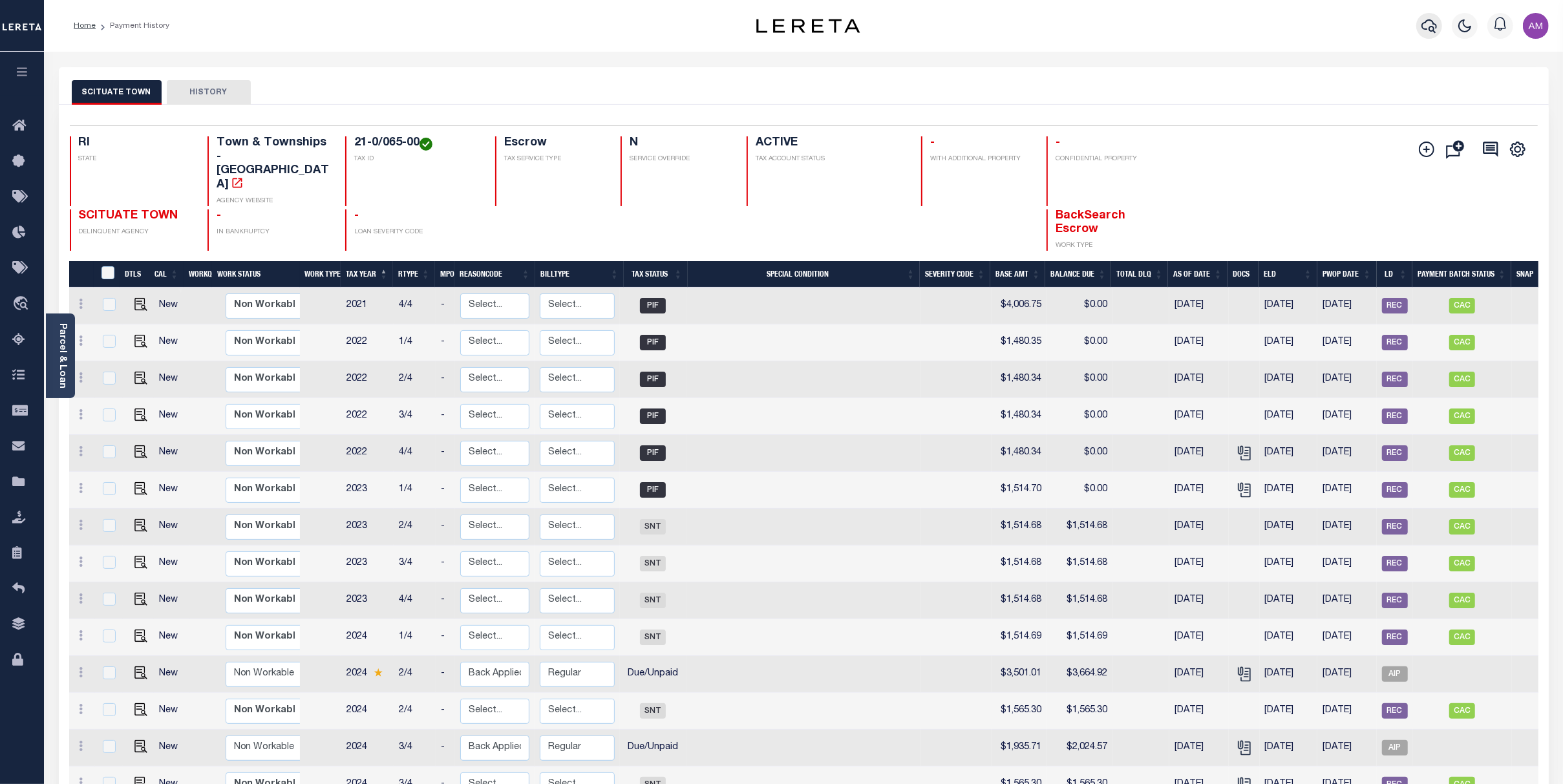
click at [1439, 32] on button "button" at bounding box center [1429, 26] width 26 height 26
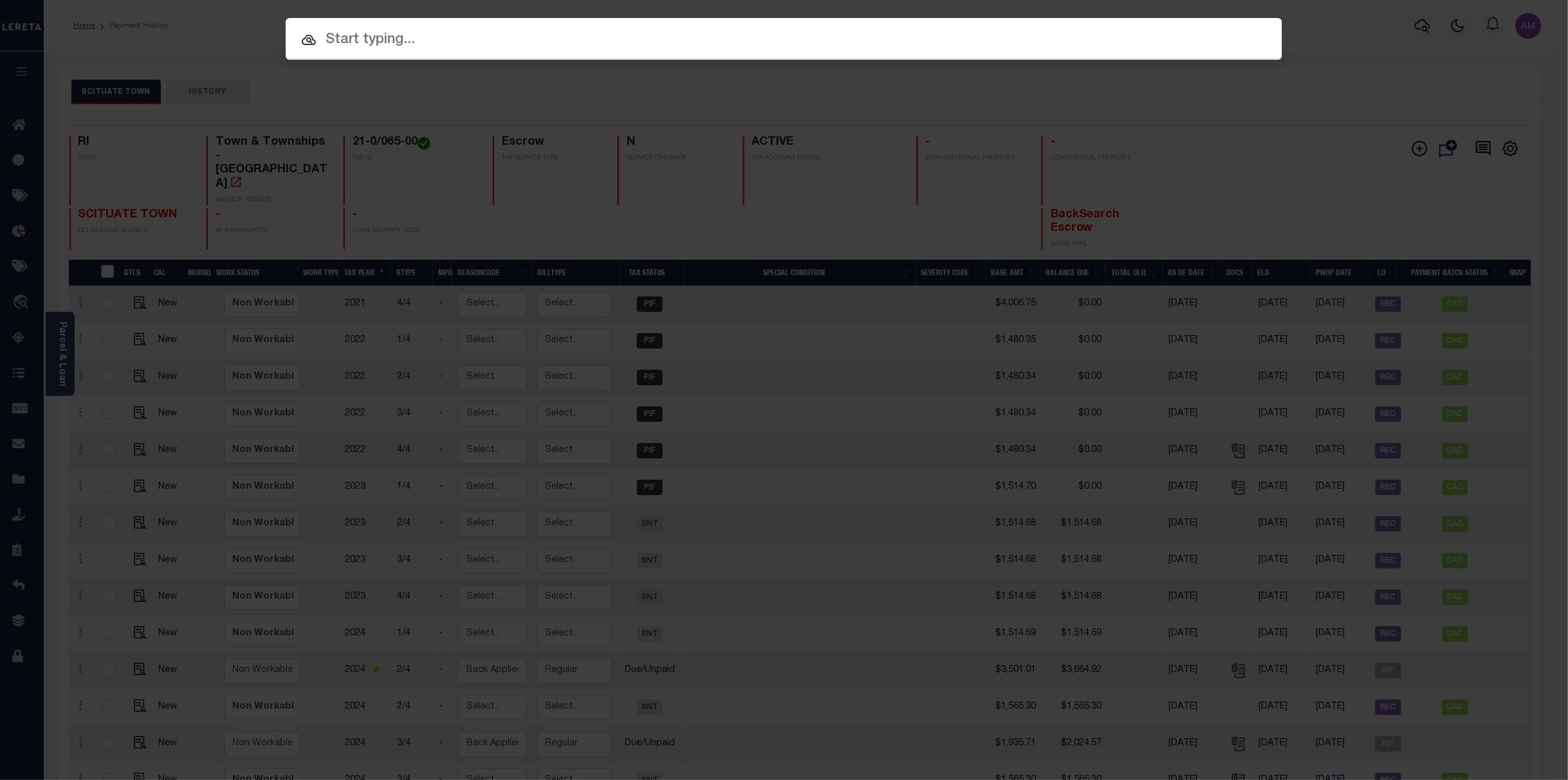
paste input "90000315"
type input "90000315"
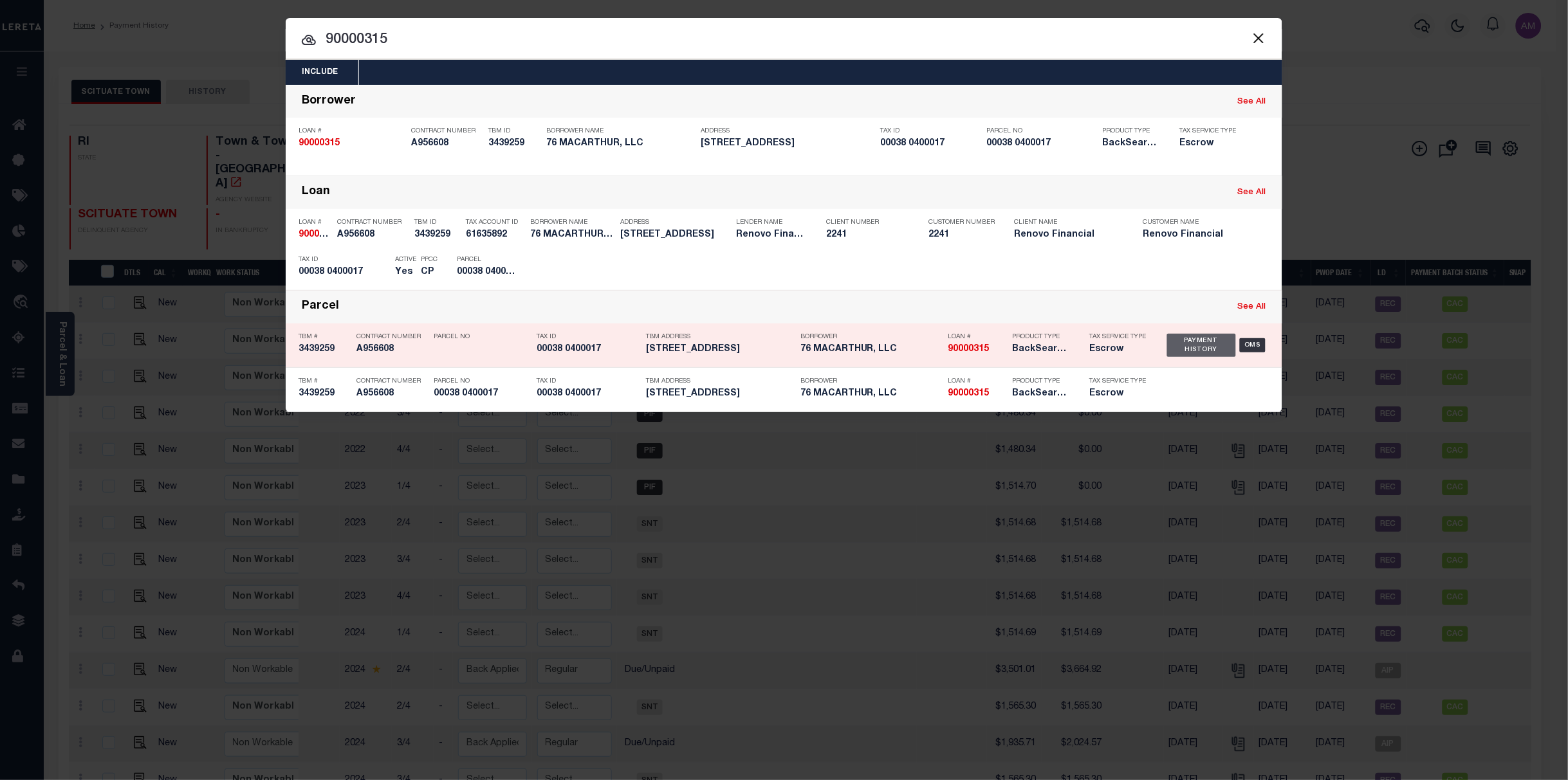
click at [1181, 348] on div "Payment History" at bounding box center [1201, 345] width 69 height 23
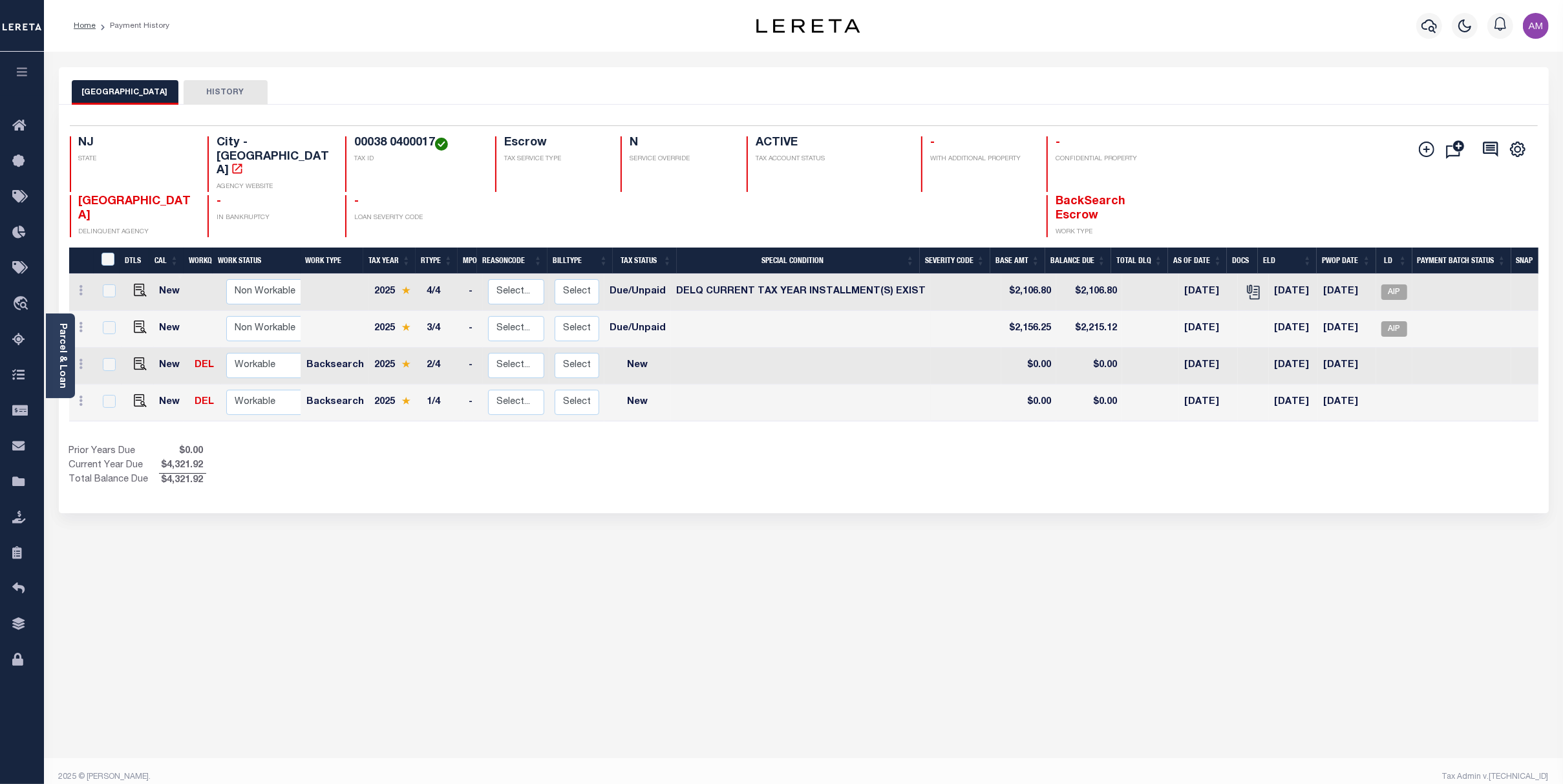
click at [64, 348] on link "Parcel & Loan" at bounding box center [62, 355] width 9 height 65
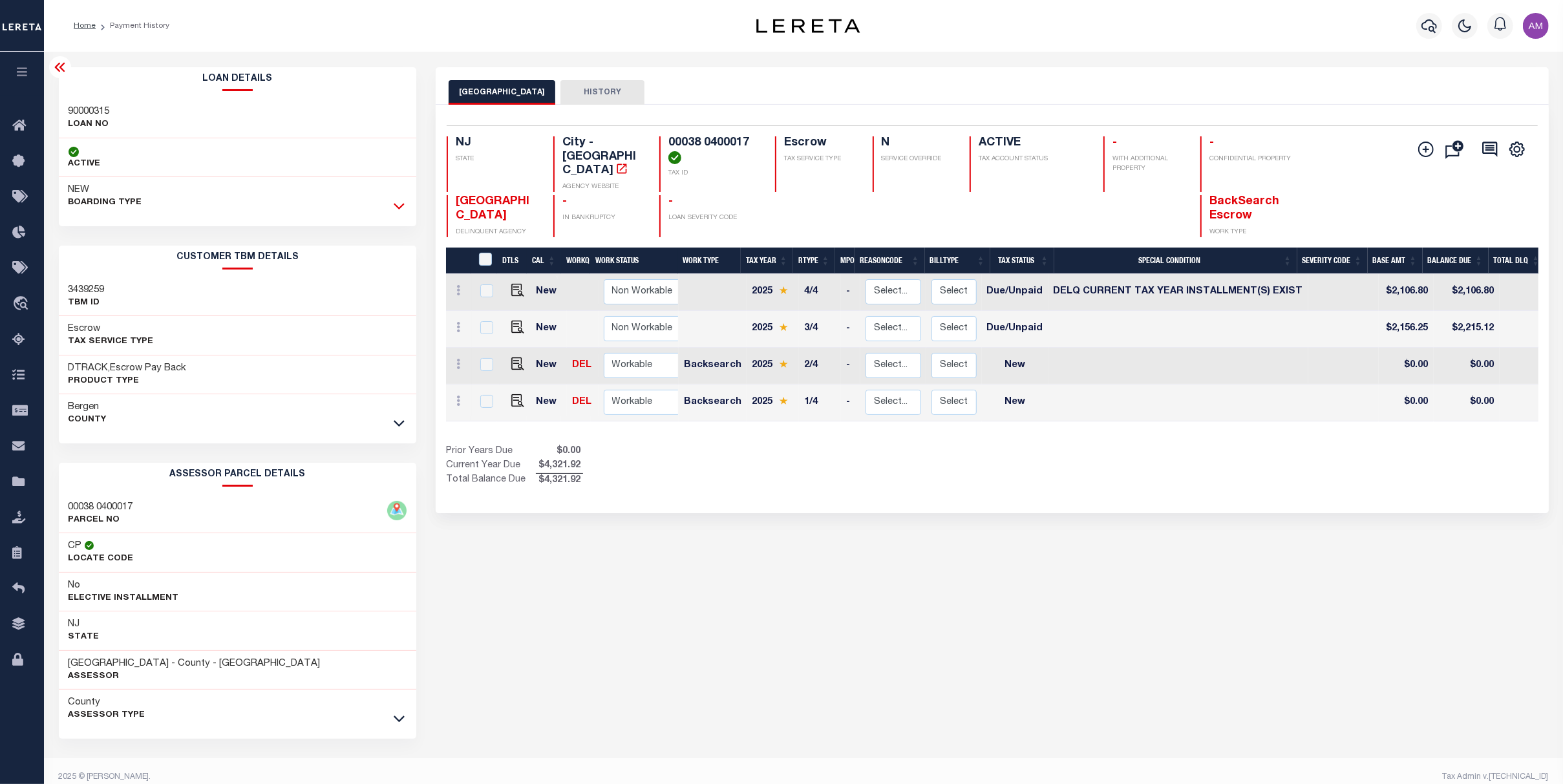
click at [403, 206] on icon at bounding box center [398, 206] width 11 height 14
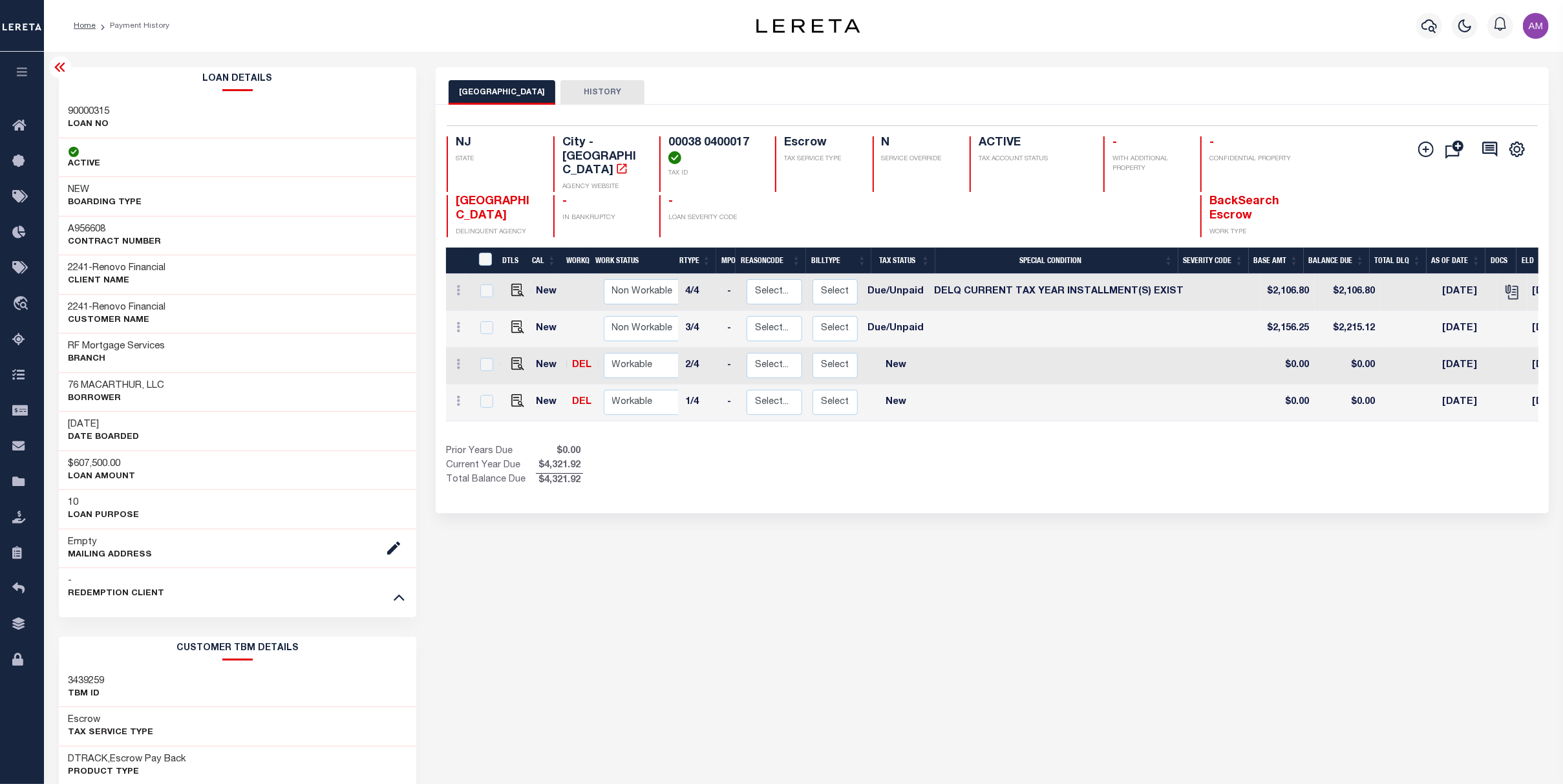
scroll to position [0, 87]
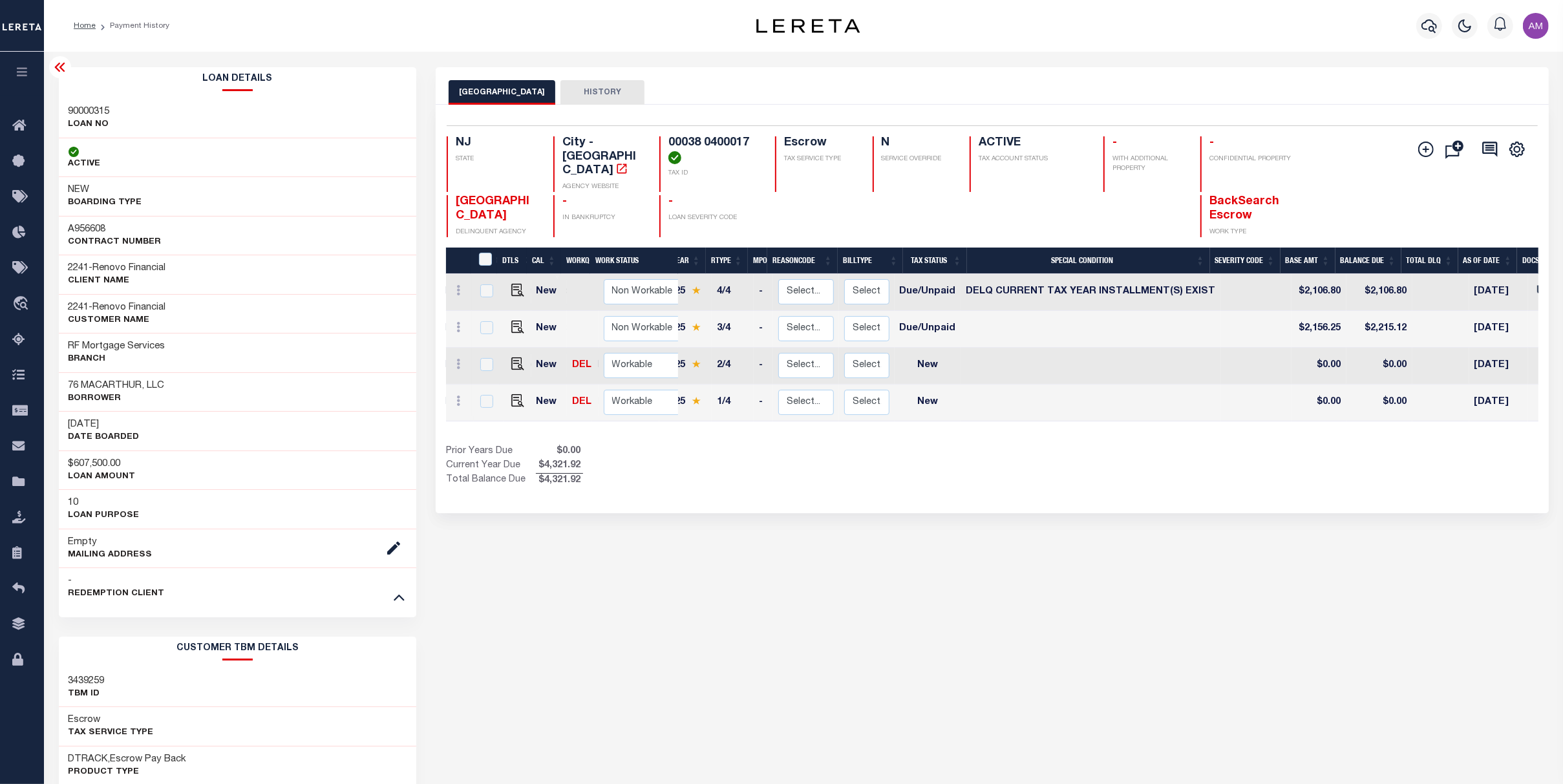
click at [62, 70] on icon at bounding box center [60, 67] width 16 height 16
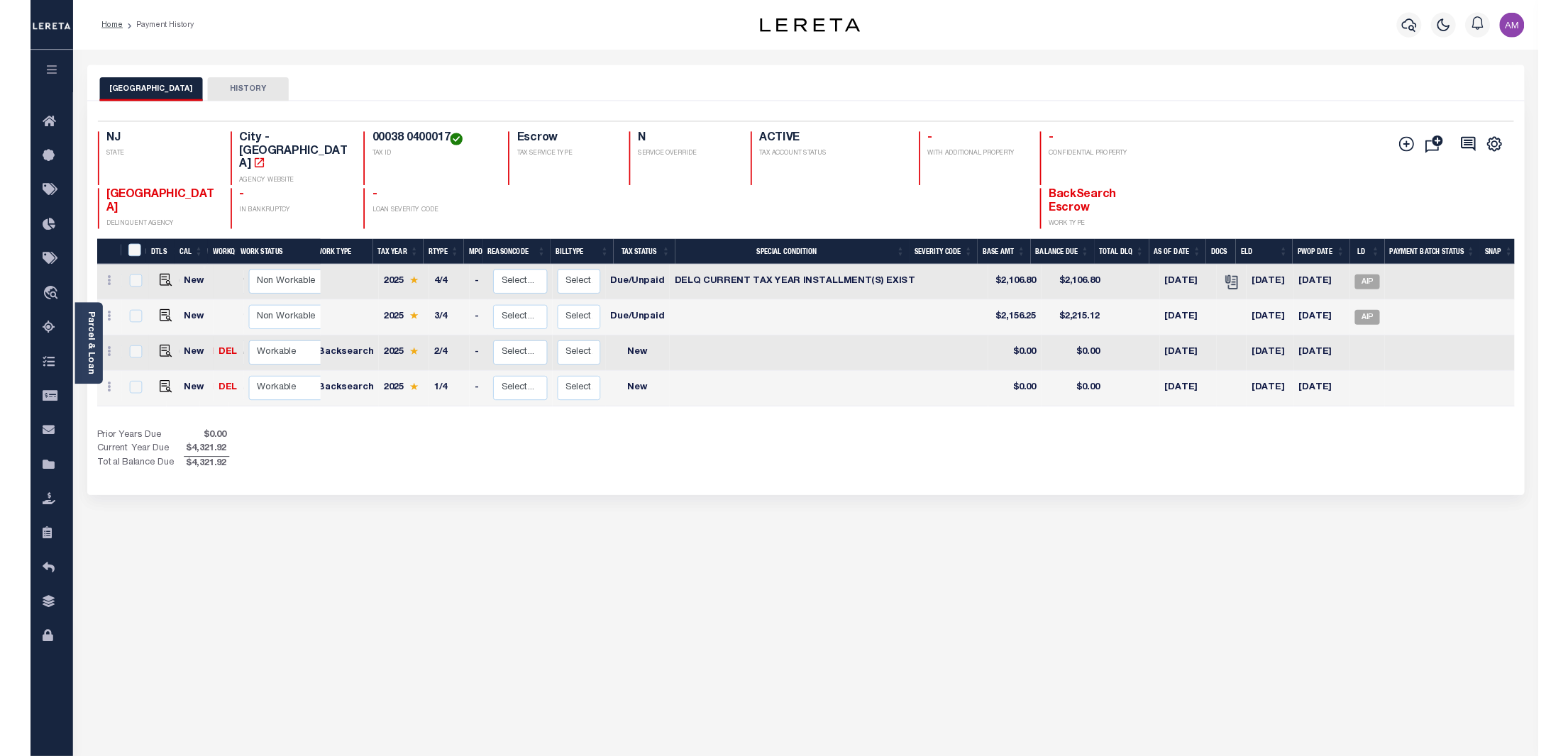
scroll to position [0, 6]
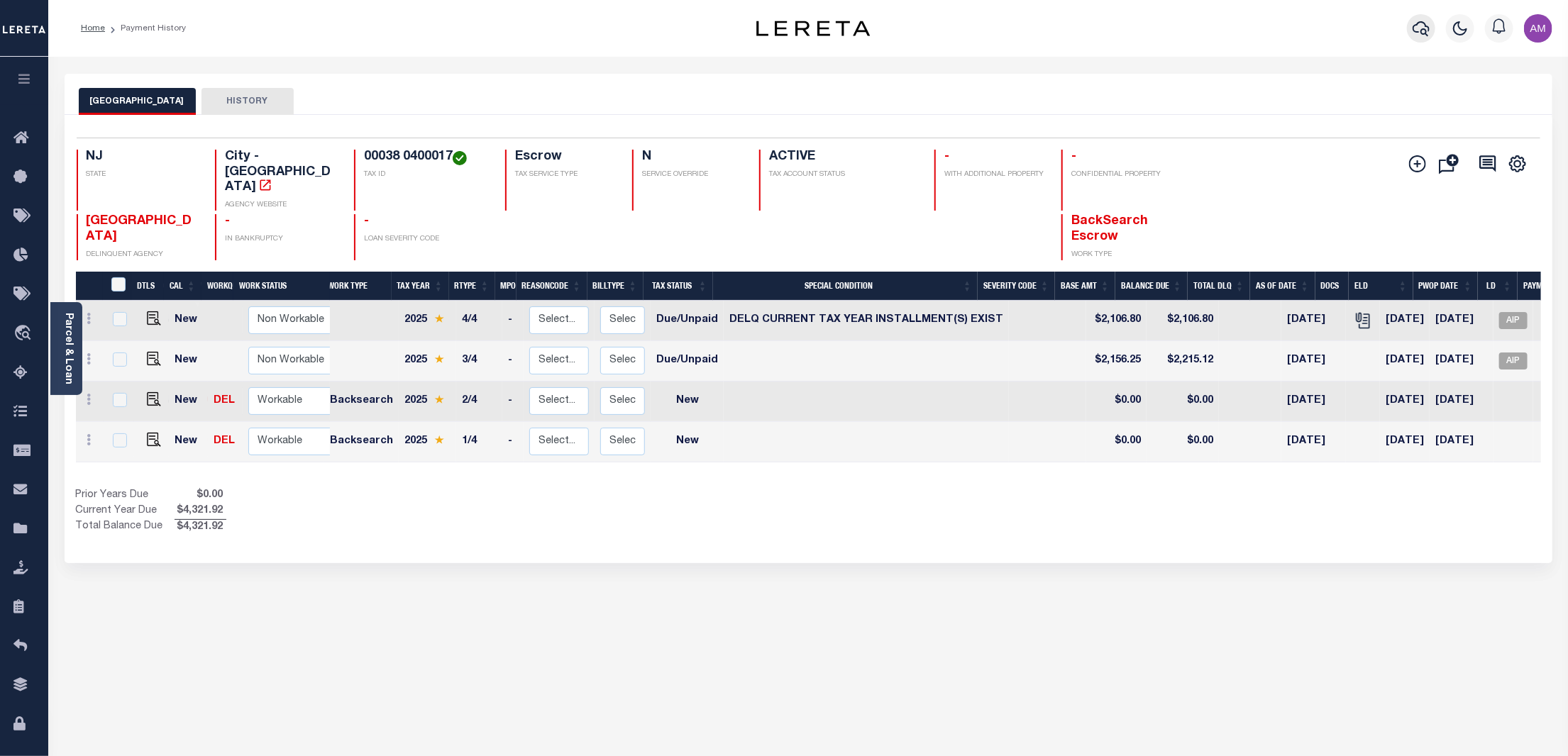
click at [1429, 28] on icon "button" at bounding box center [1422, 28] width 17 height 17
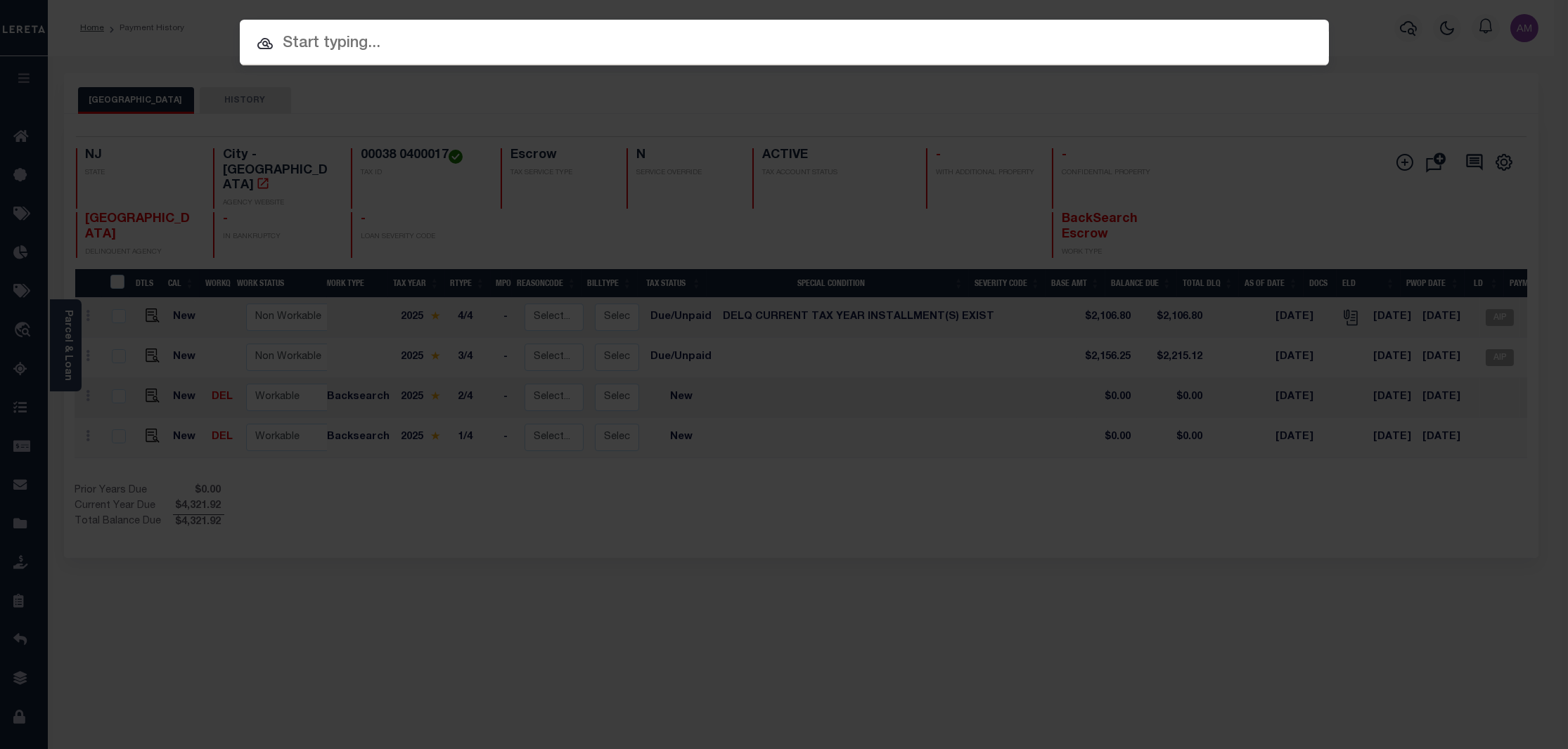
paste input "10022266"
type input "10022266"
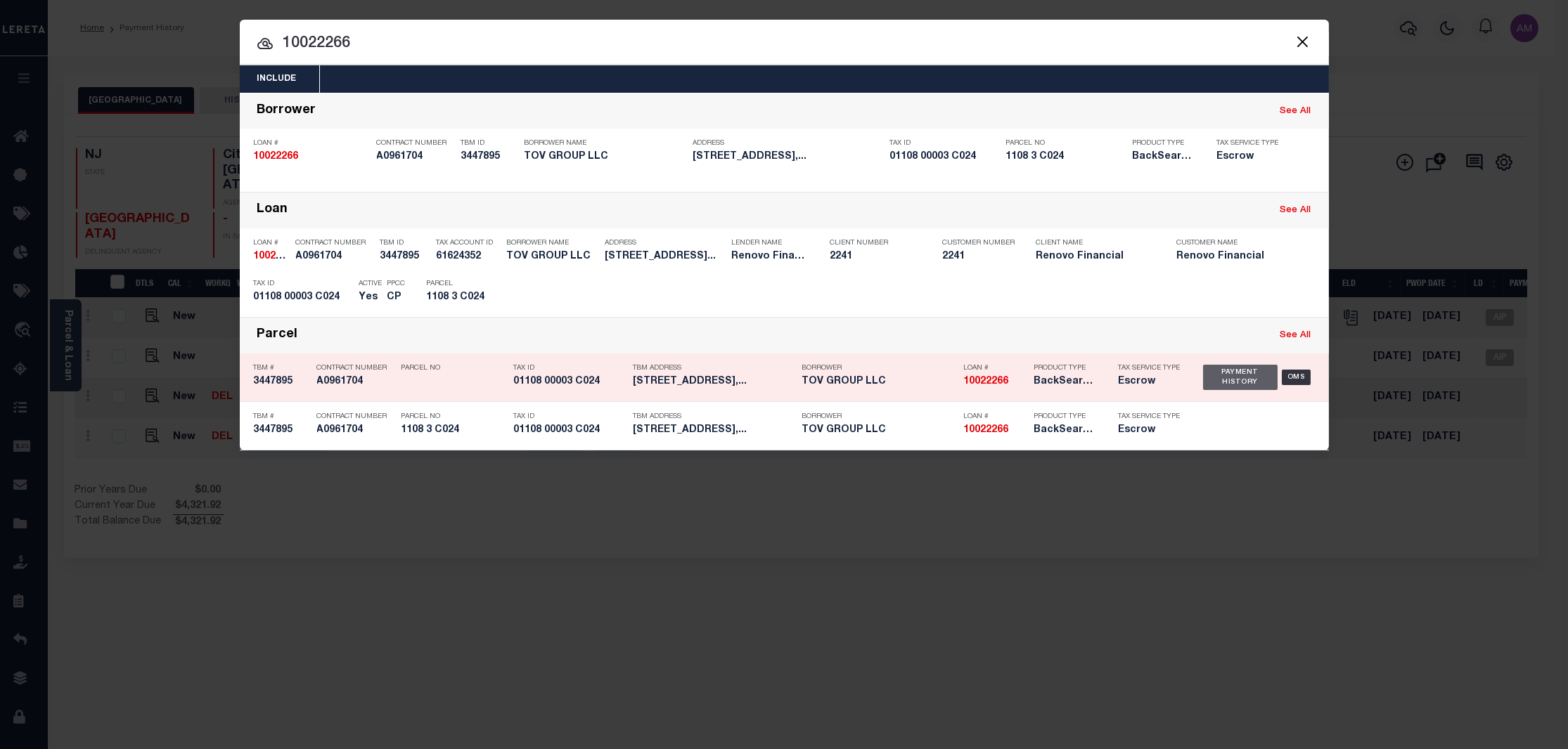
click at [1215, 380] on div "Payment History" at bounding box center [1241, 377] width 76 height 25
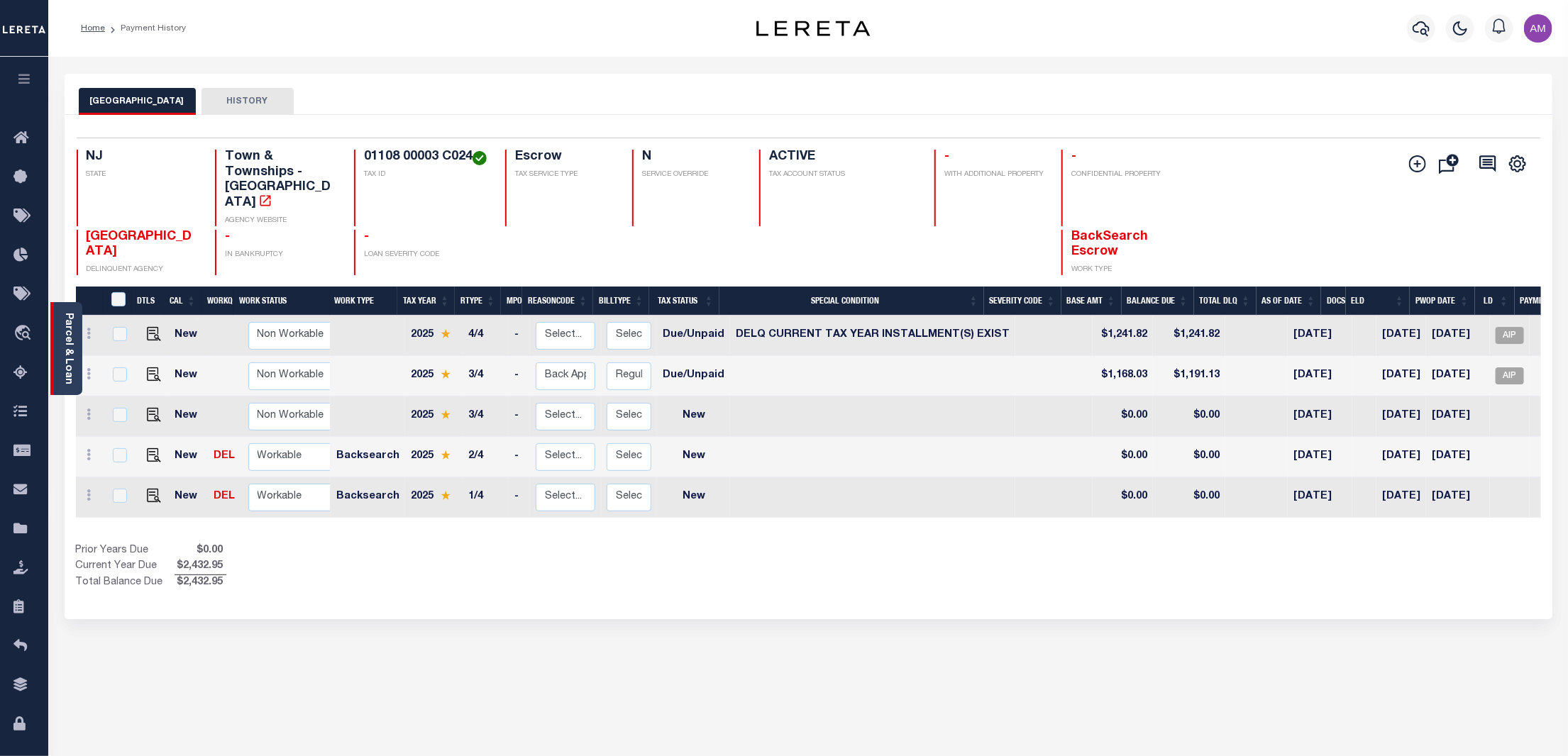
click at [60, 367] on div "Parcel & Loan" at bounding box center [66, 348] width 32 height 93
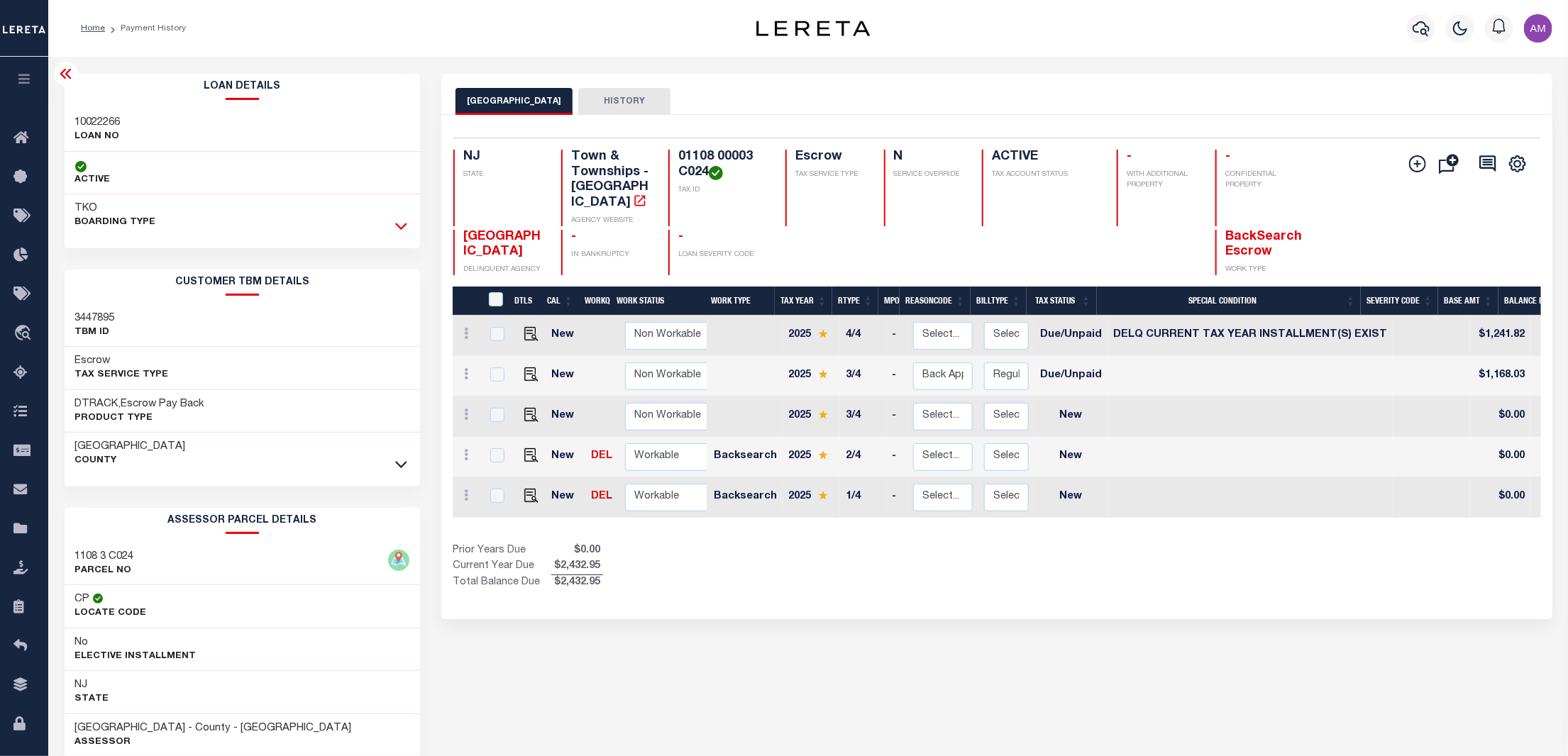
click at [406, 225] on icon at bounding box center [400, 226] width 12 height 15
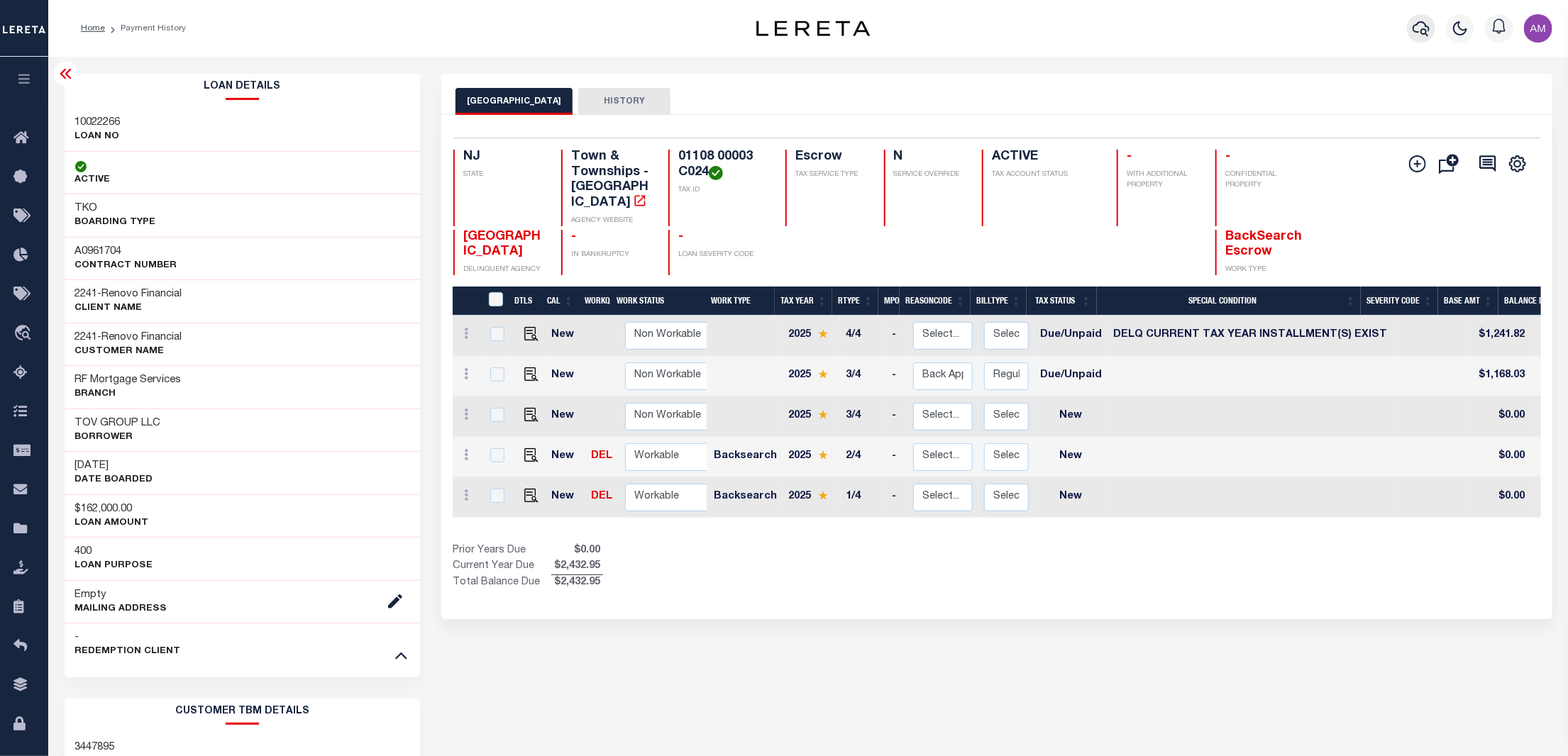
click at [1430, 18] on button "button" at bounding box center [1421, 28] width 28 height 28
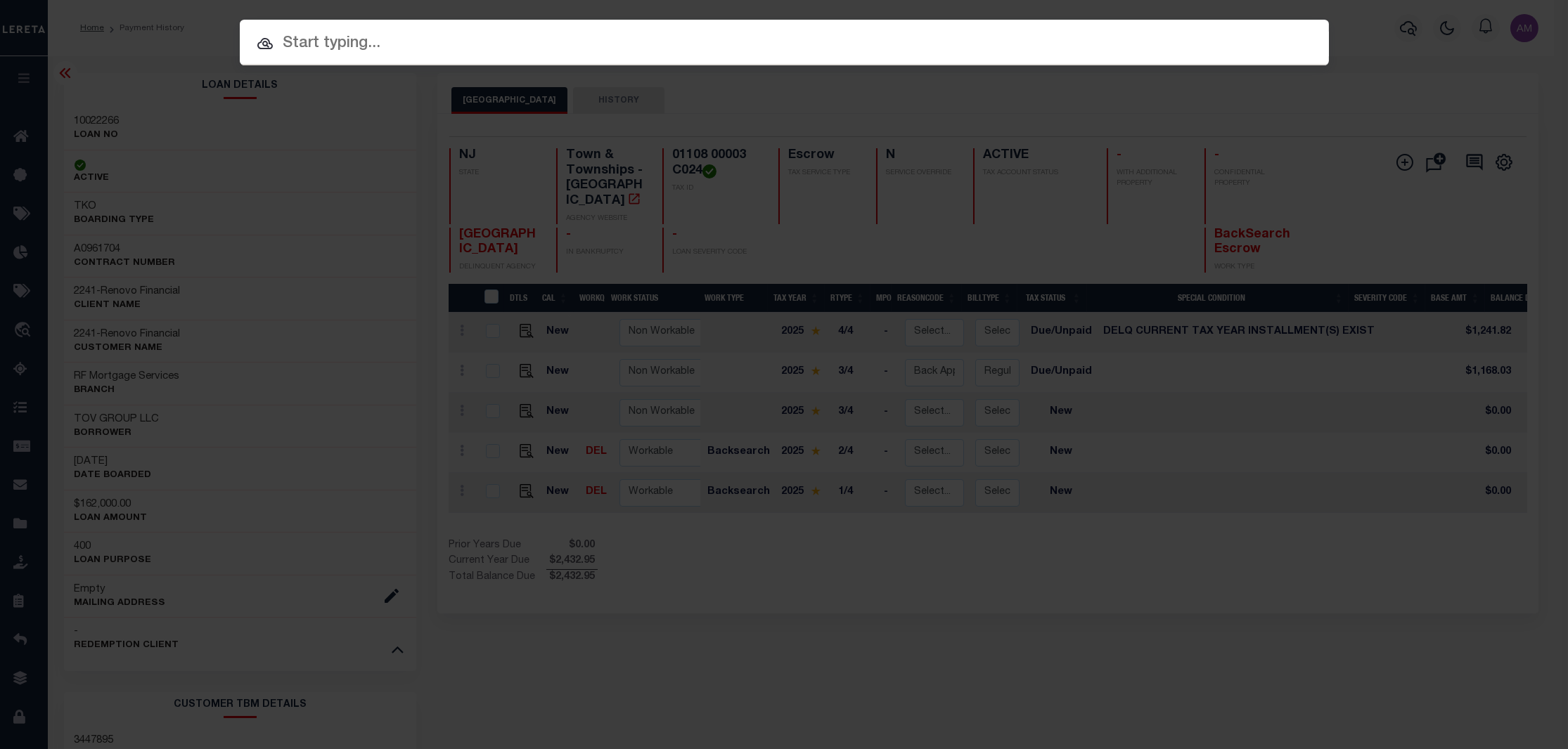
paste input "90000314"
type input "90000314"
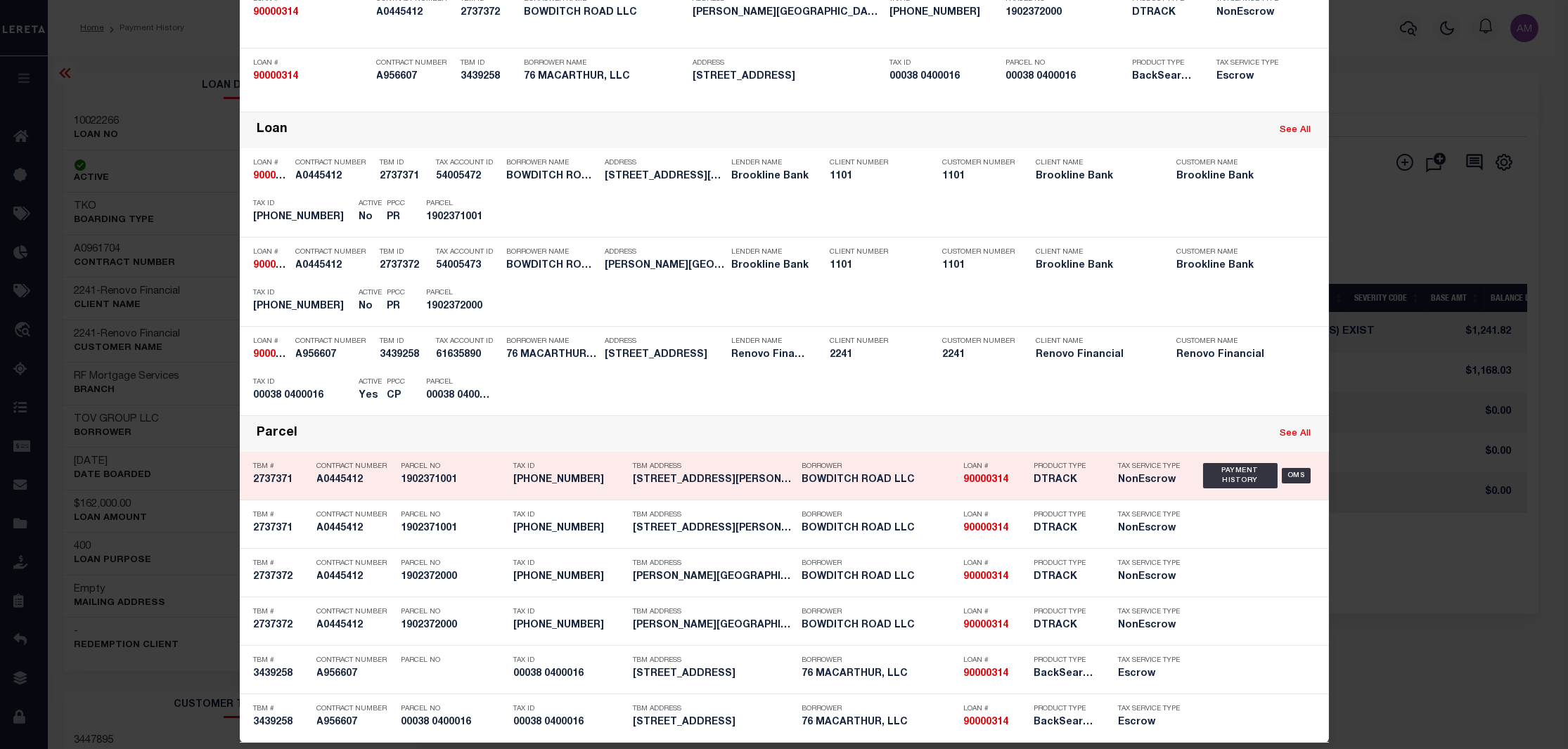
scroll to position [221, 0]
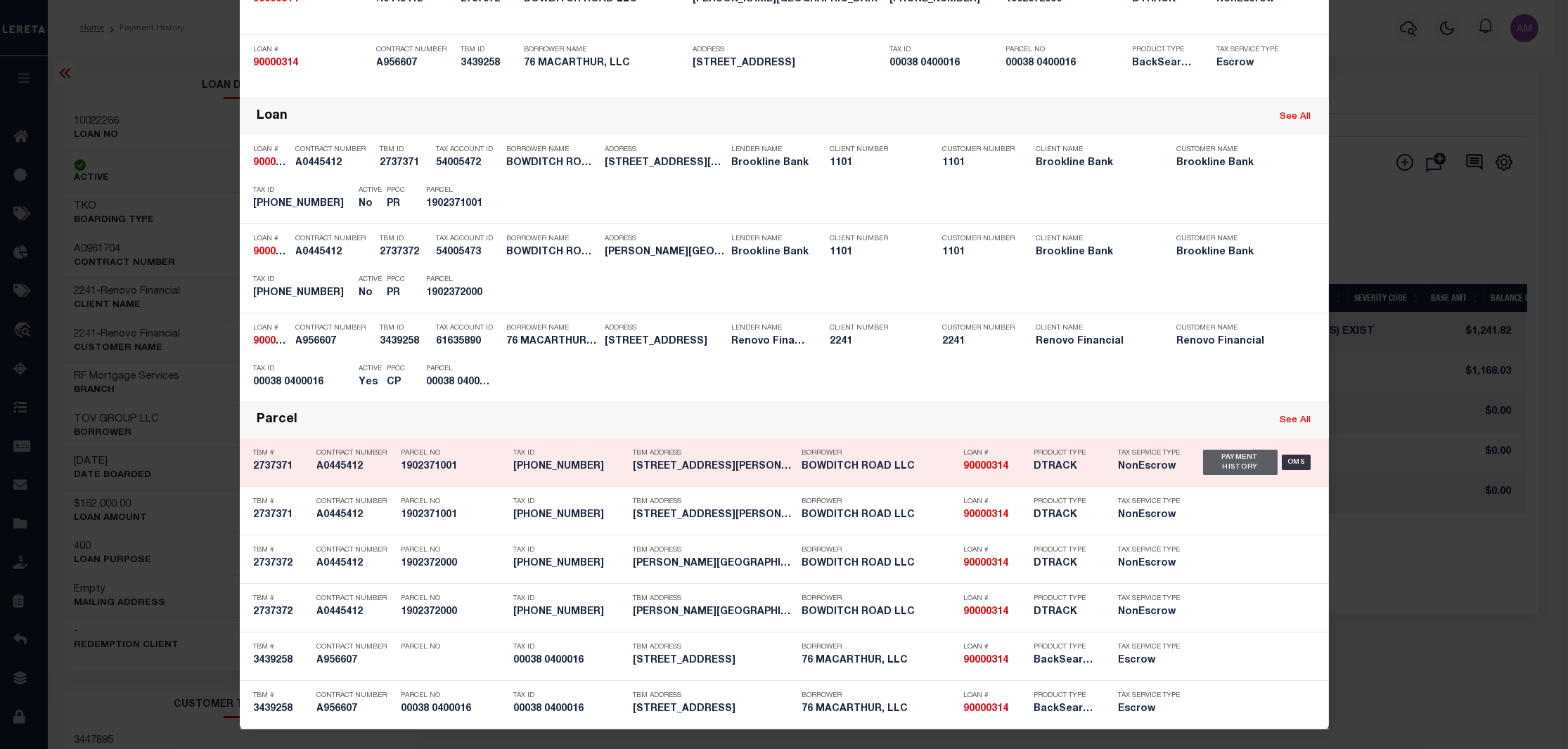
click at [1261, 458] on div "Payment History" at bounding box center [1241, 462] width 76 height 25
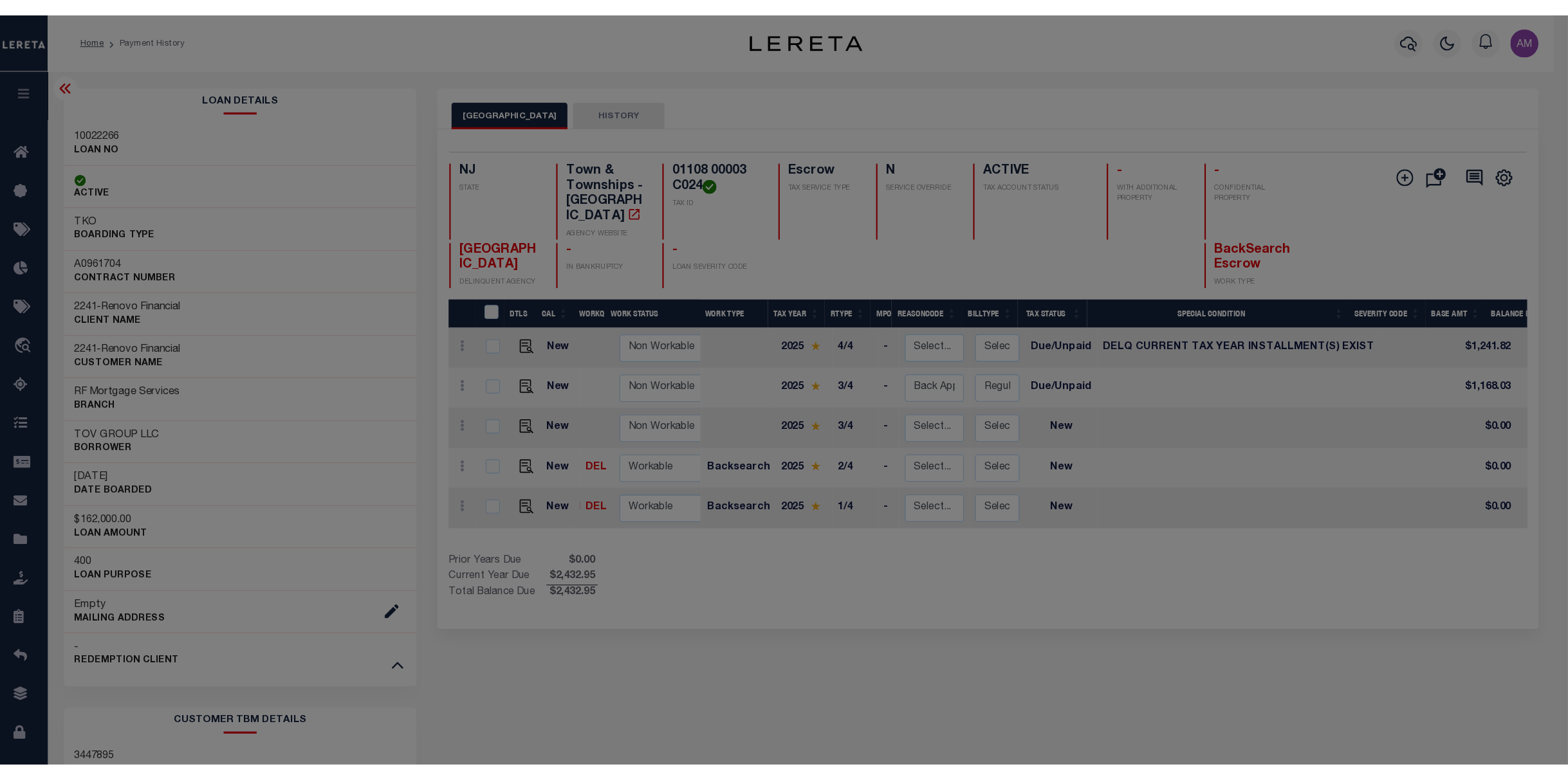
scroll to position [0, 0]
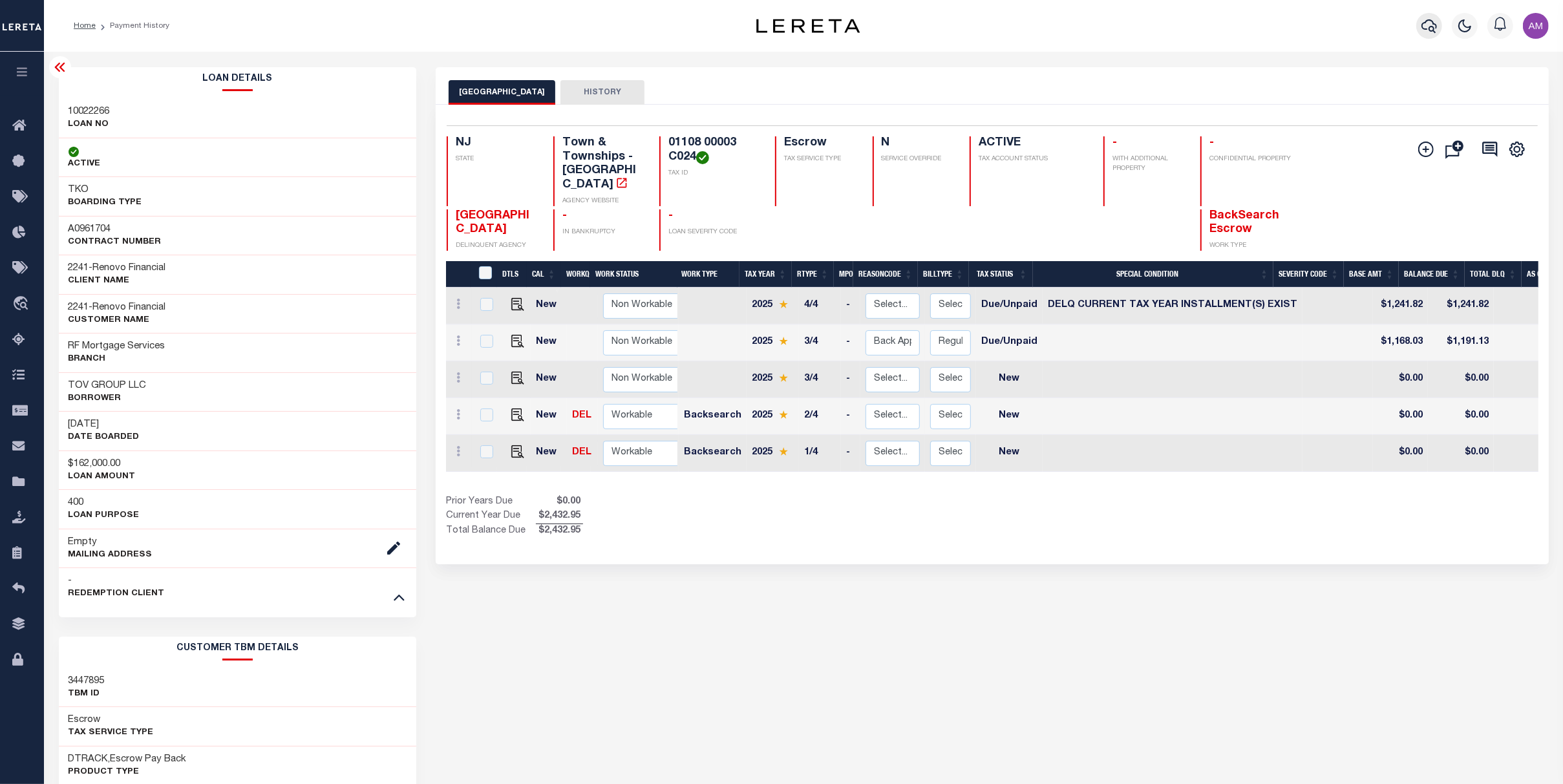
click at [1423, 23] on icon "button" at bounding box center [1429, 26] width 16 height 16
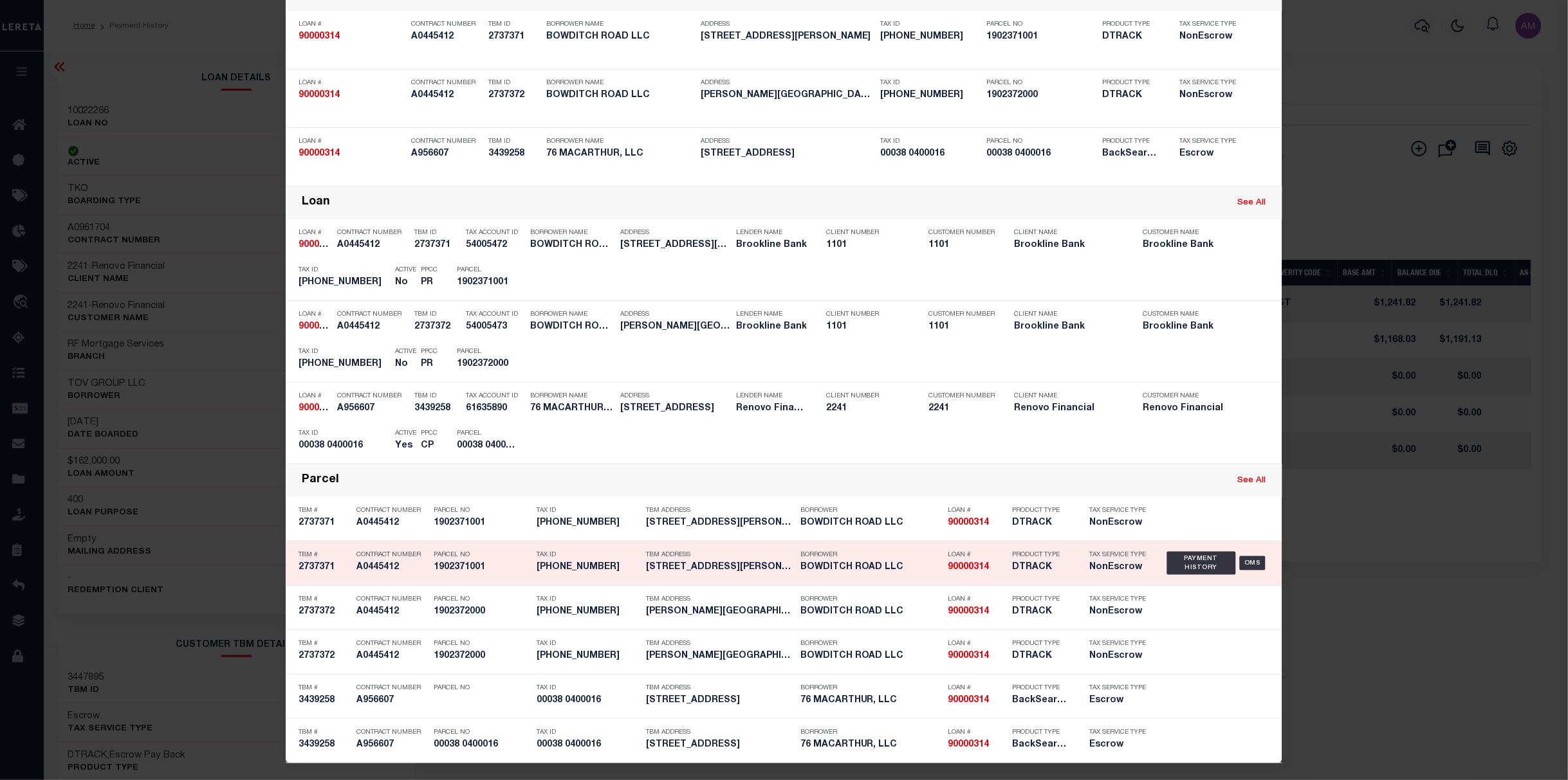
scroll to position [108, 0]
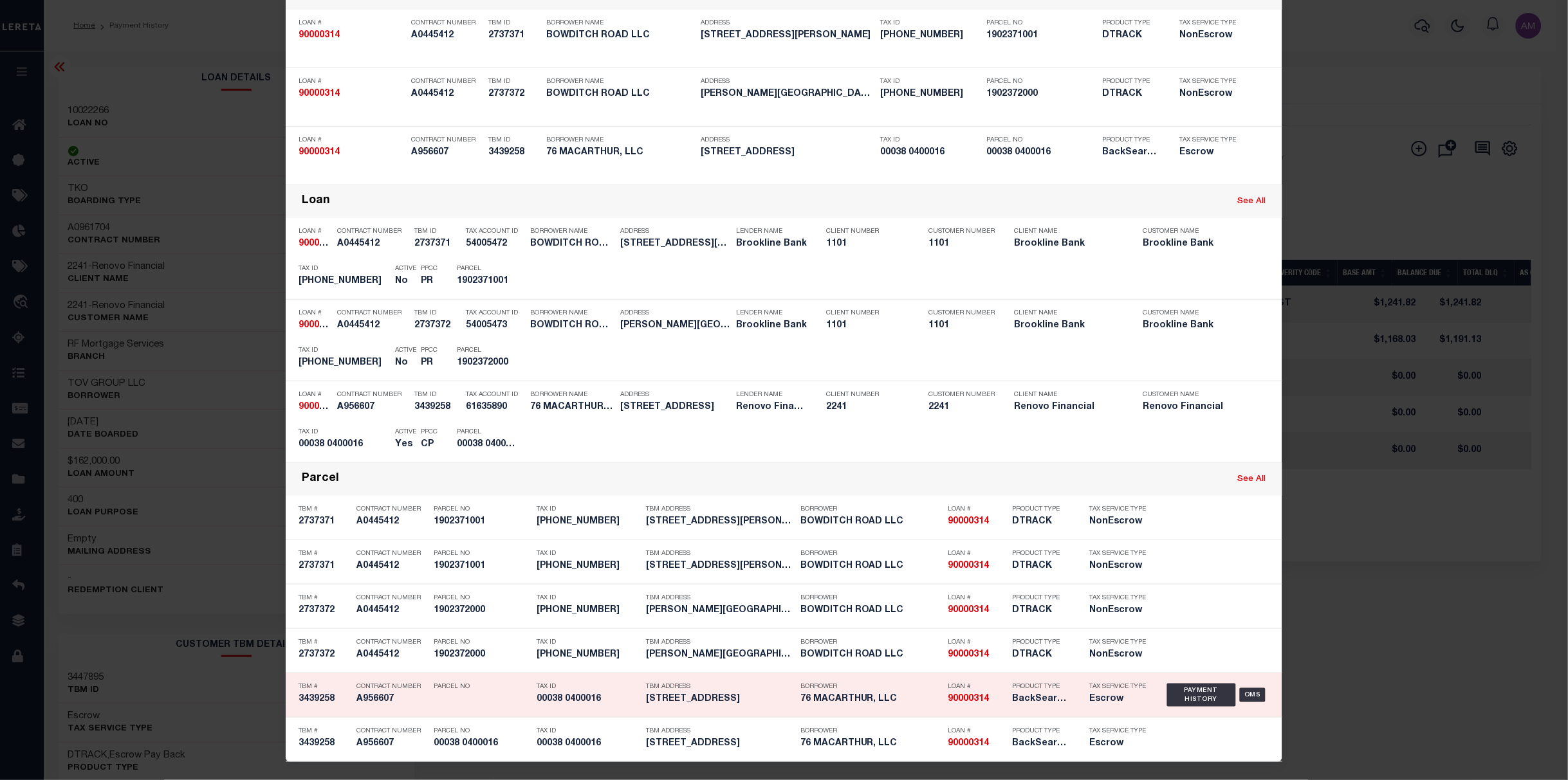
click at [1167, 685] on div "Payment History OMS" at bounding box center [1218, 695] width 102 height 37
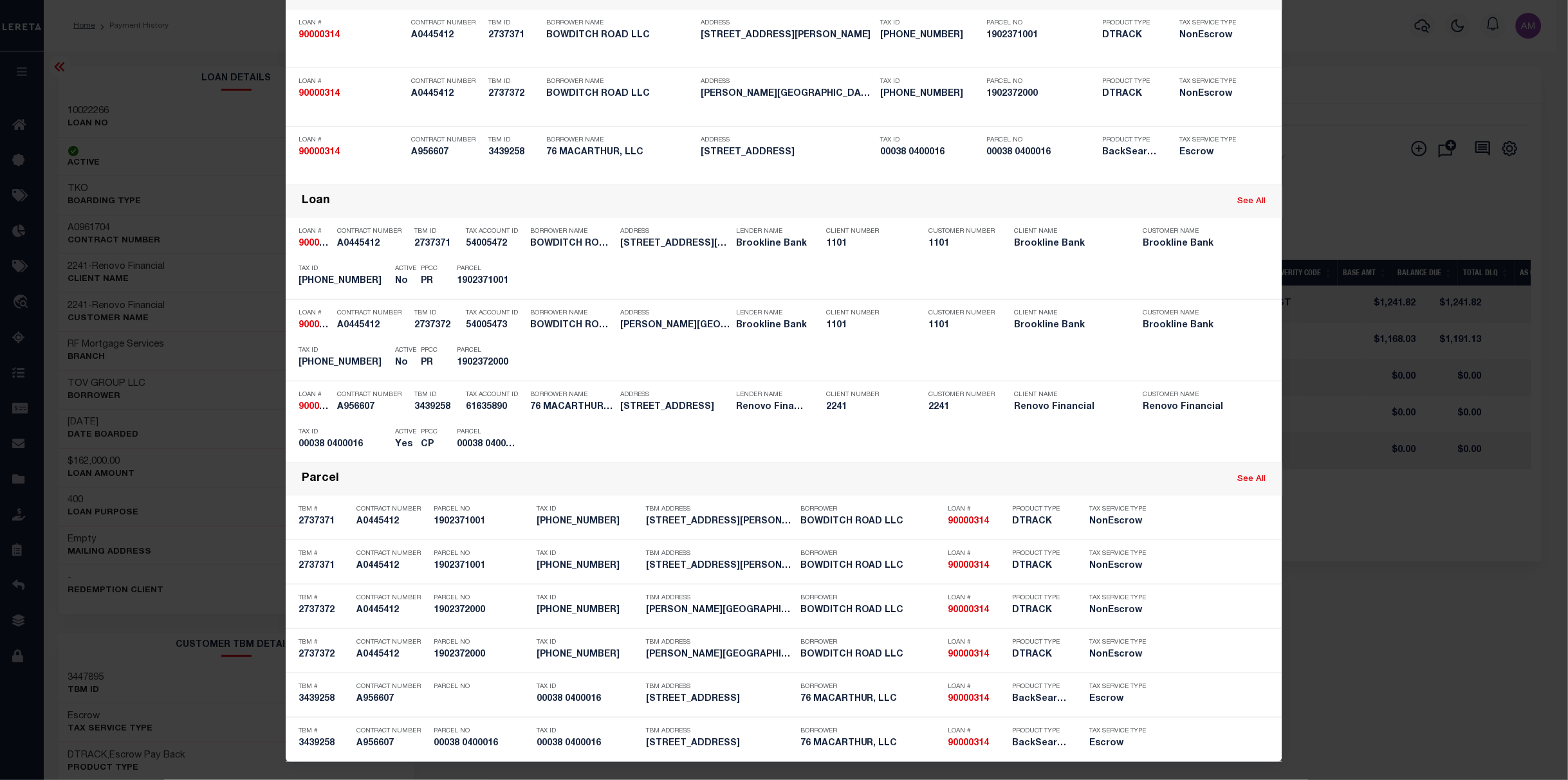
scroll to position [0, 0]
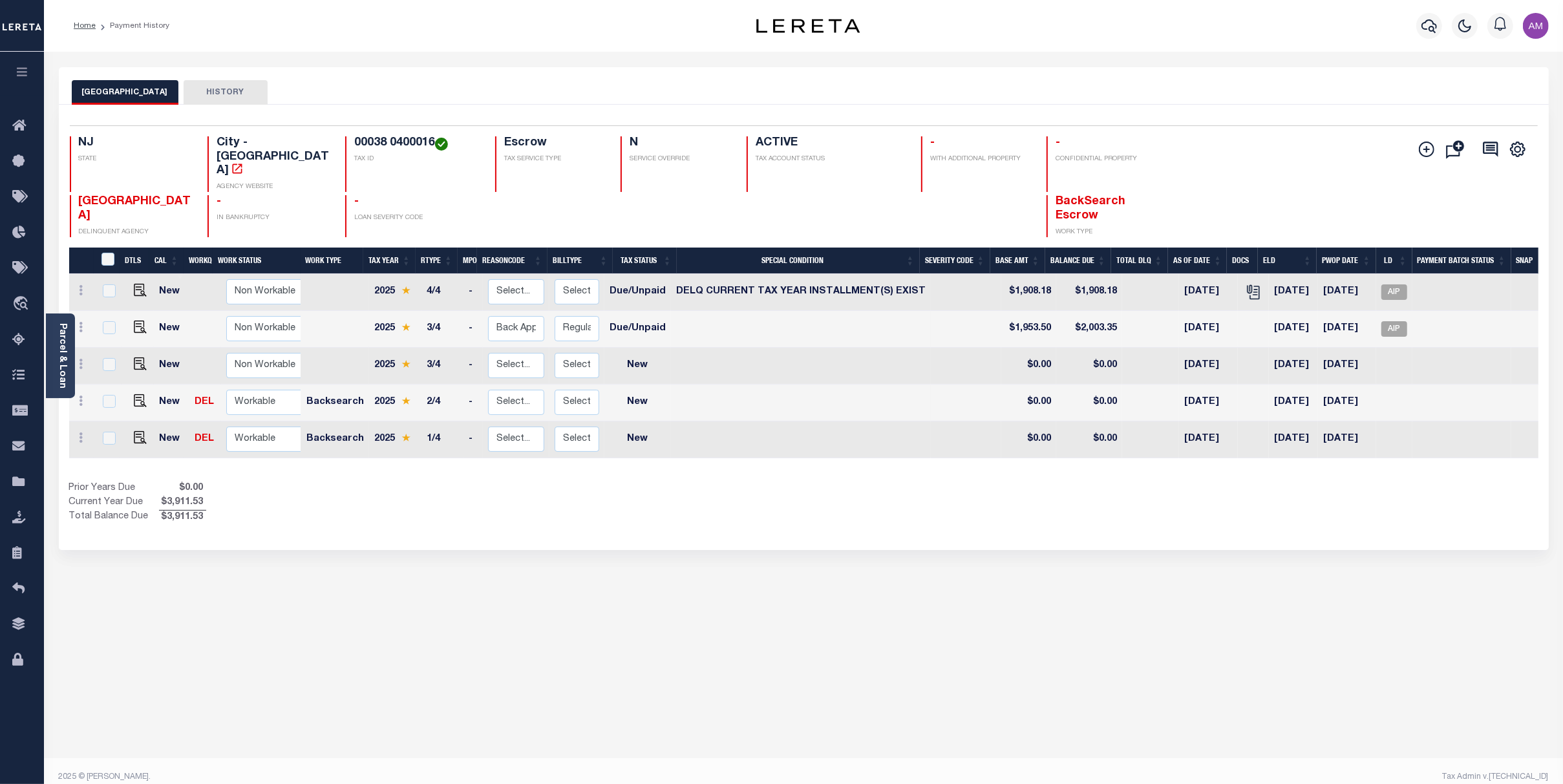
click at [67, 340] on link "Parcel & Loan" at bounding box center [62, 355] width 9 height 65
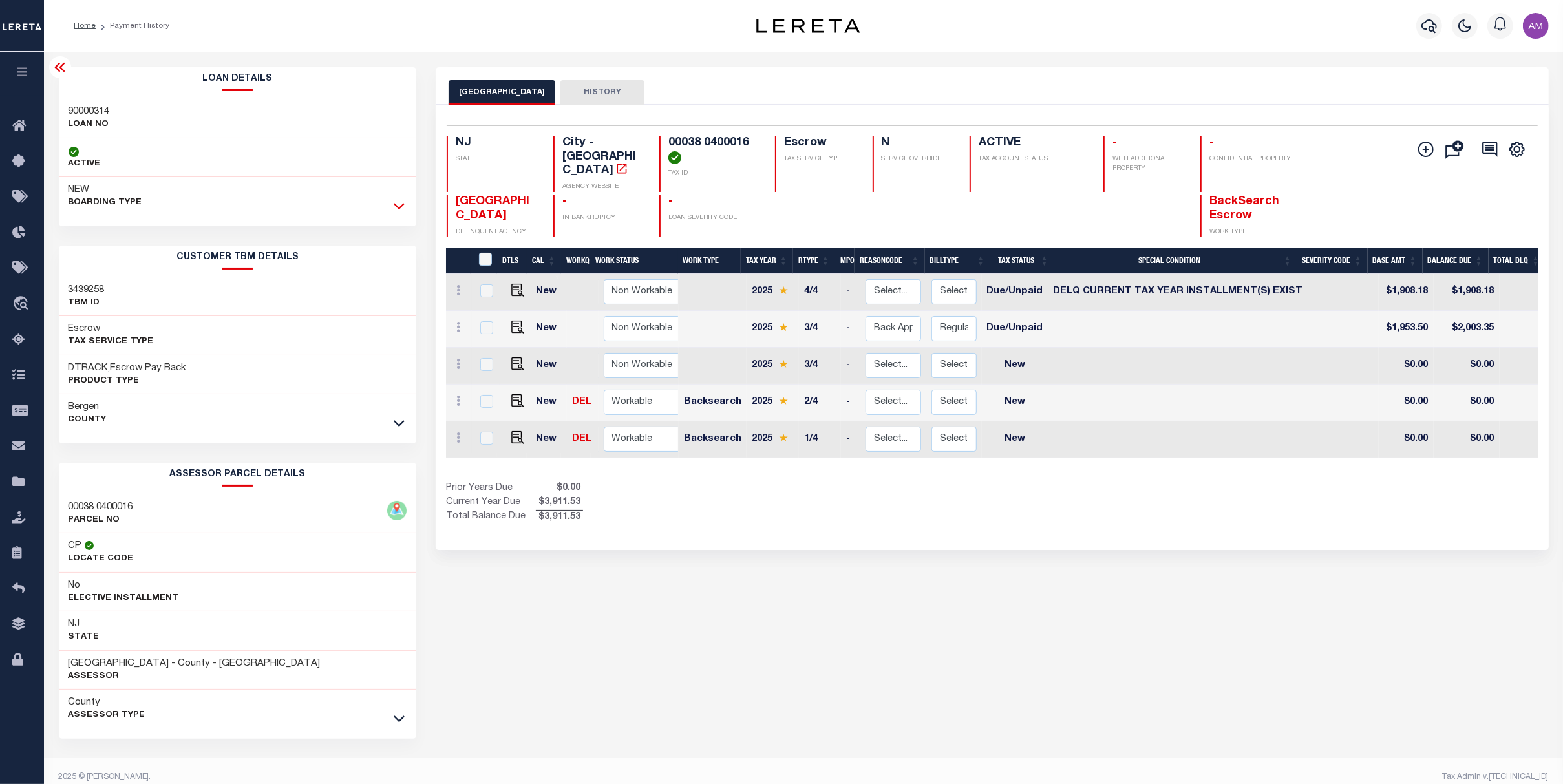
click at [400, 208] on icon at bounding box center [398, 206] width 11 height 14
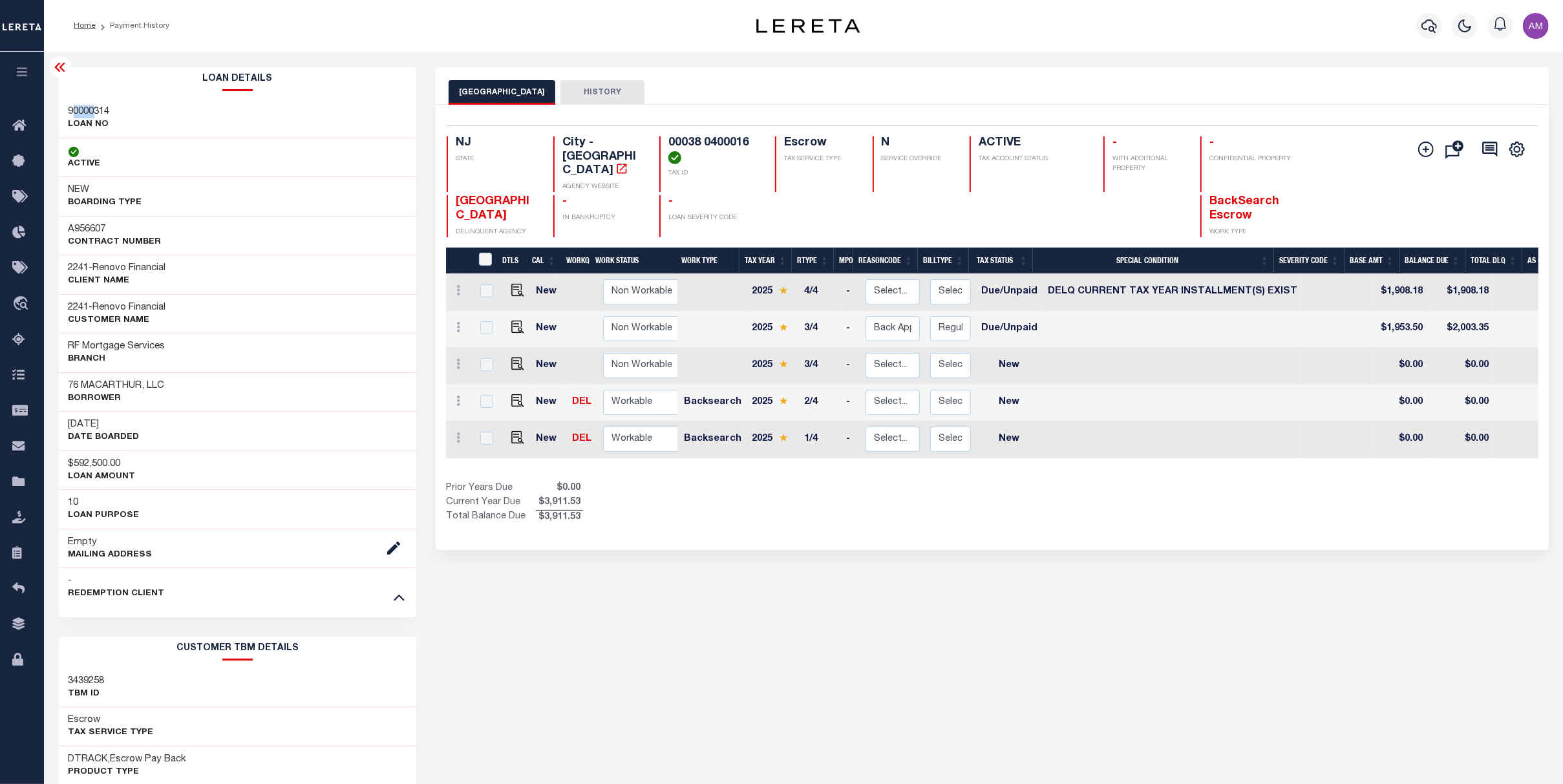
drag, startPoint x: 72, startPoint y: 109, endPoint x: 91, endPoint y: 117, distance: 20.6
click at [91, 117] on h3 "90000314" at bounding box center [90, 112] width 42 height 13
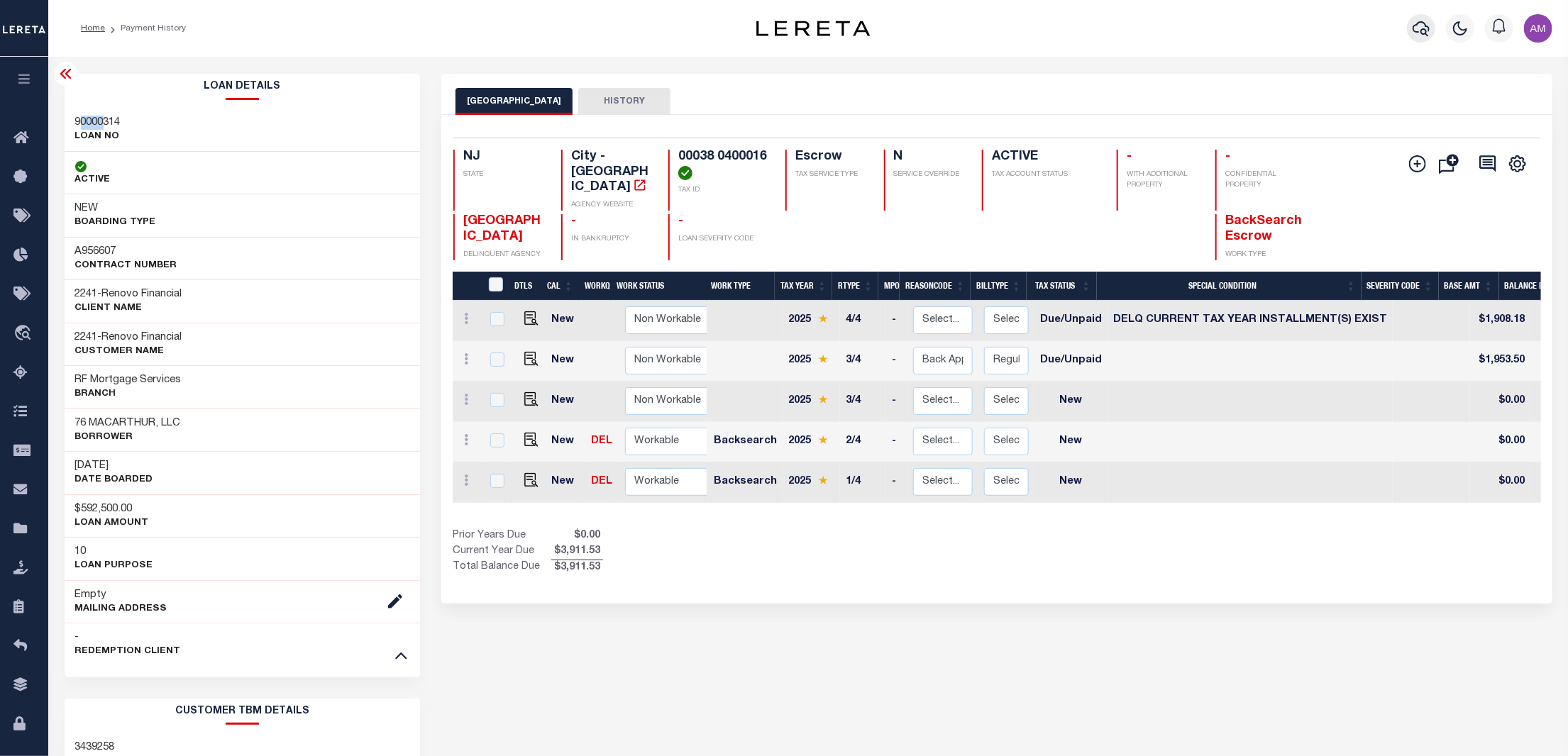
click at [1436, 27] on button "button" at bounding box center [1421, 28] width 28 height 28
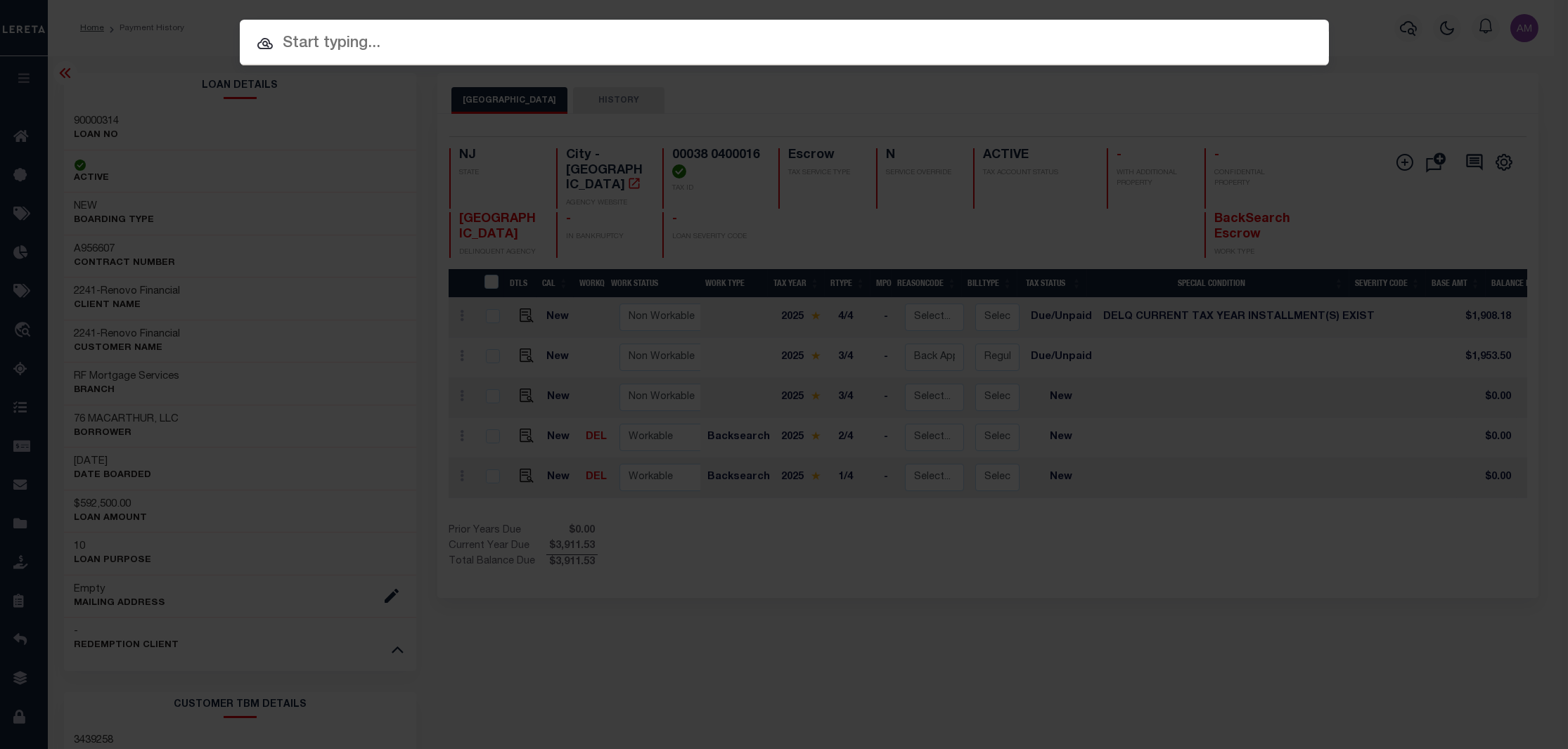
paste input "10021282"
type input "10021282"
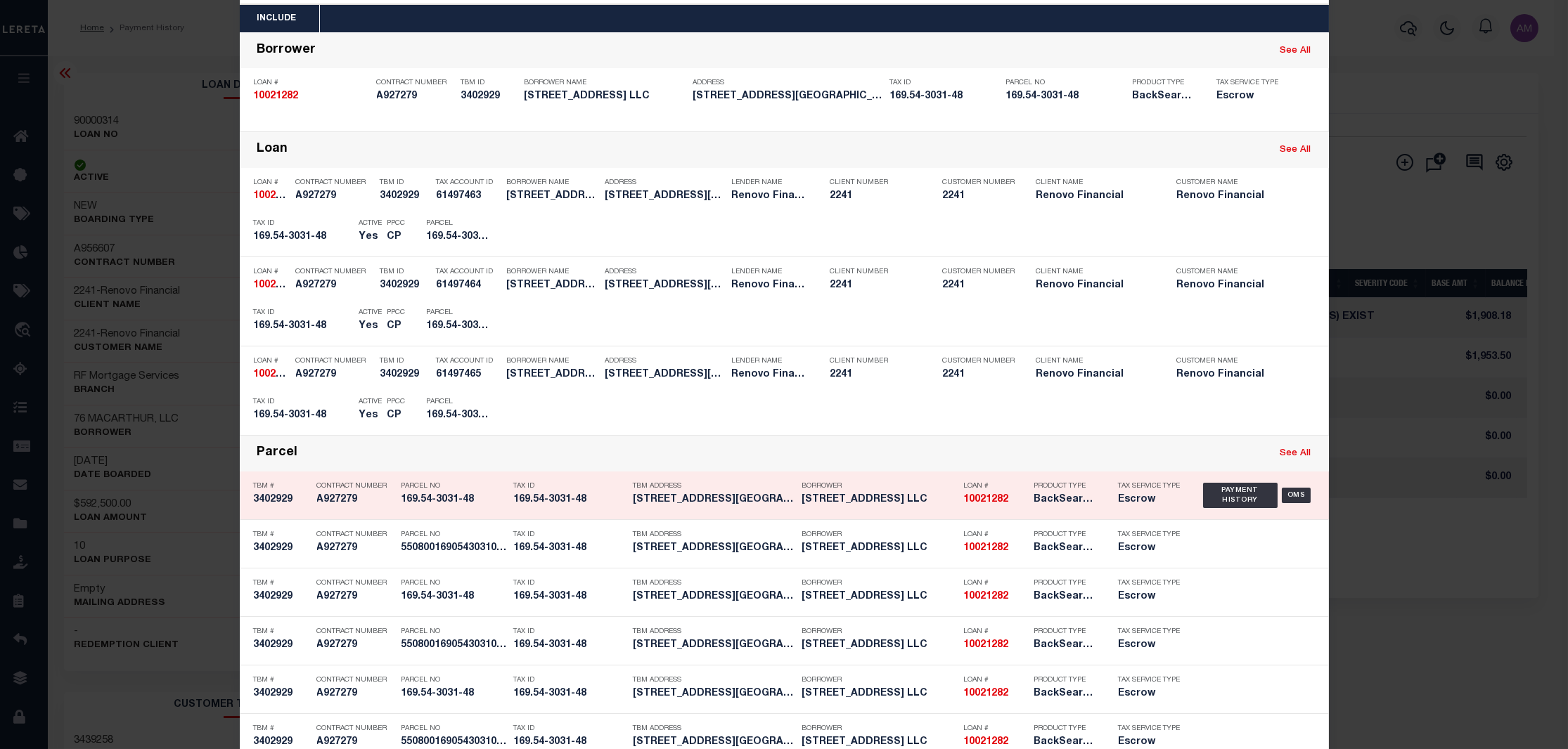
scroll to position [94, 0]
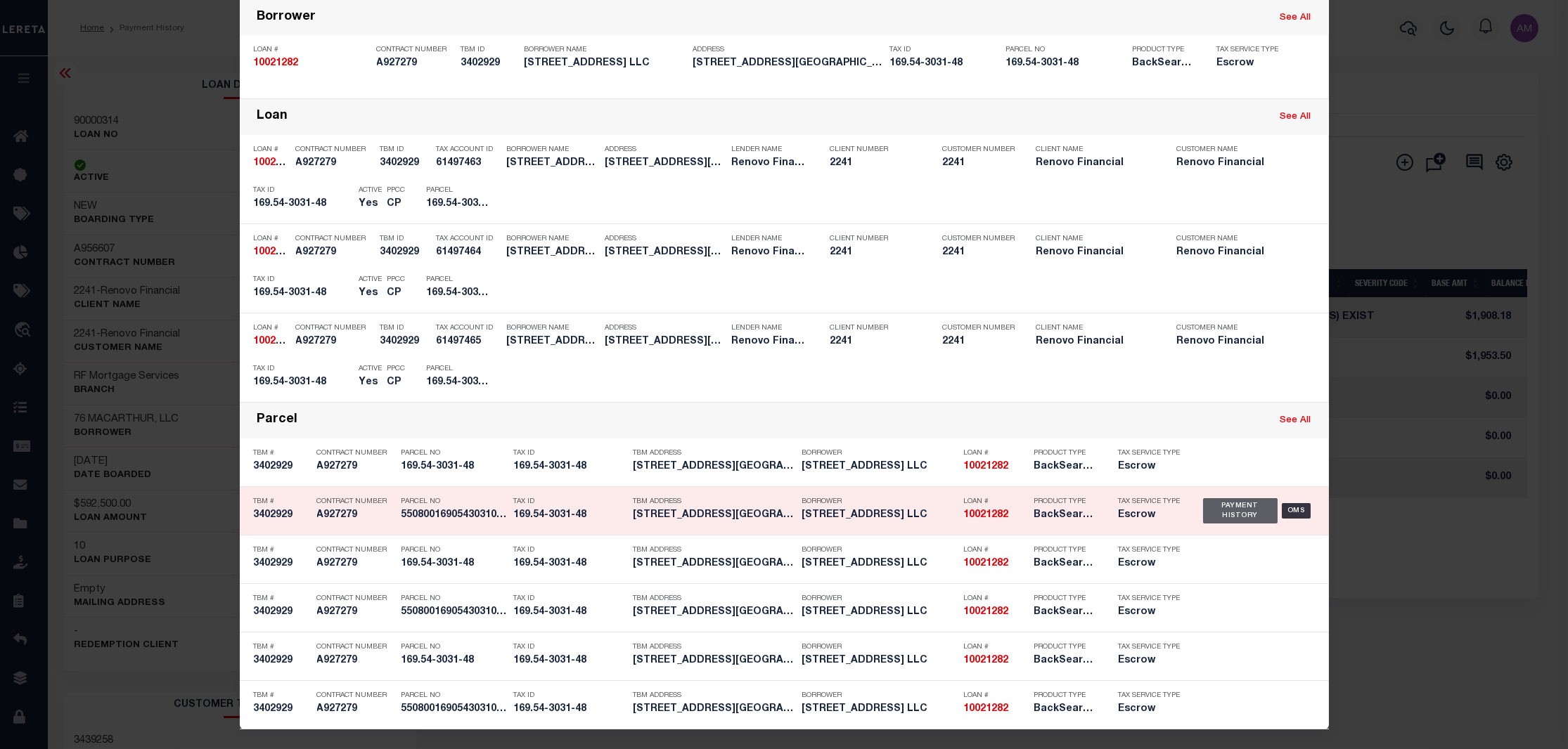
click at [1232, 506] on div "Payment History" at bounding box center [1241, 511] width 76 height 25
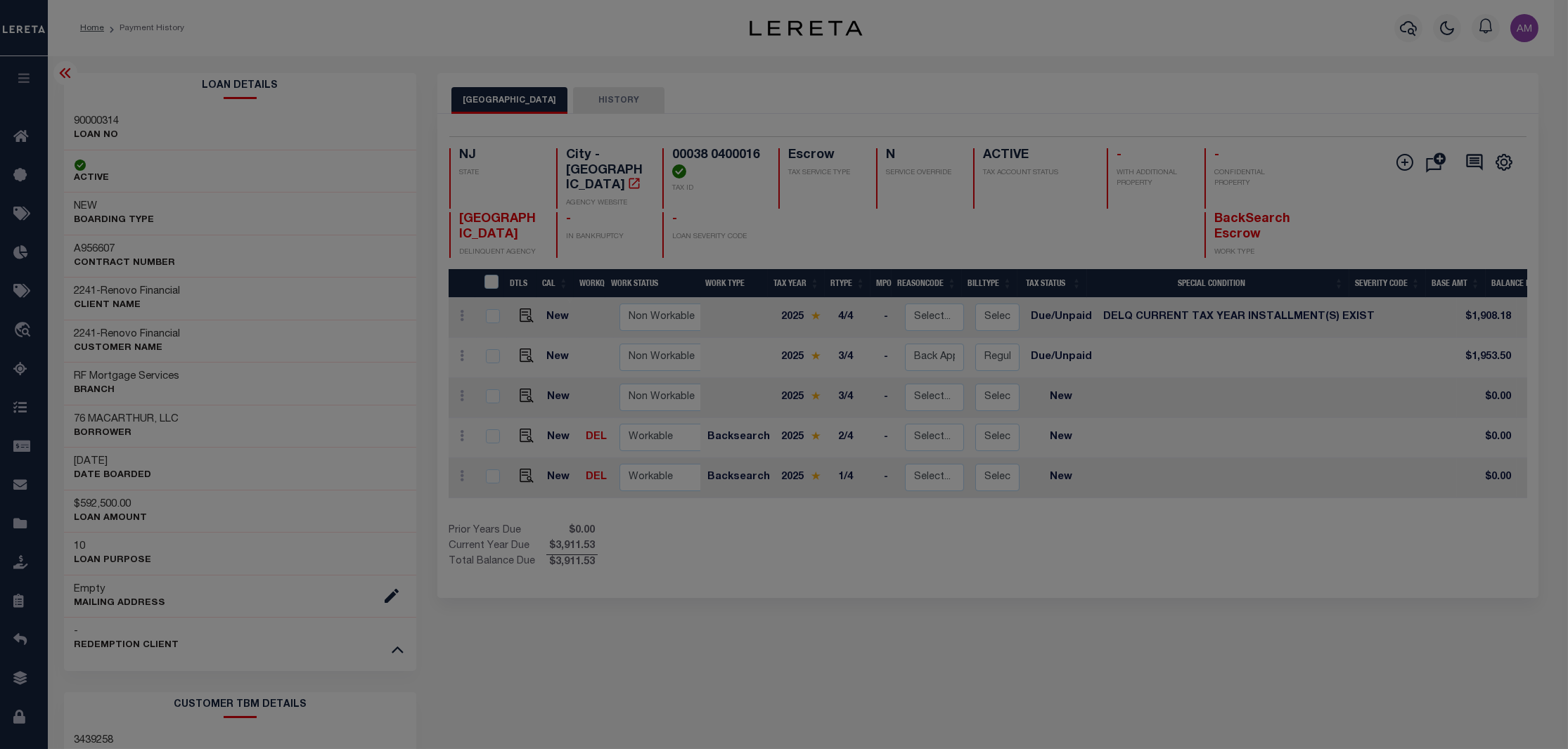
scroll to position [0, 0]
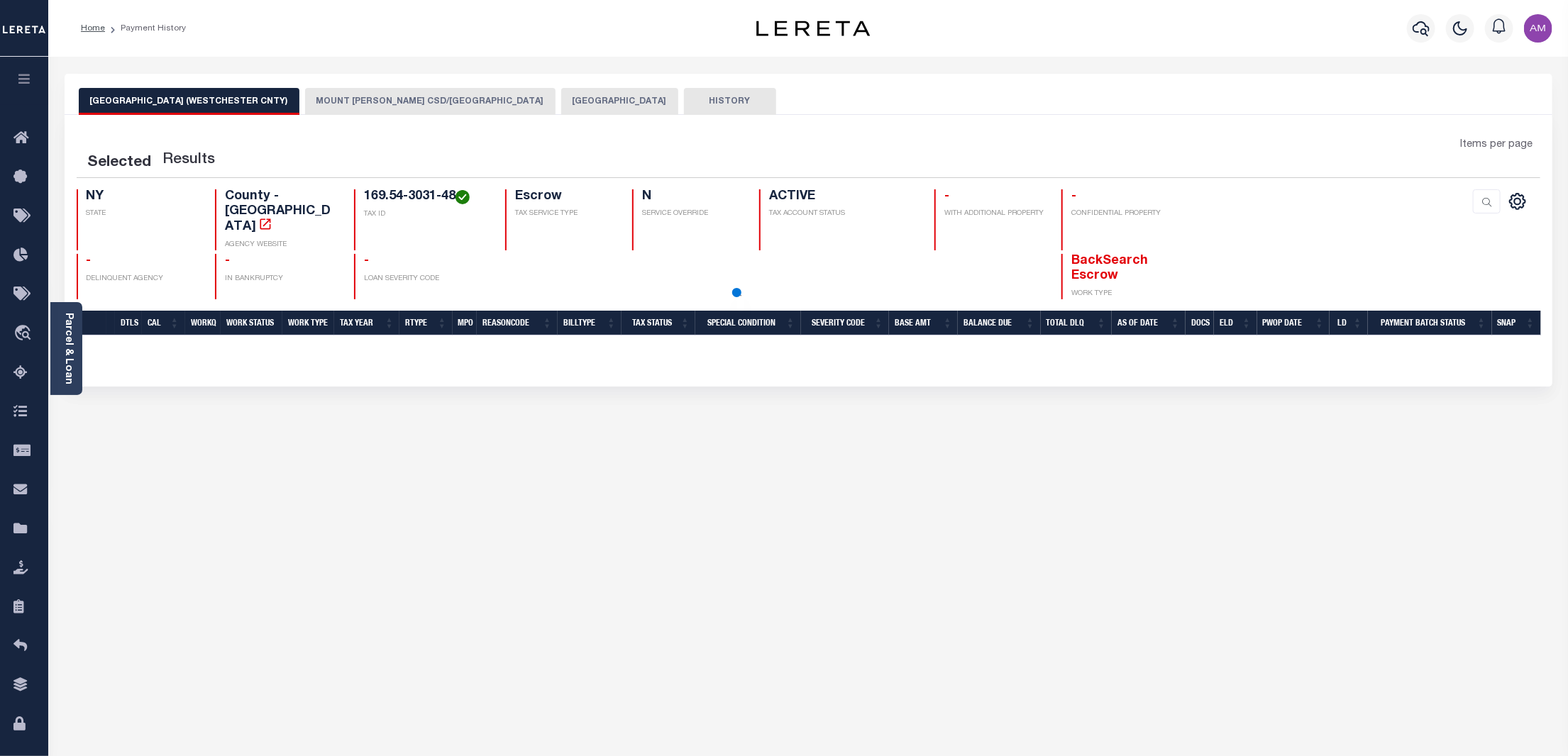
click at [378, 111] on button "MOUNT VERNON CSD/MOUNT VERNON CITY" at bounding box center [430, 101] width 250 height 27
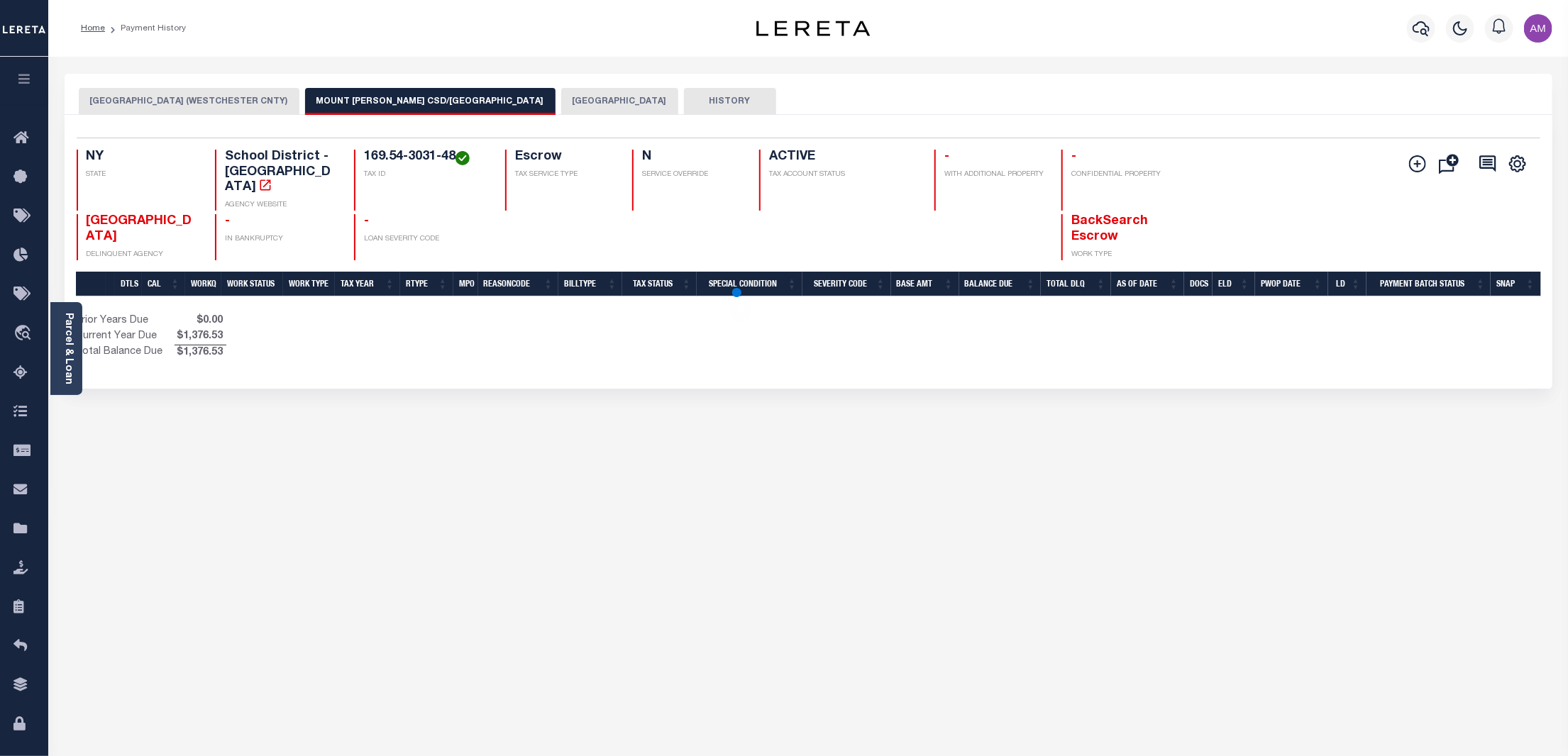
click at [566, 102] on button "MOUNT VERNON CITY" at bounding box center [619, 101] width 117 height 27
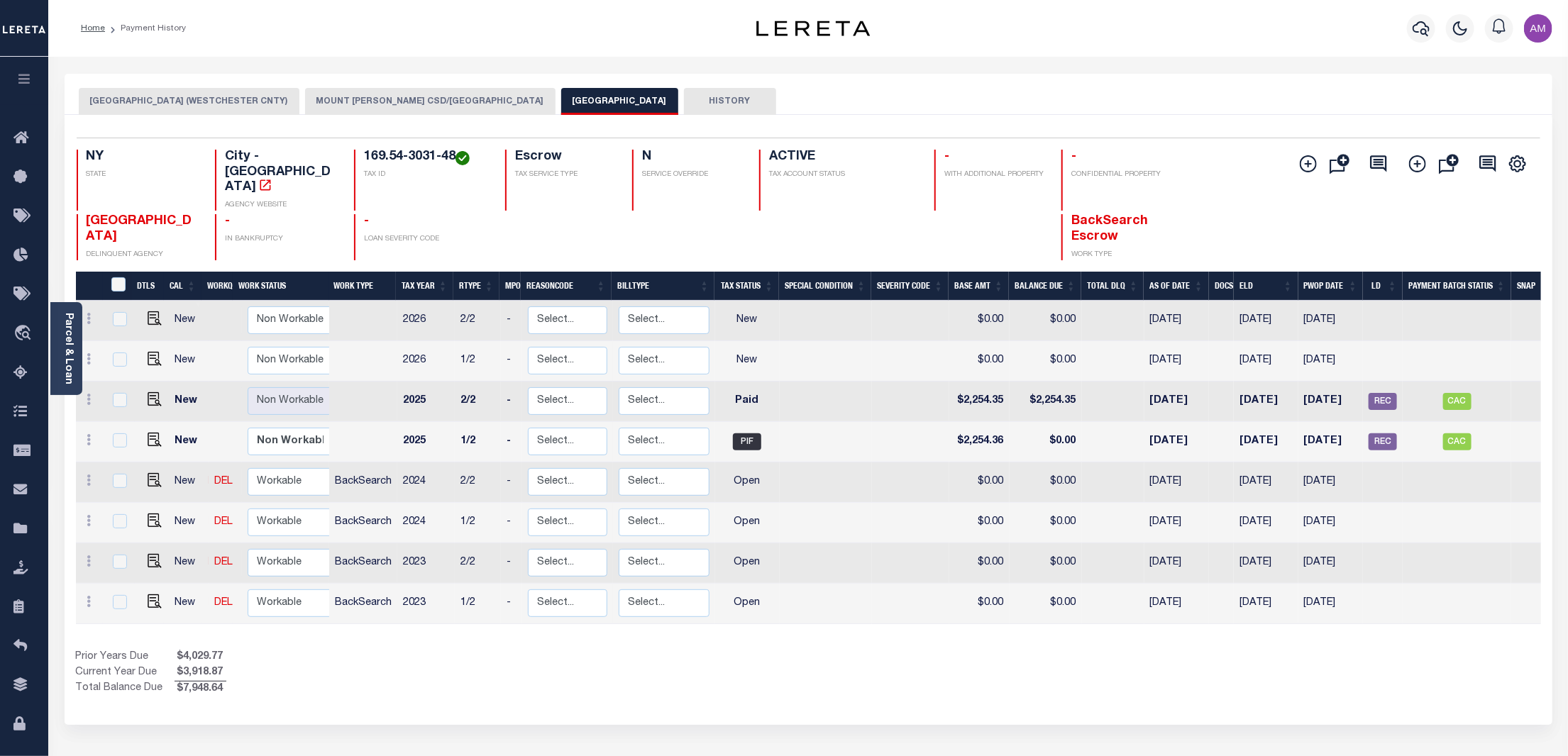
click at [1084, 691] on div "Selected 8 Results 1 Items per page 25 50 100 NY STATE City - NY" at bounding box center [808, 420] width 1488 height 610
click at [581, 104] on button "MOUNT VERNON CITY" at bounding box center [619, 101] width 117 height 27
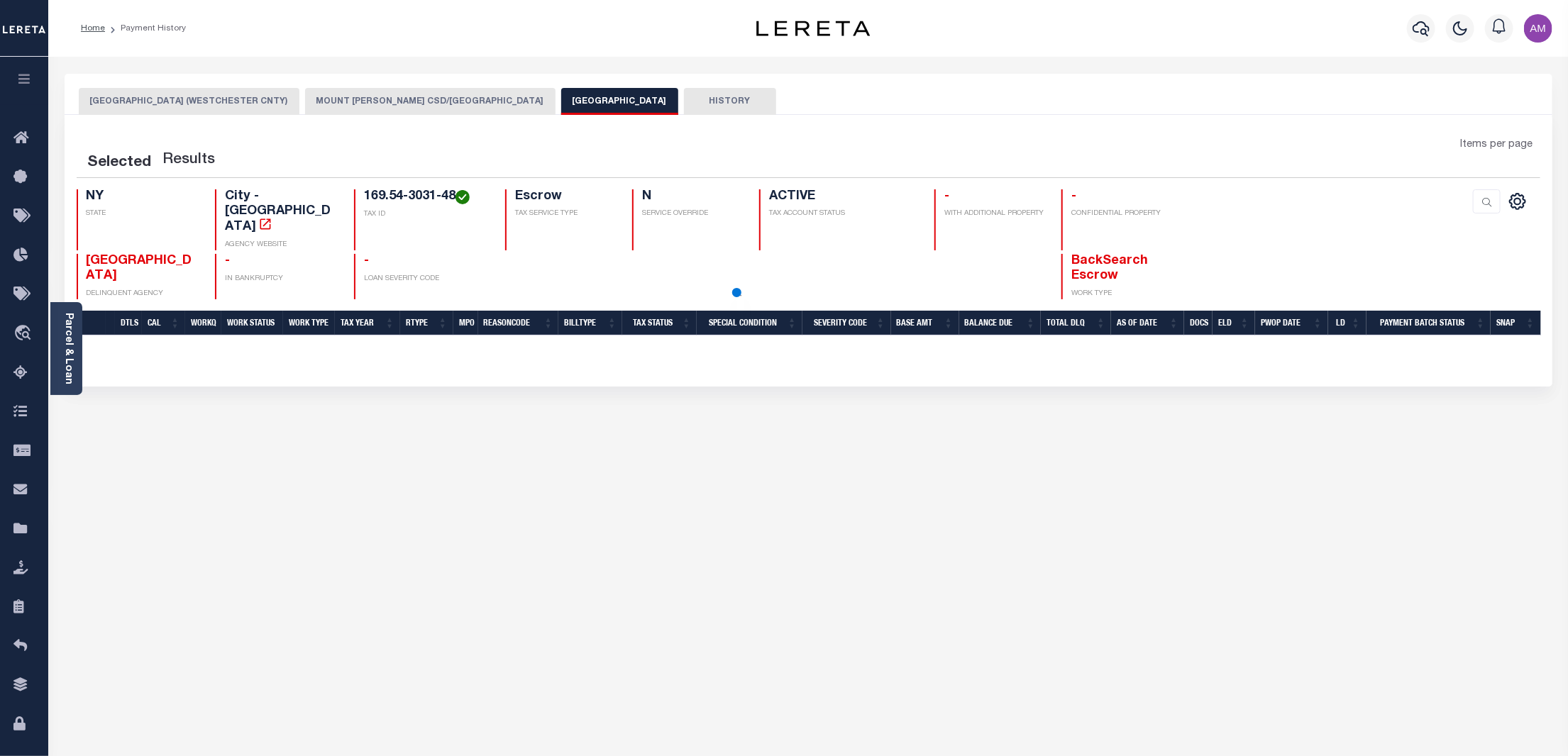
click at [417, 99] on button "MOUNT [PERSON_NAME] CSD/[GEOGRAPHIC_DATA]" at bounding box center [430, 101] width 250 height 27
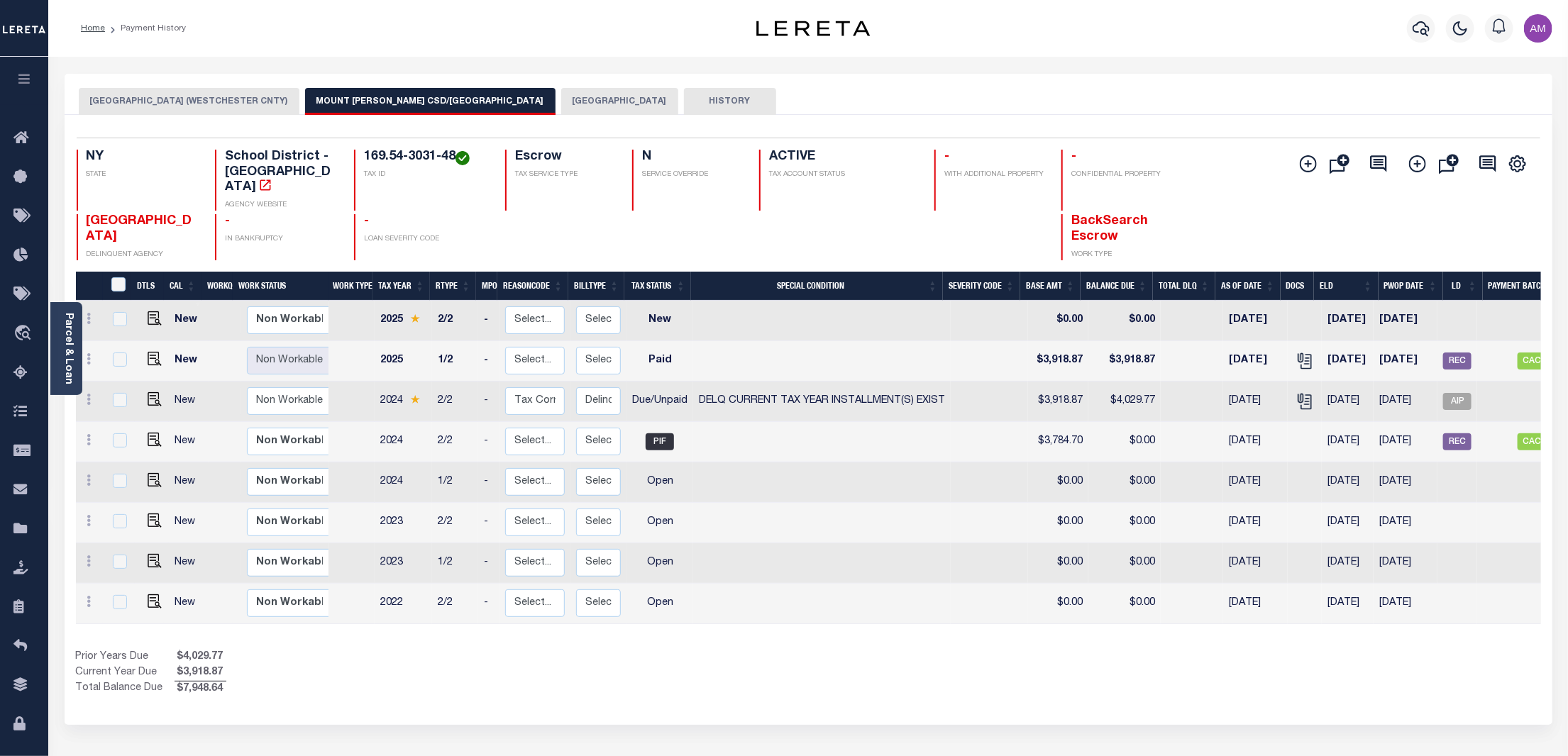
click at [245, 97] on button "MOUNT VERNON CITY (WESTCHESTER CNTY)" at bounding box center [189, 101] width 220 height 27
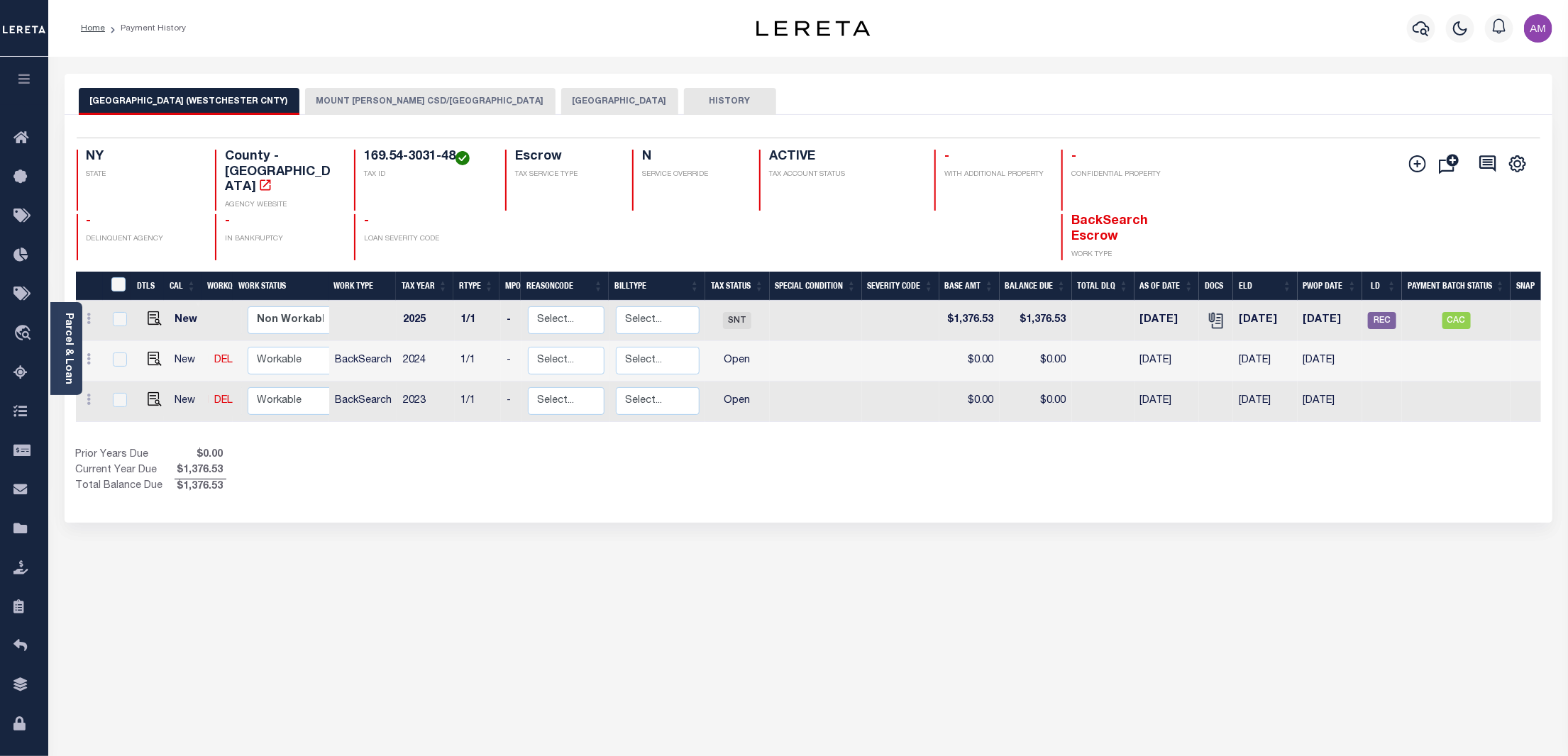
click at [561, 98] on button "MOUNT VERNON CITY" at bounding box center [619, 101] width 117 height 27
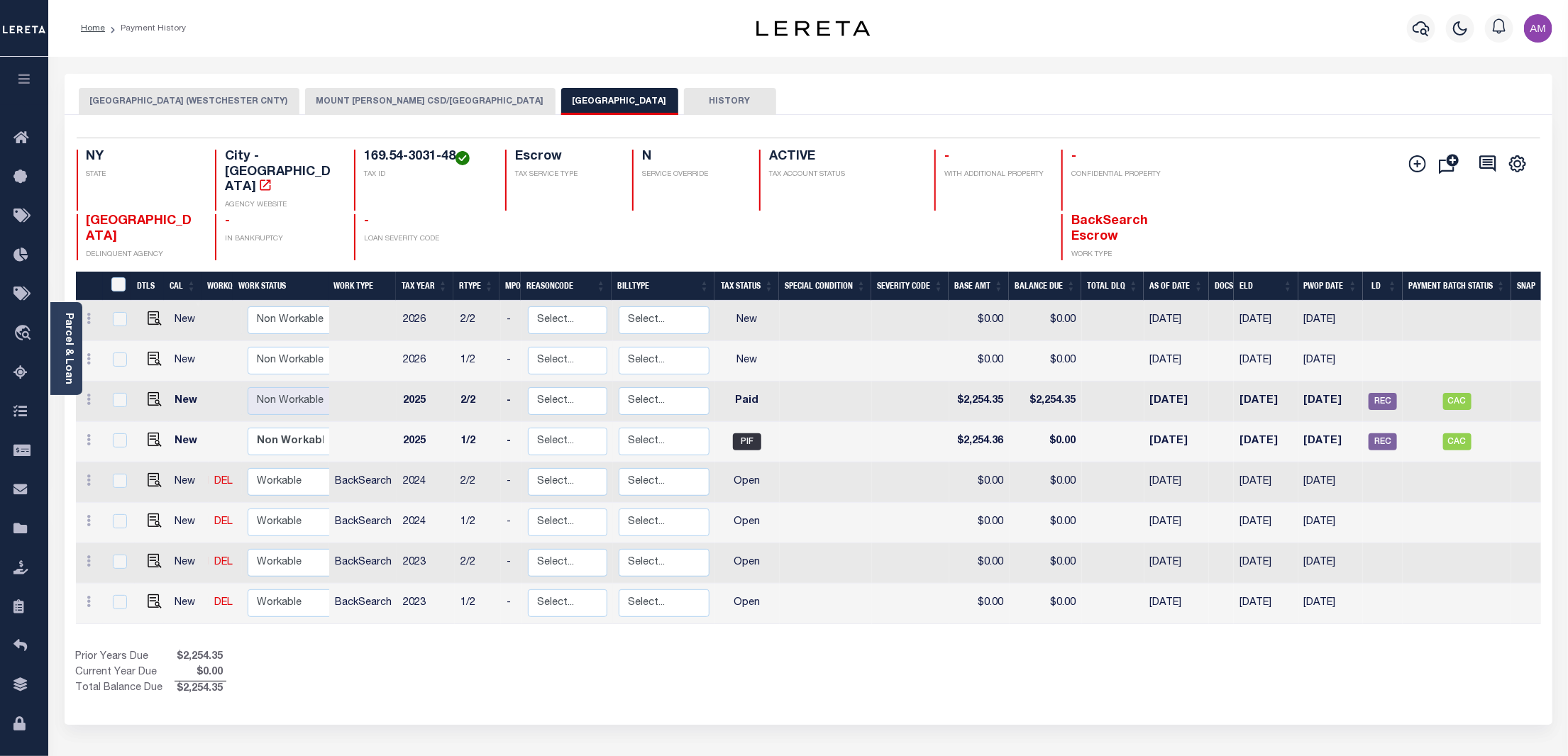
click at [336, 94] on button "MOUNT VERNON CSD/MOUNT VERNON CITY" at bounding box center [430, 101] width 250 height 27
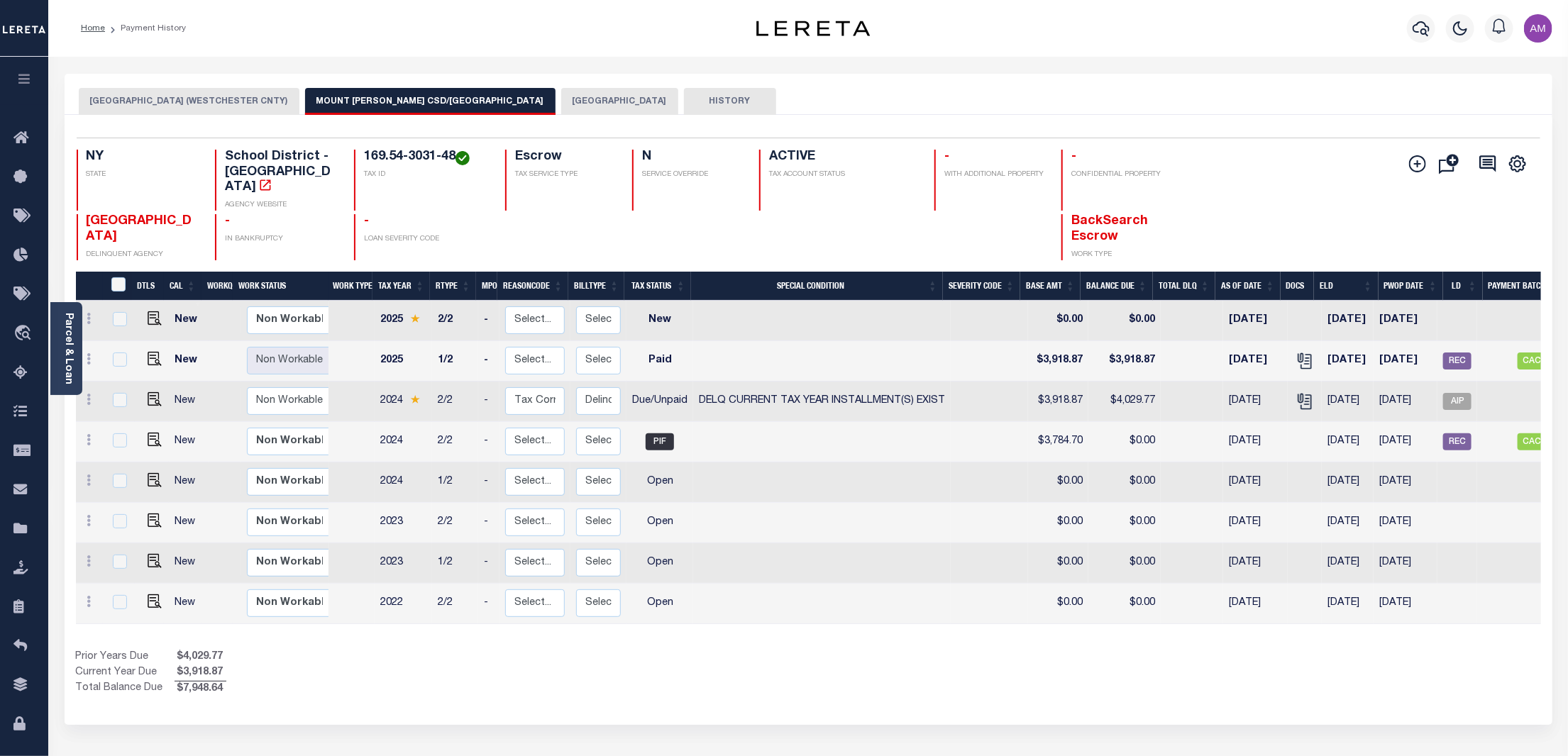
click at [121, 150] on h4 "NY" at bounding box center [142, 157] width 112 height 16
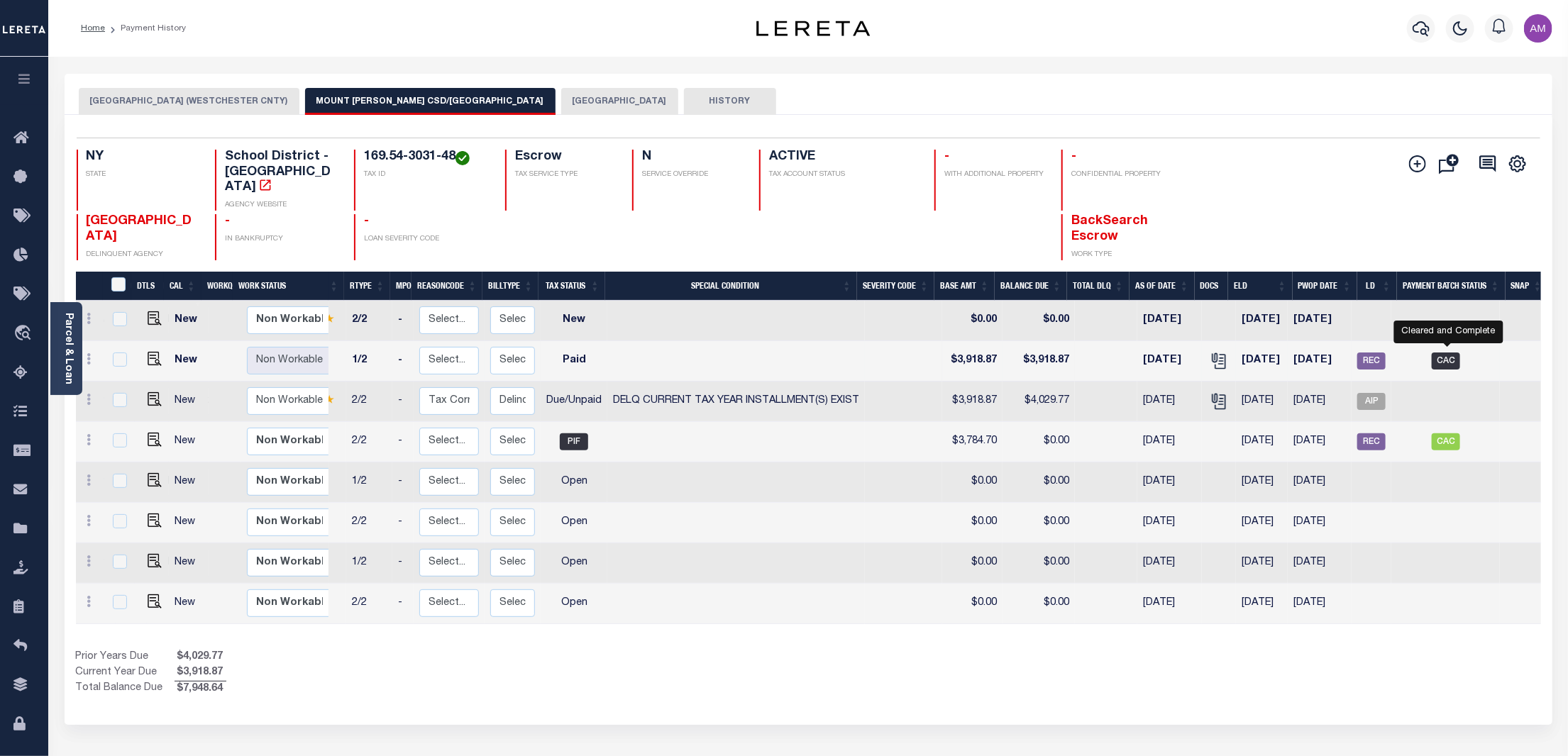
click at [1455, 352] on span "CAC" at bounding box center [1446, 361] width 28 height 17
checkbox input "true"
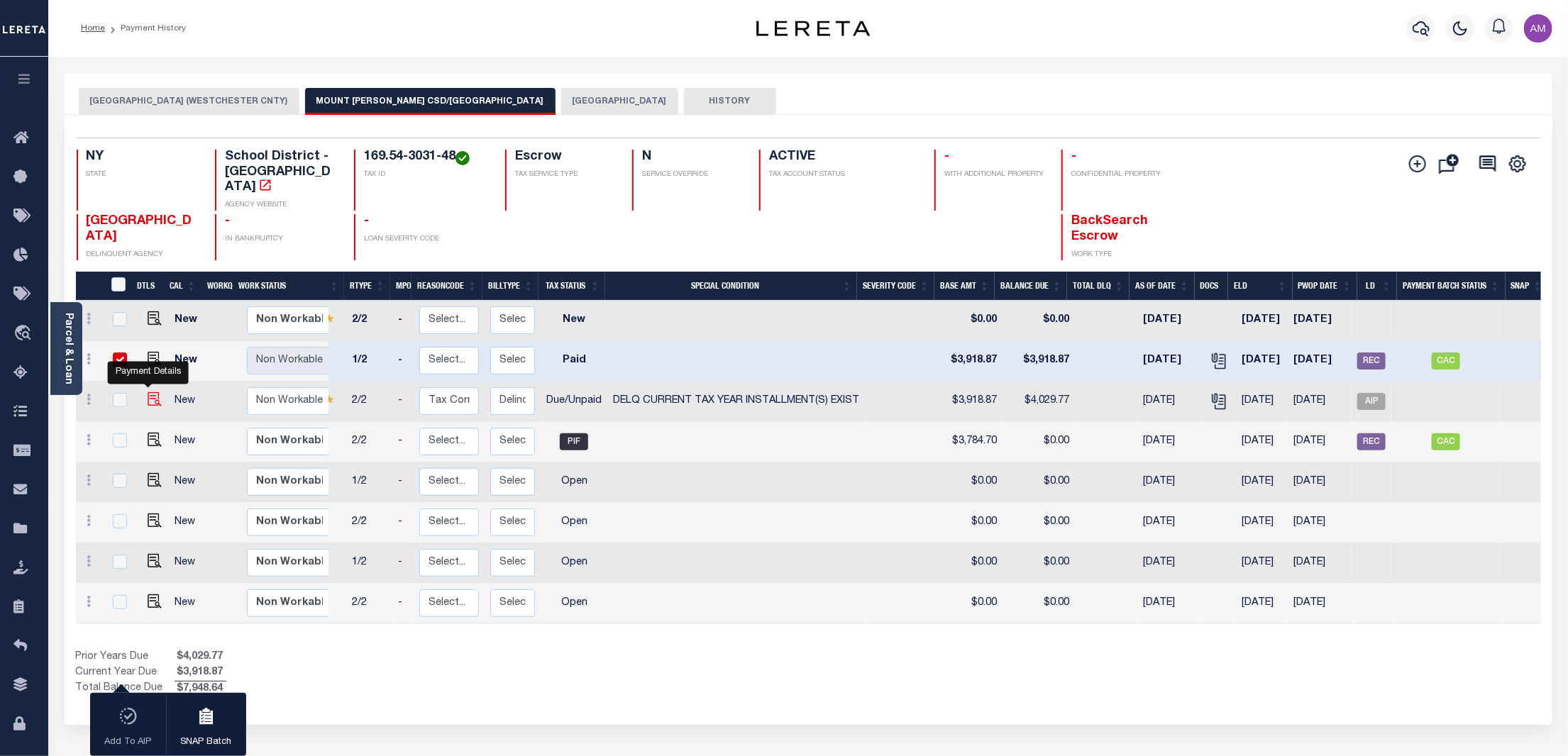
click at [148, 393] on img "" at bounding box center [155, 400] width 14 height 14
checkbox input "true"
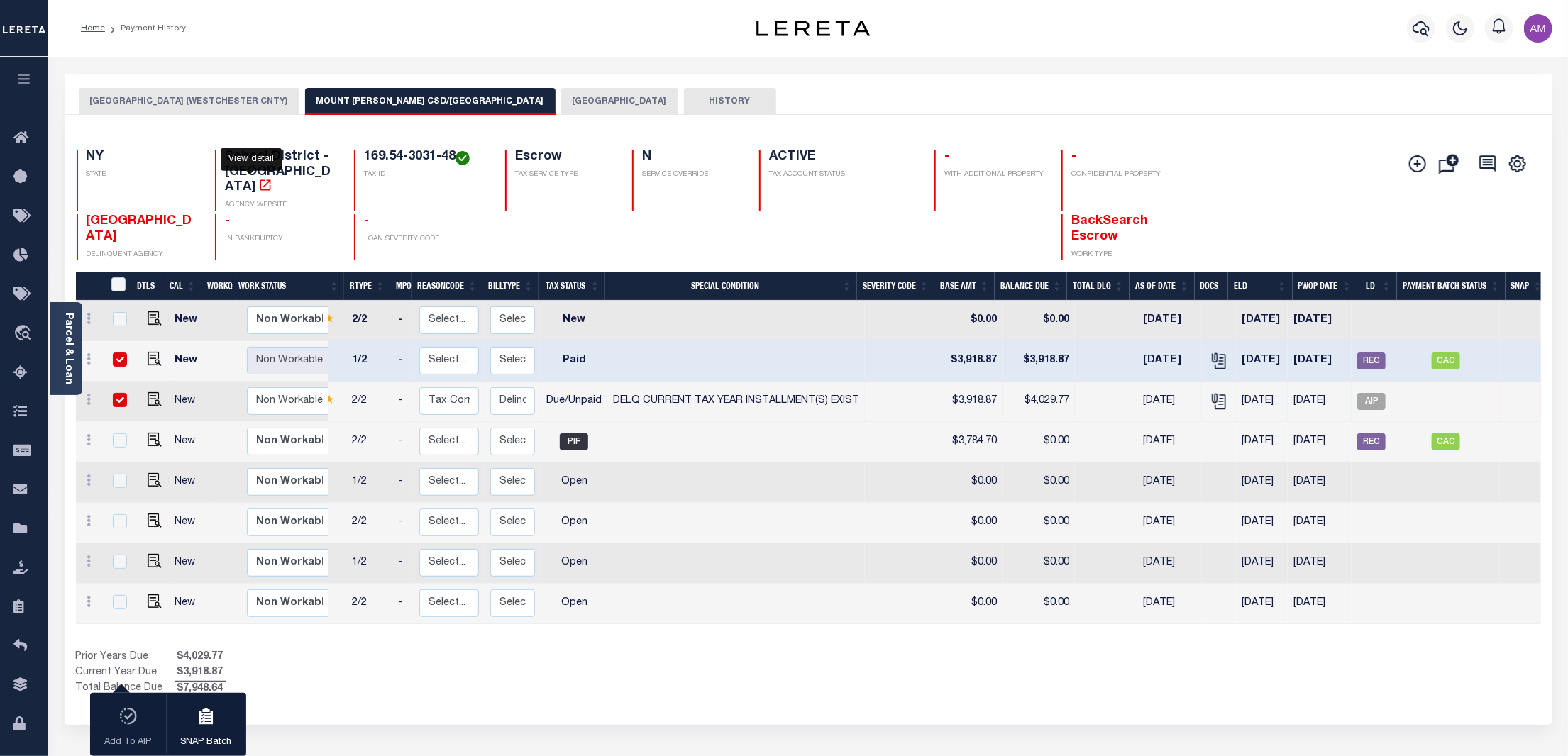
click at [258, 178] on icon "" at bounding box center [265, 185] width 14 height 14
drag, startPoint x: 361, startPoint y: 157, endPoint x: 453, endPoint y: 159, distance: 92.0
click at [453, 159] on div "169.54-3031-48 TAX ID" at bounding box center [421, 180] width 134 height 61
copy h4 "169.54-3031-48"
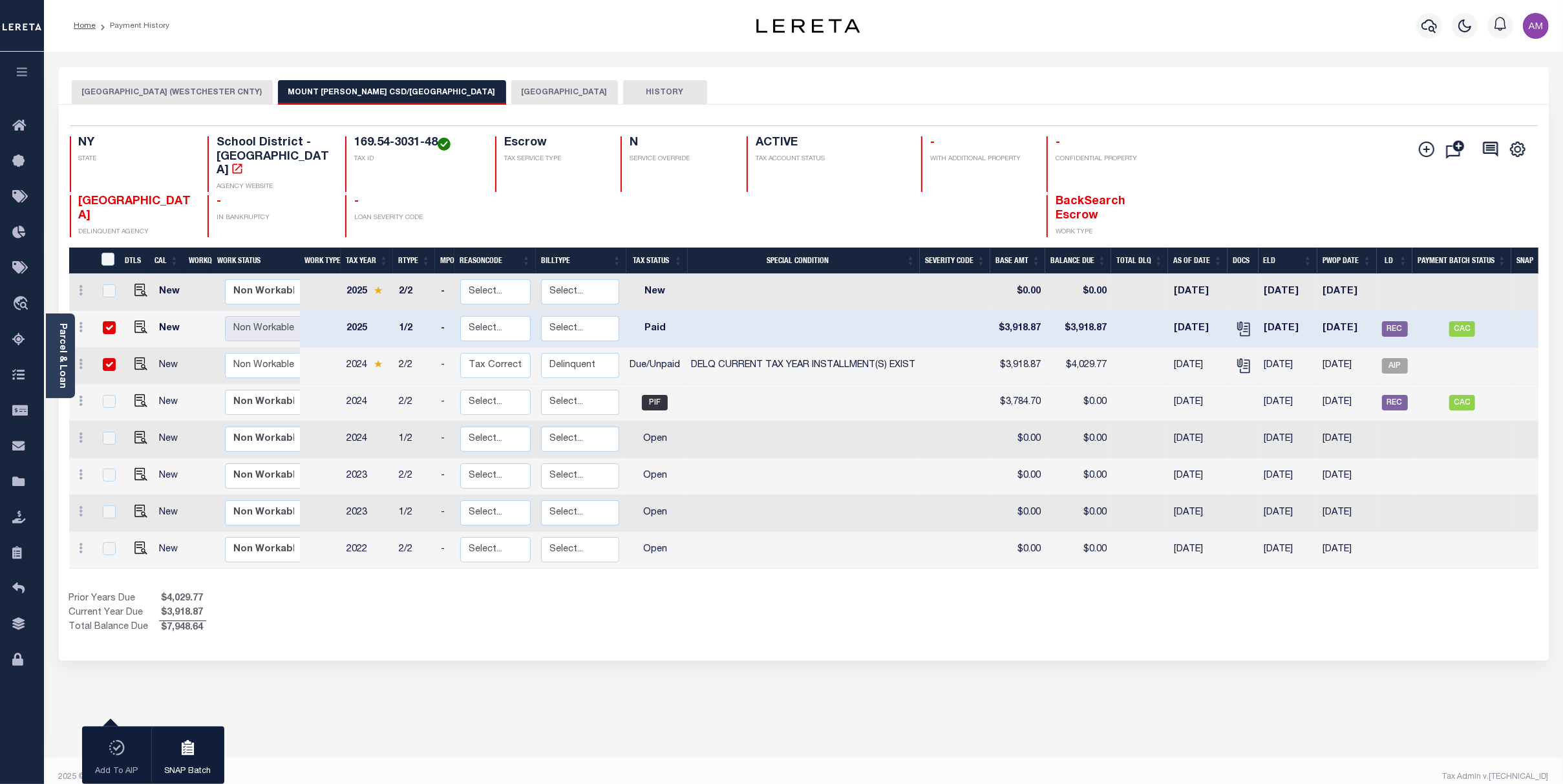
click at [1251, 39] on div "Profile Sign out" at bounding box center [1243, 26] width 621 height 45
click at [963, 356] on td at bounding box center [955, 365] width 70 height 37
checkbox input "false"
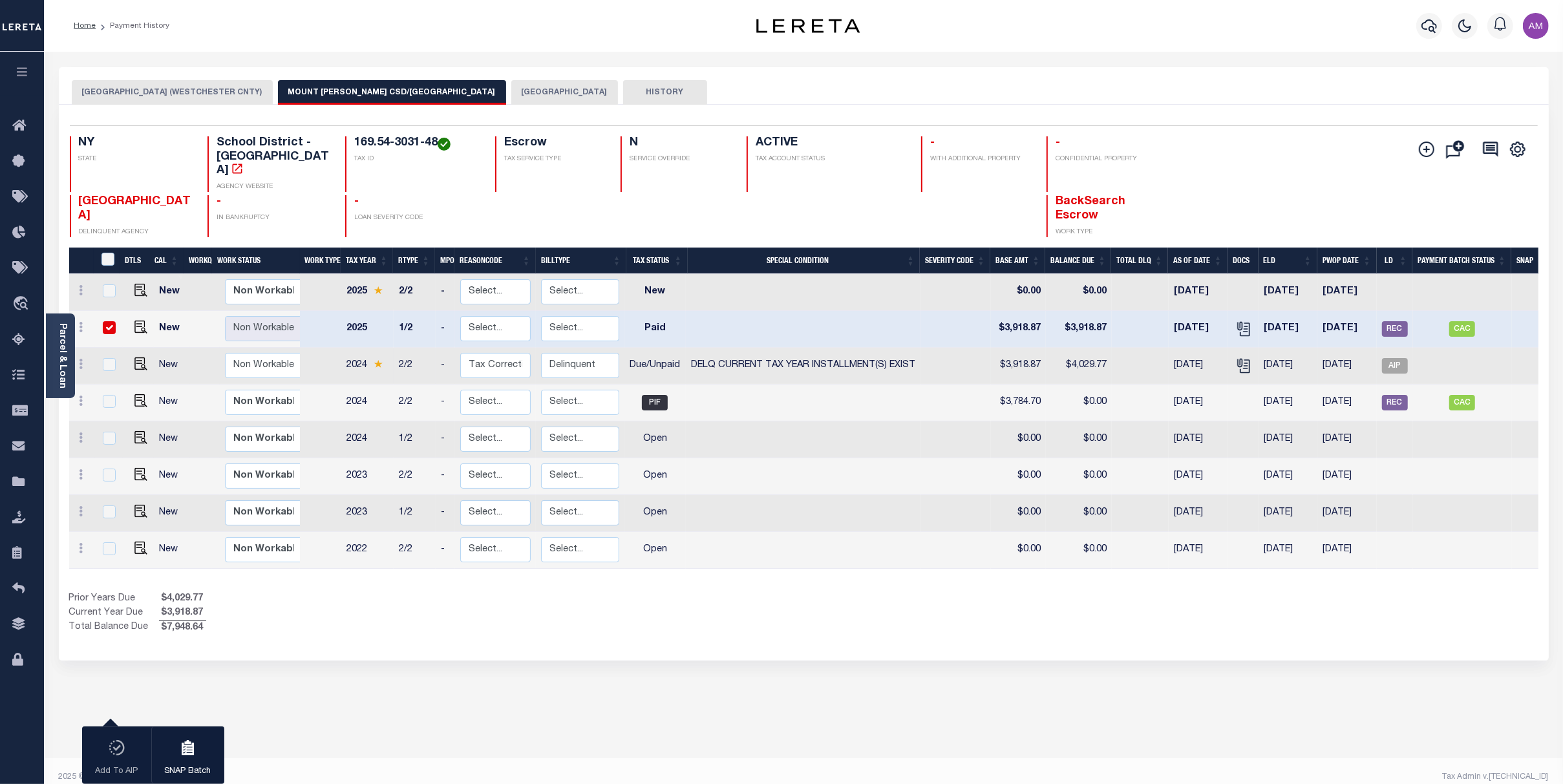
click at [965, 362] on td at bounding box center [955, 365] width 70 height 37
checkbox input "true"
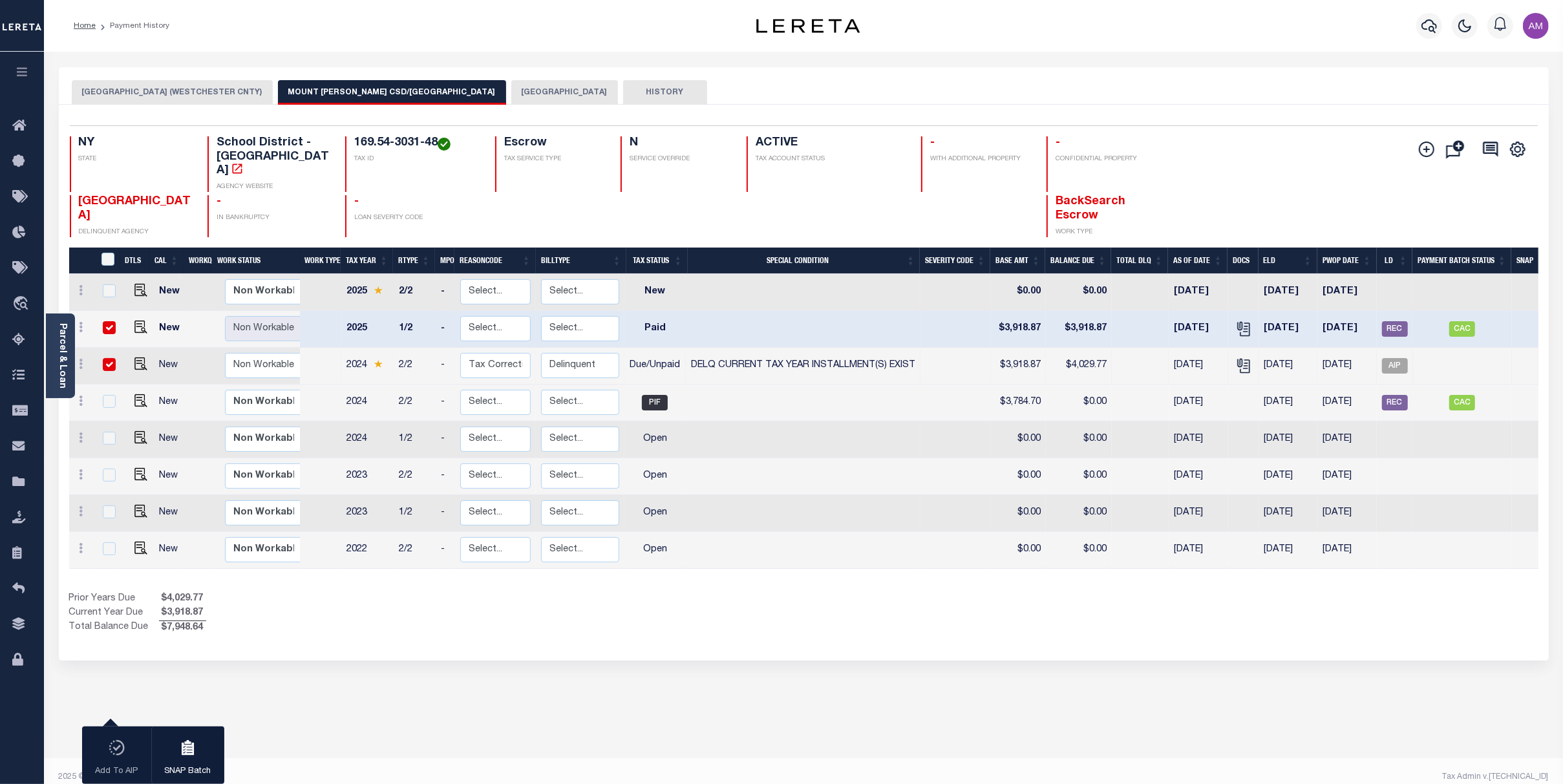
drag, startPoint x: 102, startPoint y: 313, endPoint x: 102, endPoint y: 320, distance: 7.0
click at [102, 321] on input "checkbox" at bounding box center [109, 328] width 13 height 13
checkbox input "false"
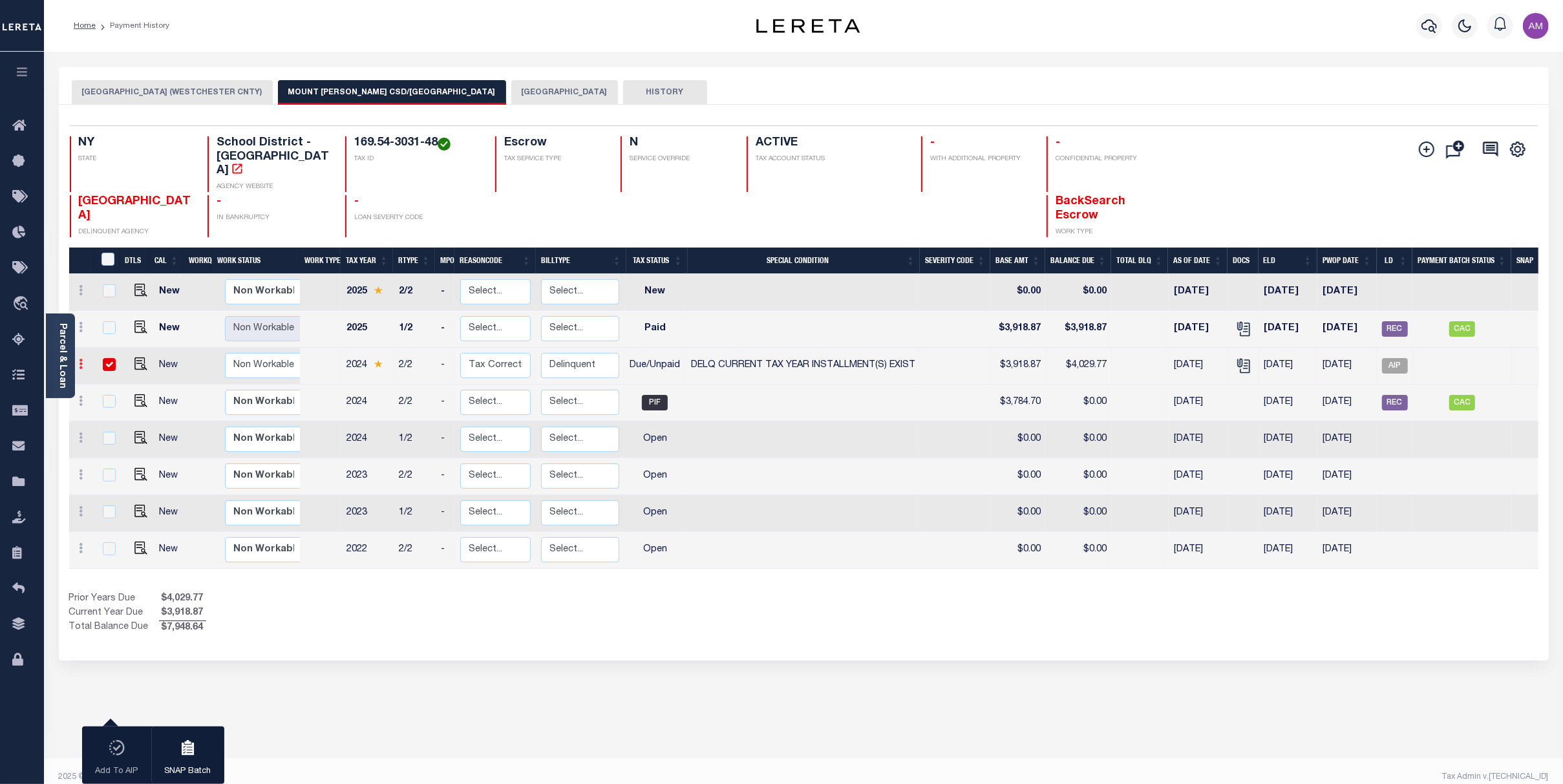
click at [80, 359] on icon at bounding box center [81, 364] width 4 height 10
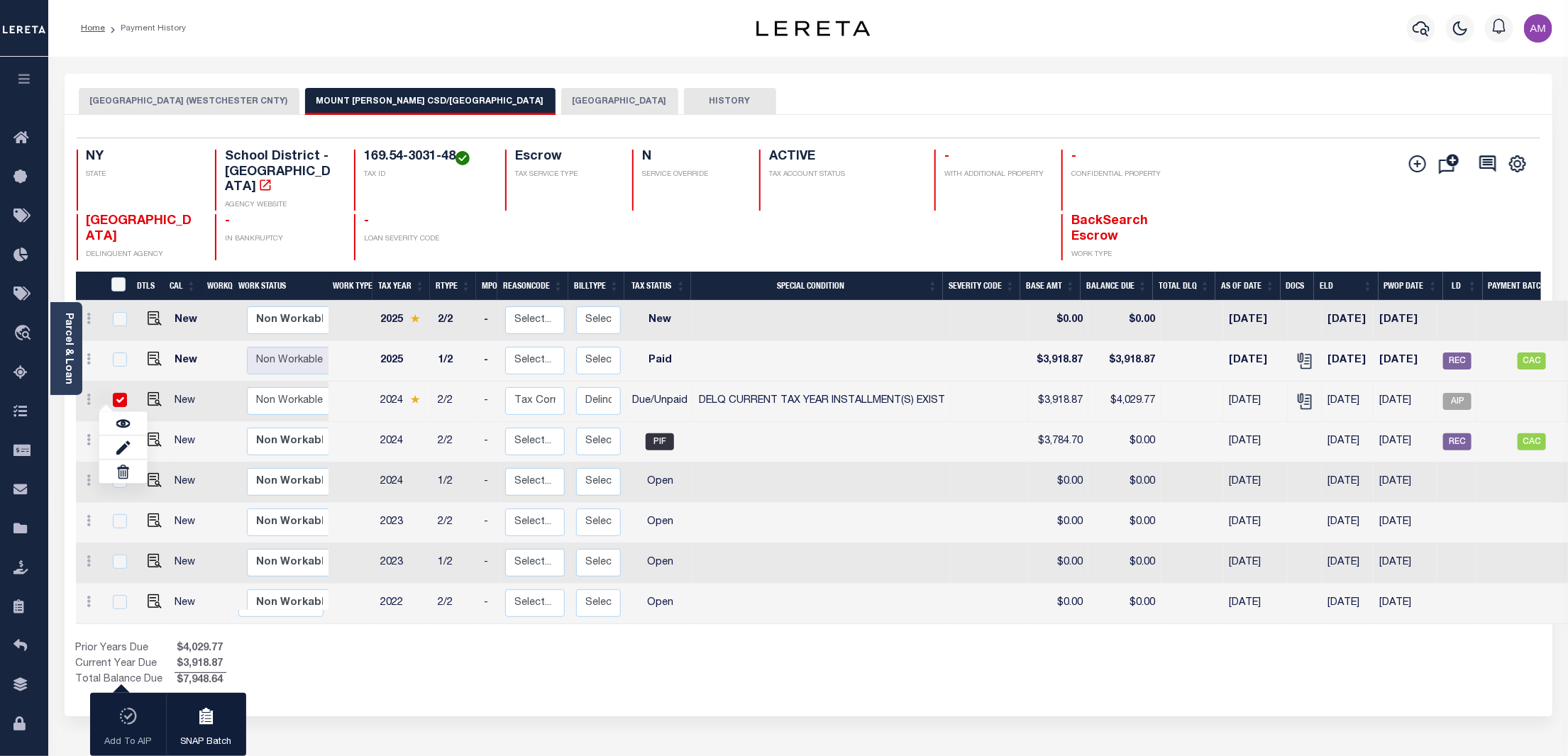
click at [565, 727] on div "MOUNT VERNON CITY (WESTCHESTER CNTY) MOUNT VERNON CSD/MOUNT VERNON CITY MOUNT V…" at bounding box center [809, 474] width 1509 height 801
click at [1472, 393] on span "AIP" at bounding box center [1457, 402] width 28 height 17
checkbox input "false"
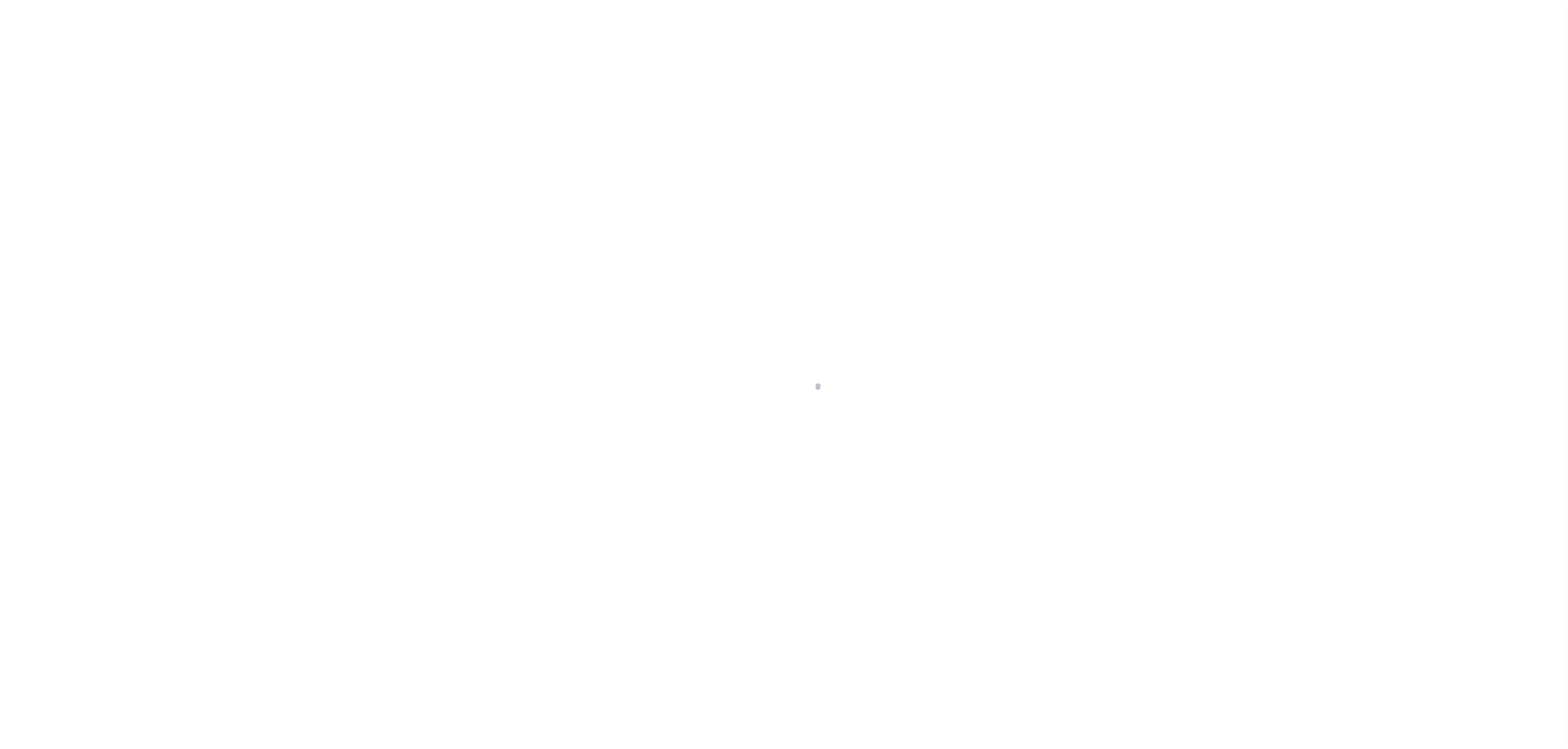
select select "CAC"
select select "CHK"
select select "[PERSON_NAME]"
select select "FDX"
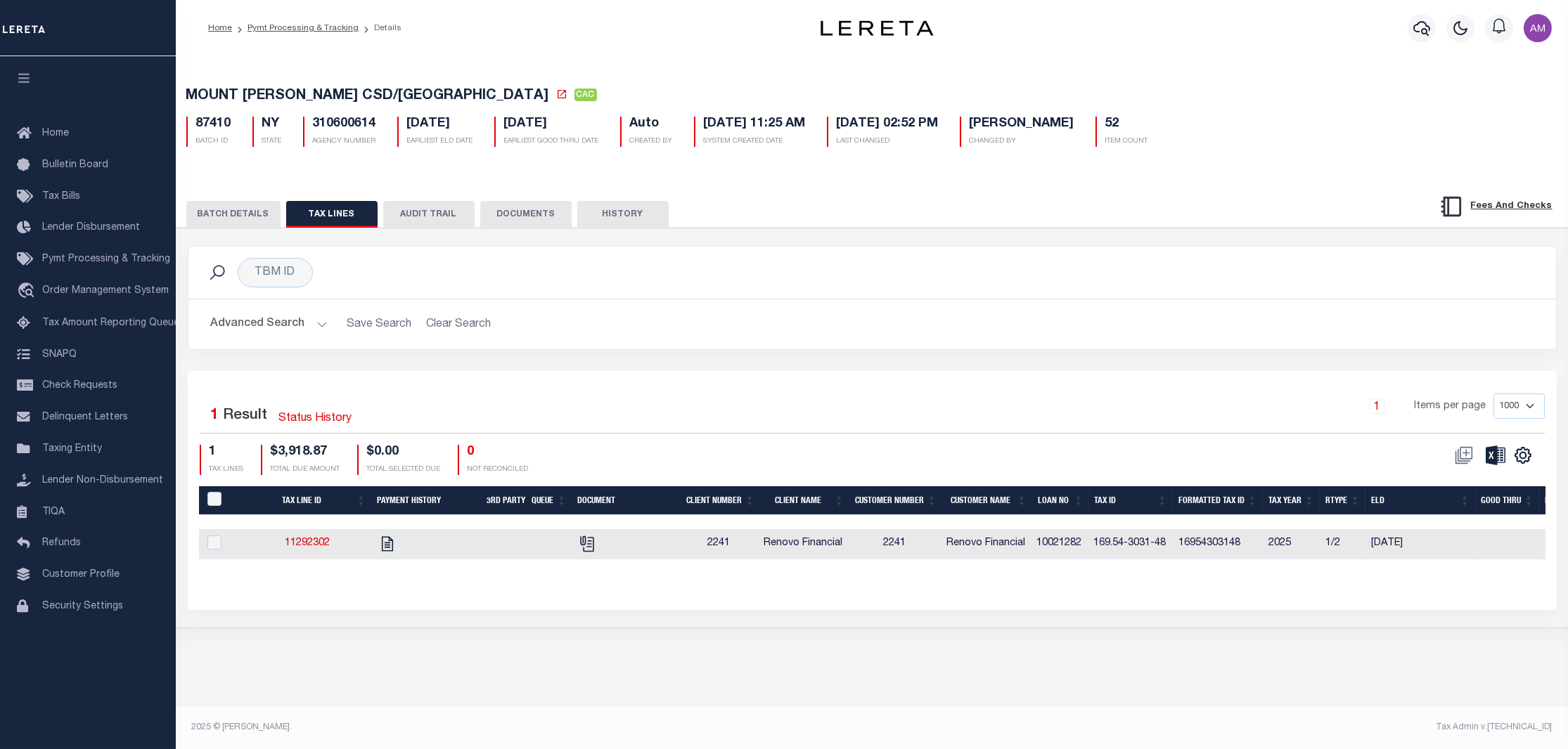
click at [243, 226] on button "BATCH DETAILS" at bounding box center [233, 214] width 94 height 26
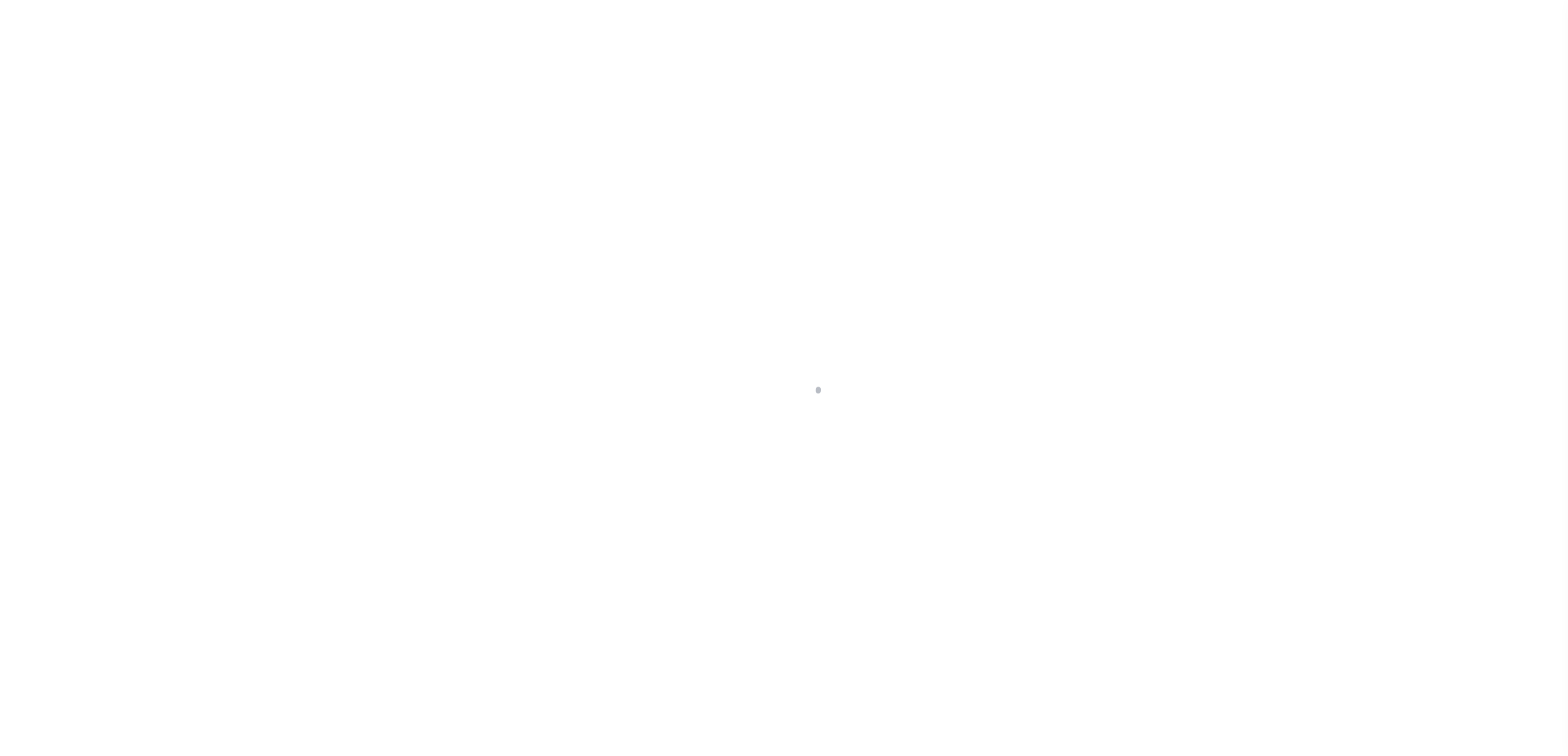
select select "DUE"
select select "17"
